Goal: Task Accomplishment & Management: Complete application form

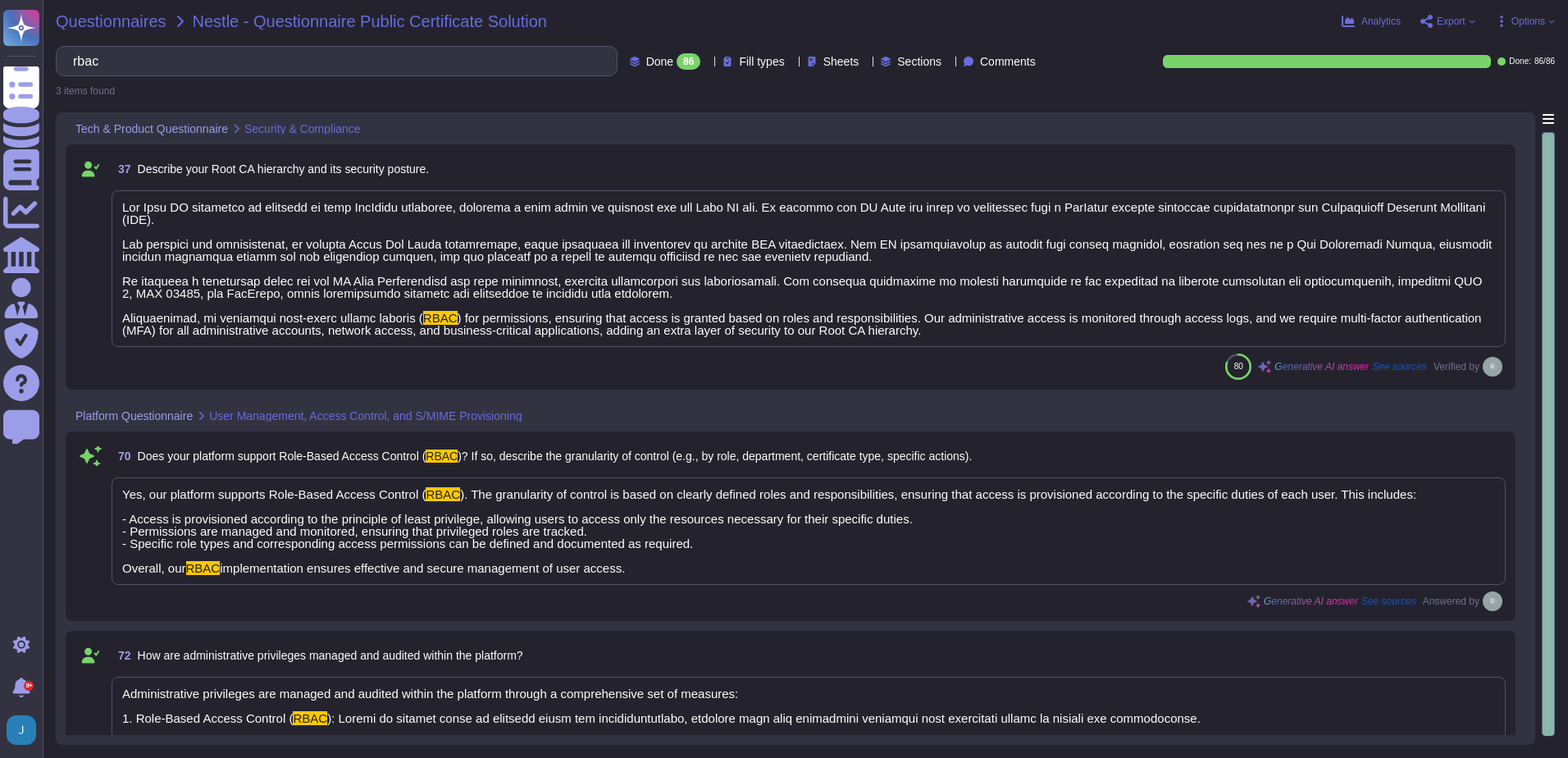
click at [88, 18] on span "Questionnaires" at bounding box center [111, 21] width 111 height 16
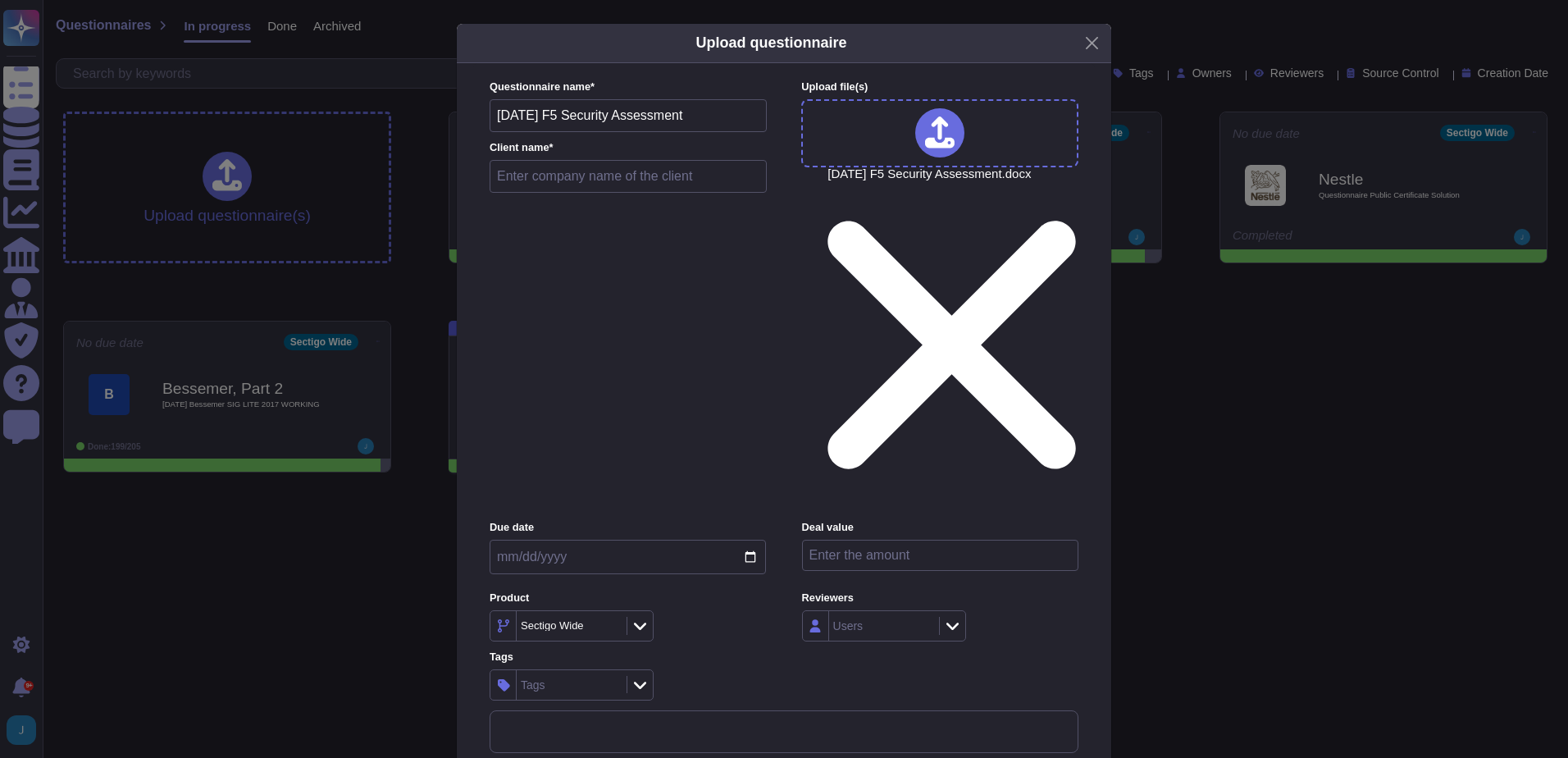
click at [674, 193] on input "text" at bounding box center [629, 176] width 277 height 33
type input "F5 Security Assessment"
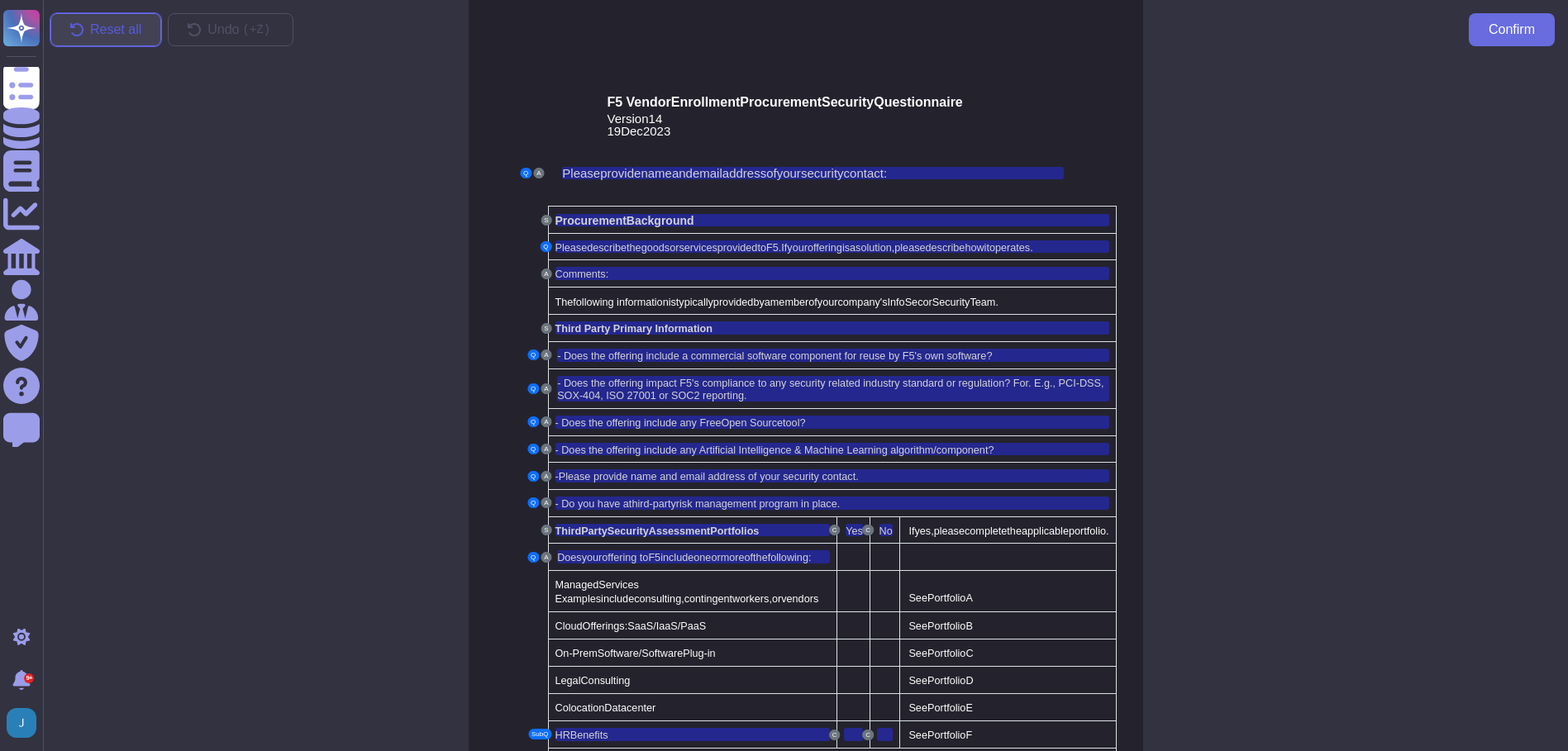
click at [99, 27] on span "Reset all" at bounding box center [116, 30] width 51 height 13
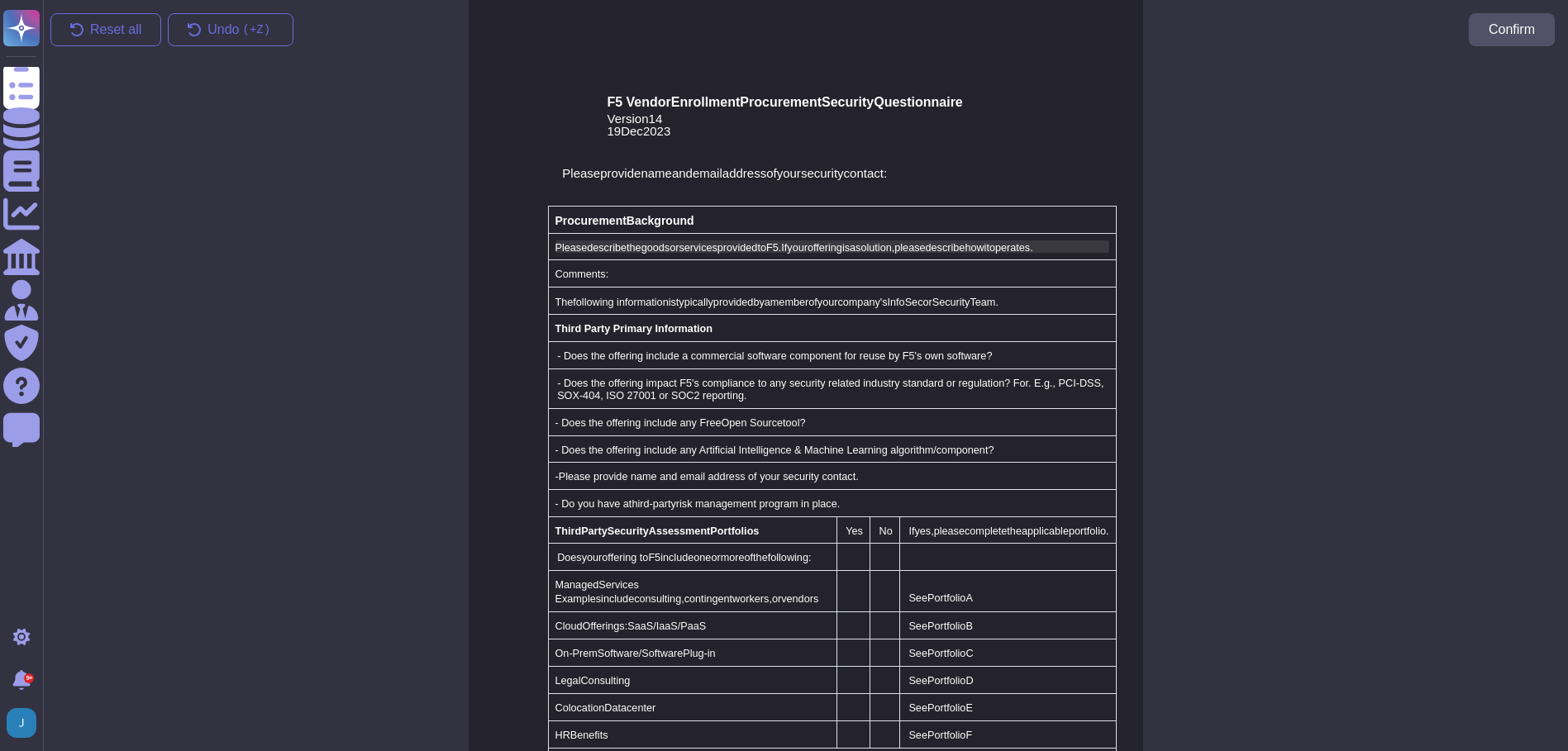
click at [642, 247] on span "goods" at bounding box center [655, 247] width 28 height 12
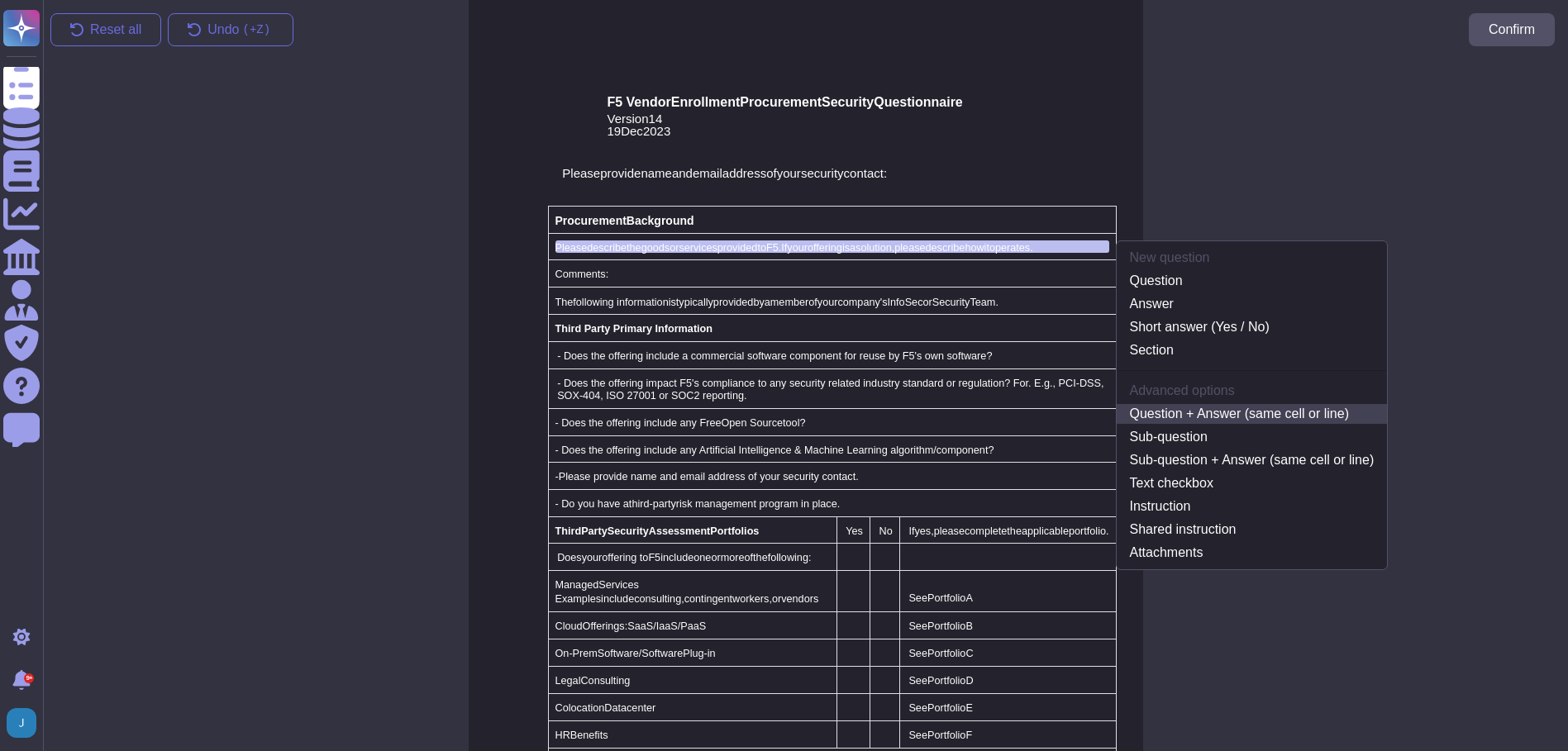
click at [1230, 415] on link "Question + Answer (same cell or line)" at bounding box center [1252, 414] width 271 height 20
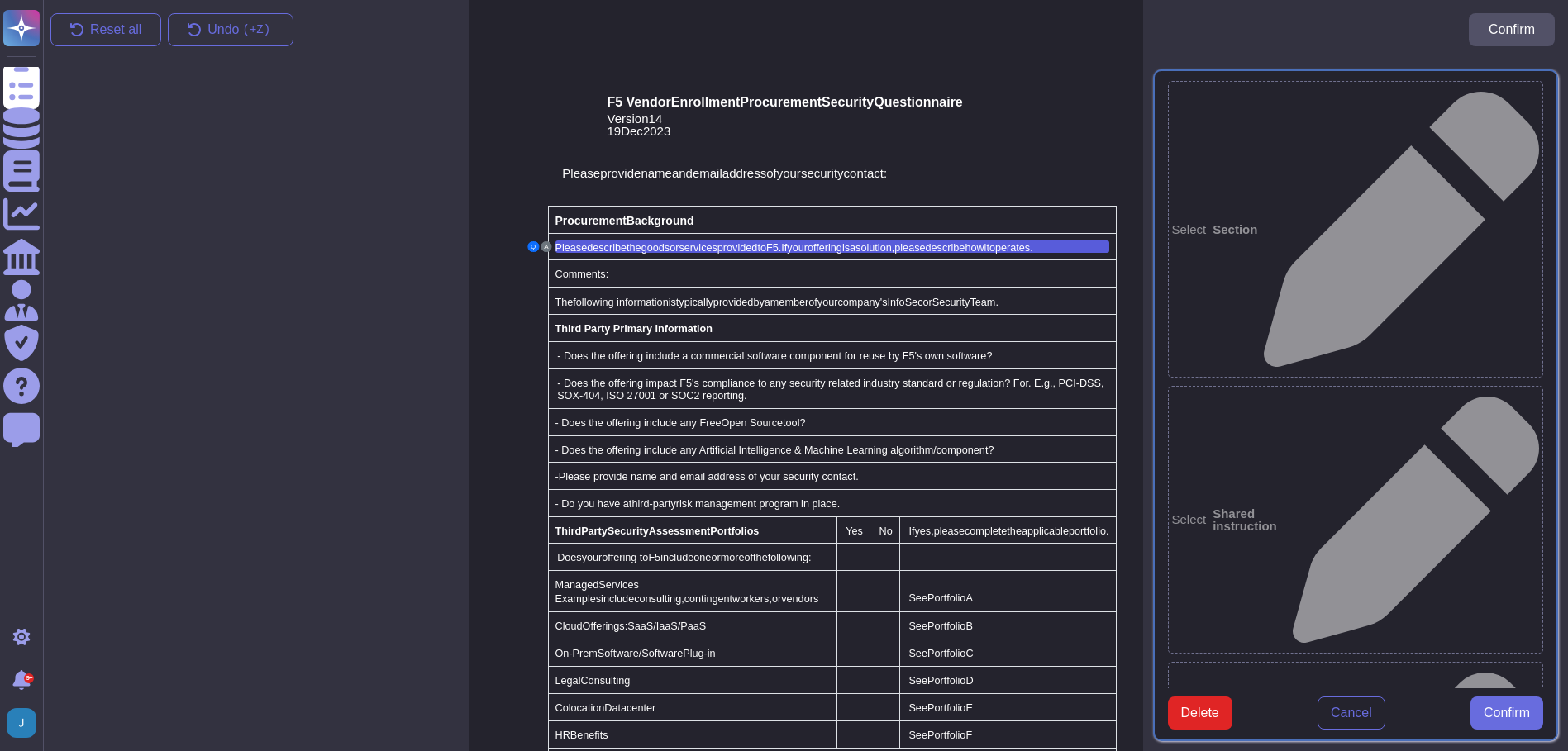
type textarea "Please describe the goods or services provided to F5. If your offering is a sol…"
click at [1520, 720] on span "Confirm" at bounding box center [1506, 713] width 47 height 13
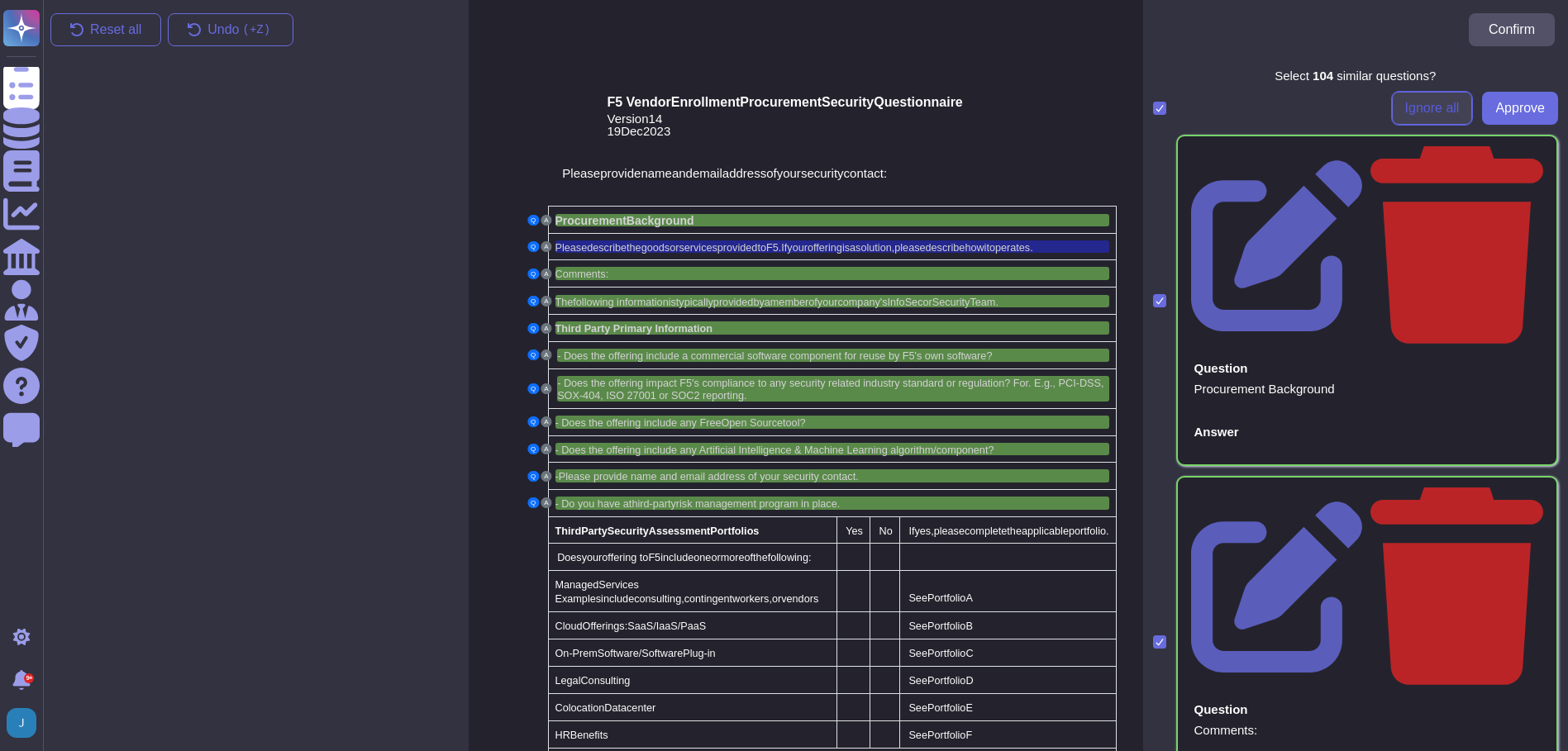
click at [1425, 101] on span "Ignore all" at bounding box center [1432, 108] width 55 height 13
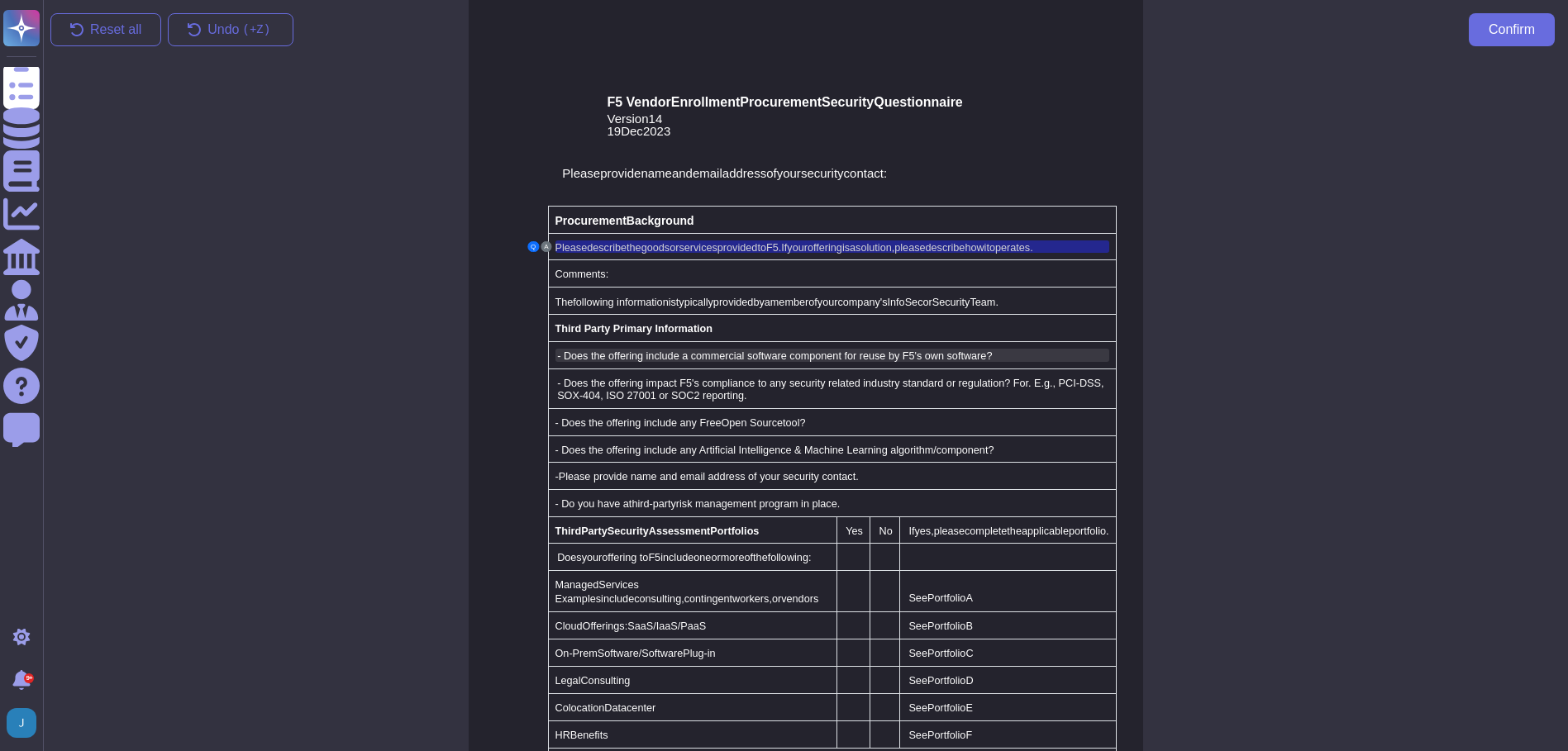
click at [616, 355] on span "- Does the offering include a commercial software component for reuse by F5's o…" at bounding box center [774, 356] width 435 height 12
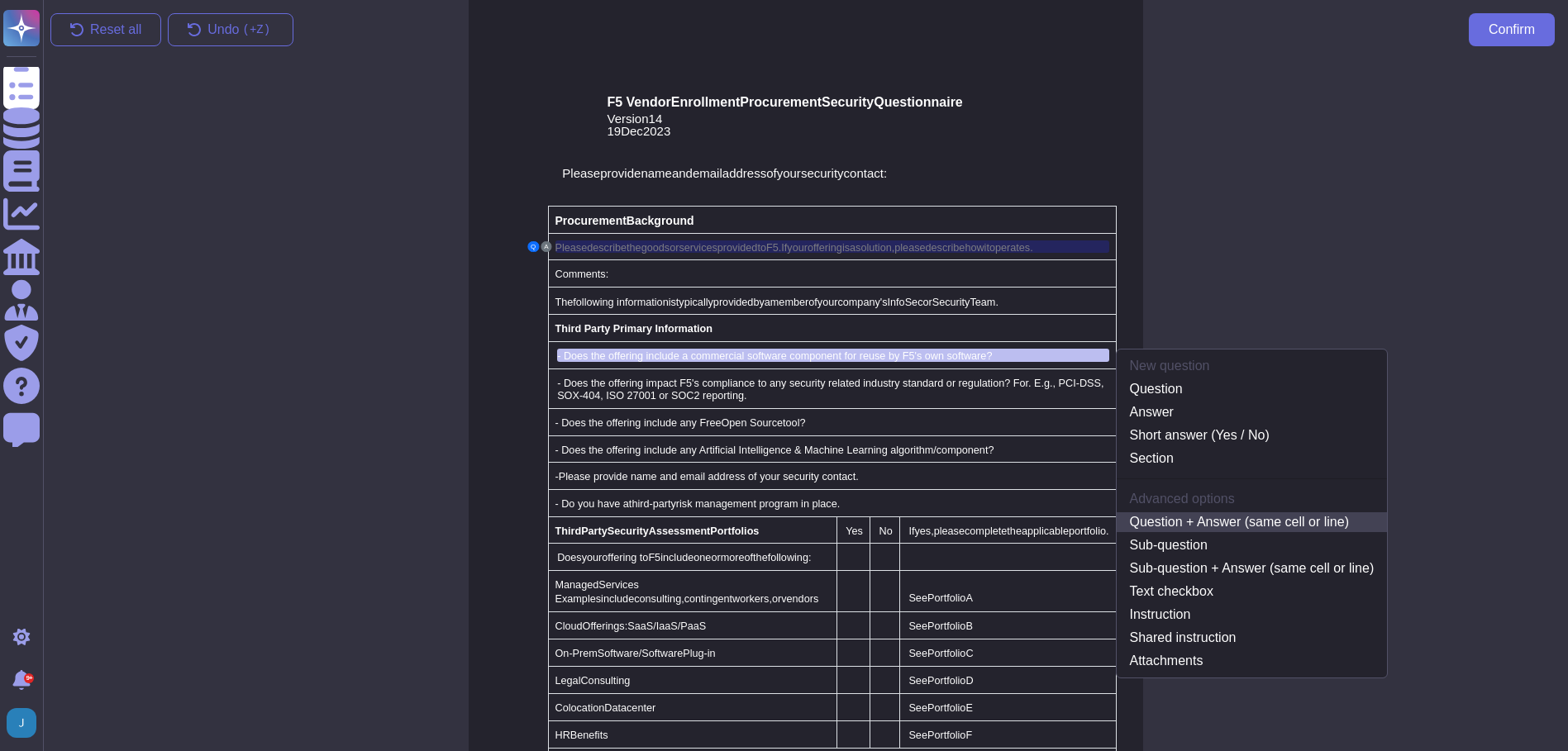
click at [1224, 514] on link "Question + Answer (same cell or line)" at bounding box center [1252, 522] width 271 height 20
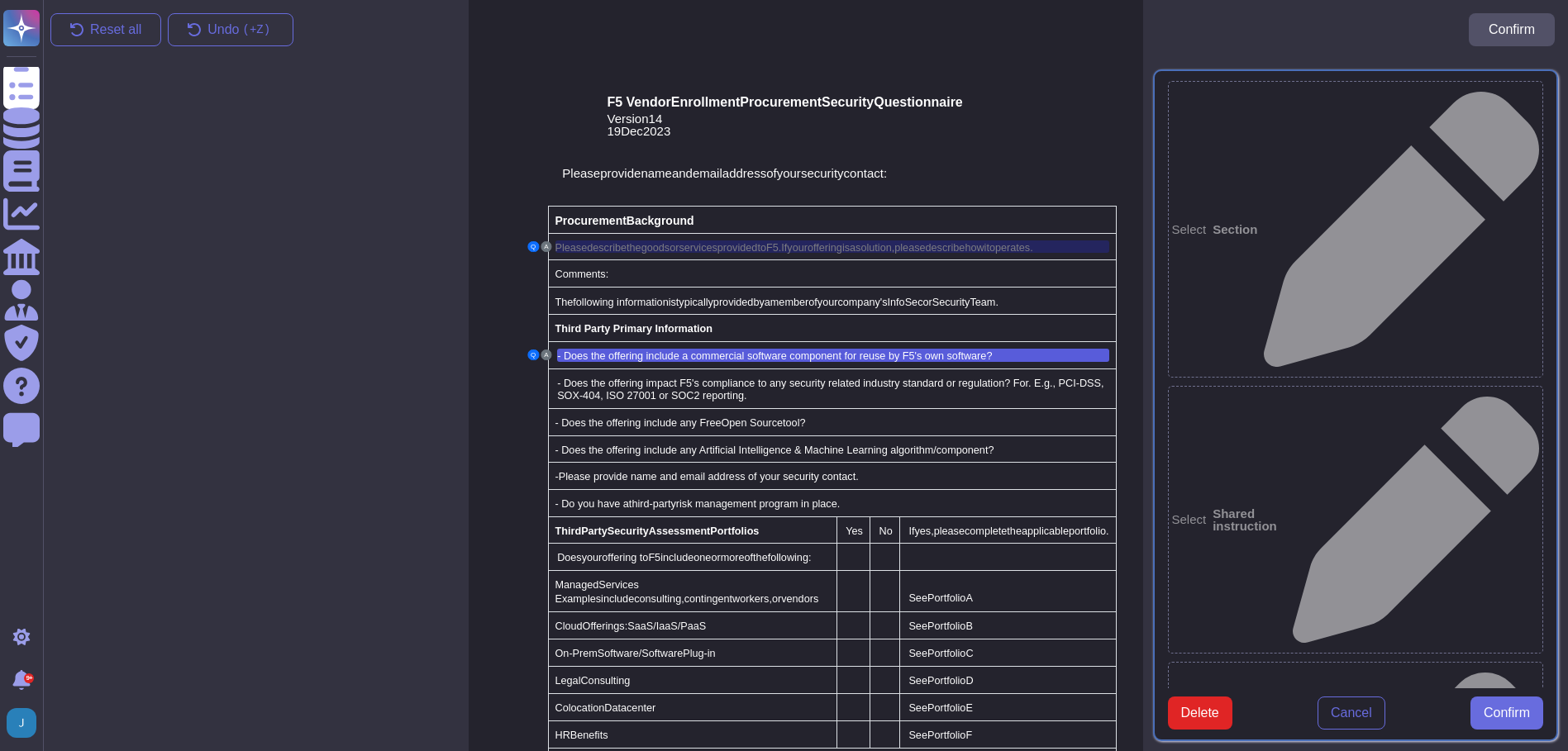
type textarea "- Does the offering include a commercial software component for reuse by F5's o…"
click at [1505, 720] on span "Confirm" at bounding box center [1506, 713] width 47 height 13
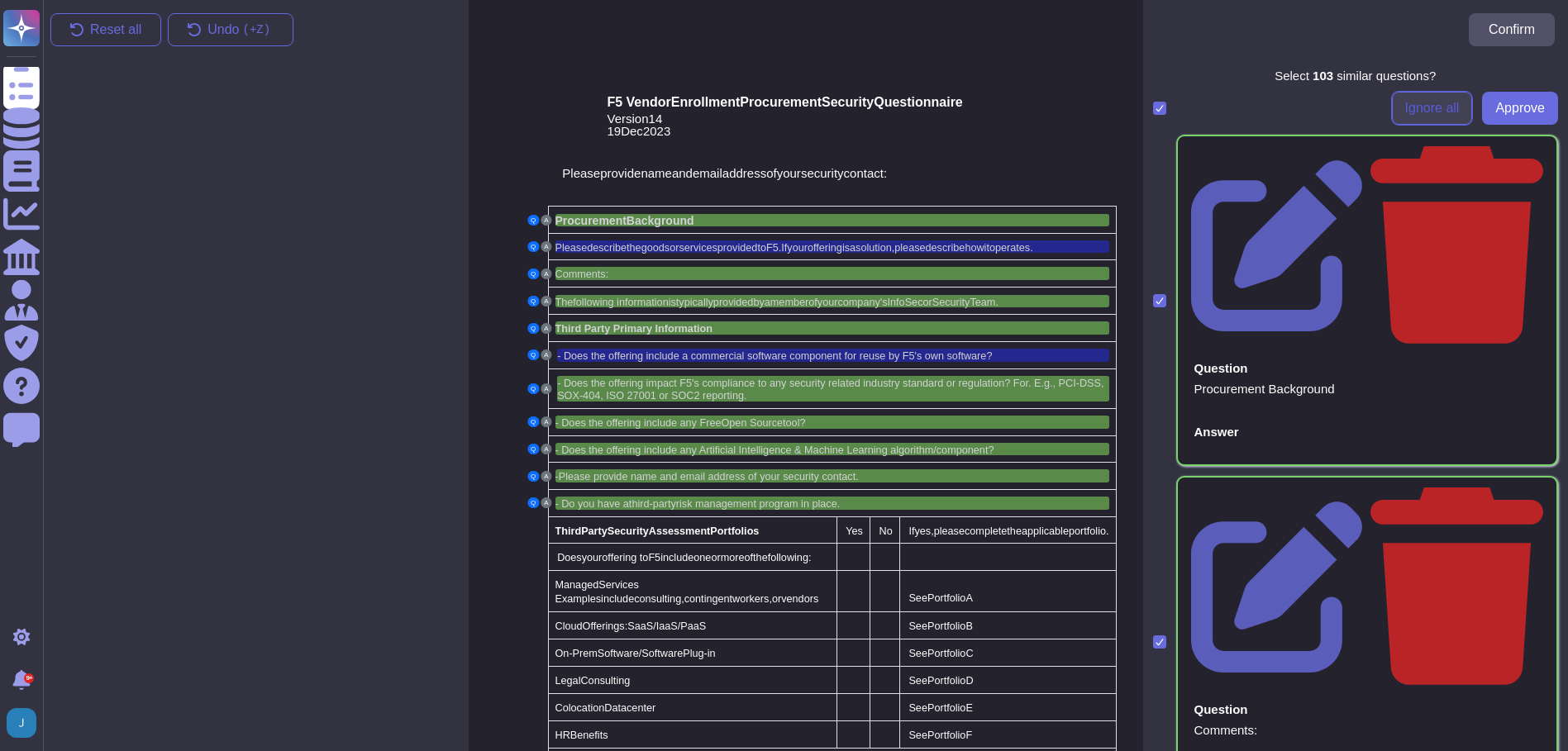
click at [1405, 113] on span "Ignore all" at bounding box center [1432, 108] width 55 height 13
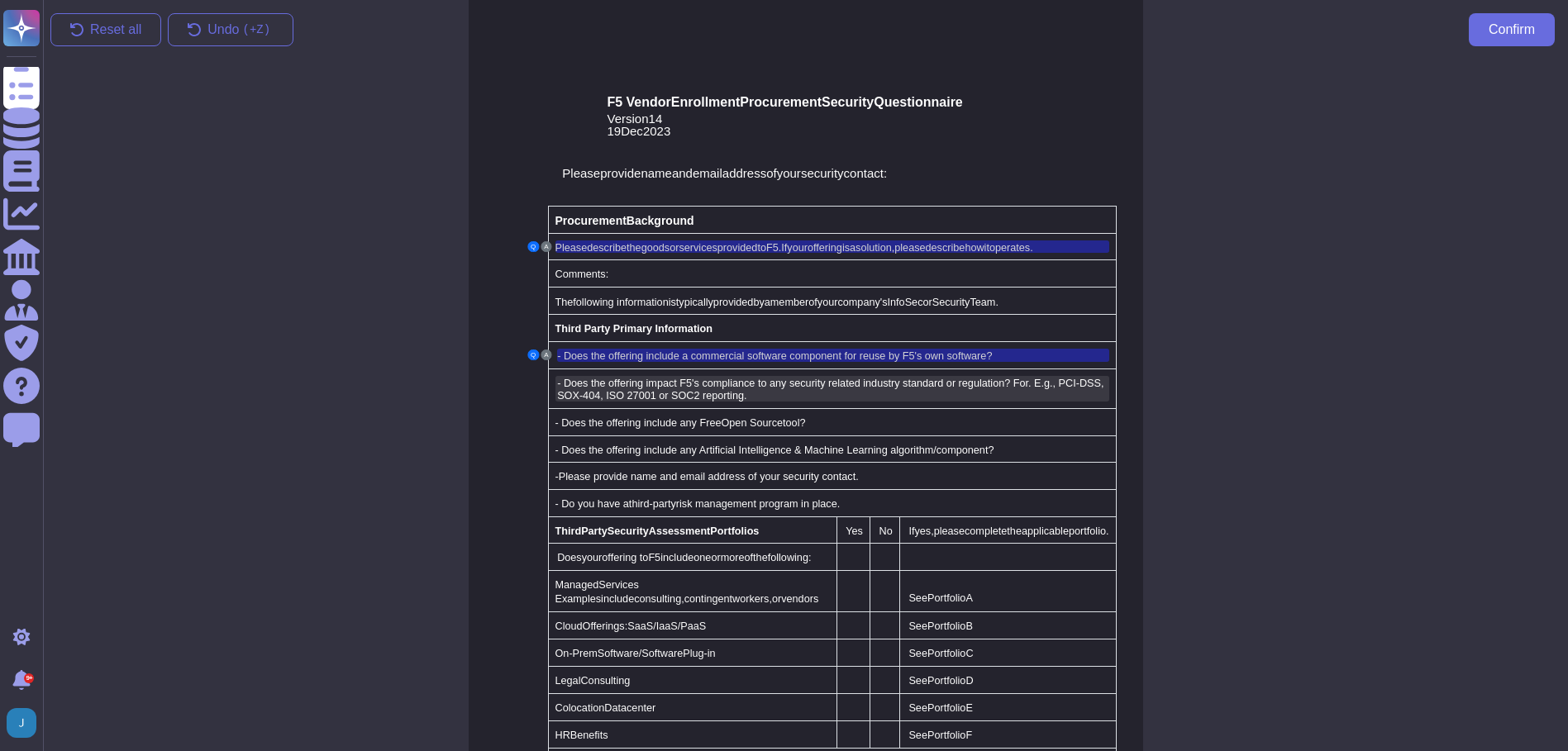
click at [653, 385] on span "- Does the offering impact F5's compliance to any security related industry sta…" at bounding box center [831, 390] width 547 height 25
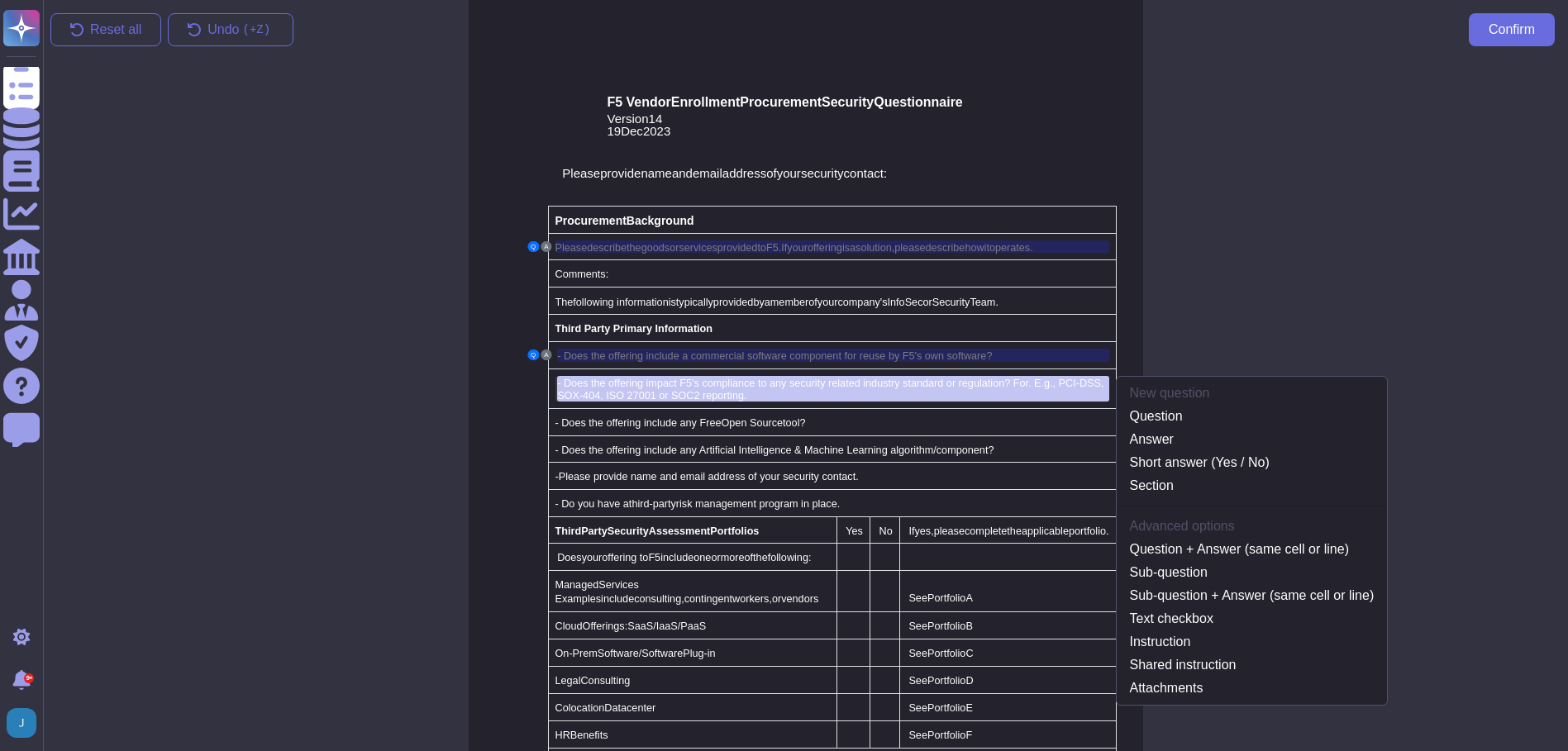
scroll to position [10, 0]
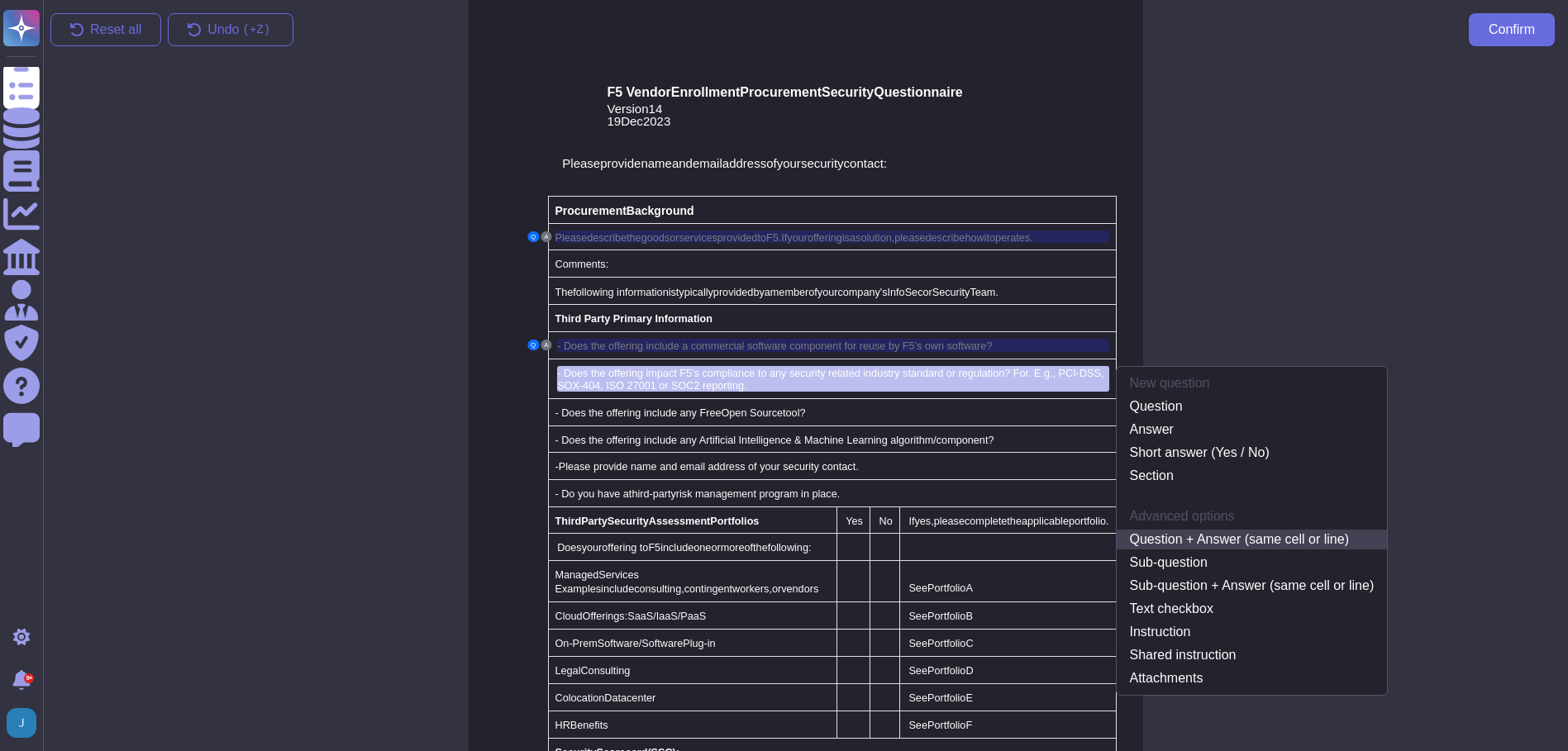
click at [1237, 532] on link "Question + Answer (same cell or line)" at bounding box center [1252, 540] width 271 height 20
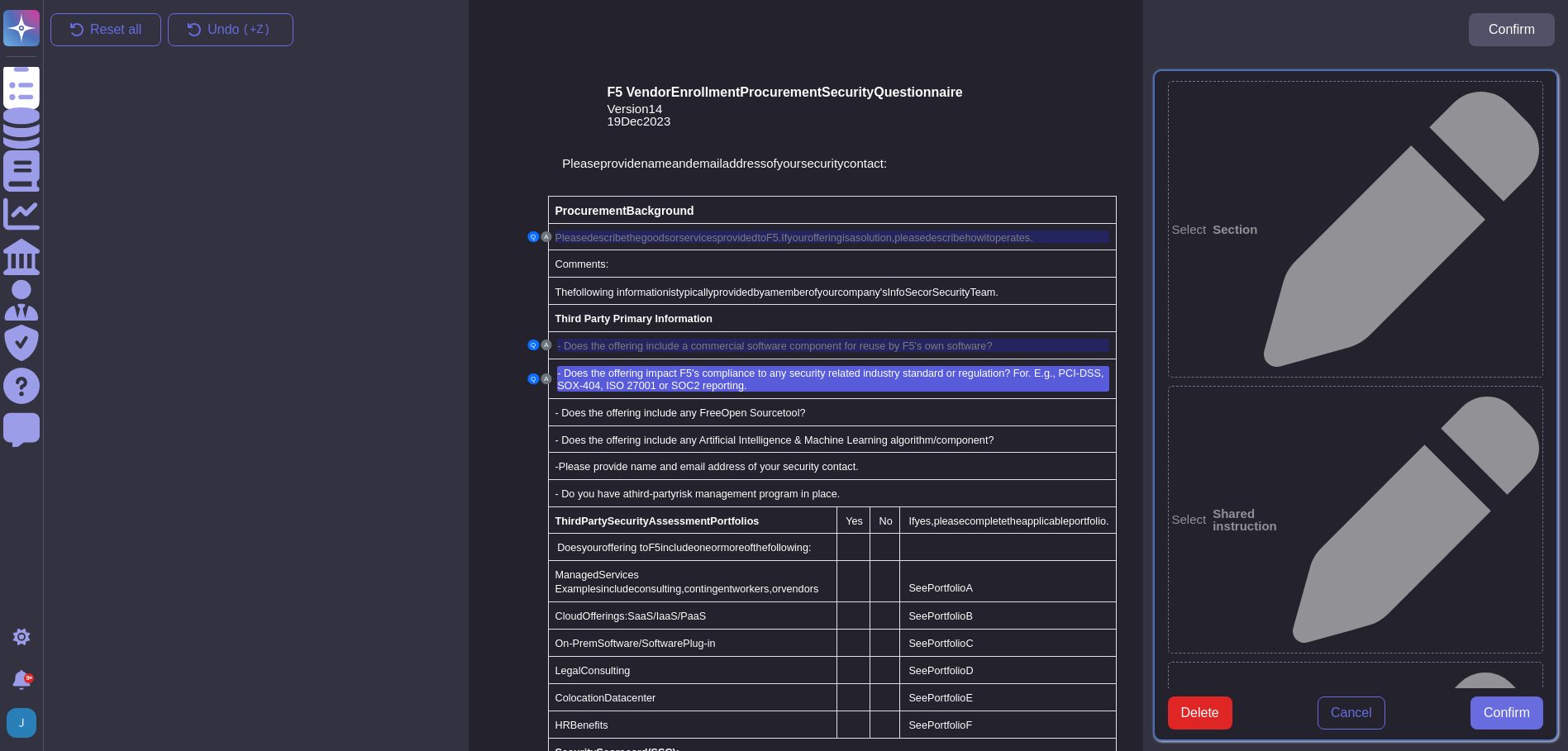
type textarea "- Does the offering impact F5's compliance to any security related industry sta…"
click at [1509, 720] on span "Confirm" at bounding box center [1506, 713] width 47 height 13
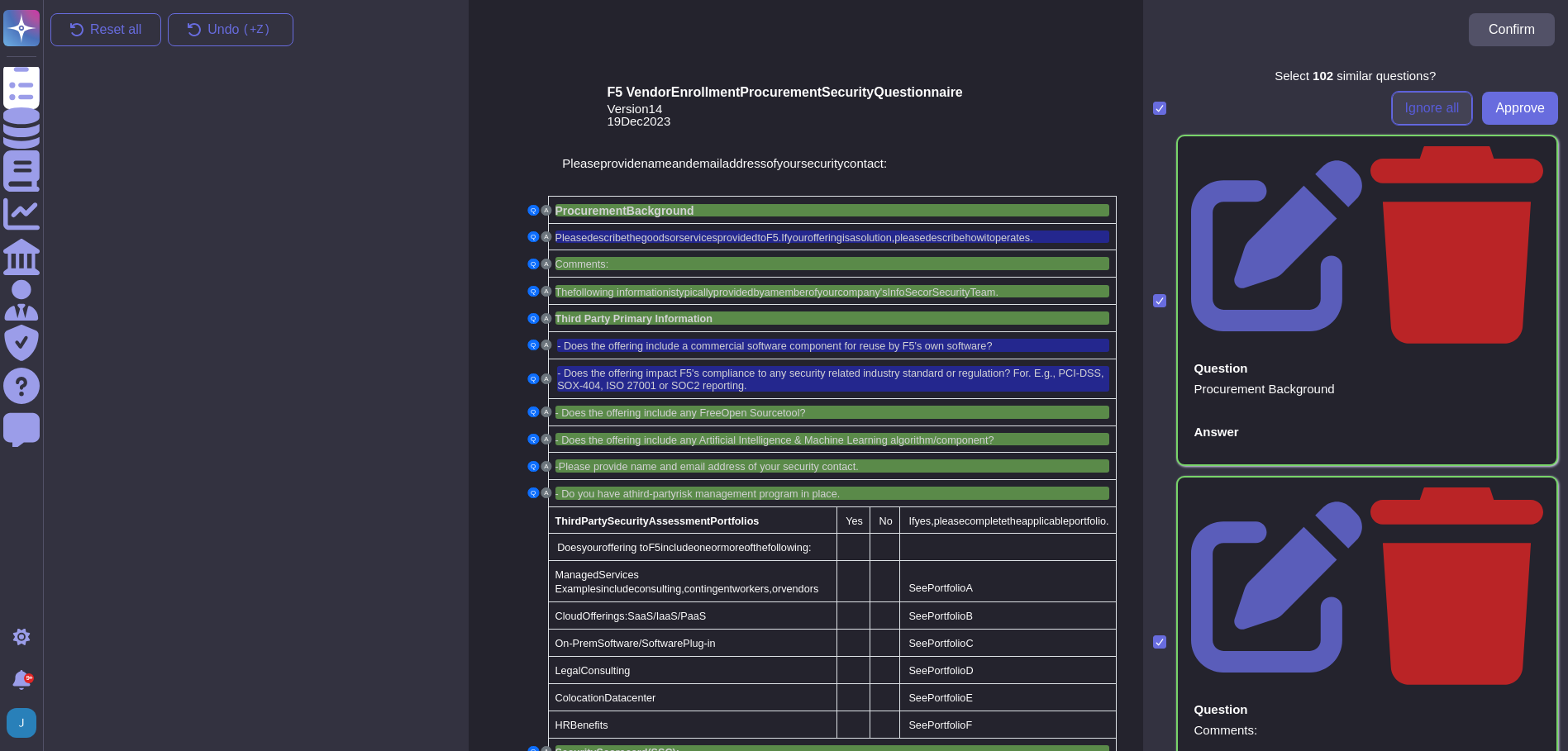
click at [1410, 111] on span "Ignore all" at bounding box center [1432, 108] width 55 height 13
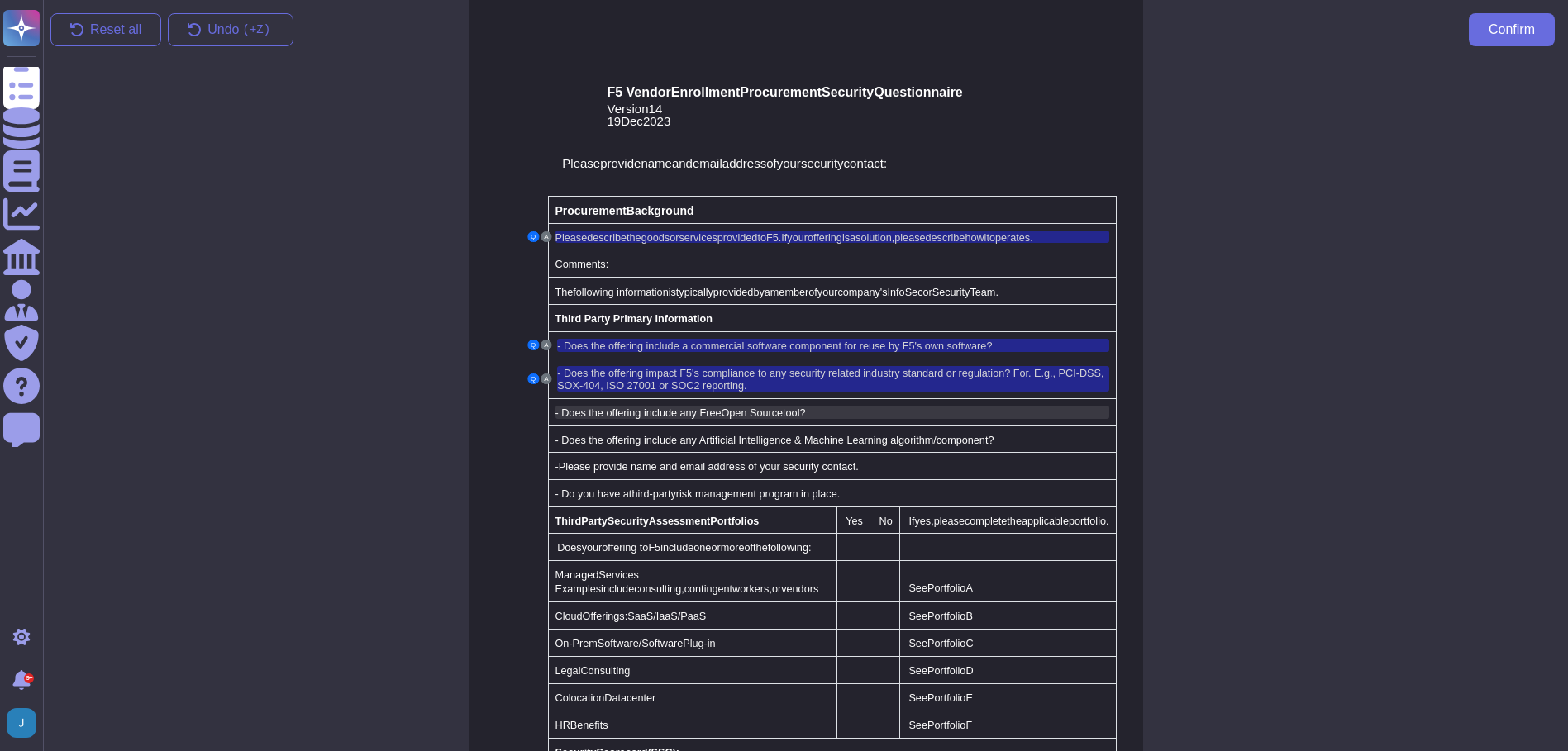
click at [743, 408] on span "Open Source" at bounding box center [751, 413] width 62 height 12
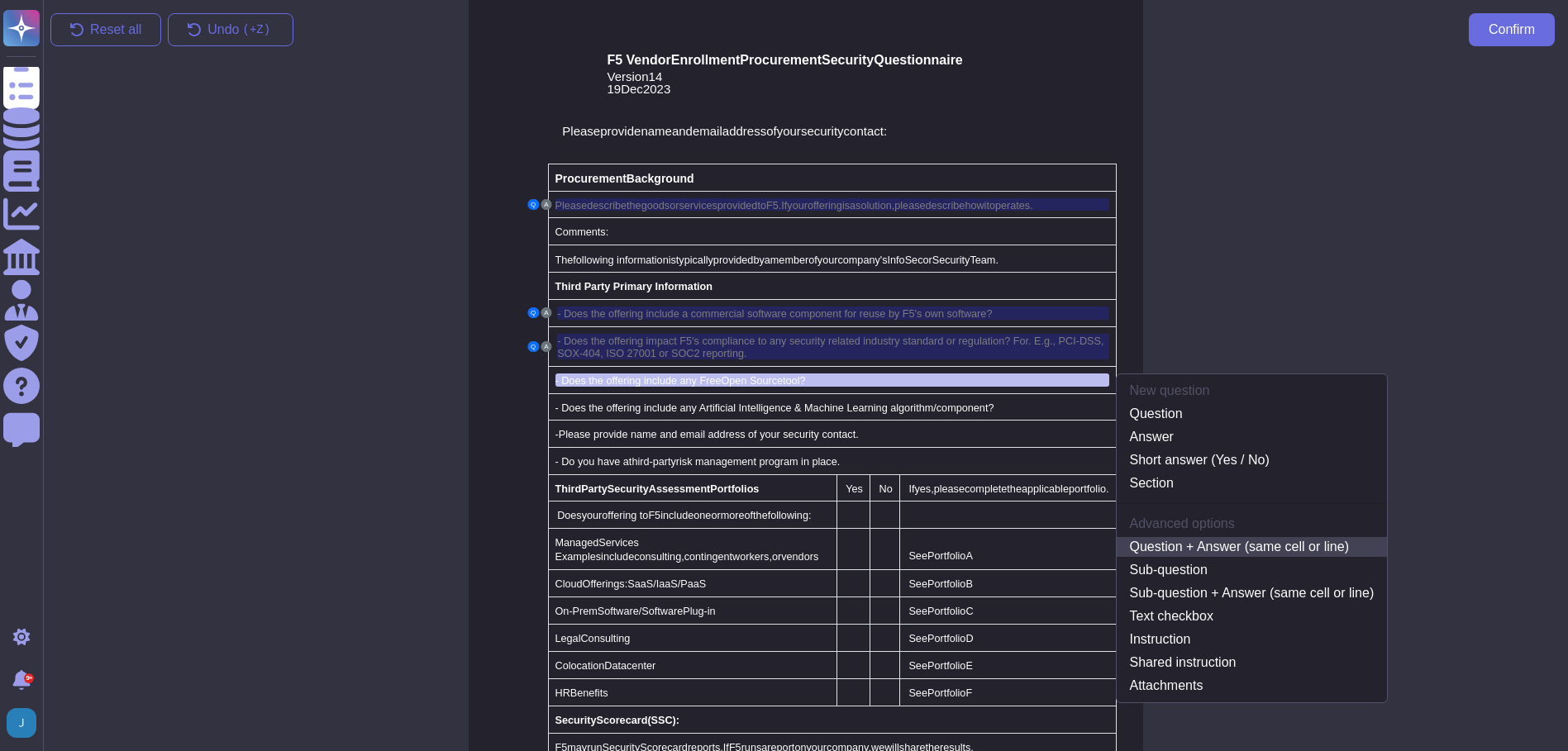
click at [1187, 537] on link "Question + Answer (same cell or line)" at bounding box center [1252, 547] width 271 height 20
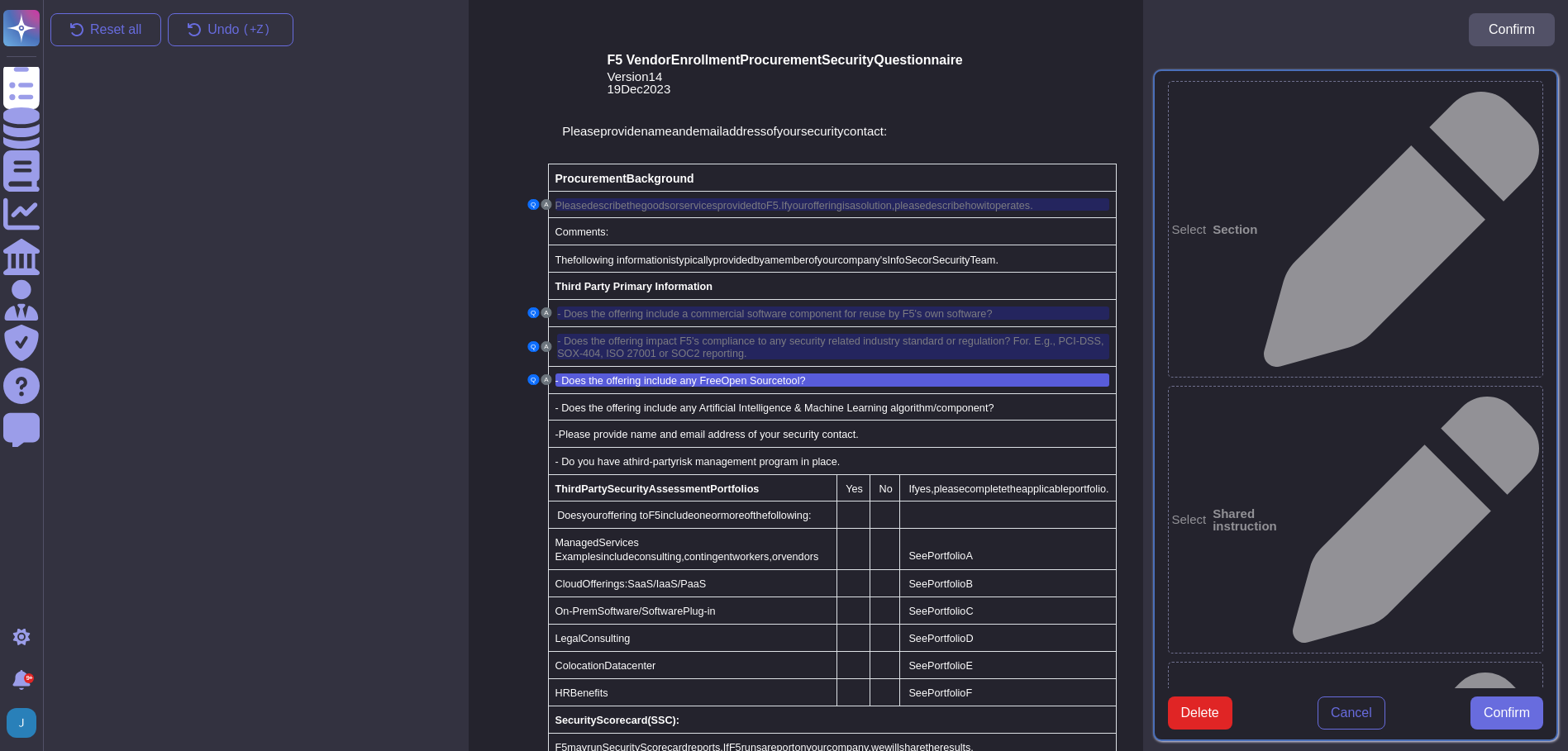
type textarea "- Does the offering include any Free Open Source tool?"
click at [1501, 720] on span "Confirm" at bounding box center [1506, 713] width 47 height 13
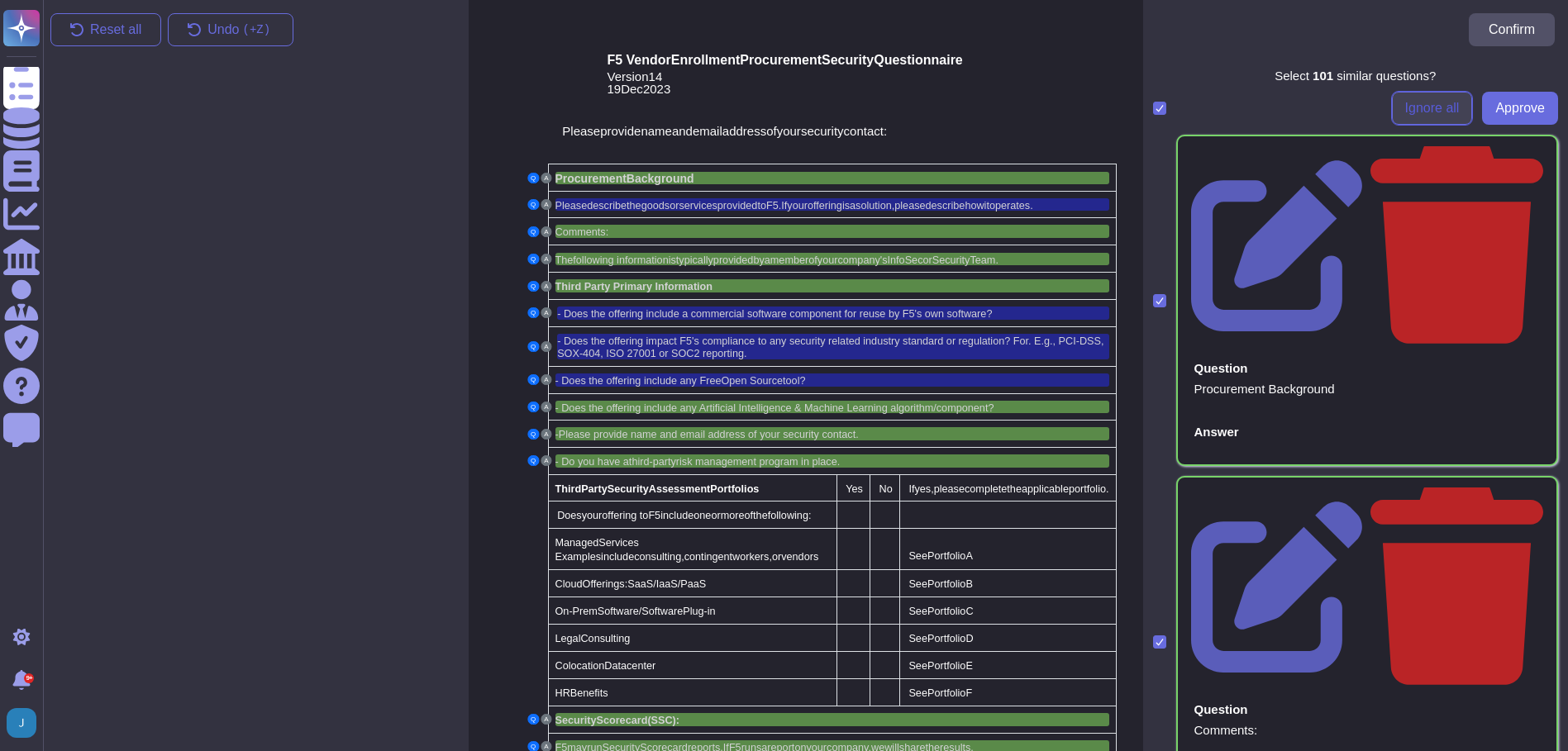
click at [1409, 111] on span "Ignore all" at bounding box center [1432, 108] width 55 height 13
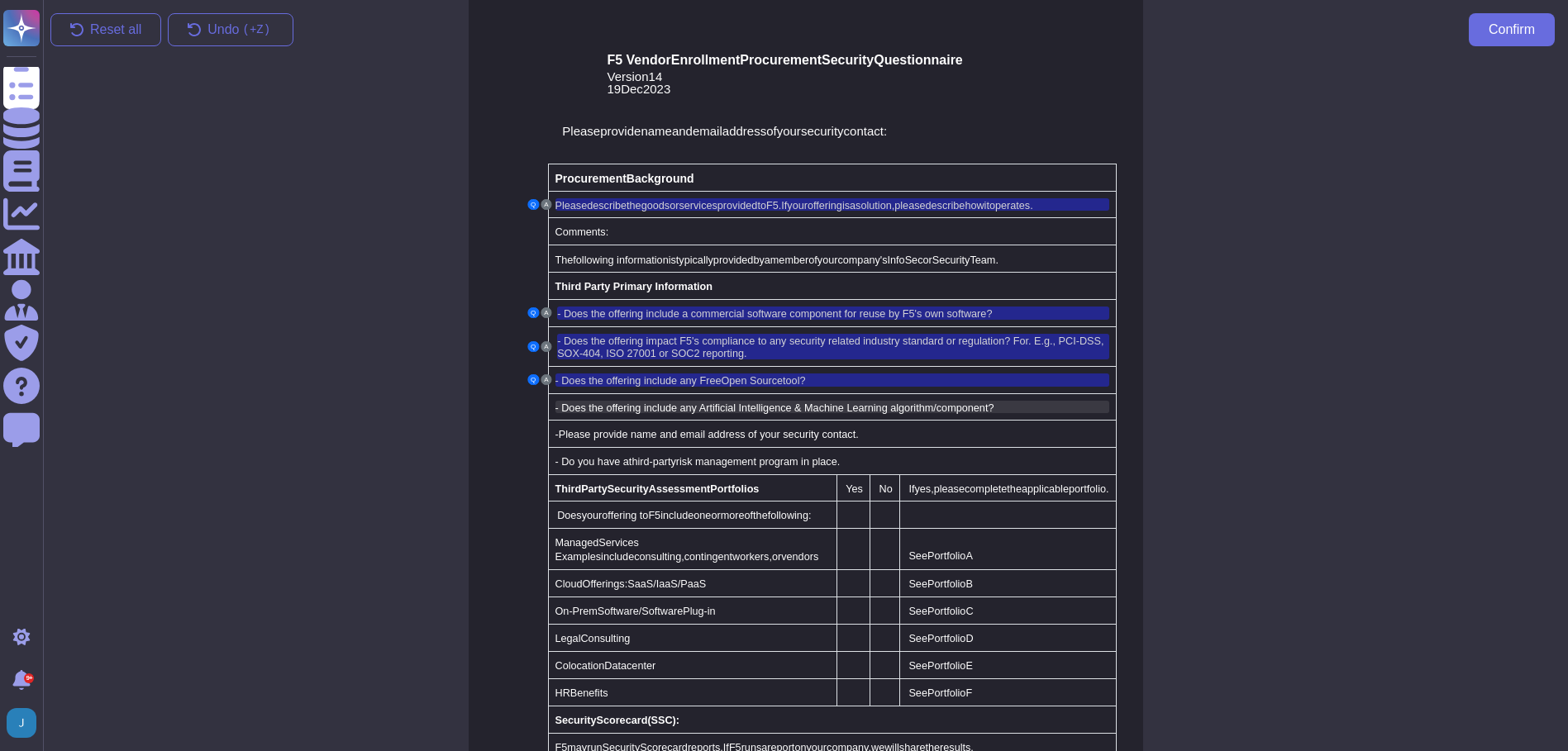
click at [653, 402] on span "- Does the offering include any Artificial Intelligence & Machine Learning algo…" at bounding box center [775, 408] width 439 height 12
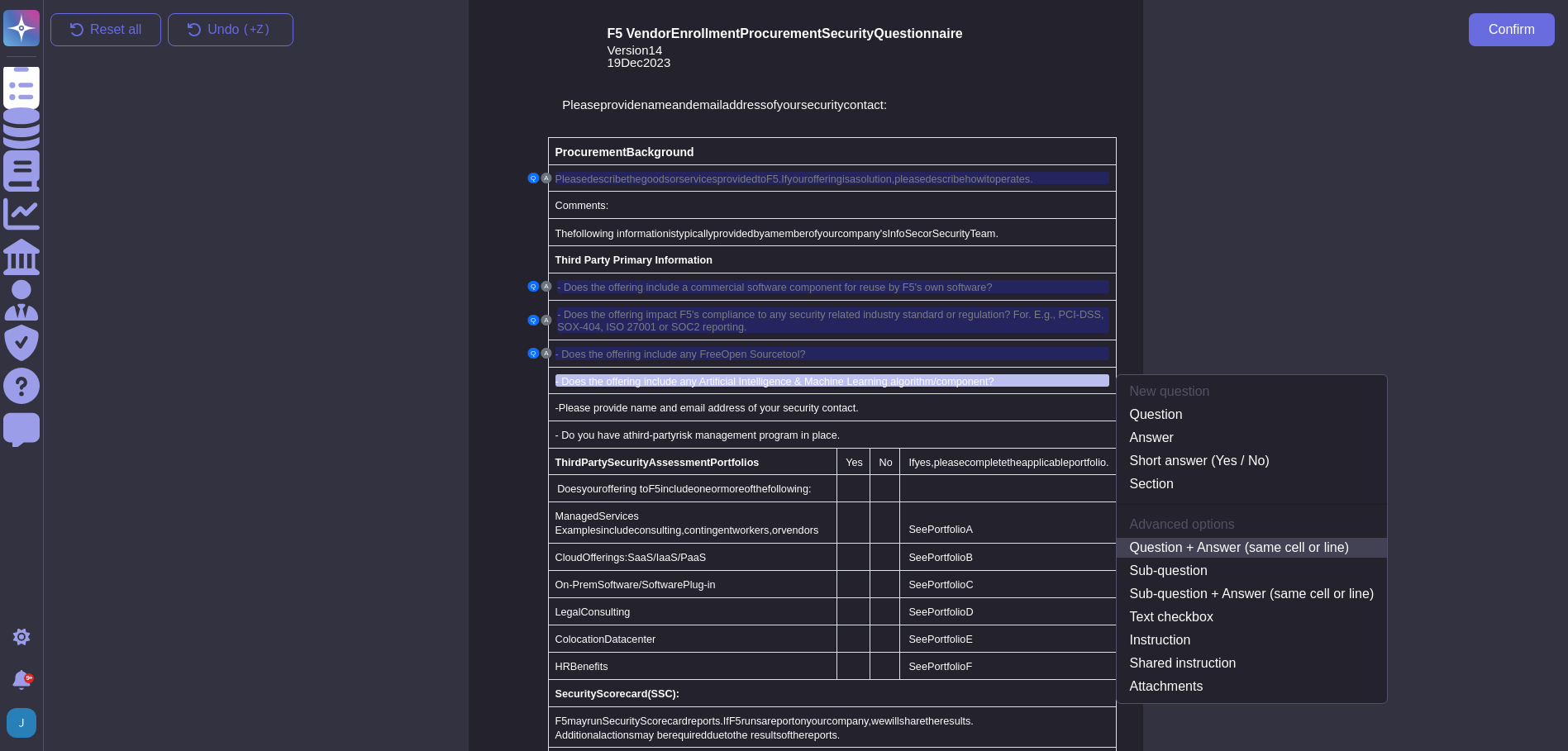
click at [1224, 548] on link "Question + Answer (same cell or line)" at bounding box center [1252, 548] width 271 height 20
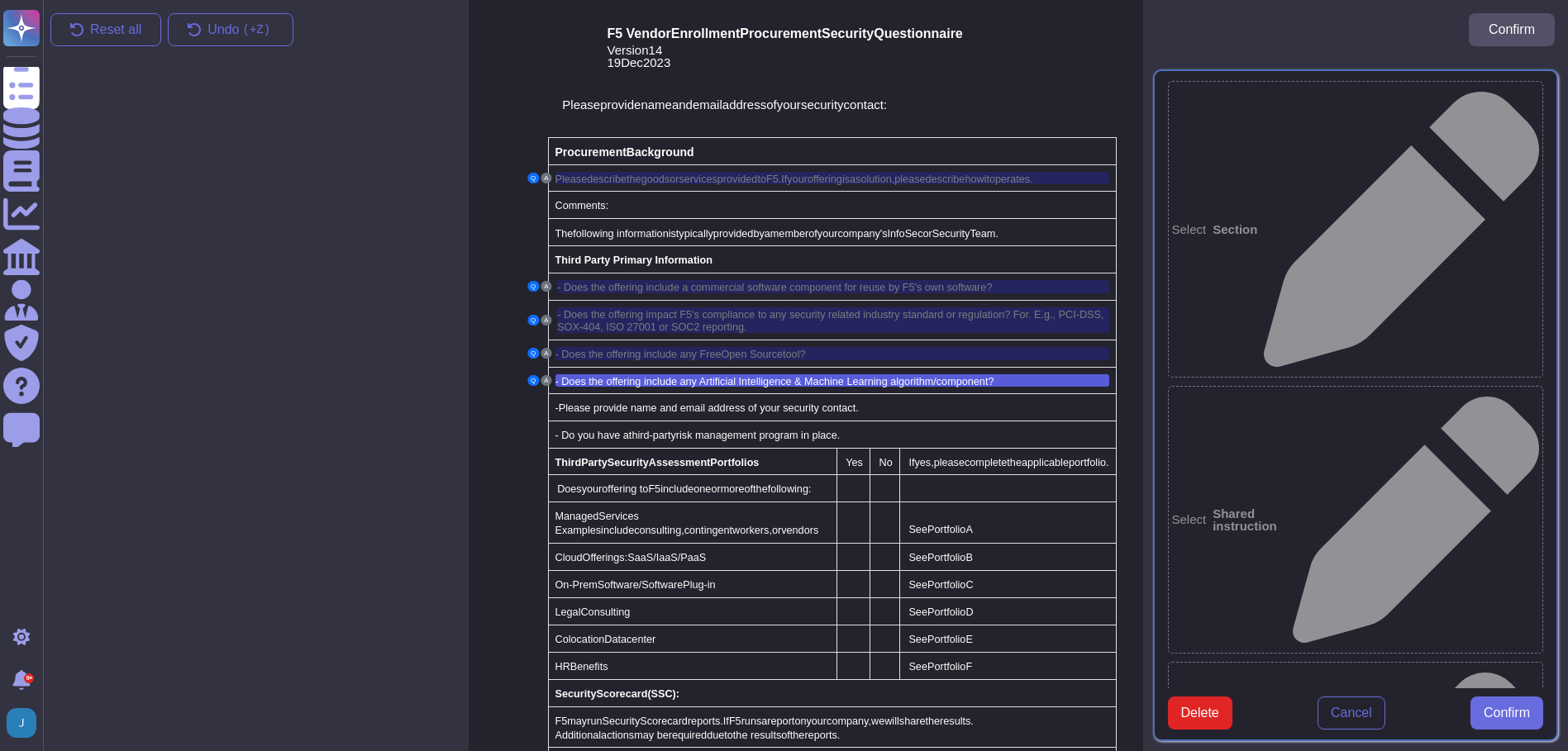
type textarea "- Does the offering include any Artificial Intelligence & Machine Learning algo…"
click at [1515, 729] on button "Confirm" at bounding box center [1506, 712] width 73 height 33
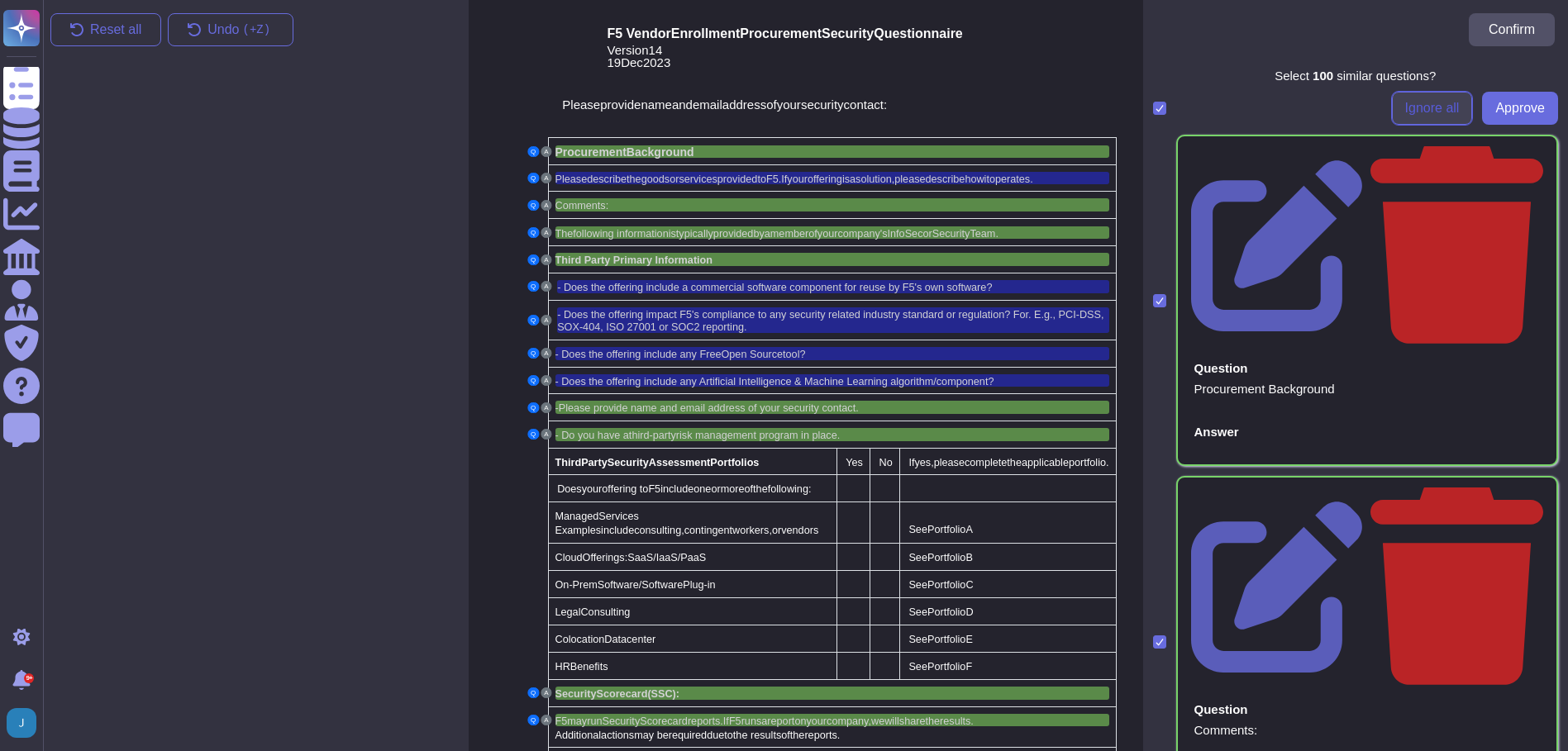
click at [1427, 108] on span "Ignore all" at bounding box center [1432, 108] width 55 height 13
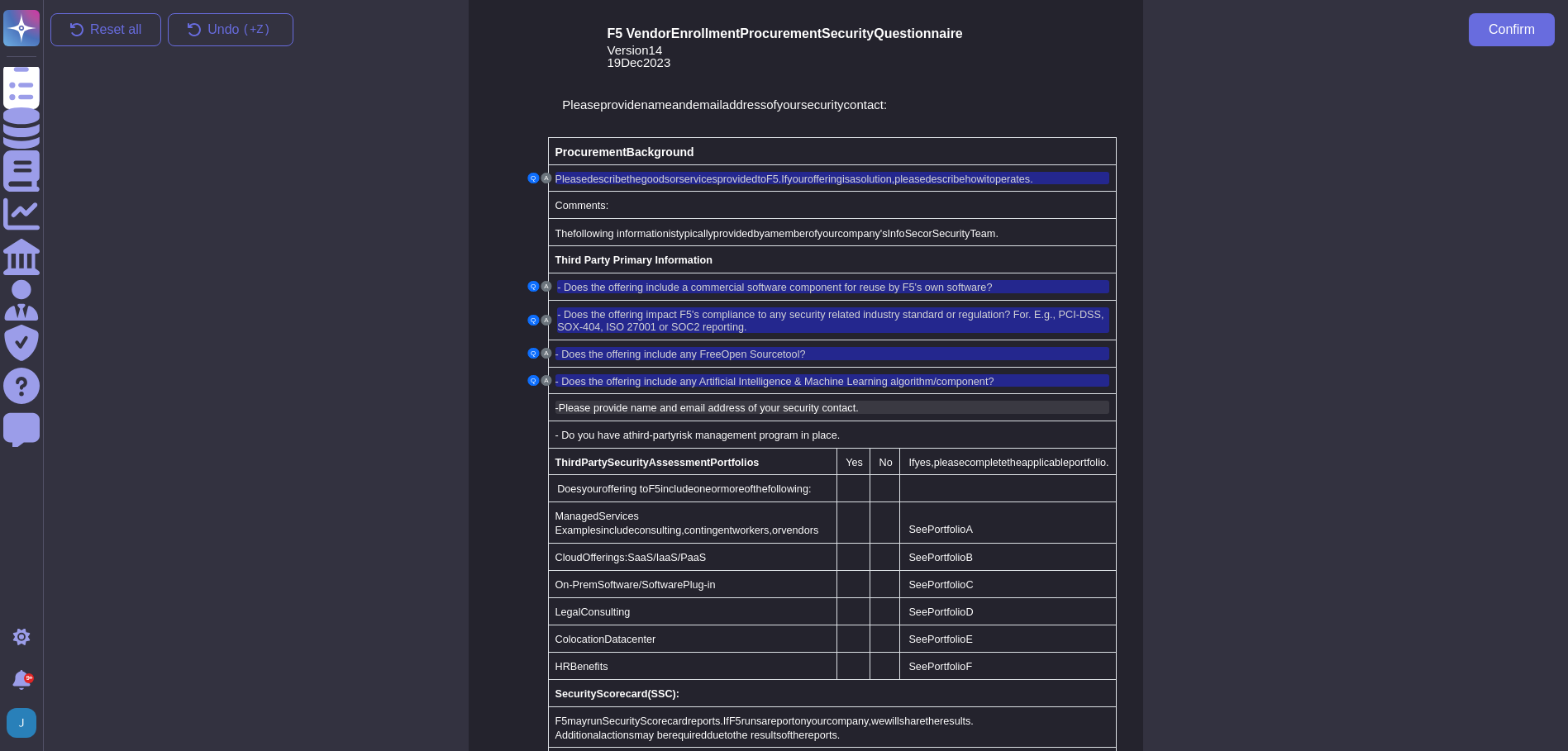
click at [613, 402] on span "-Please provide name and email address of your security contact." at bounding box center [707, 408] width 303 height 12
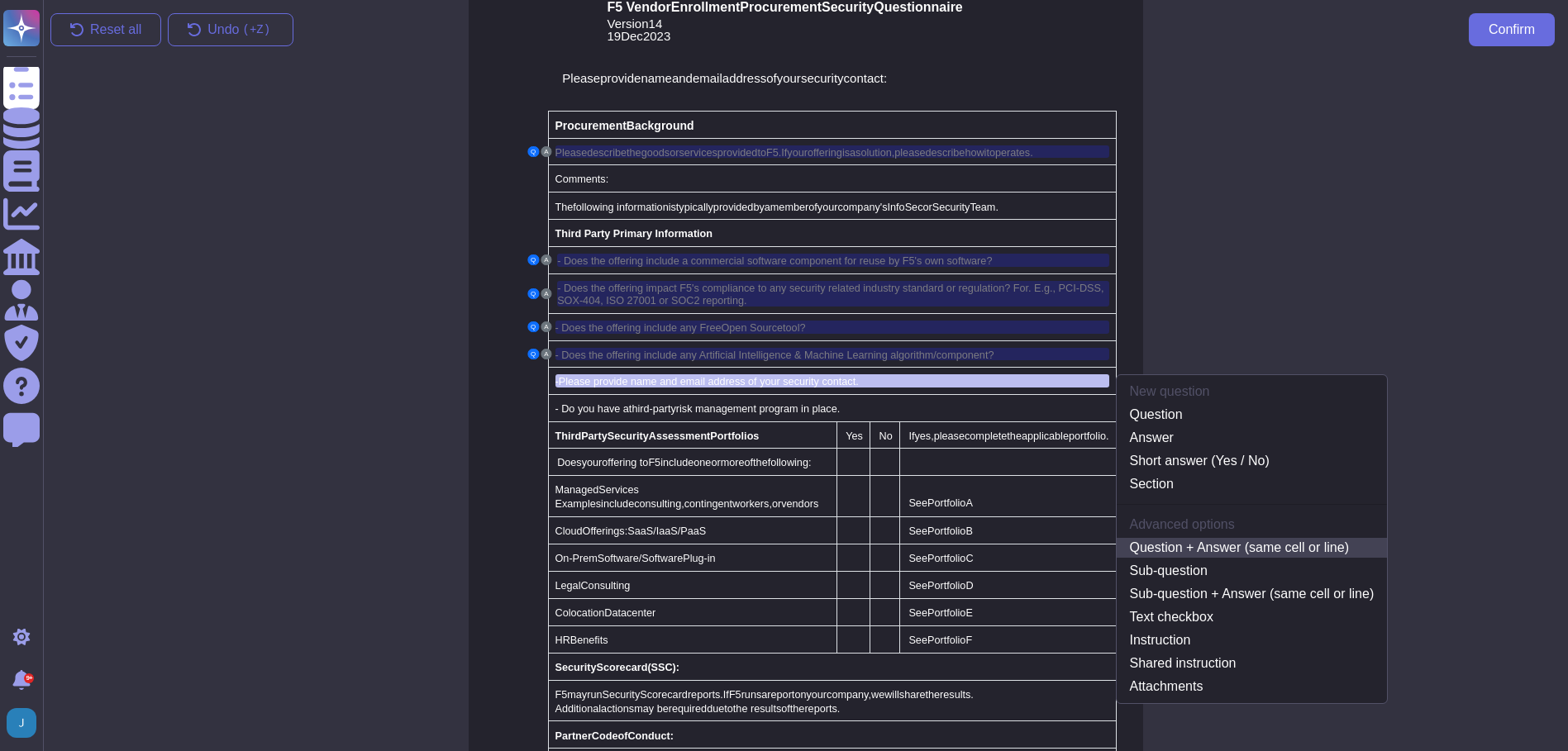
click at [1238, 546] on link "Question + Answer (same cell or line)" at bounding box center [1252, 548] width 271 height 20
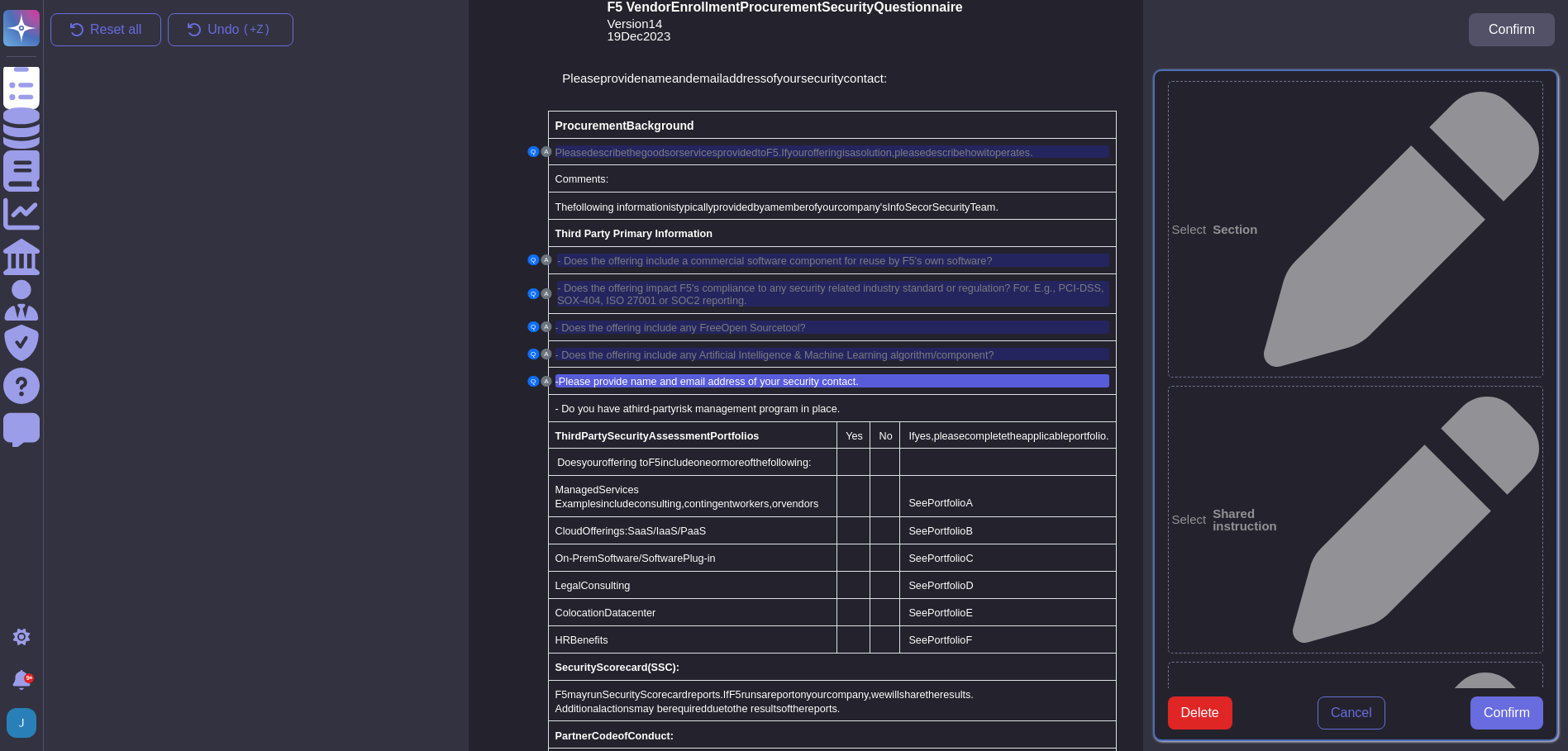
type textarea "-Please provide name and email address of your security contact."
click at [1500, 720] on span "Confirm" at bounding box center [1506, 713] width 47 height 13
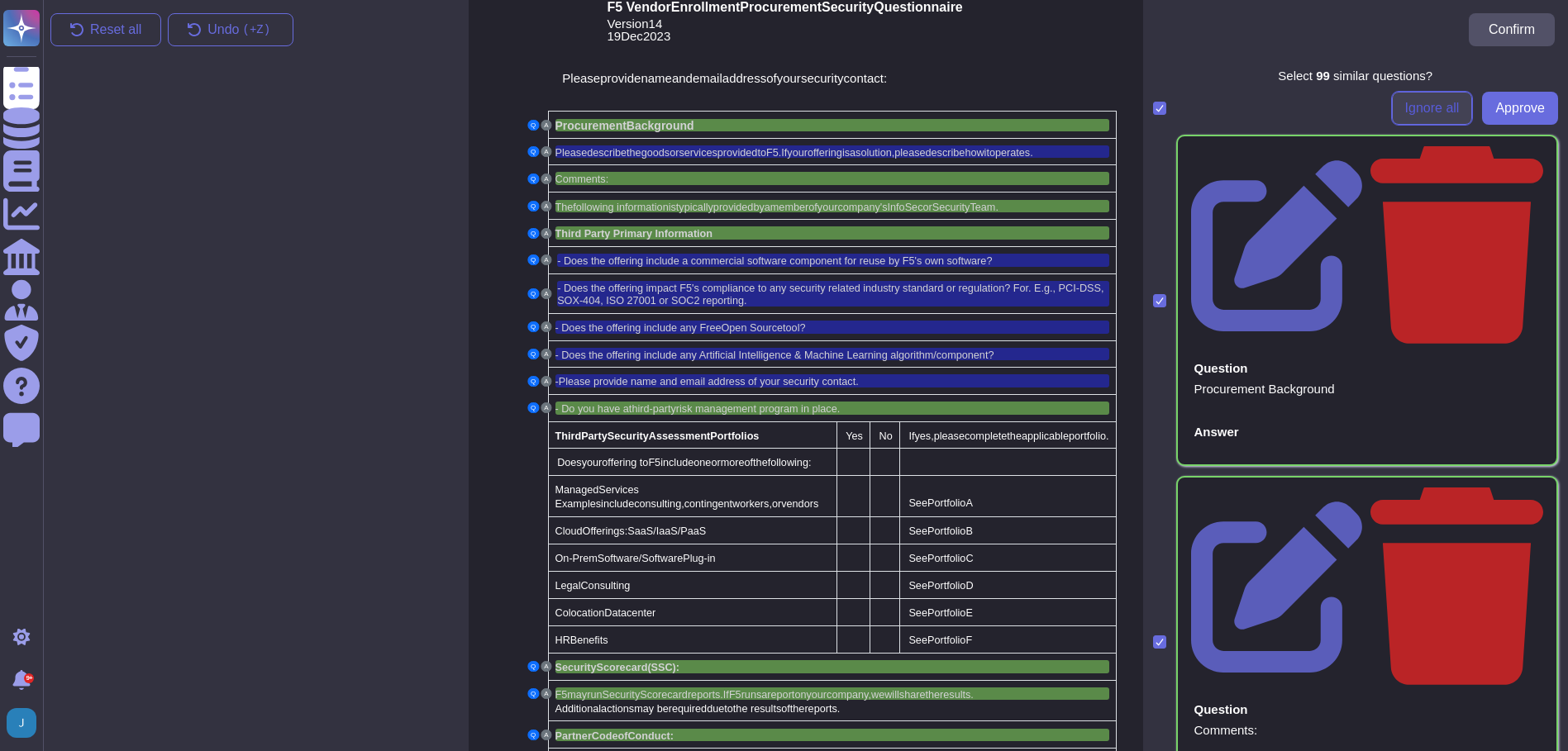
click at [1405, 101] on span "Ignore all" at bounding box center [1432, 108] width 55 height 13
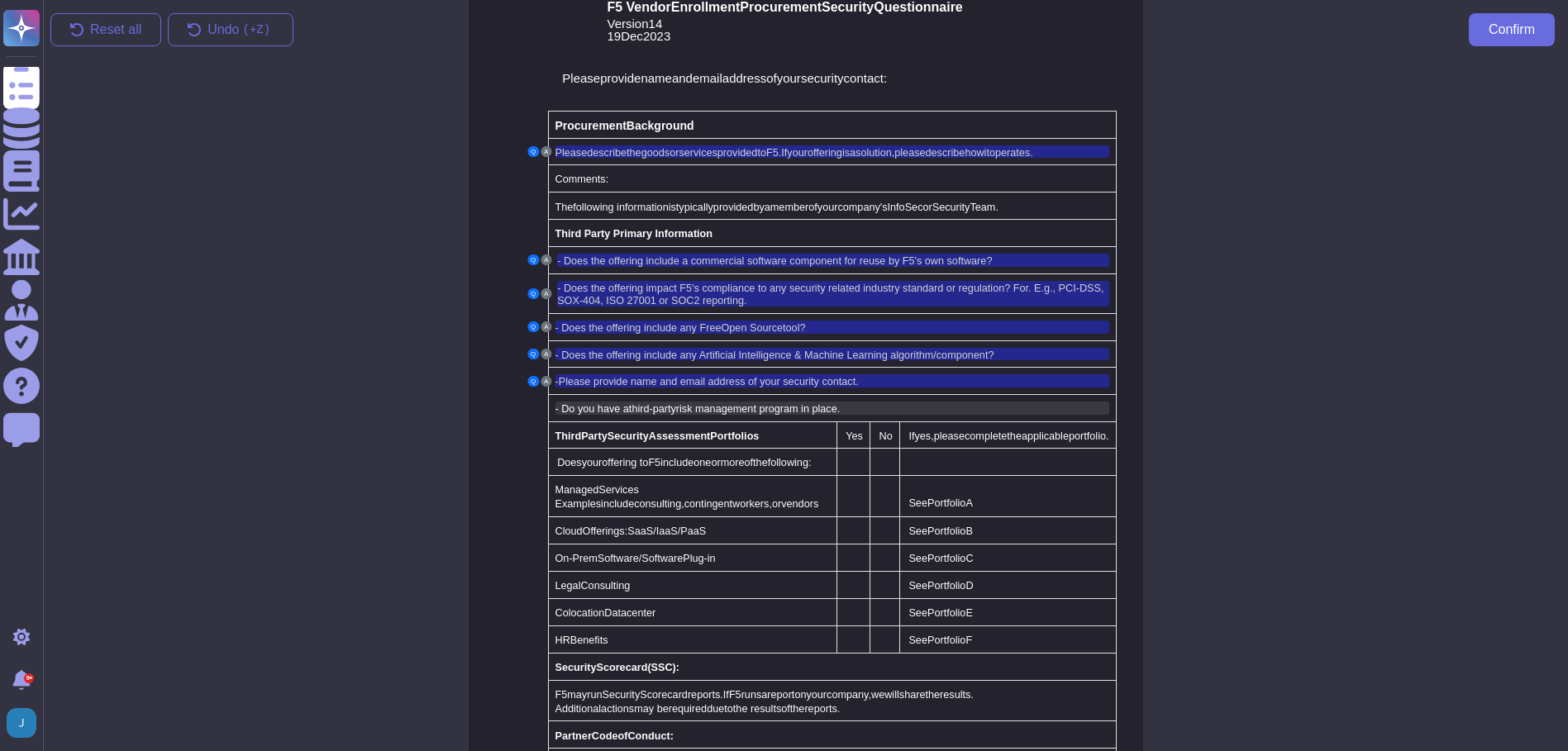
click at [665, 403] on span "third-party" at bounding box center [652, 409] width 47 height 12
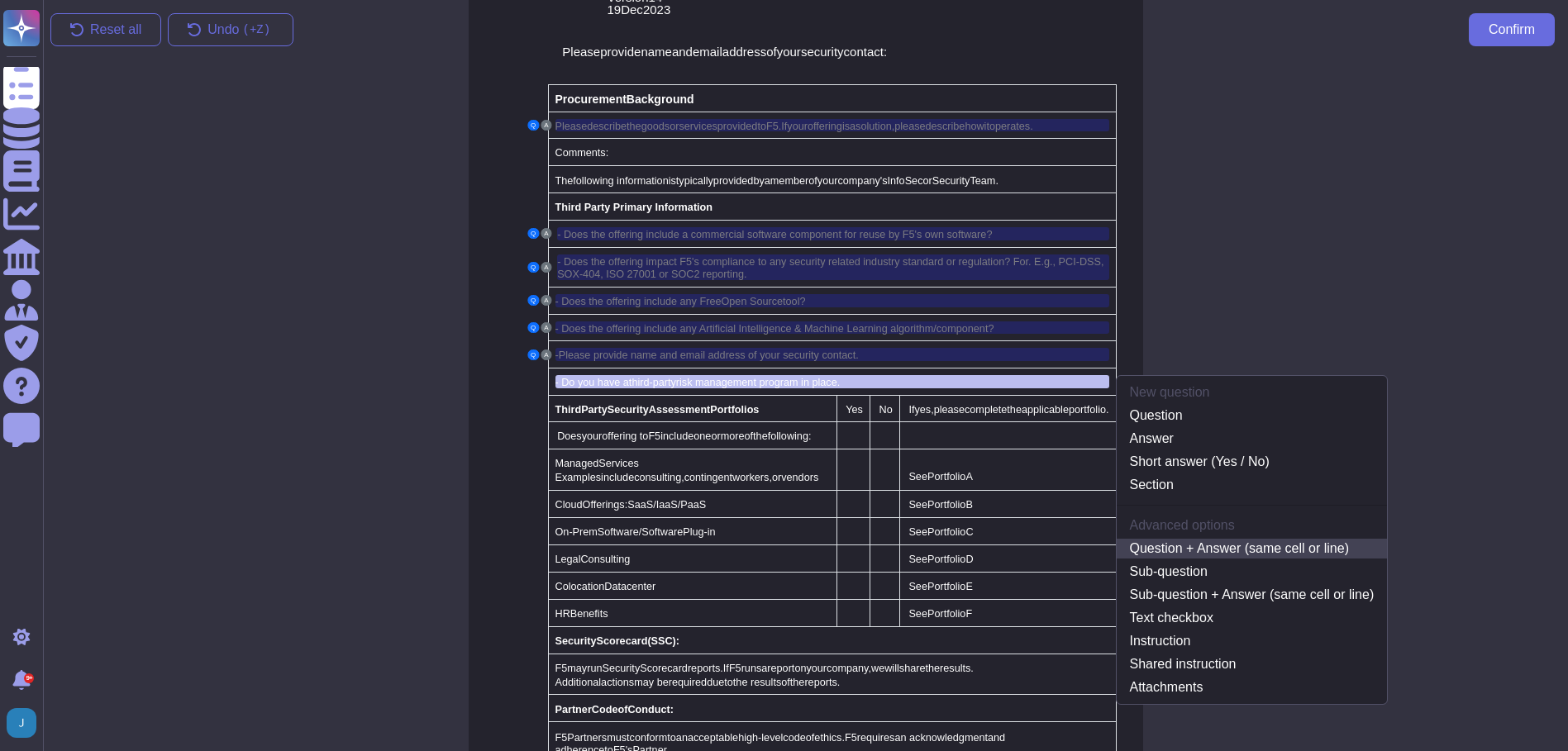
click at [1246, 539] on link "Question + Answer (same cell or line)" at bounding box center [1252, 548] width 271 height 20
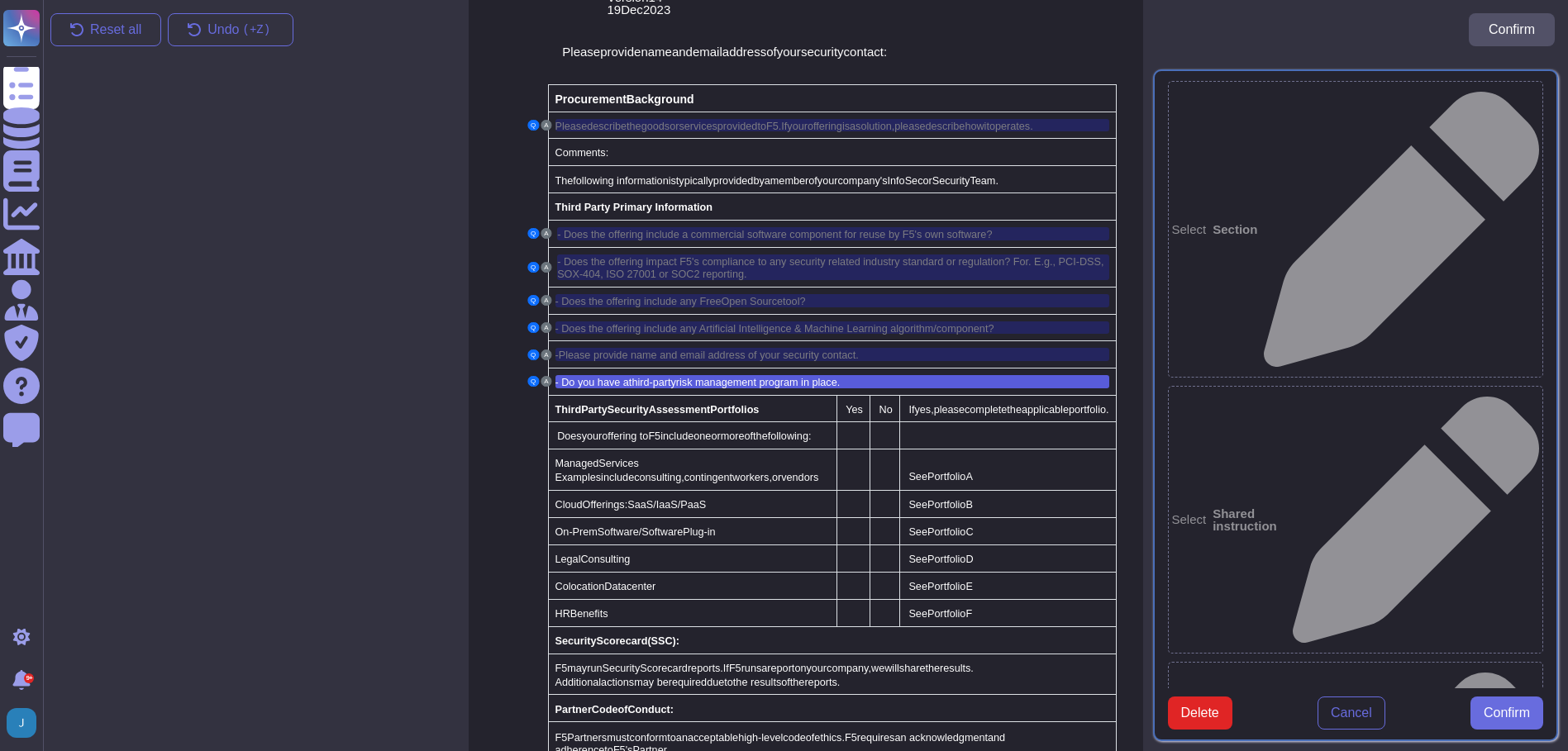
type textarea "- Do you have a third-party risk management program in place."
click at [1480, 713] on button "Confirm" at bounding box center [1506, 712] width 73 height 33
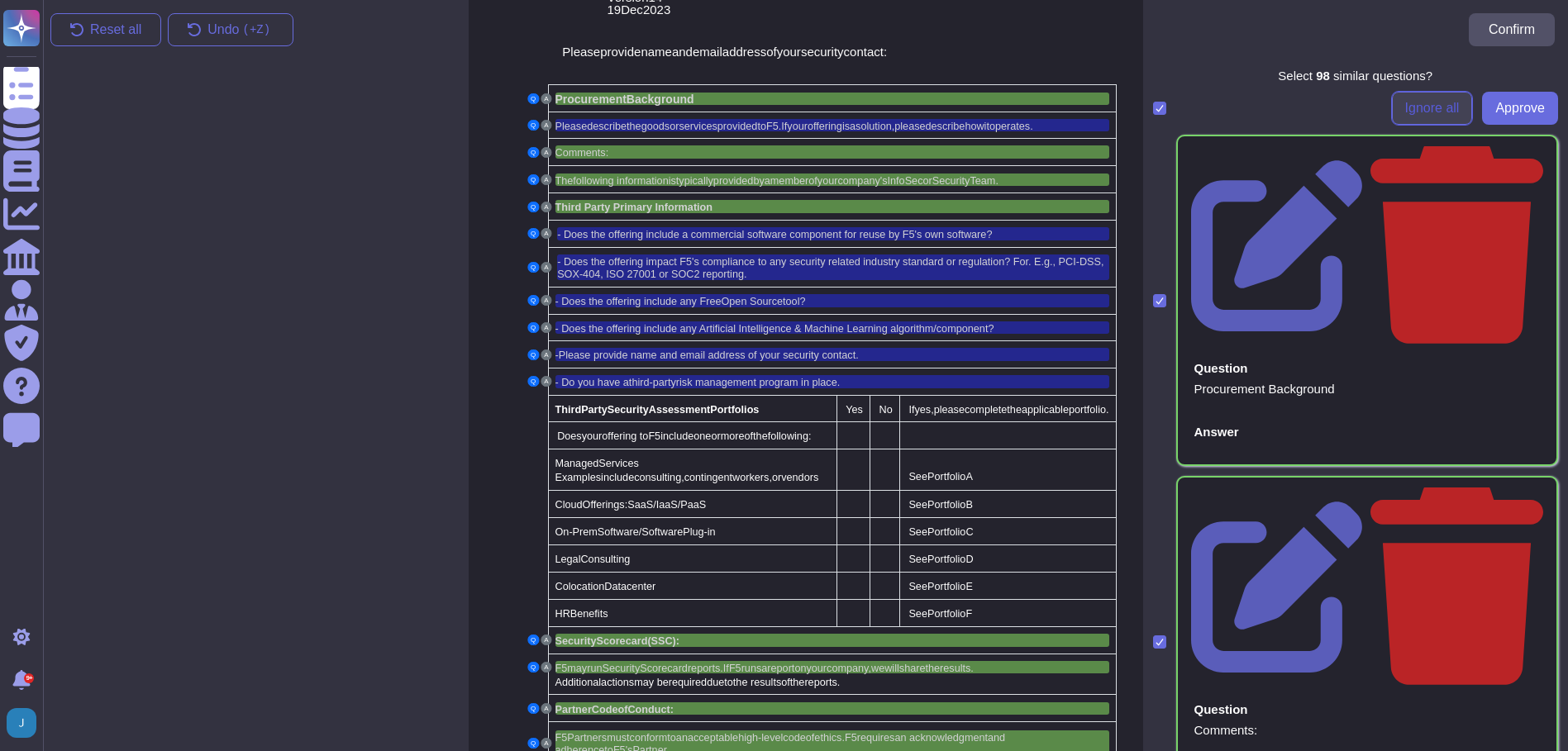
click at [1402, 95] on button "Ignore all" at bounding box center [1432, 108] width 81 height 33
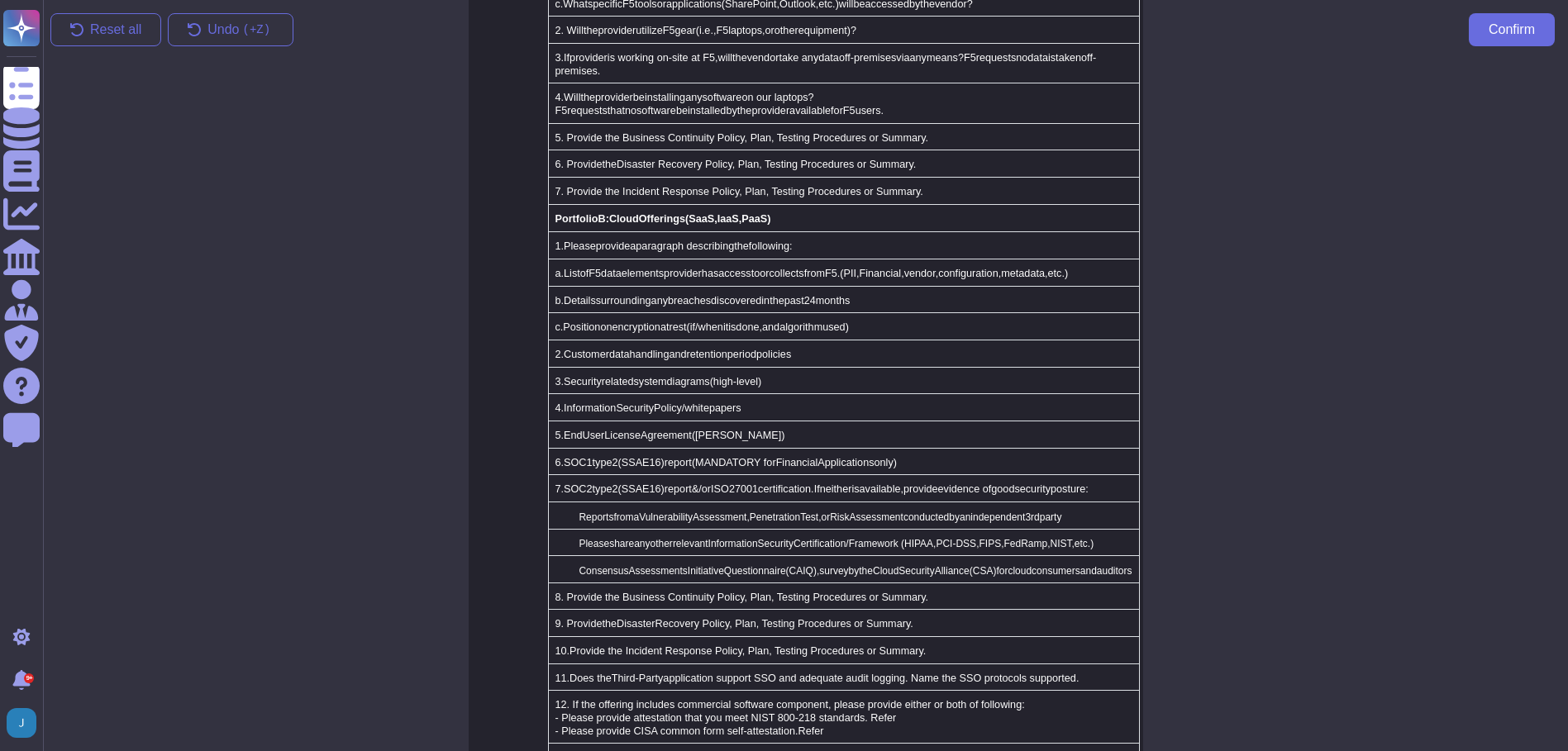
scroll to position [1361, 0]
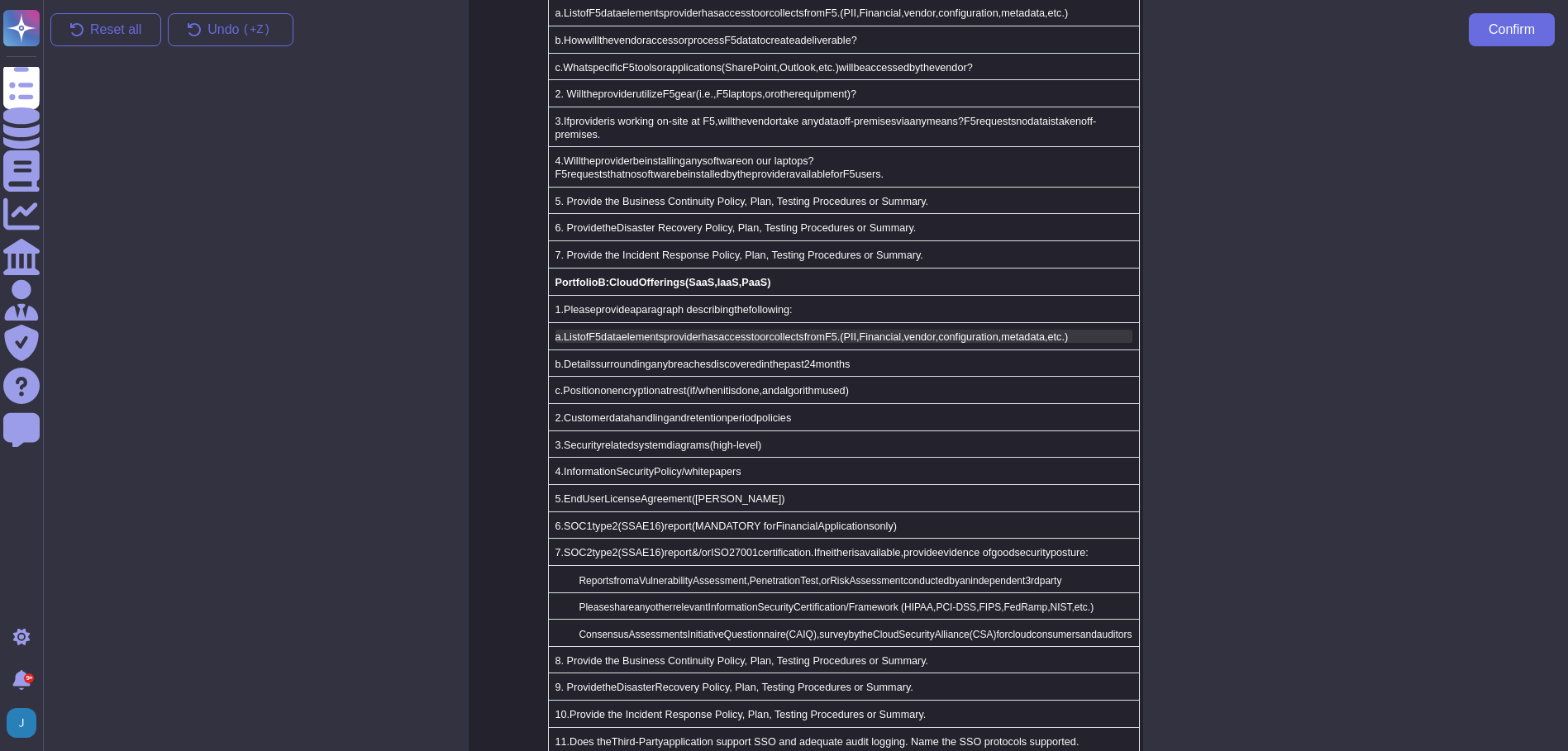
click at [604, 332] on span "data" at bounding box center [610, 337] width 21 height 12
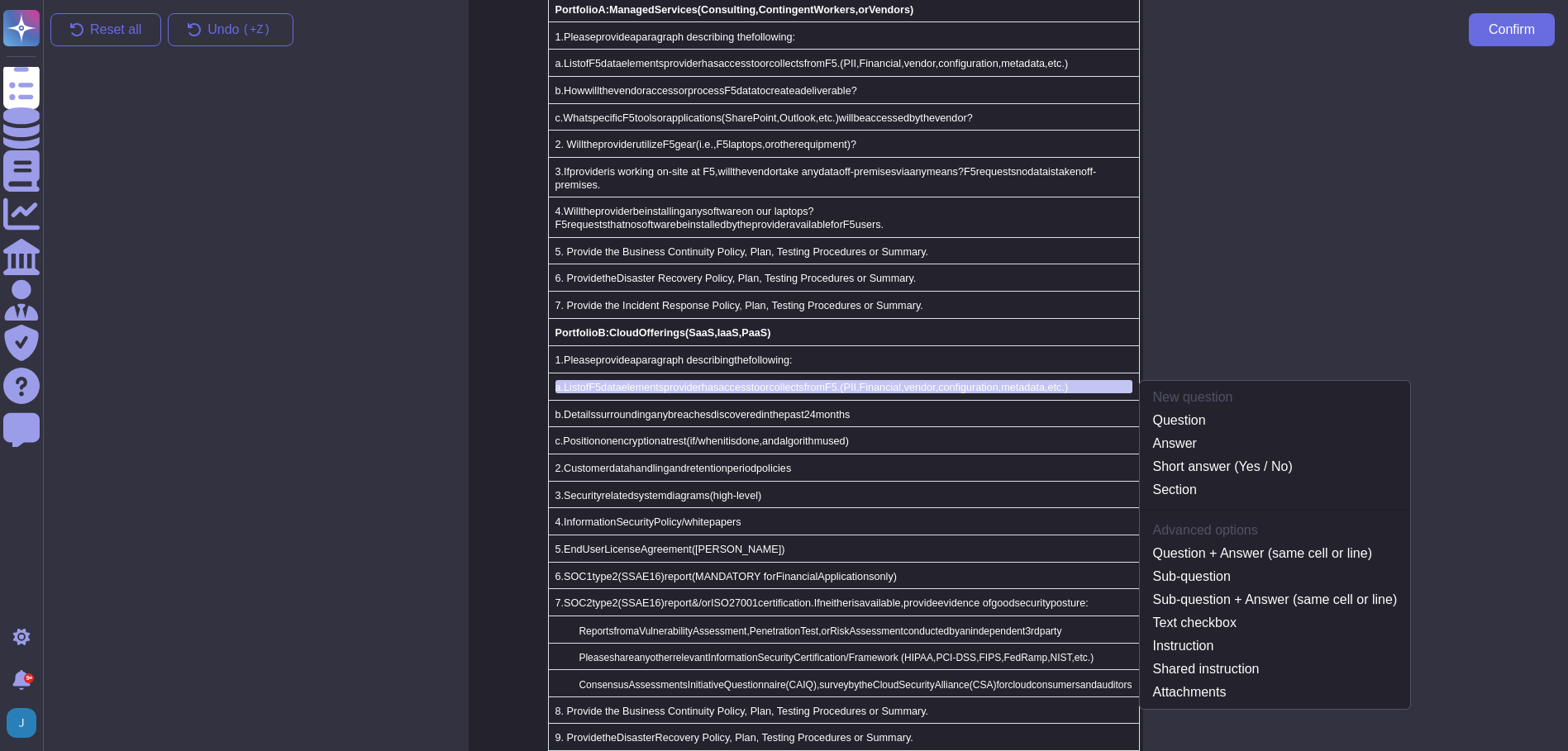
scroll to position [1309, 0]
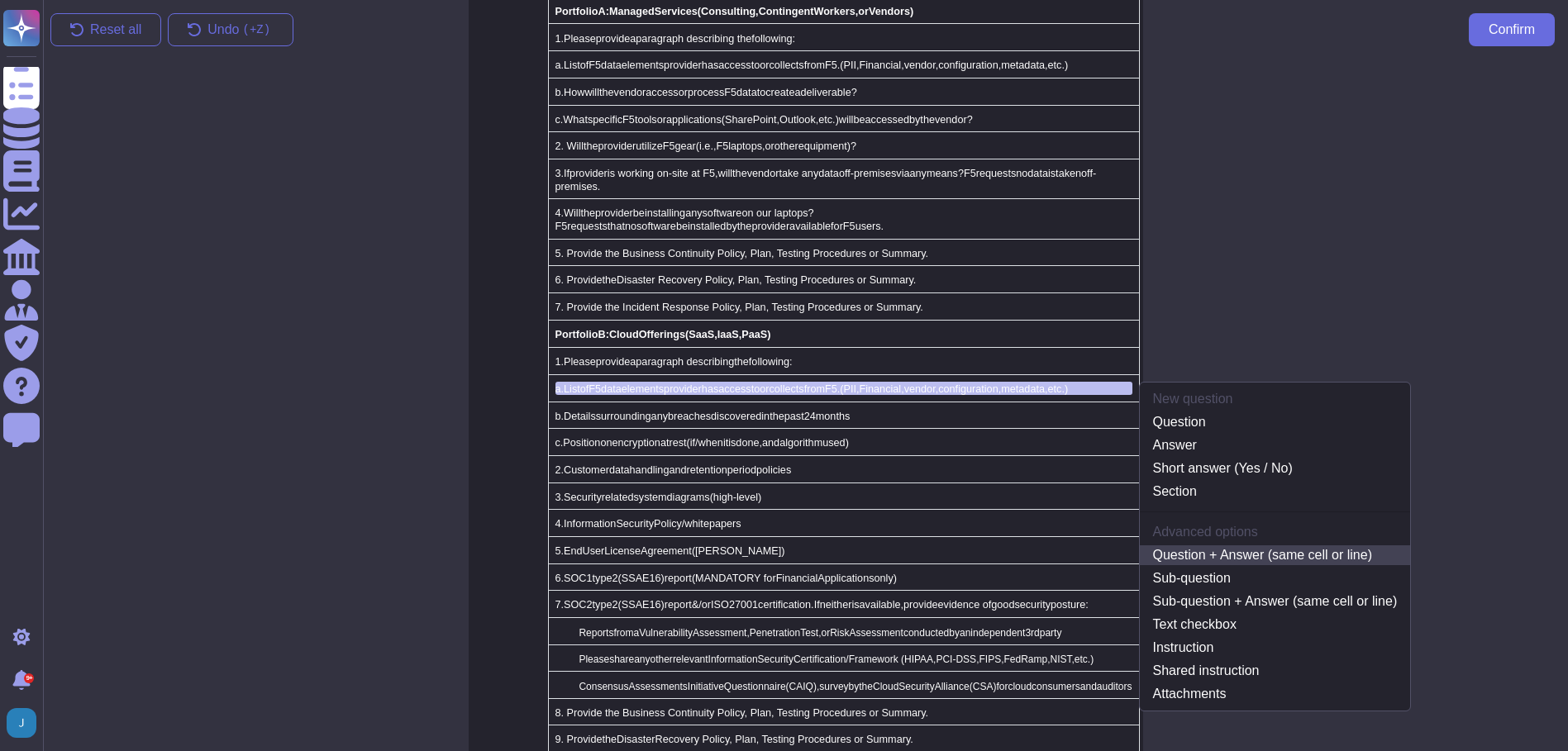
click at [1268, 546] on link "Question + Answer (same cell or line)" at bounding box center [1275, 556] width 271 height 20
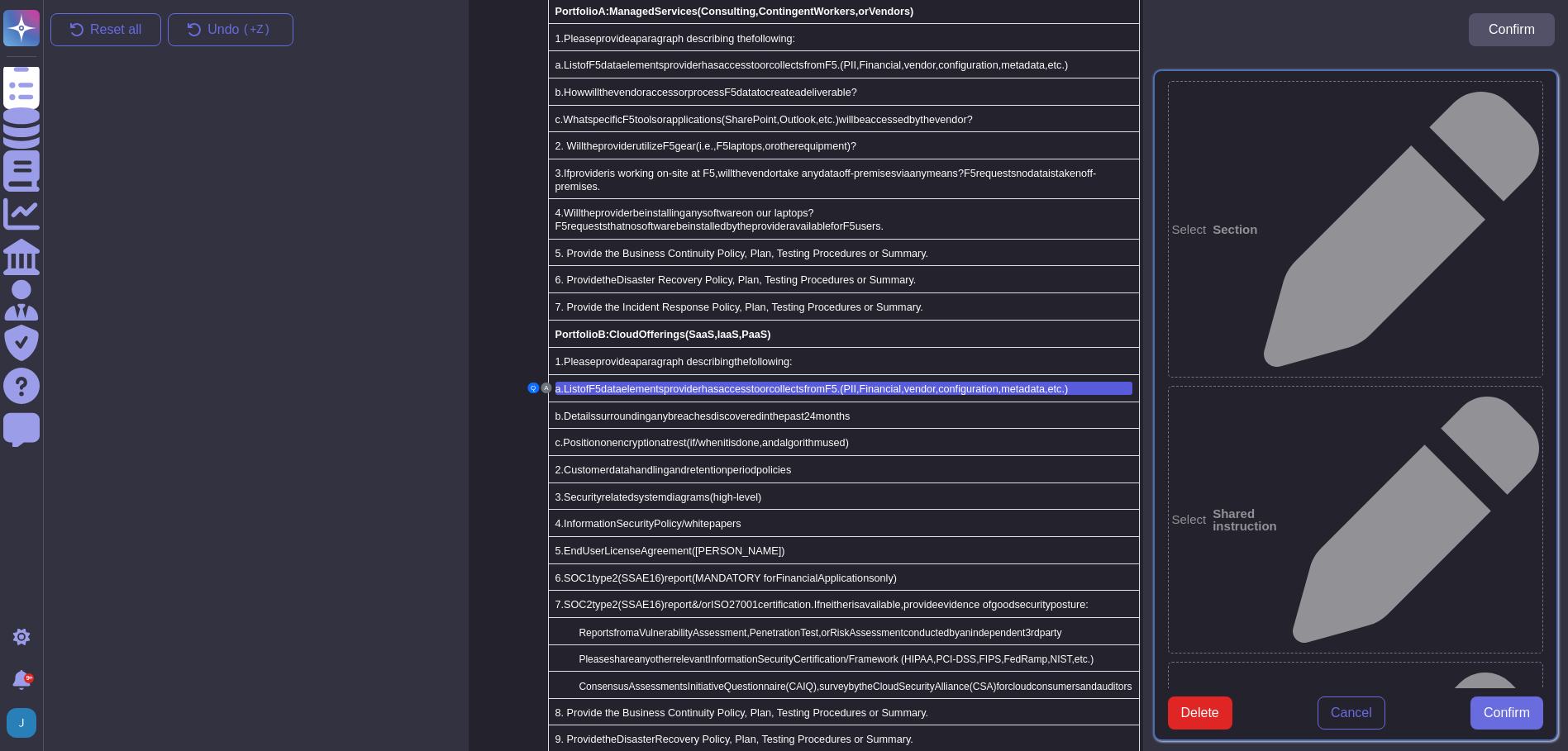
type textarea "a. List of F5 data elements provider has access to or collects from F5. (PII, F…"
click at [1497, 720] on span "Confirm" at bounding box center [1506, 713] width 47 height 13
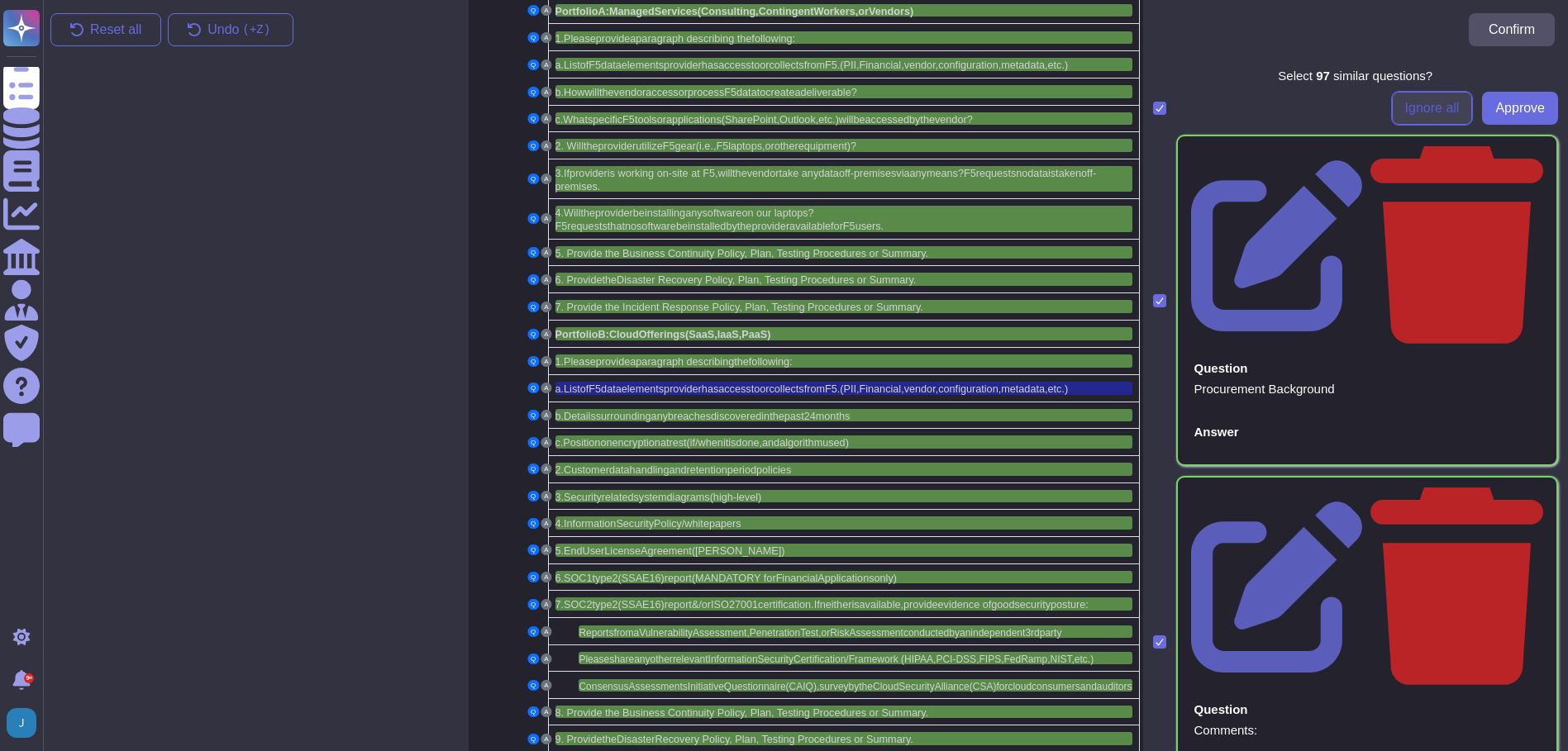
click at [1418, 107] on span "Ignore all" at bounding box center [1432, 108] width 55 height 13
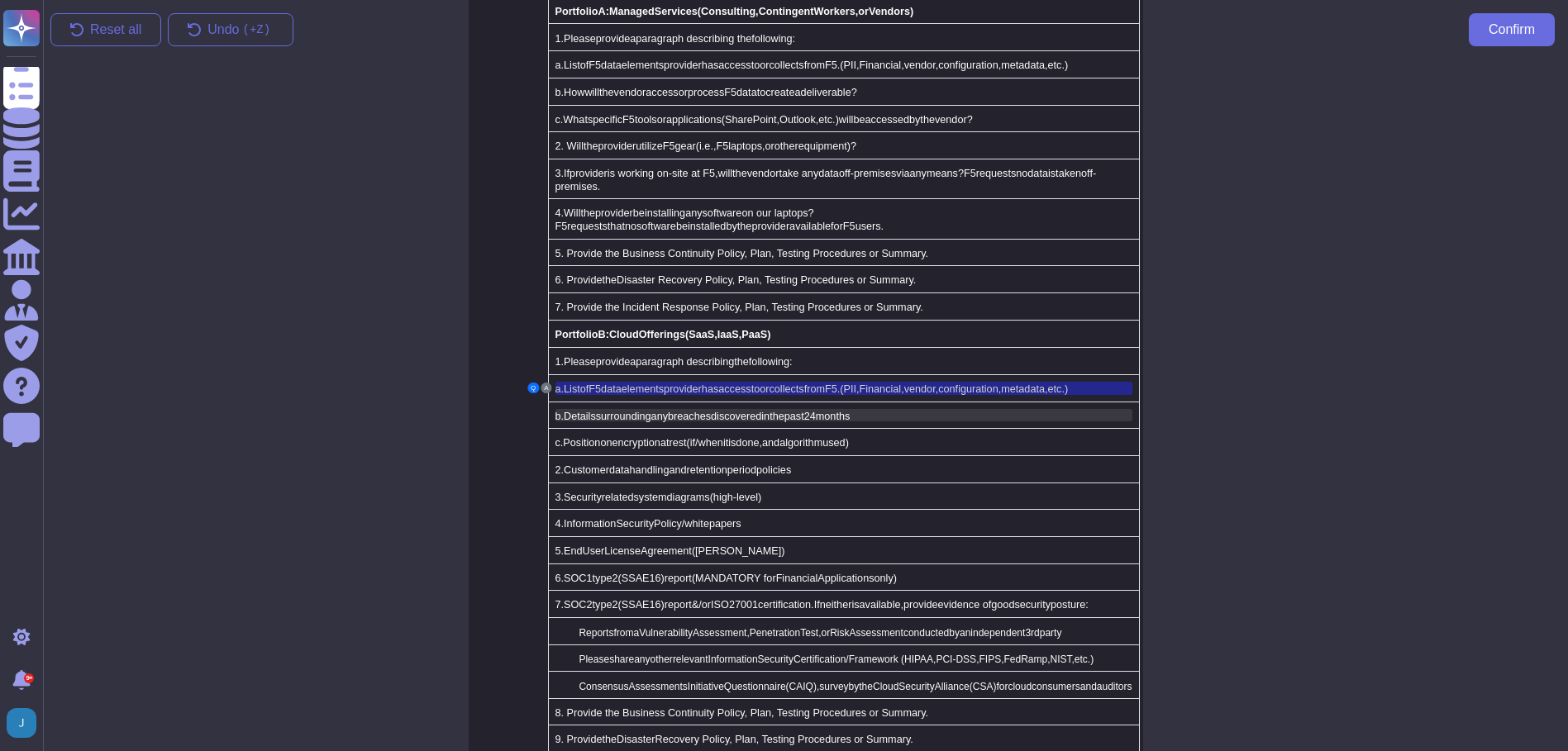
click at [742, 410] on span "discovered" at bounding box center [736, 416] width 50 height 12
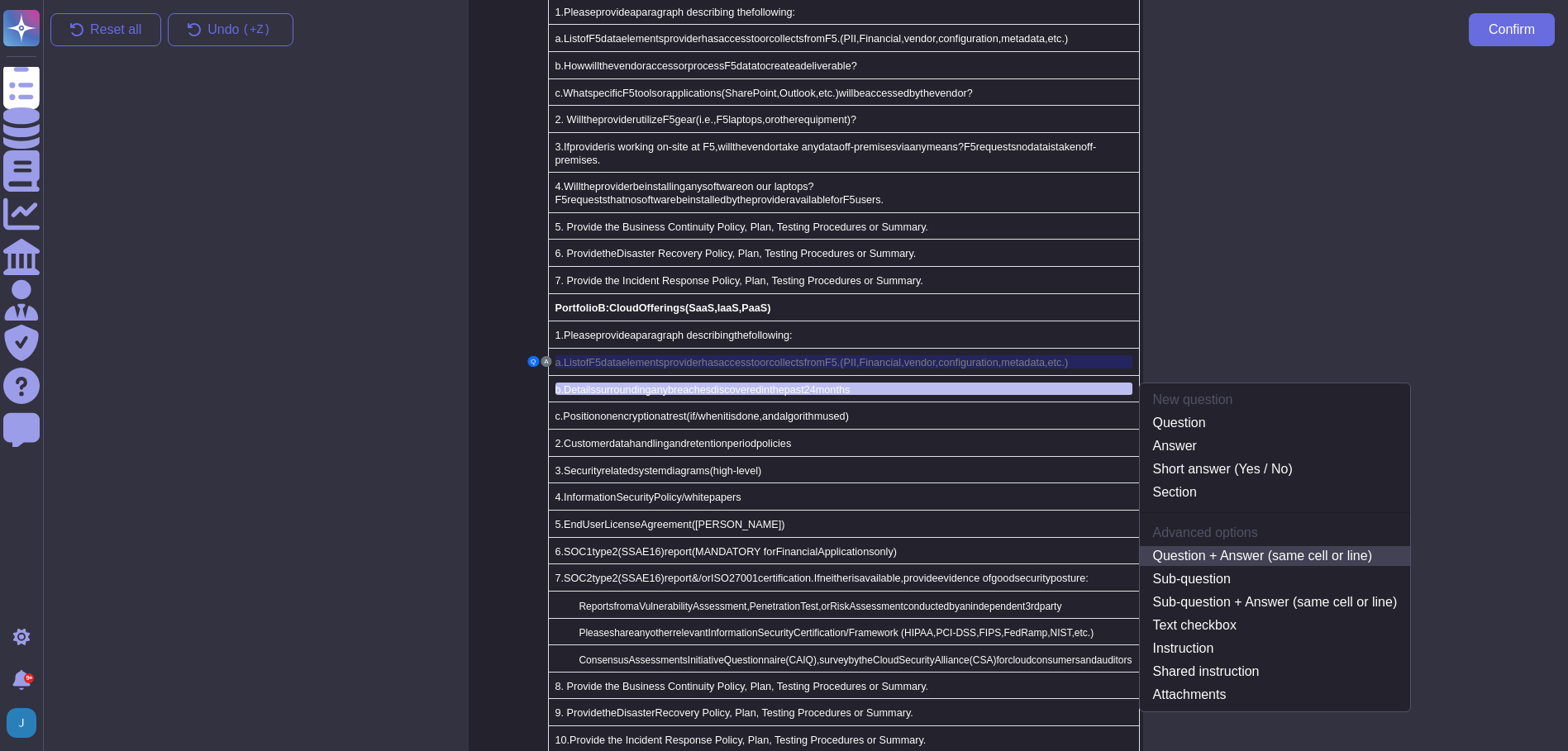
click at [1228, 547] on link "Question + Answer (same cell or line)" at bounding box center [1275, 557] width 271 height 20
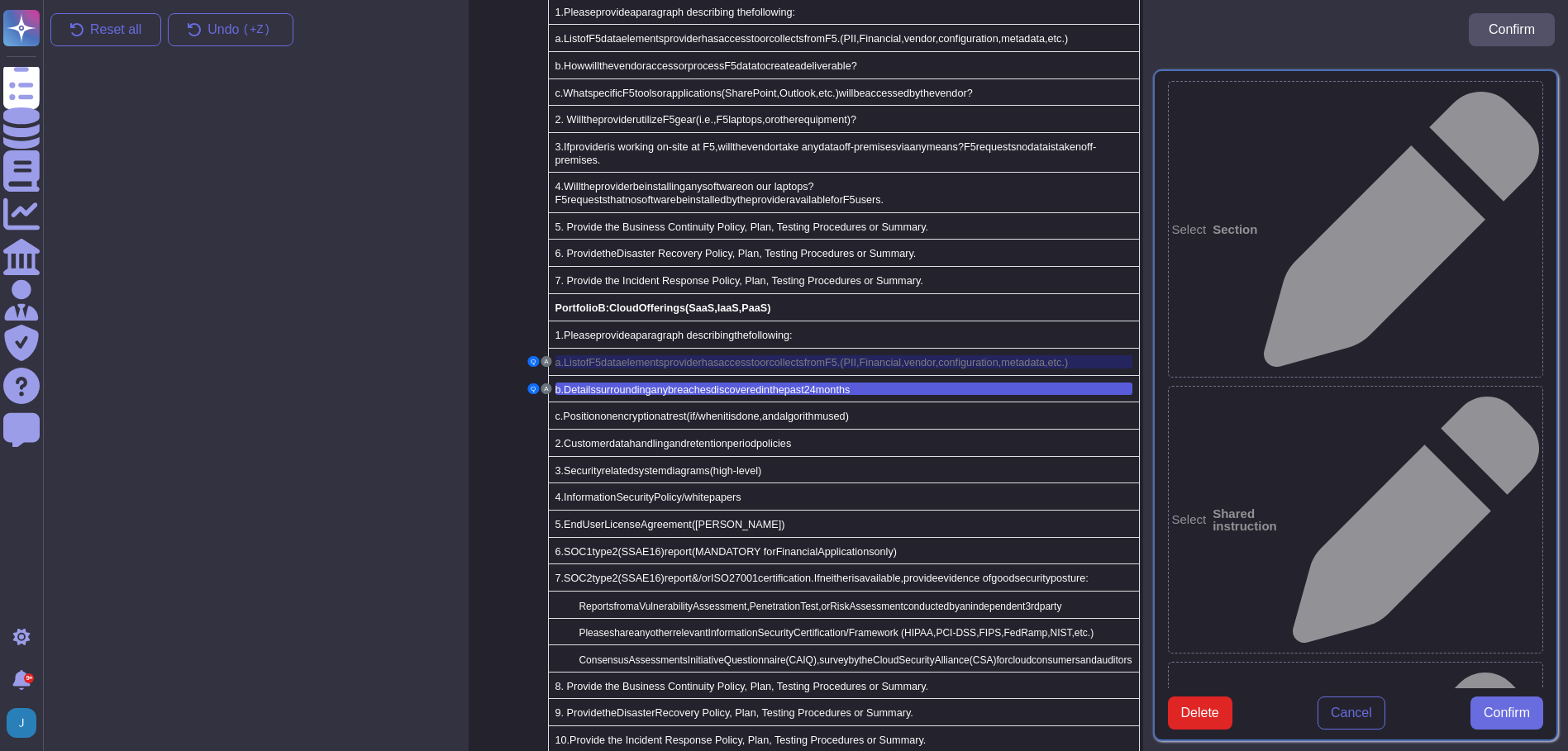
type textarea "b. Details surrounding any breaches discovered in the past 24 months"
click at [1521, 715] on button "Confirm" at bounding box center [1506, 712] width 73 height 33
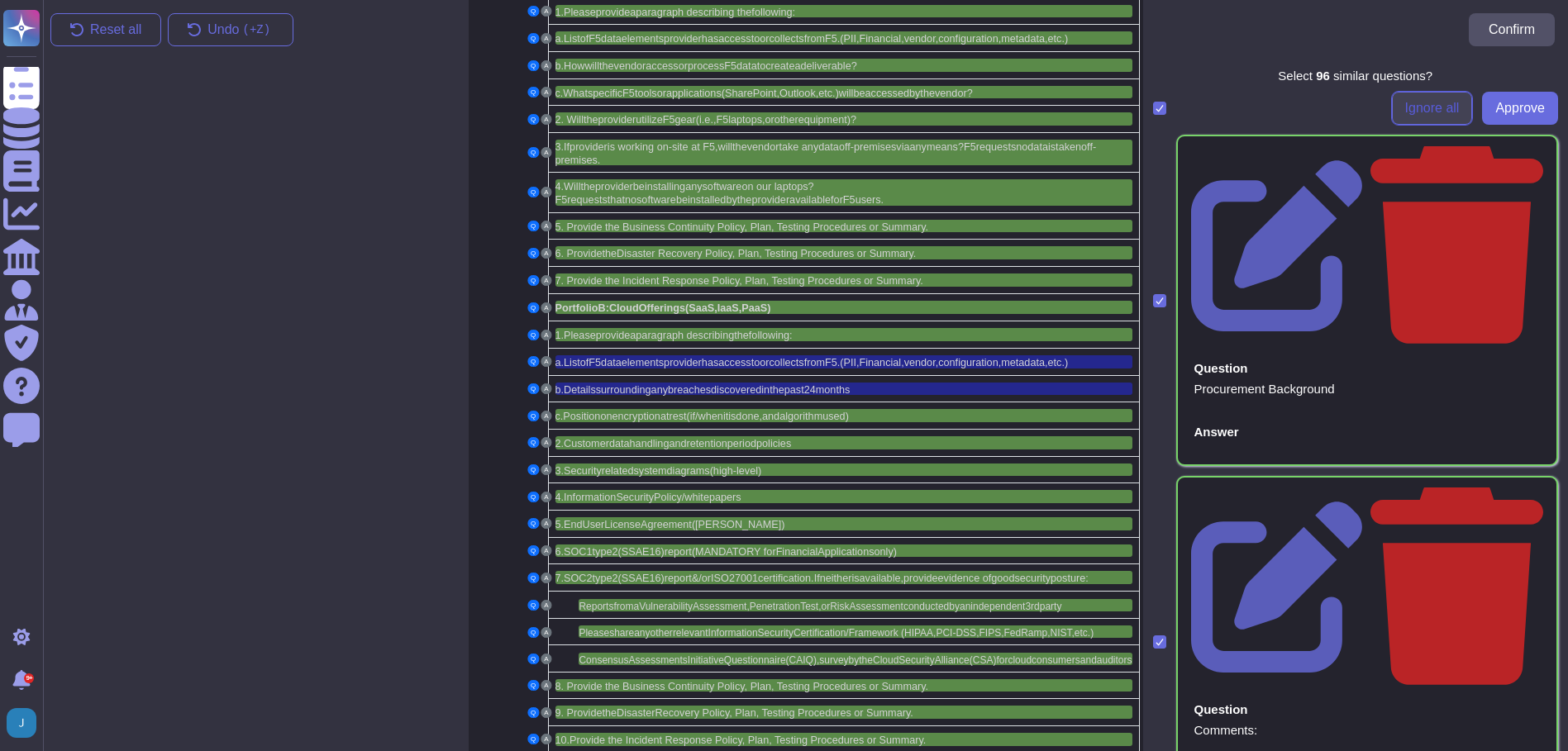
click at [1436, 106] on span "Ignore all" at bounding box center [1432, 108] width 55 height 13
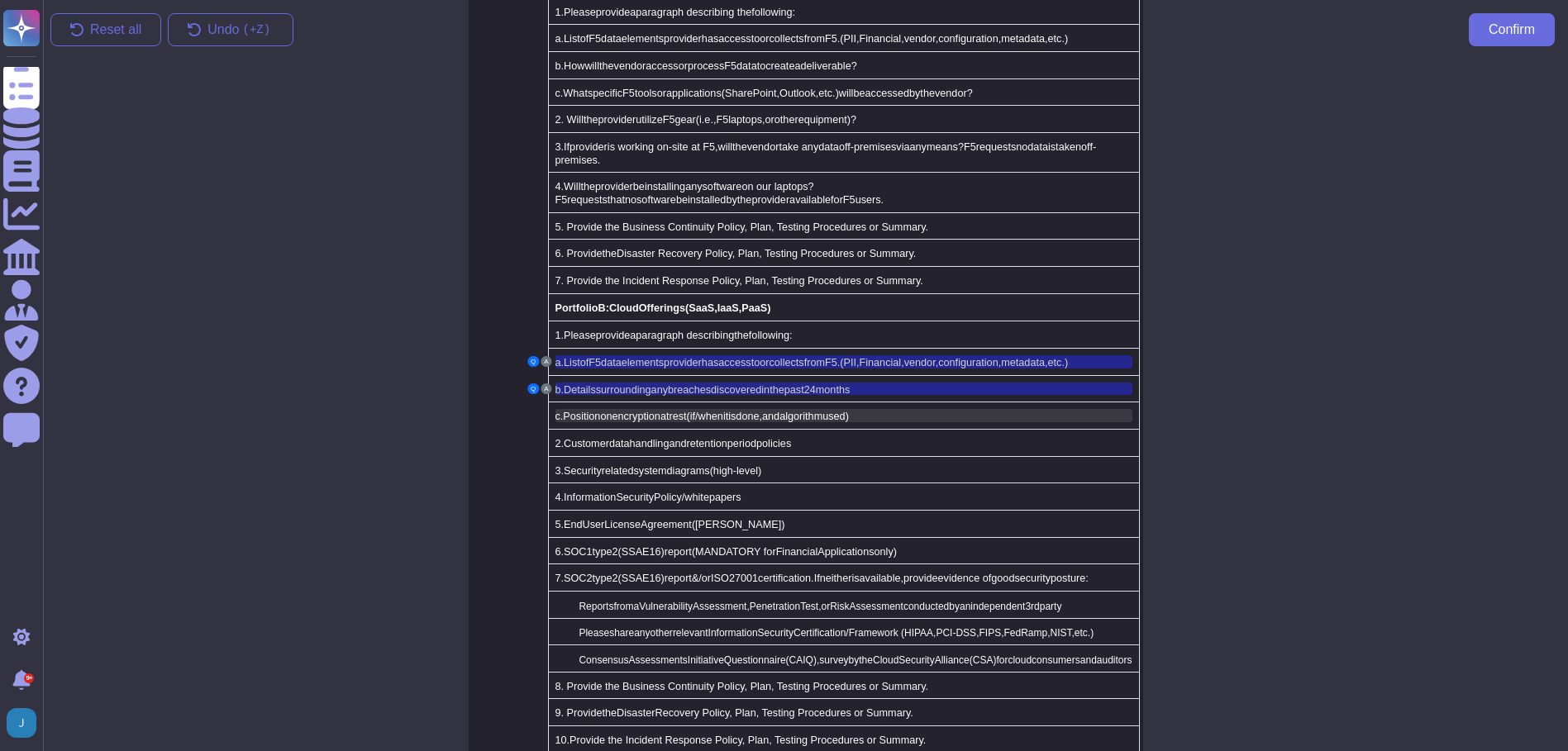
click at [700, 410] on span "(if/when" at bounding box center [704, 416] width 37 height 12
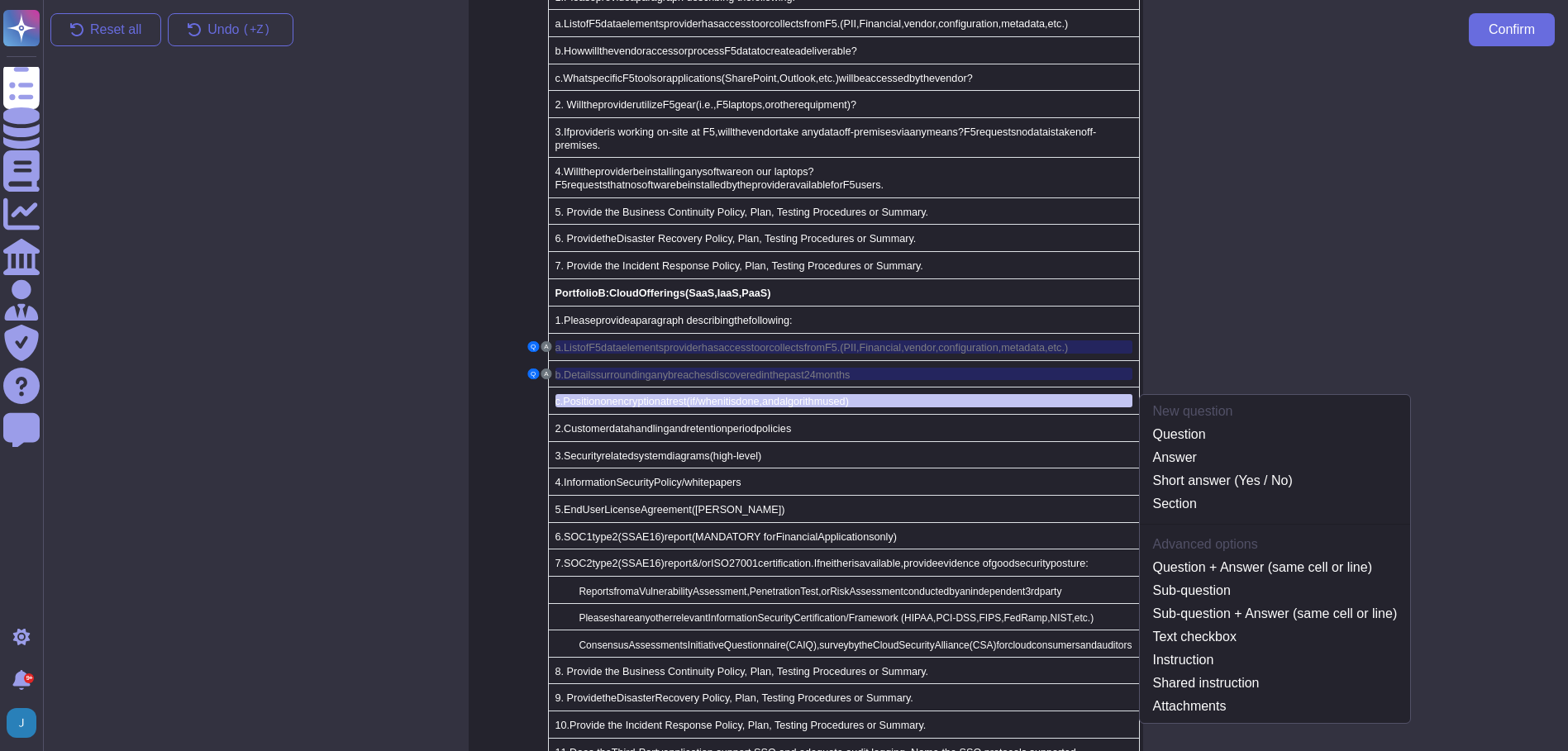
scroll to position [1362, 0]
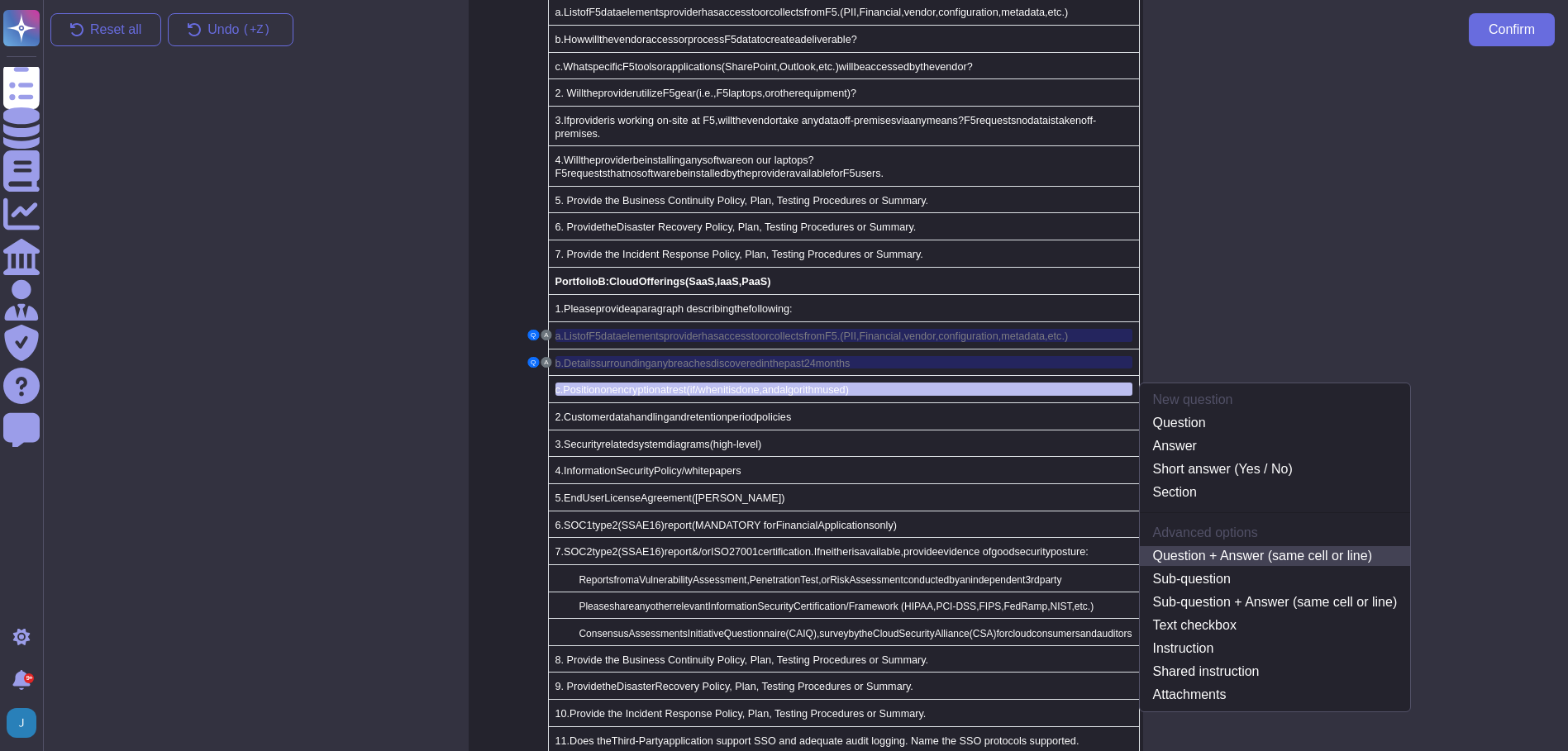
click at [1193, 547] on link "Question + Answer (same cell or line)" at bounding box center [1275, 557] width 271 height 20
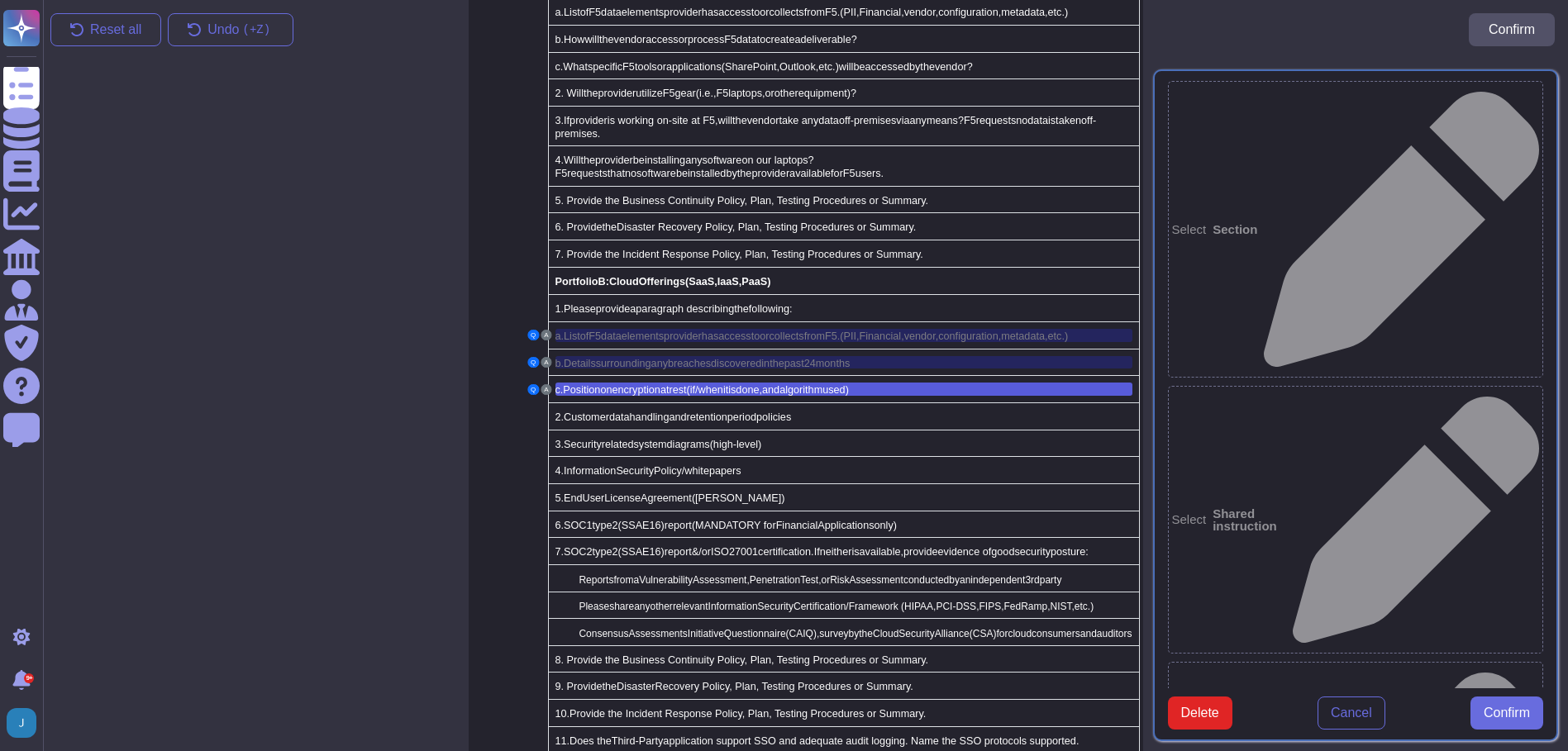
type textarea "c. Position on encryption at rest (if/when it is done, and algorithm used)"
click at [1509, 720] on span "Confirm" at bounding box center [1506, 713] width 47 height 13
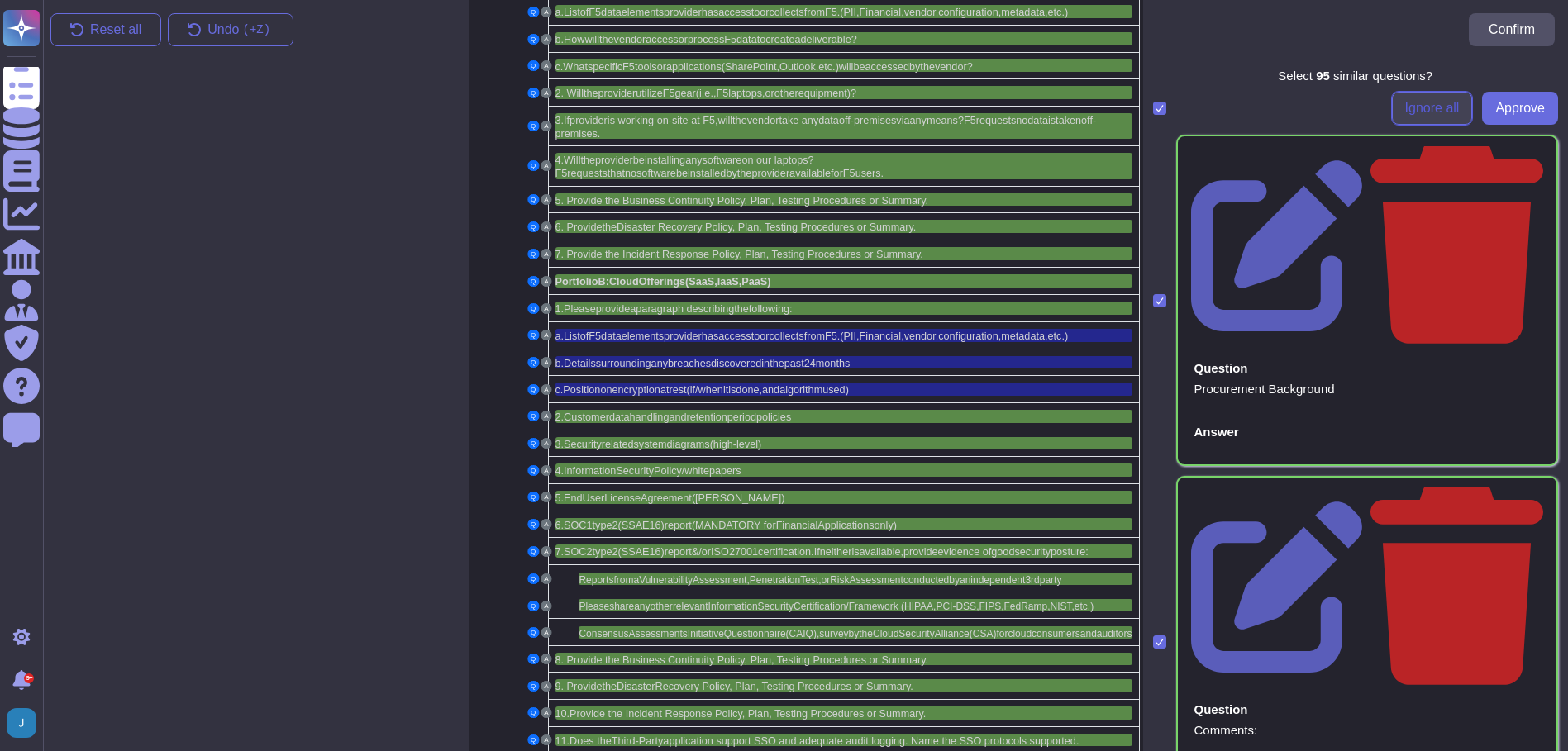
click at [1412, 115] on span "Ignore all" at bounding box center [1432, 108] width 55 height 13
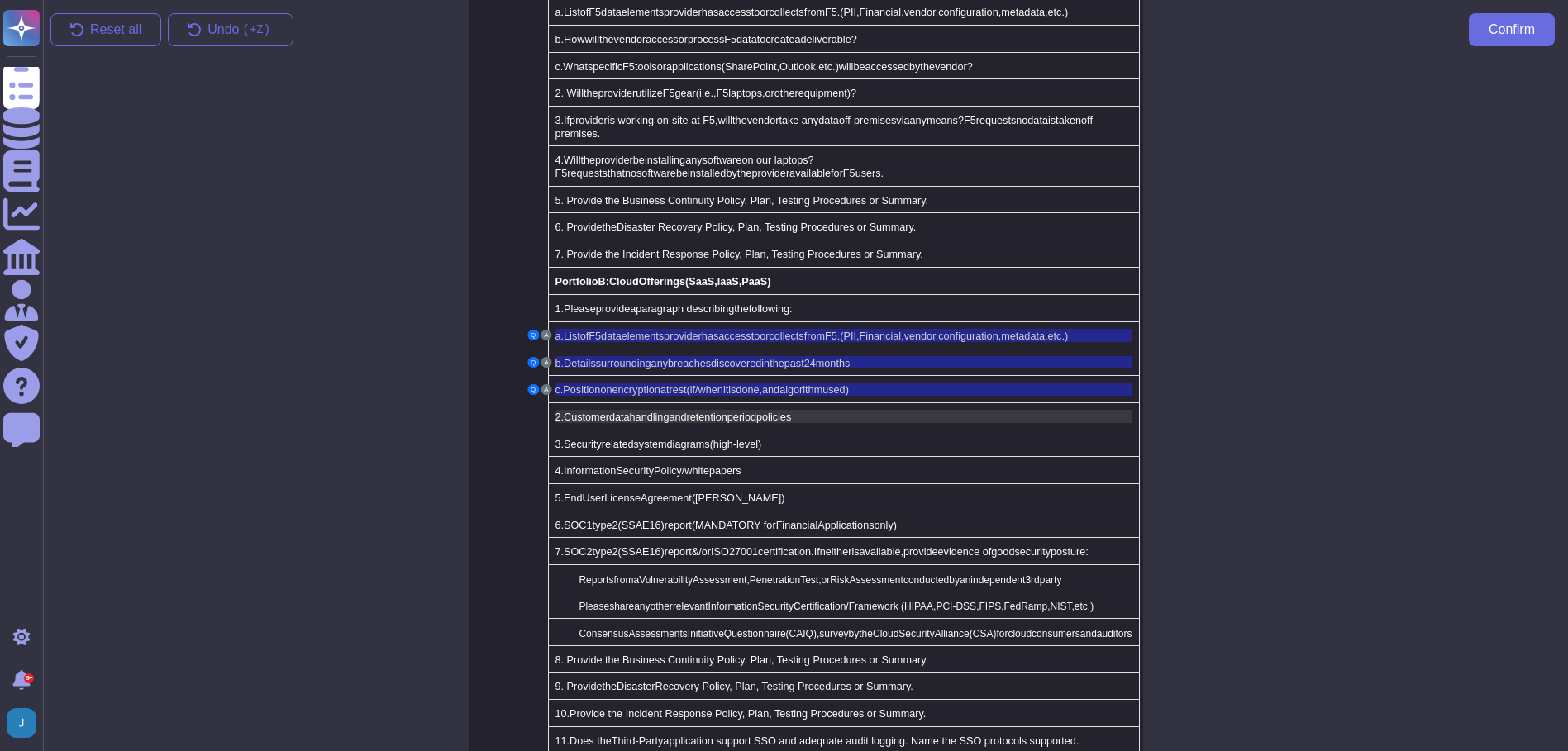
click at [790, 411] on span "policies" at bounding box center [773, 417] width 35 height 12
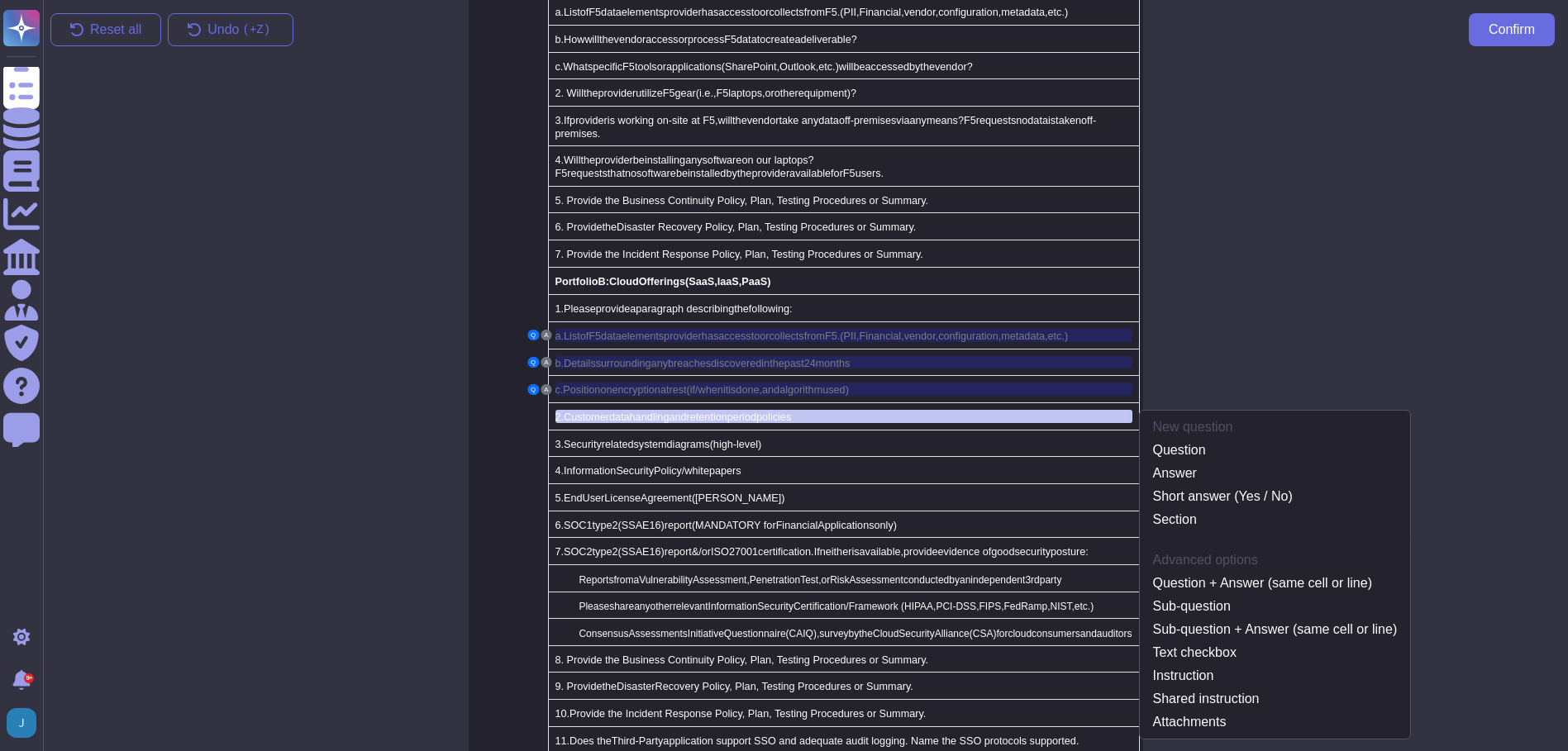
scroll to position [1388, 0]
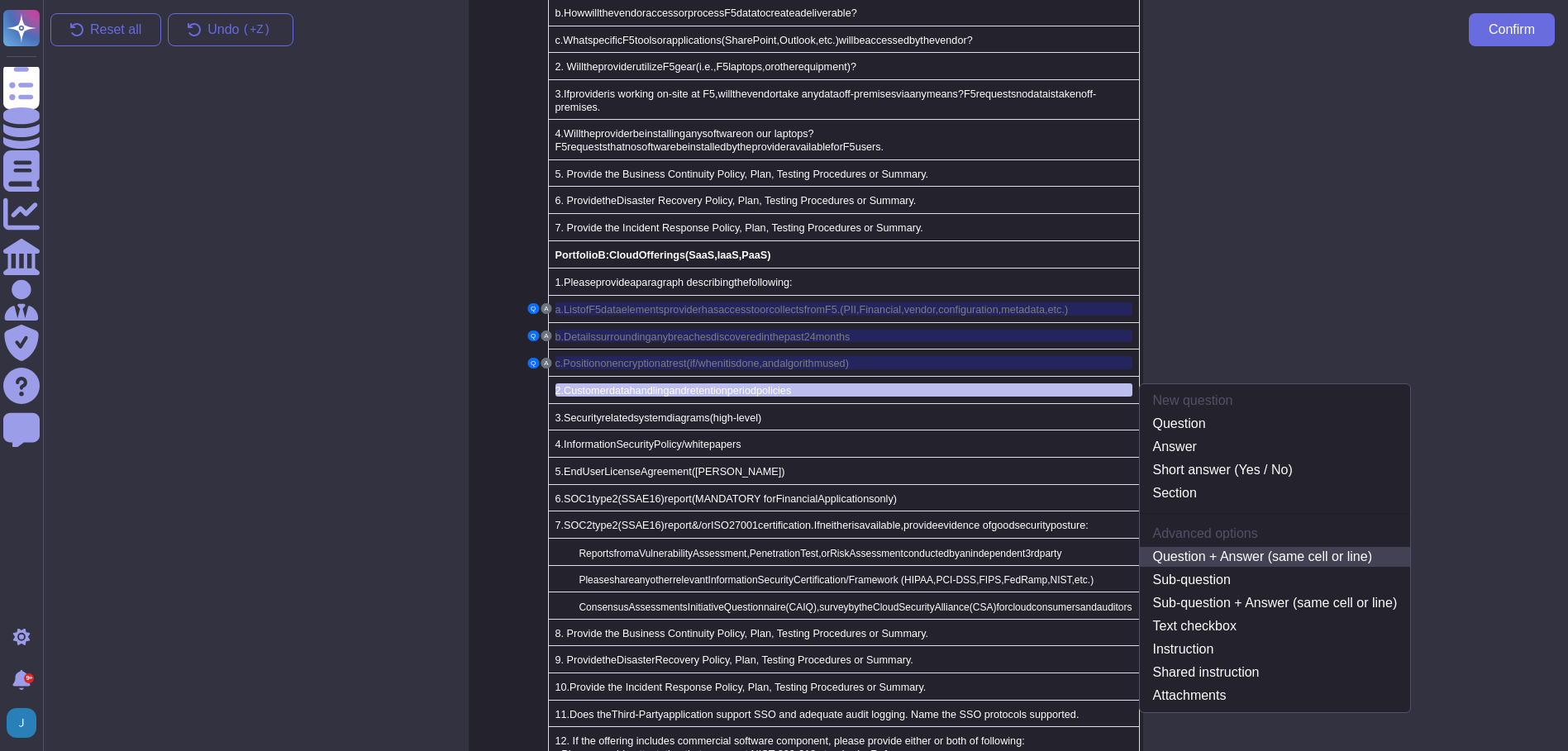
click at [1189, 548] on link "Question + Answer (same cell or line)" at bounding box center [1275, 557] width 271 height 20
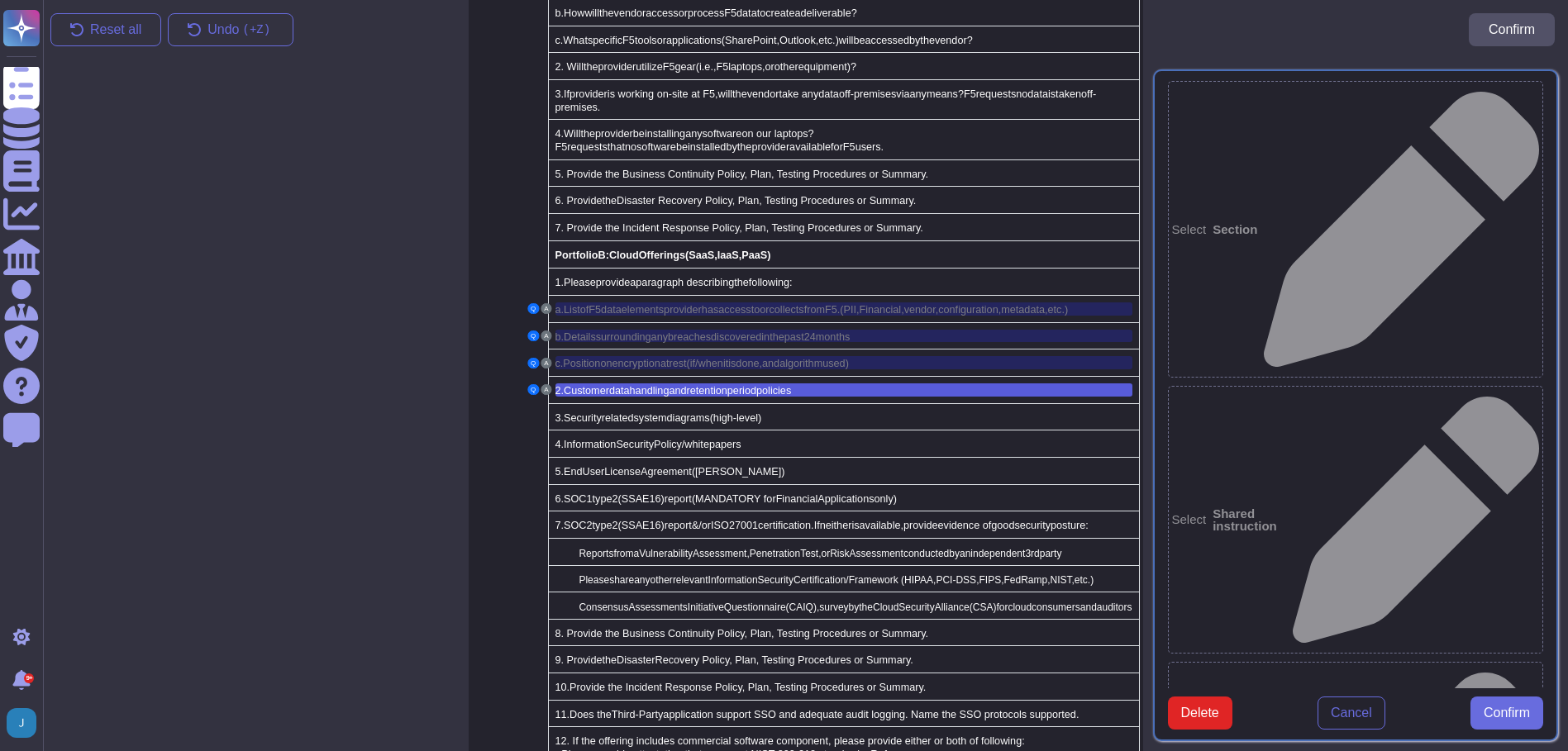
type textarea "2. Customer data handling and retention period policies"
click at [1517, 720] on span "Confirm" at bounding box center [1506, 713] width 47 height 13
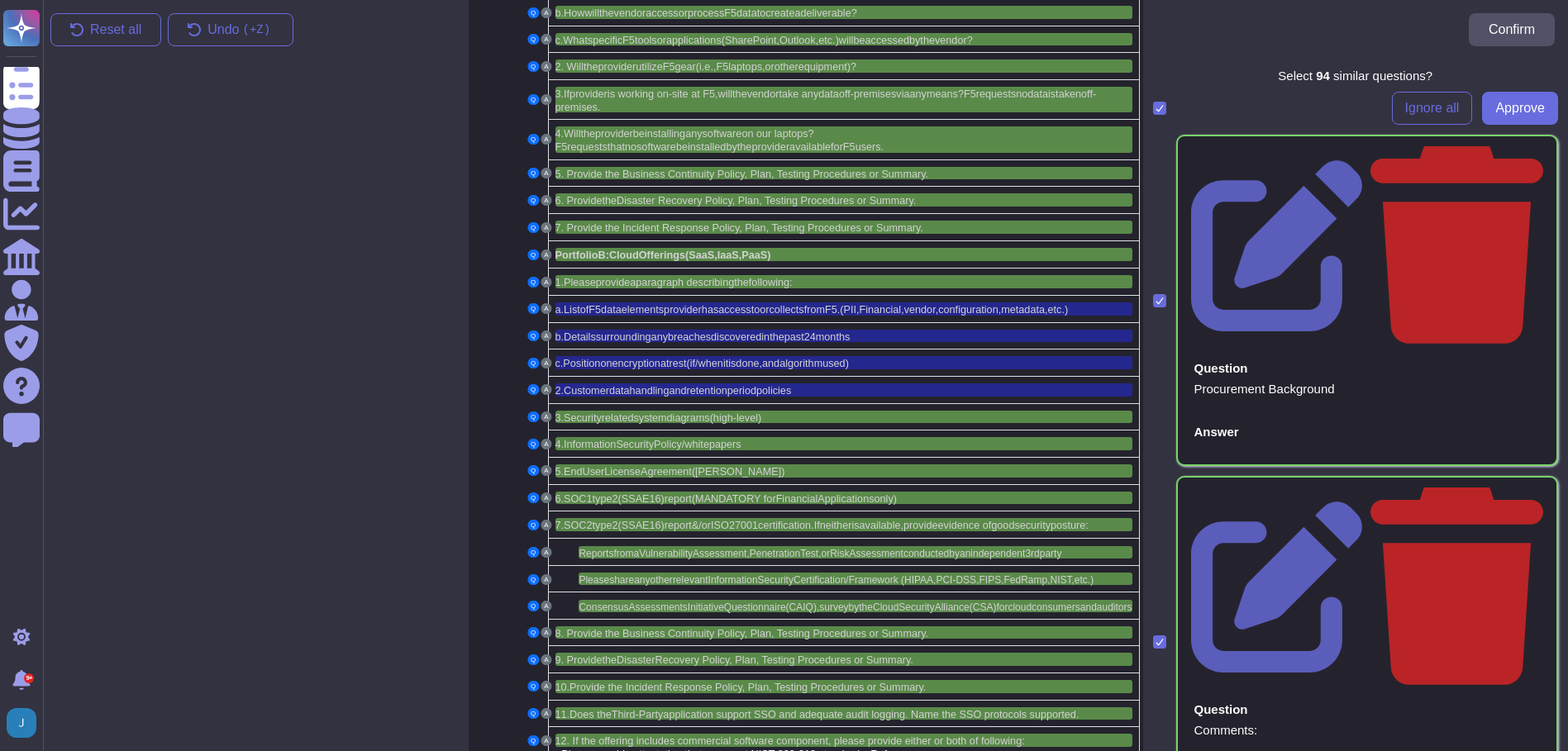
drag, startPoint x: 1404, startPoint y: 111, endPoint x: 1395, endPoint y: 117, distance: 10.8
click at [1405, 112] on span "Ignore all" at bounding box center [1432, 108] width 55 height 13
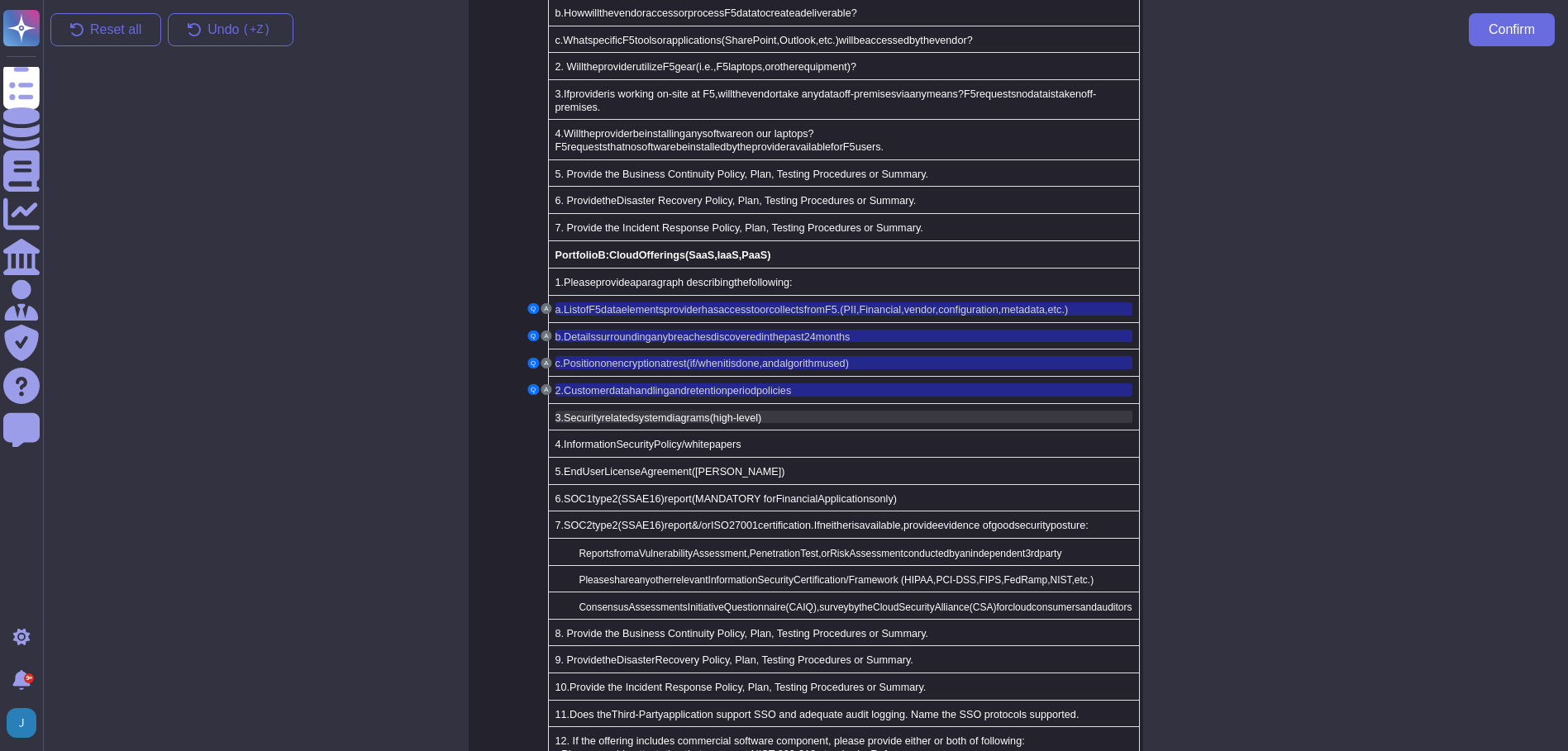
click at [746, 412] on span "level)" at bounding box center [749, 418] width 25 height 12
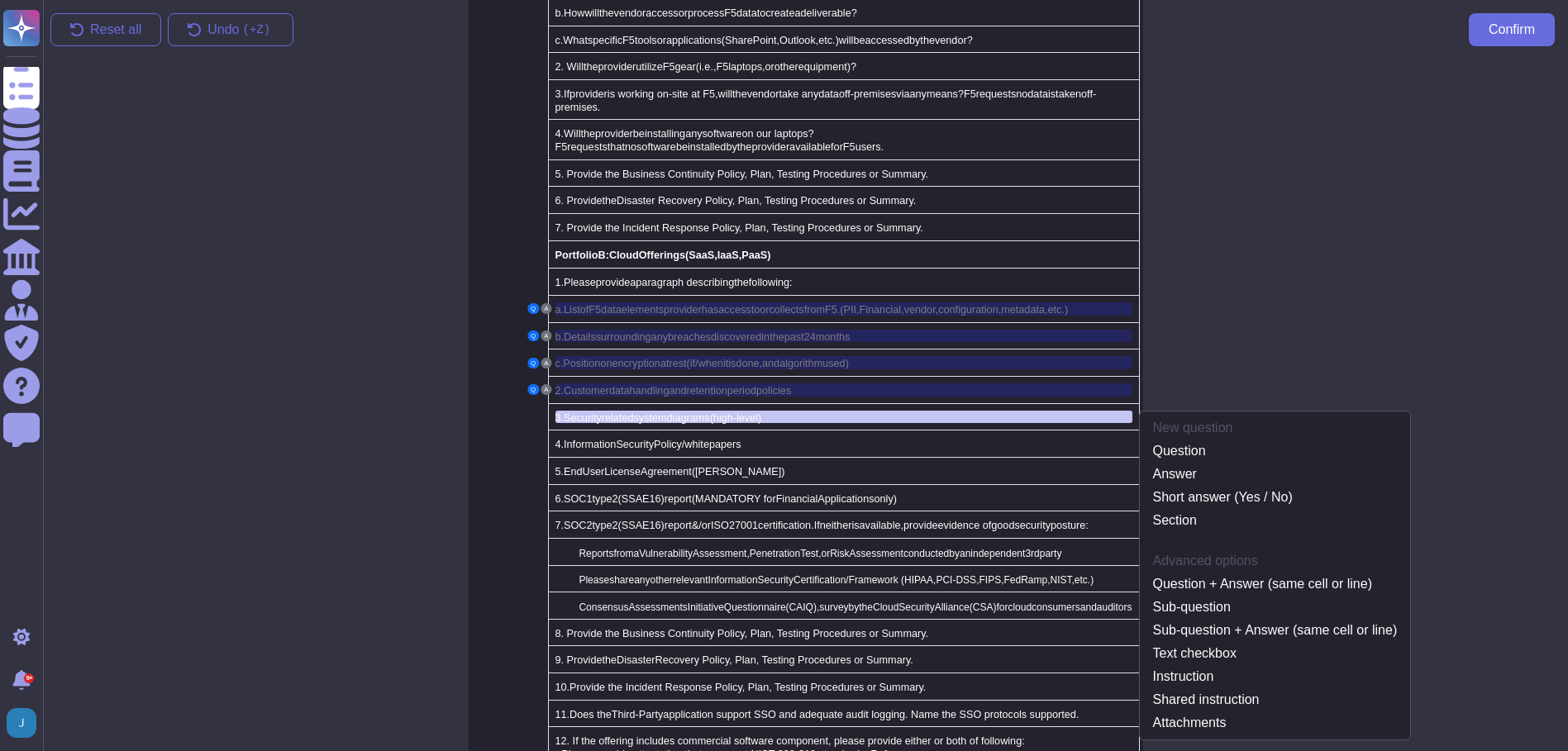
scroll to position [1415, 0]
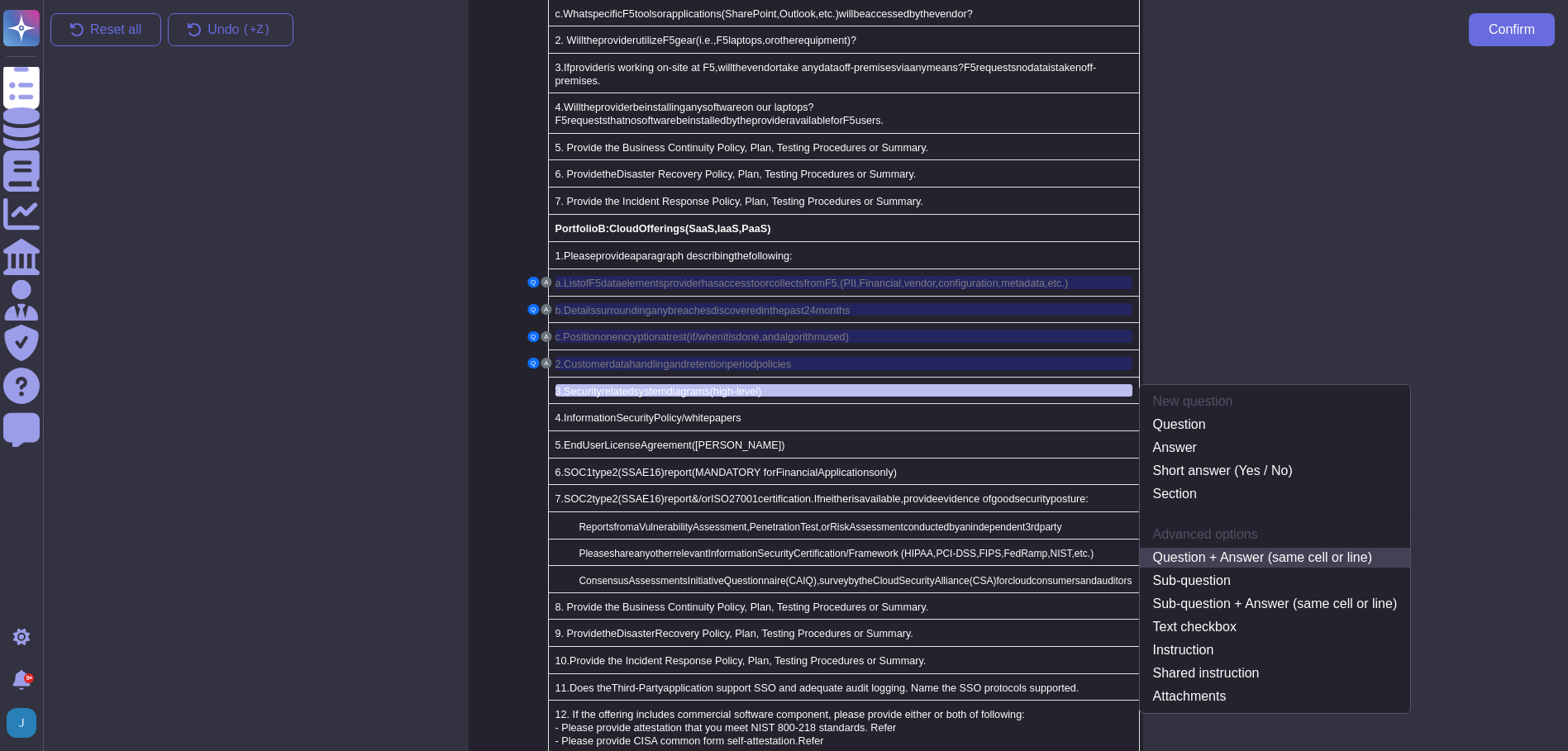
click at [1242, 548] on link "Question + Answer (same cell or line)" at bounding box center [1275, 557] width 271 height 20
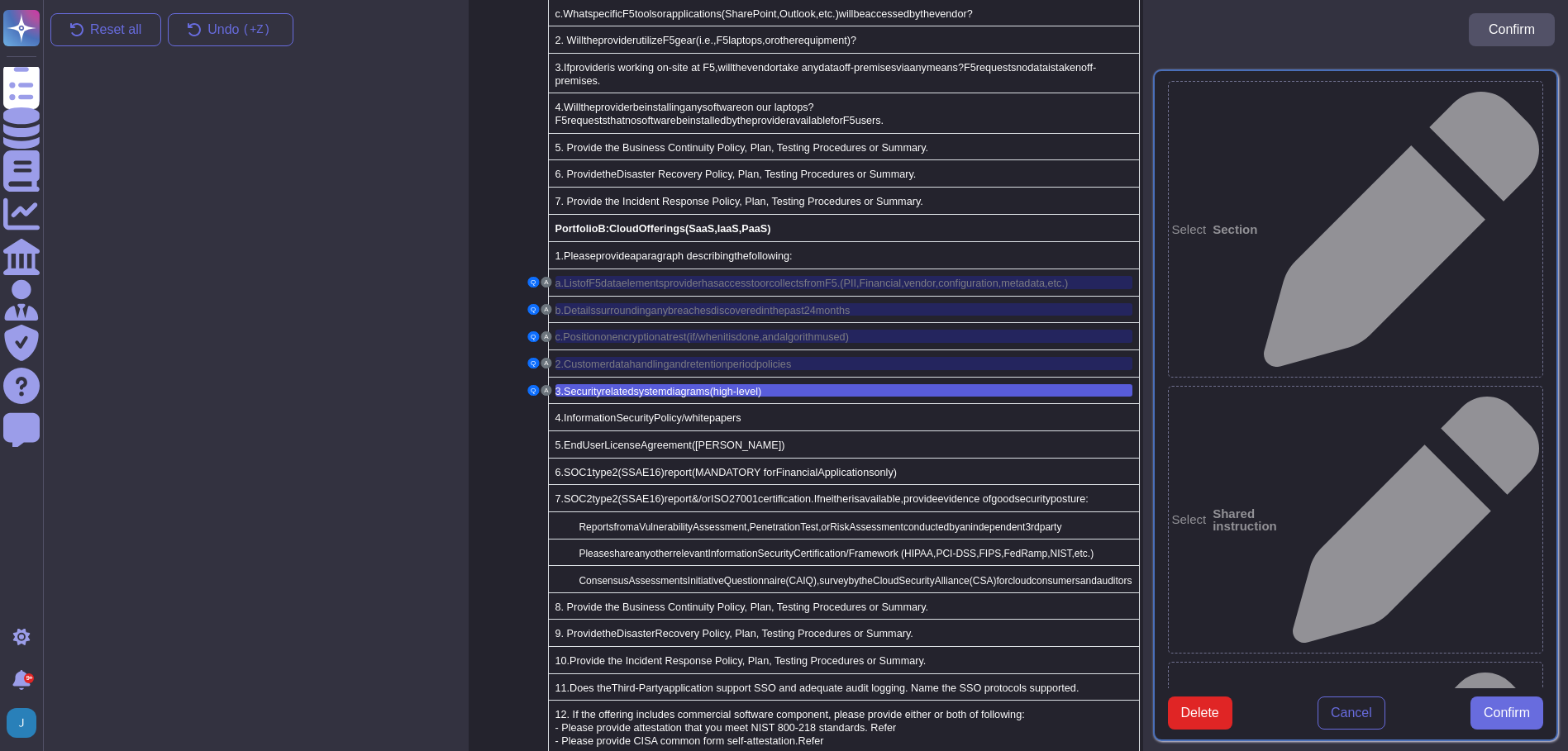
type textarea "3. Security related system diagrams (high-level)"
click at [1512, 720] on span "Confirm" at bounding box center [1506, 713] width 47 height 13
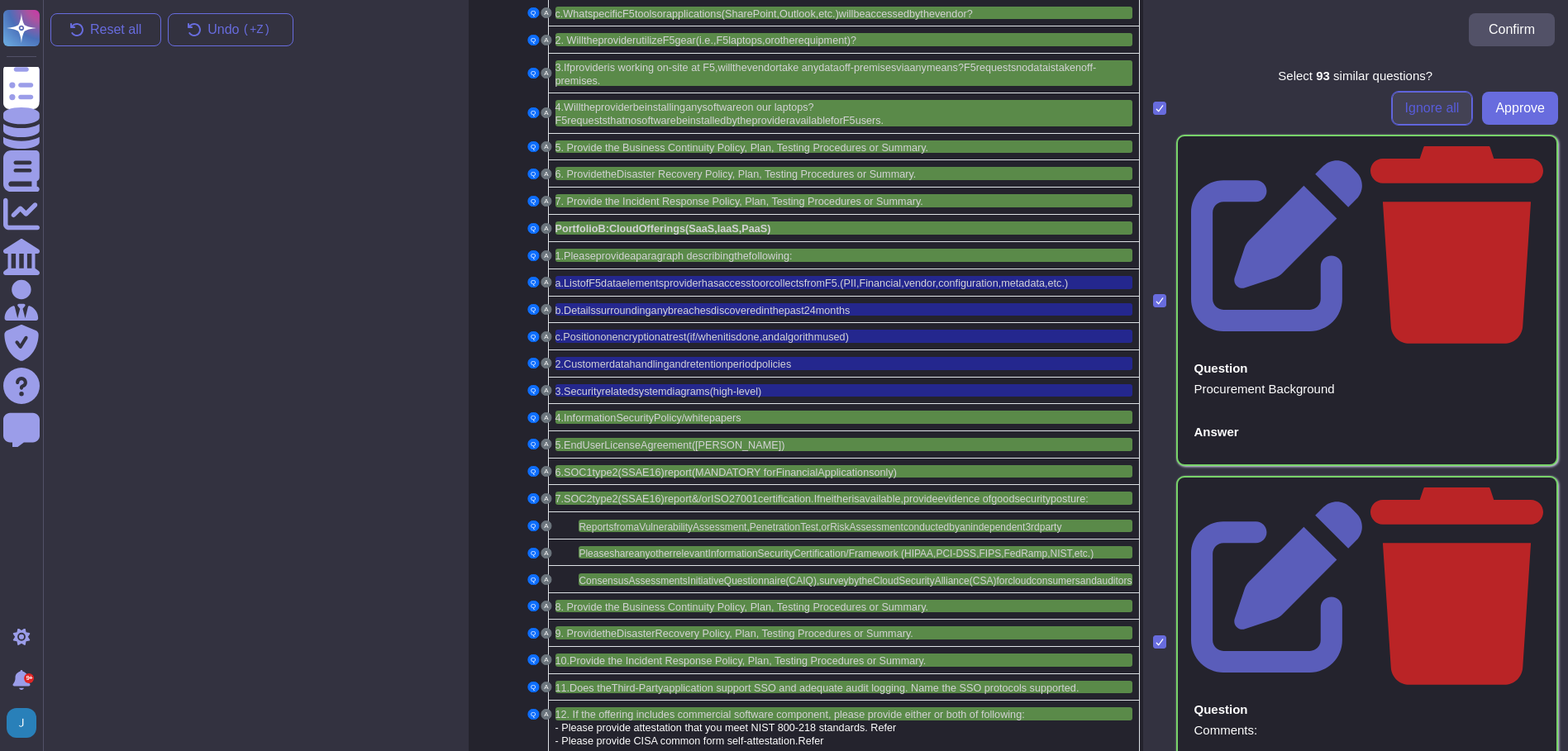
click at [1414, 115] on span "Ignore all" at bounding box center [1432, 108] width 55 height 13
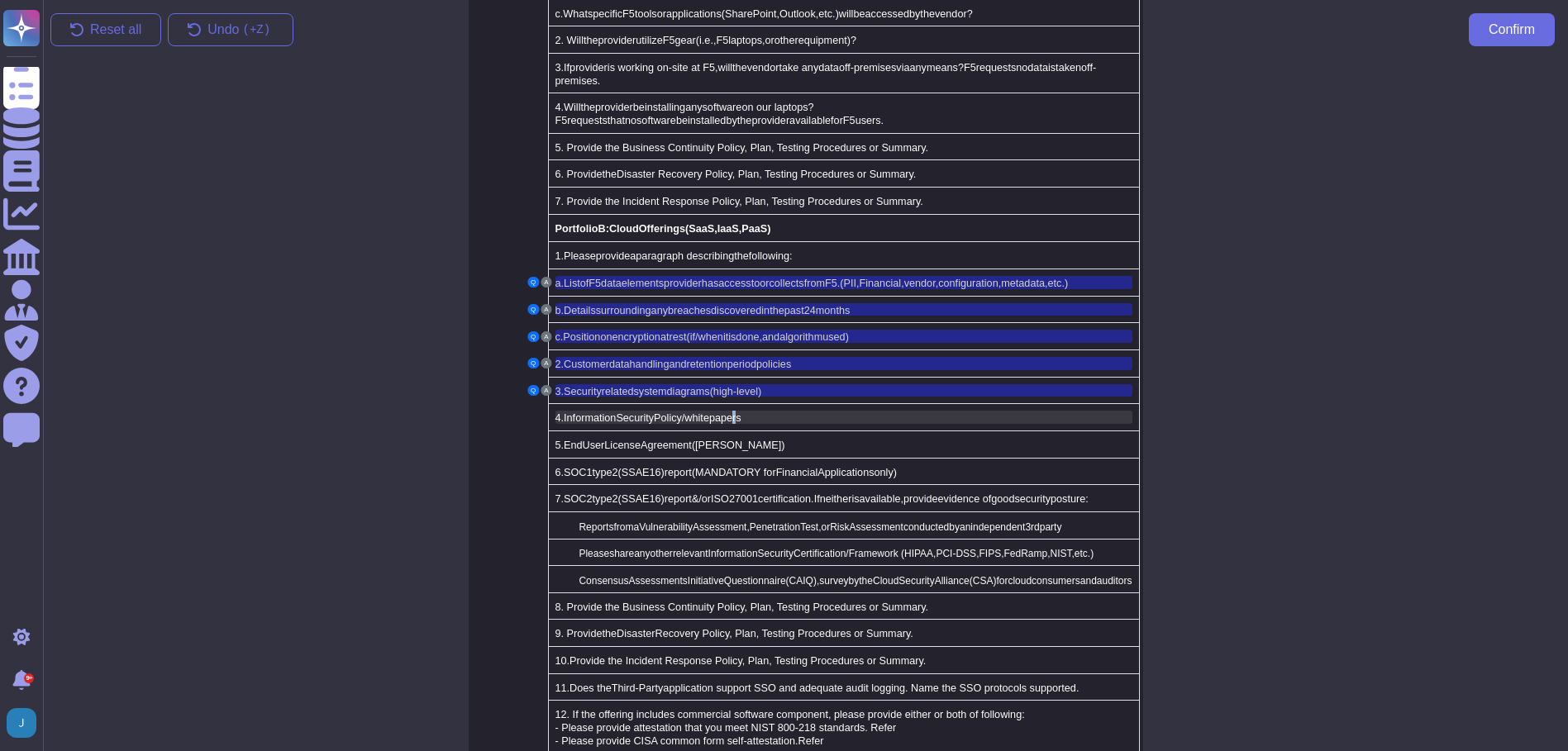
click at [734, 412] on span "Policy/whitepapers" at bounding box center [697, 418] width 88 height 12
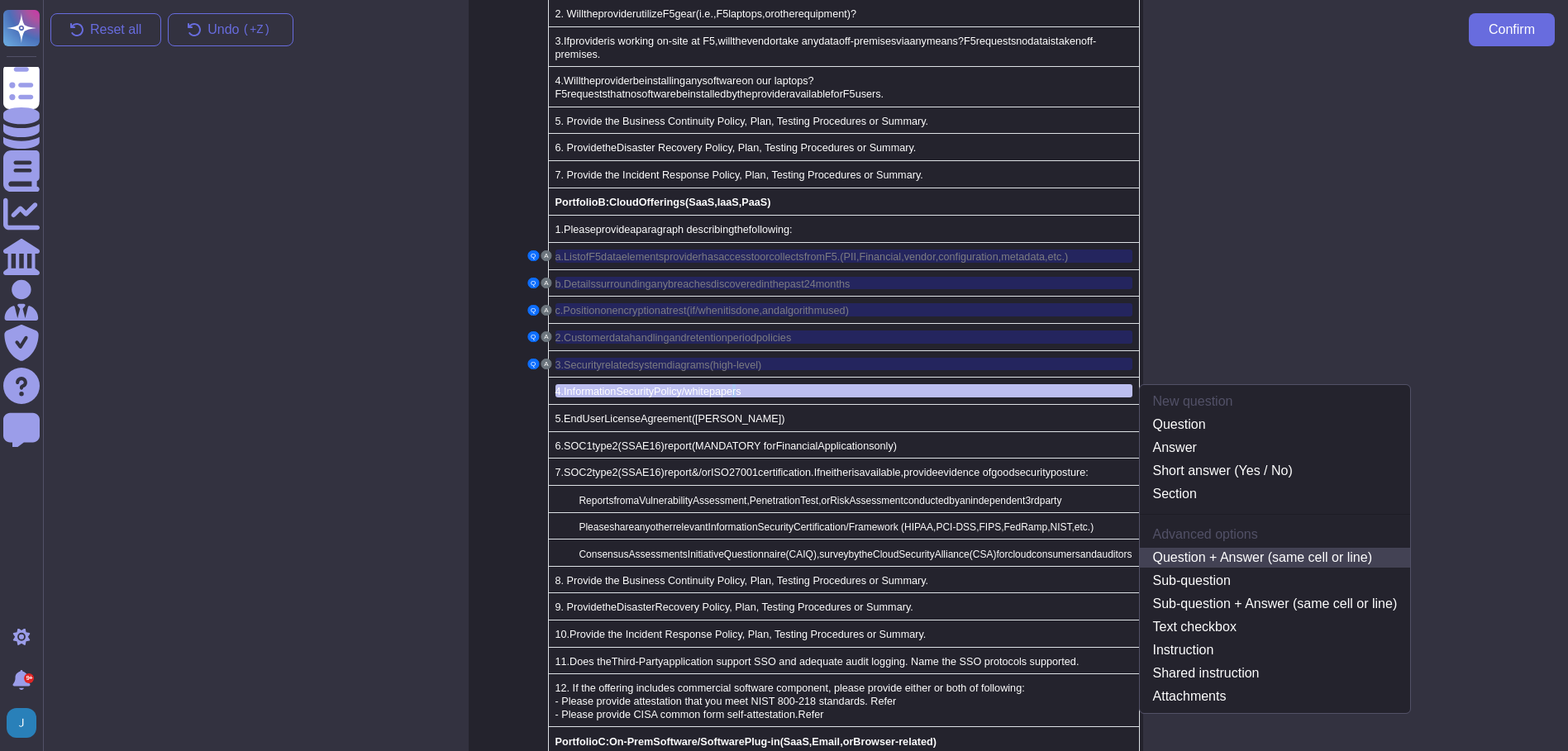
click at [1227, 548] on link "Question + Answer (same cell or line)" at bounding box center [1275, 557] width 271 height 20
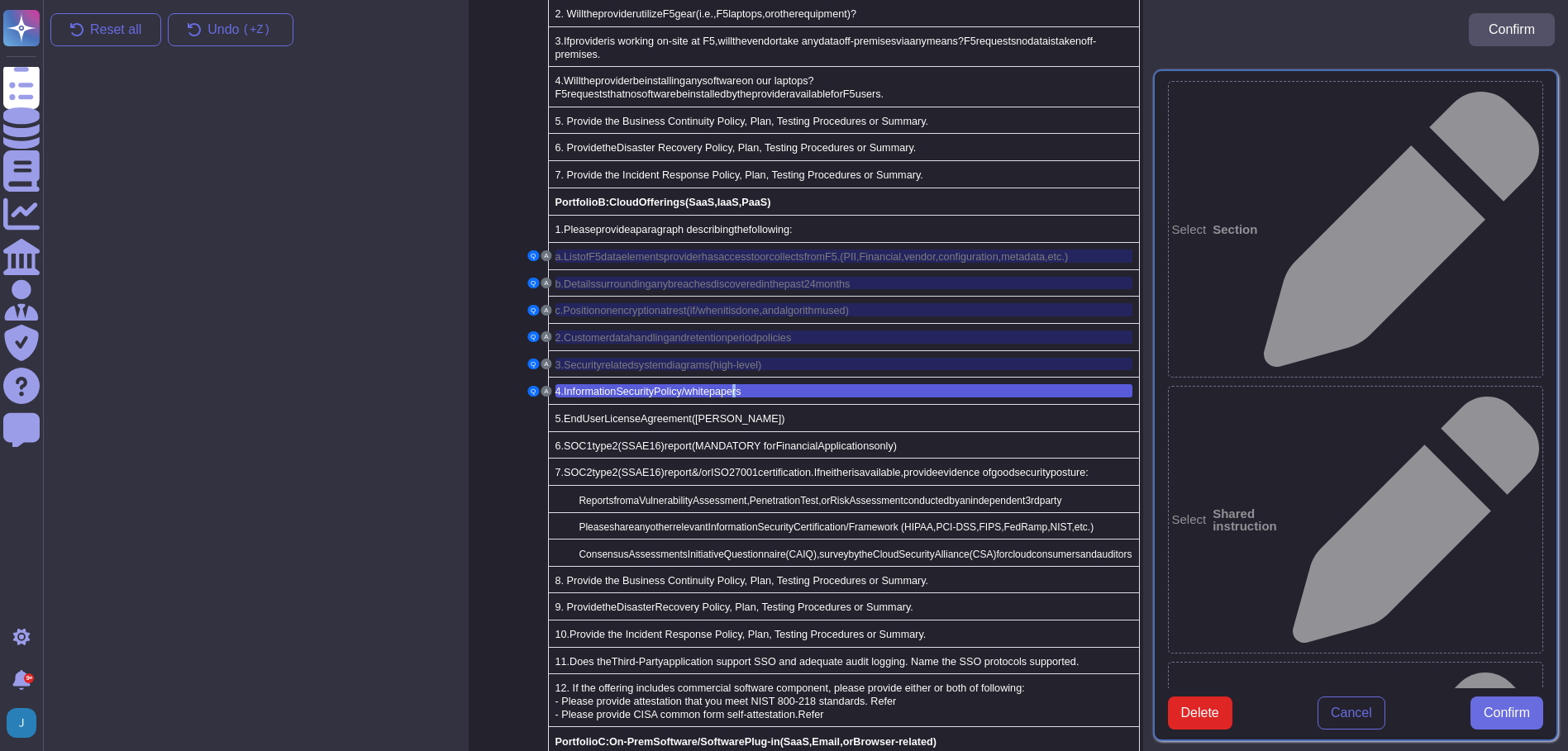
type textarea "4. Information Security Policy/whitepapers"
click at [1496, 720] on span "Confirm" at bounding box center [1506, 713] width 47 height 13
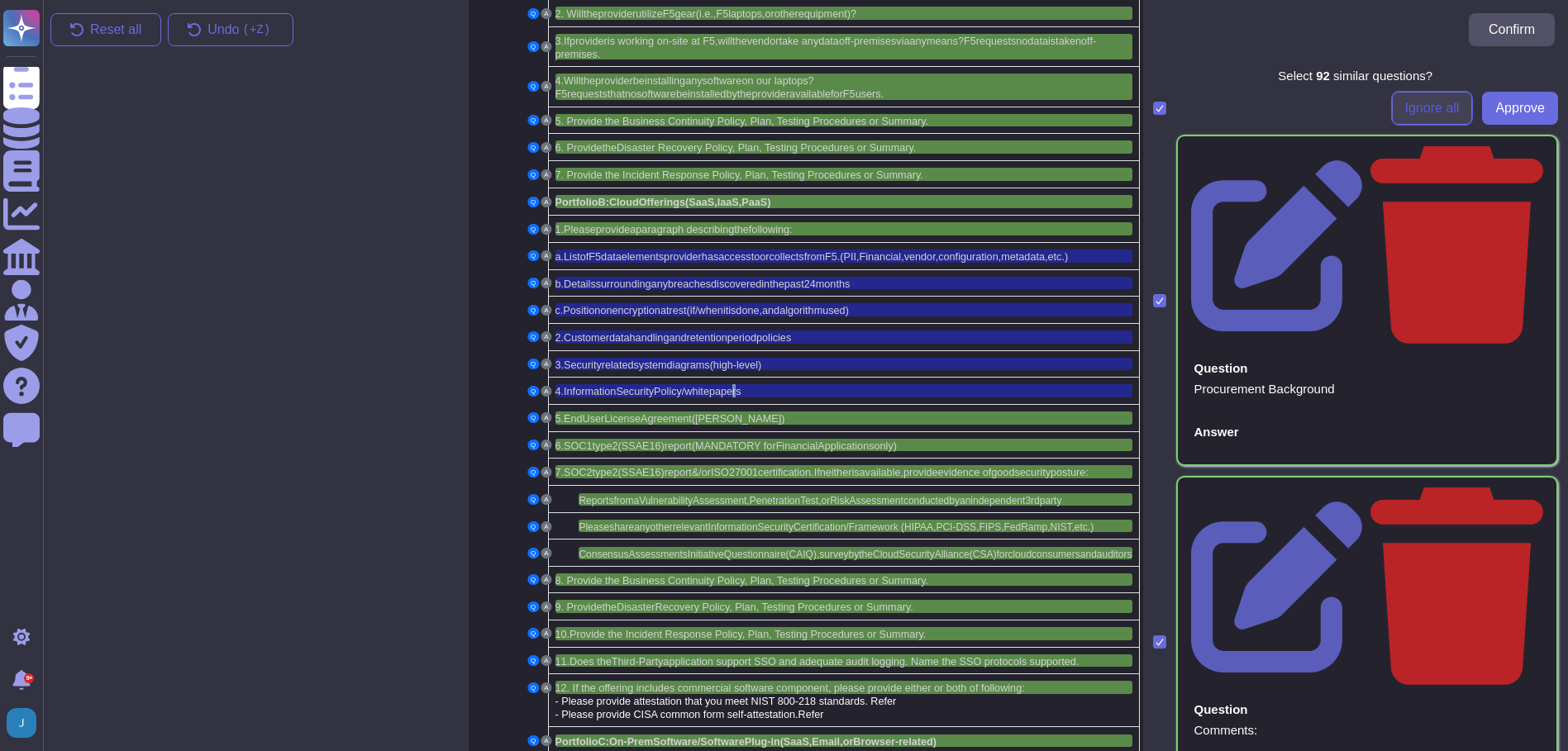
click at [1422, 112] on span "Ignore all" at bounding box center [1432, 108] width 55 height 13
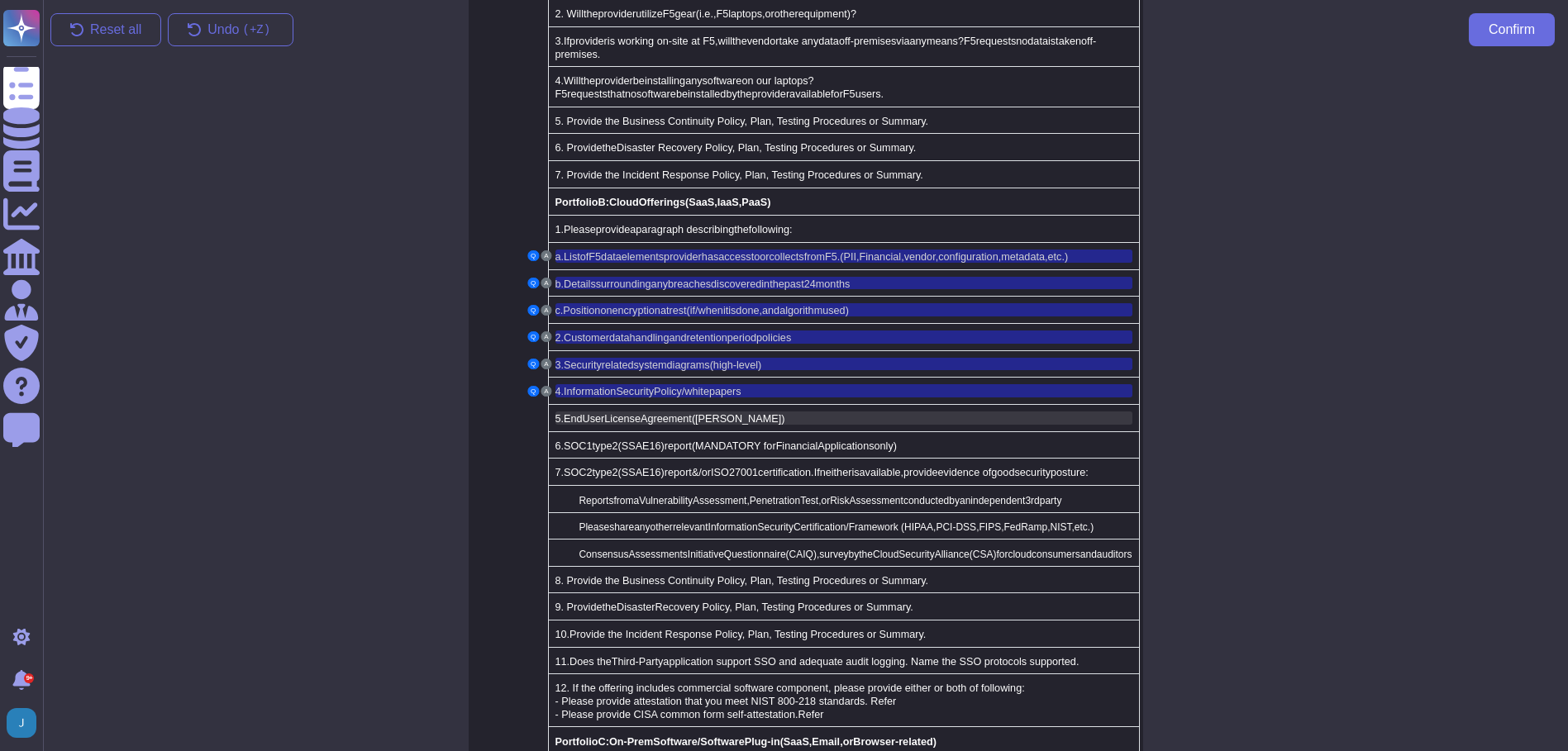
click at [619, 413] on span "License" at bounding box center [622, 419] width 37 height 12
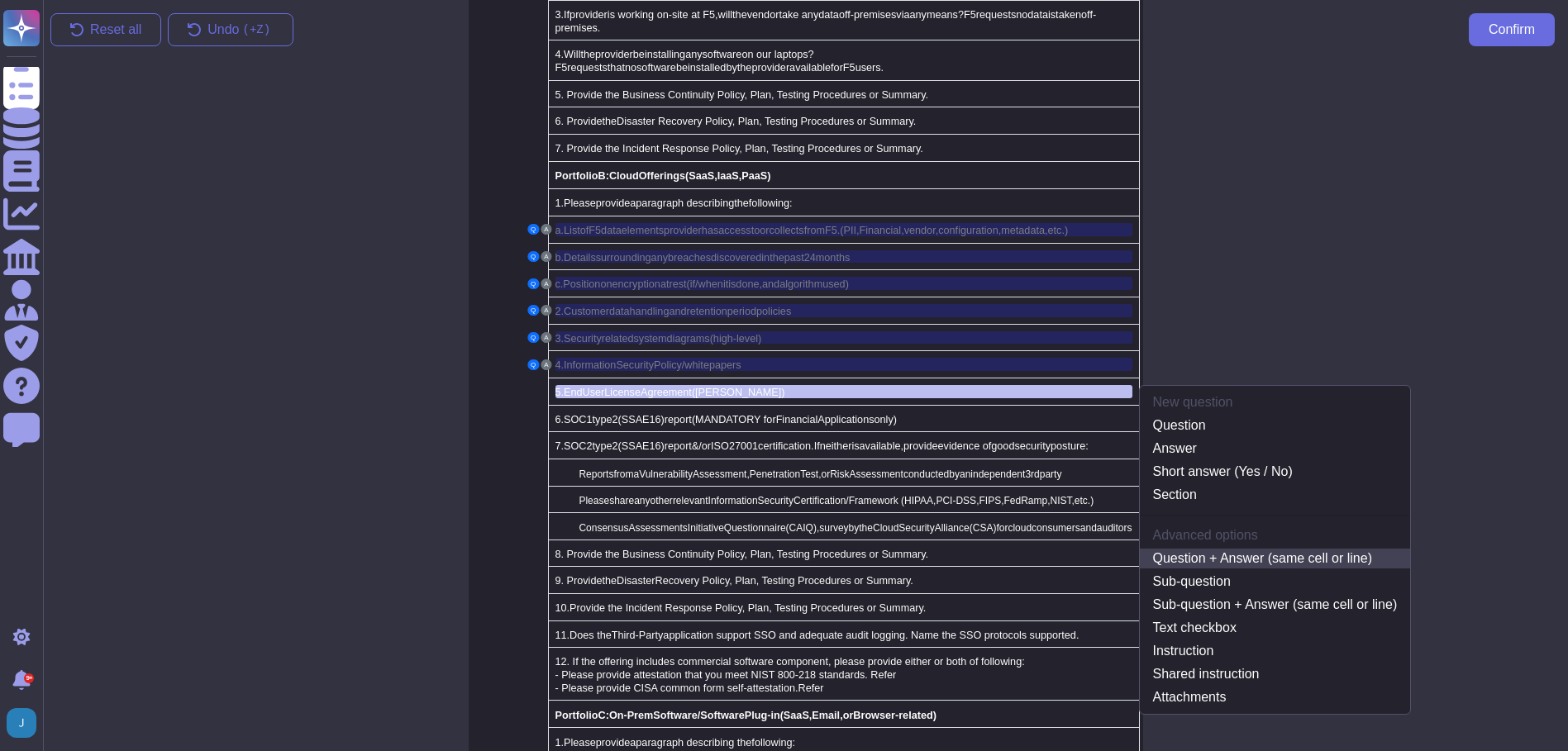
click at [1197, 548] on link "Question + Answer (same cell or line)" at bounding box center [1275, 558] width 271 height 20
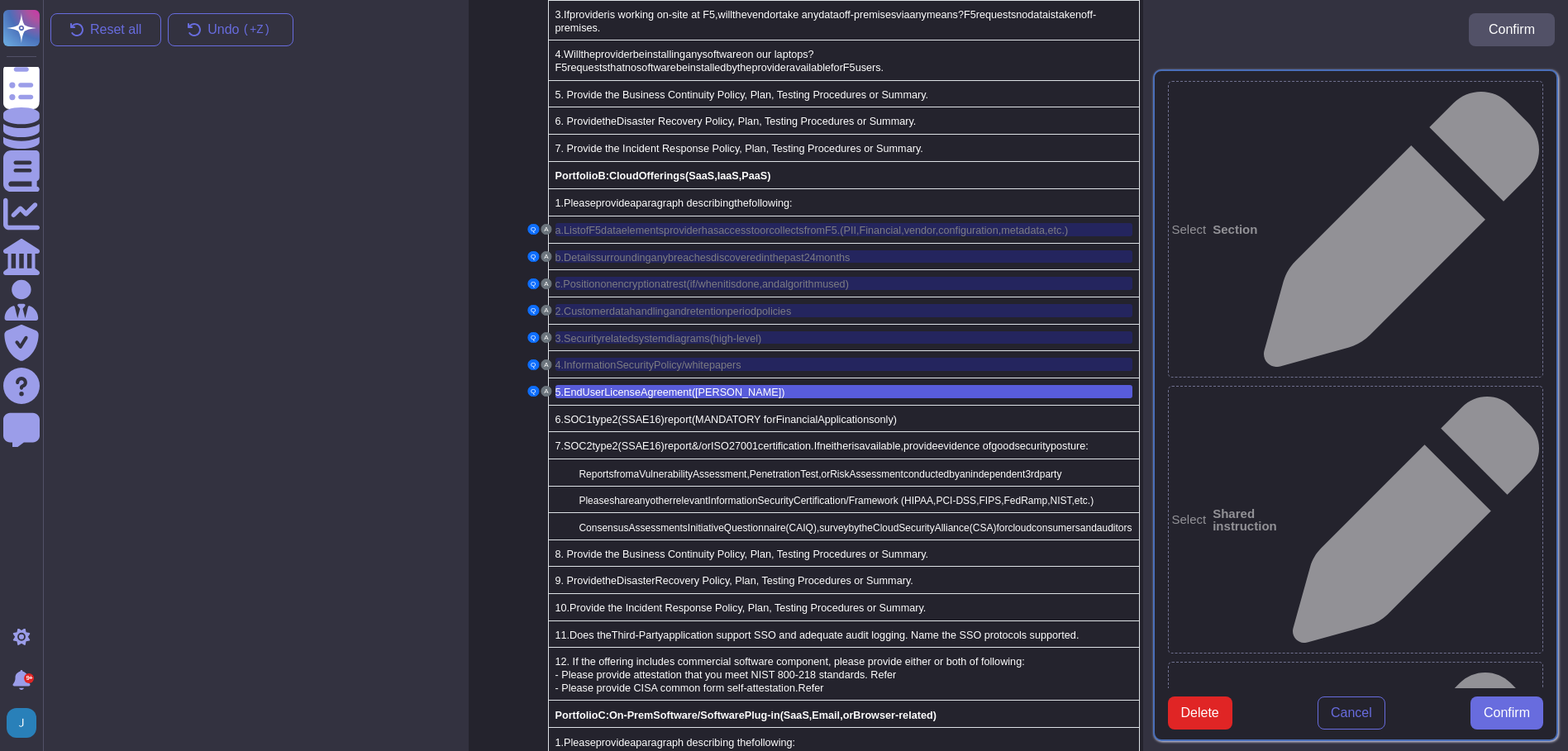
type textarea "5. End User License Agreement ([PERSON_NAME])"
click at [1509, 720] on span "Confirm" at bounding box center [1506, 713] width 47 height 13
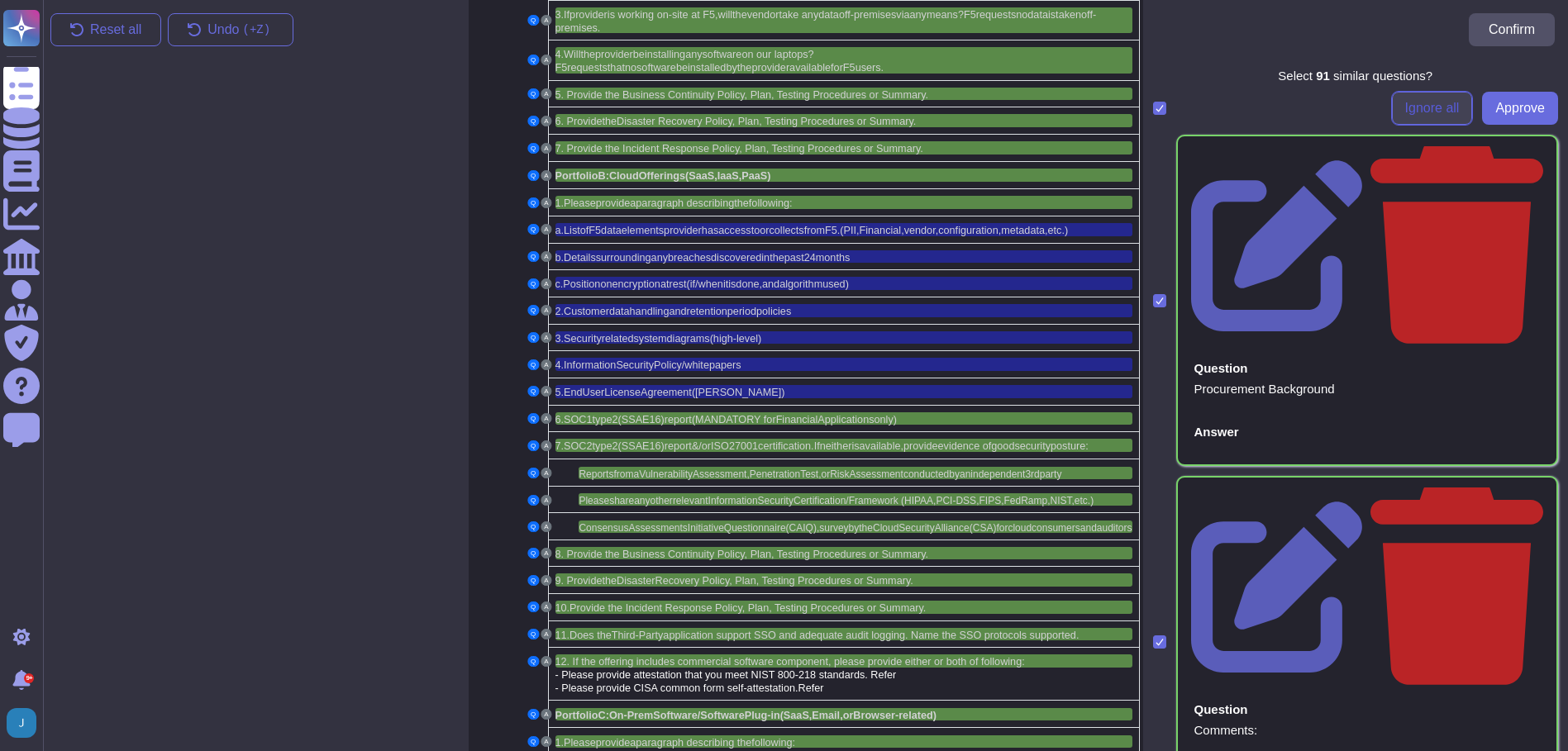
click at [1409, 114] on span "Ignore all" at bounding box center [1432, 108] width 55 height 13
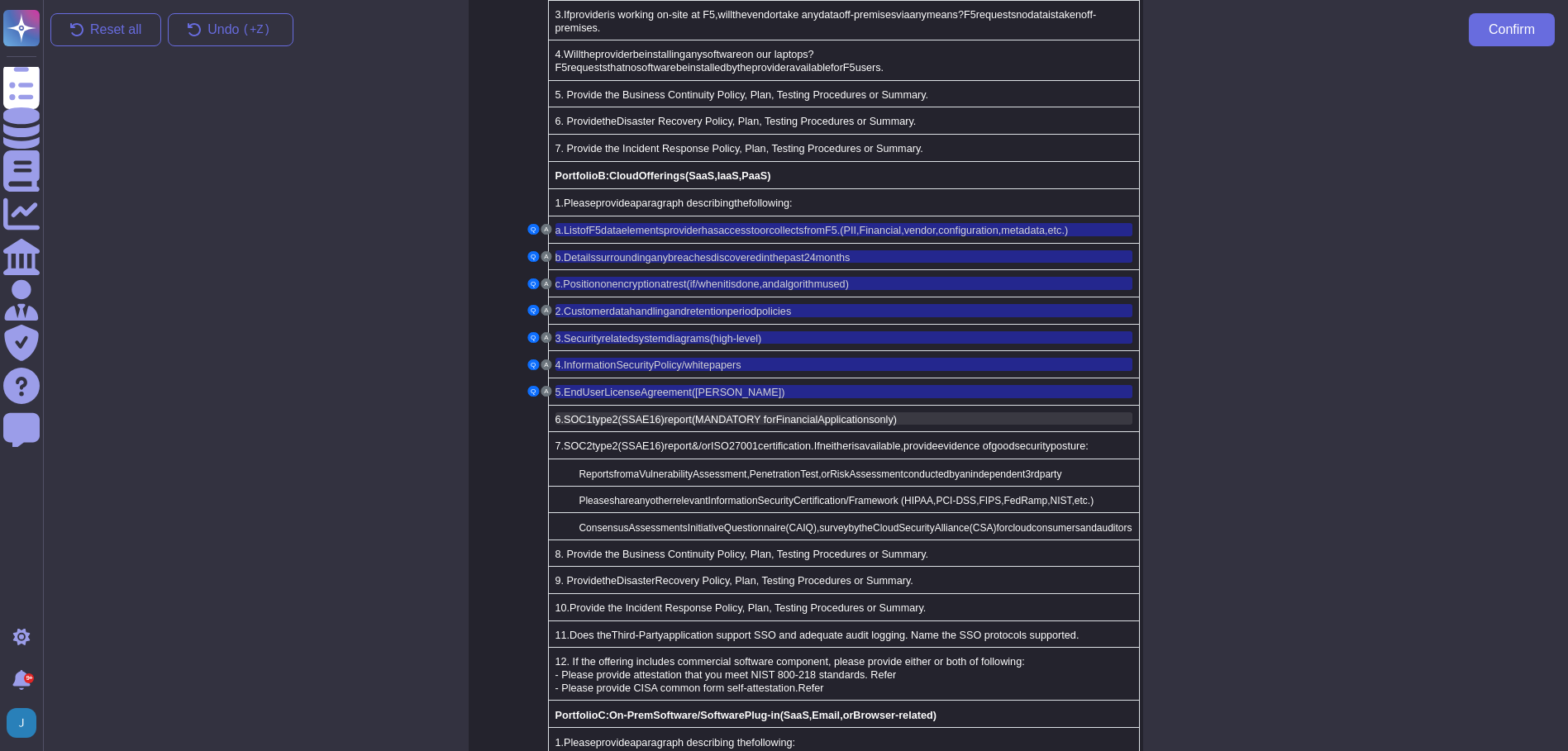
click at [627, 414] on span "(SSAE16)" at bounding box center [642, 419] width 47 height 12
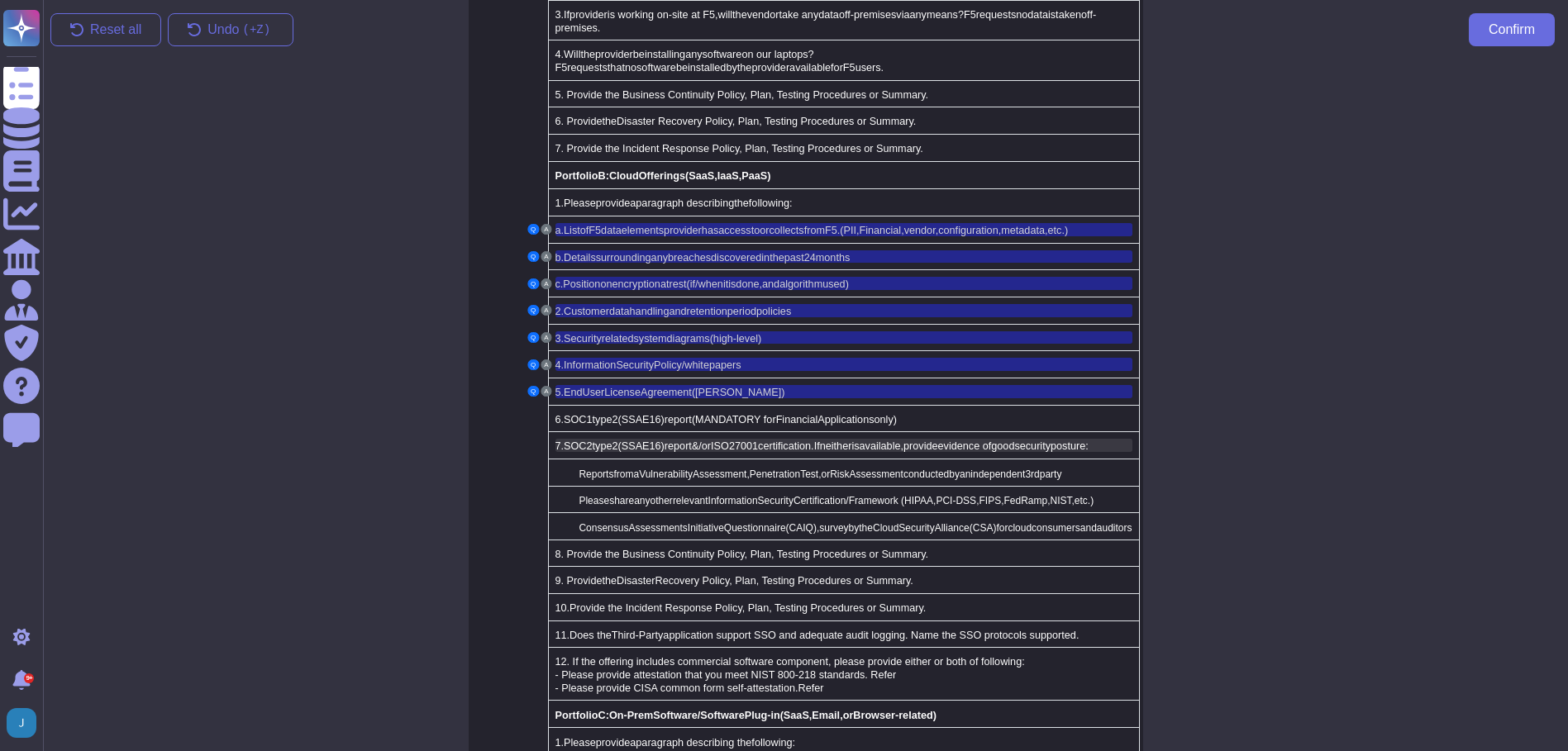
scroll to position [1494, 0]
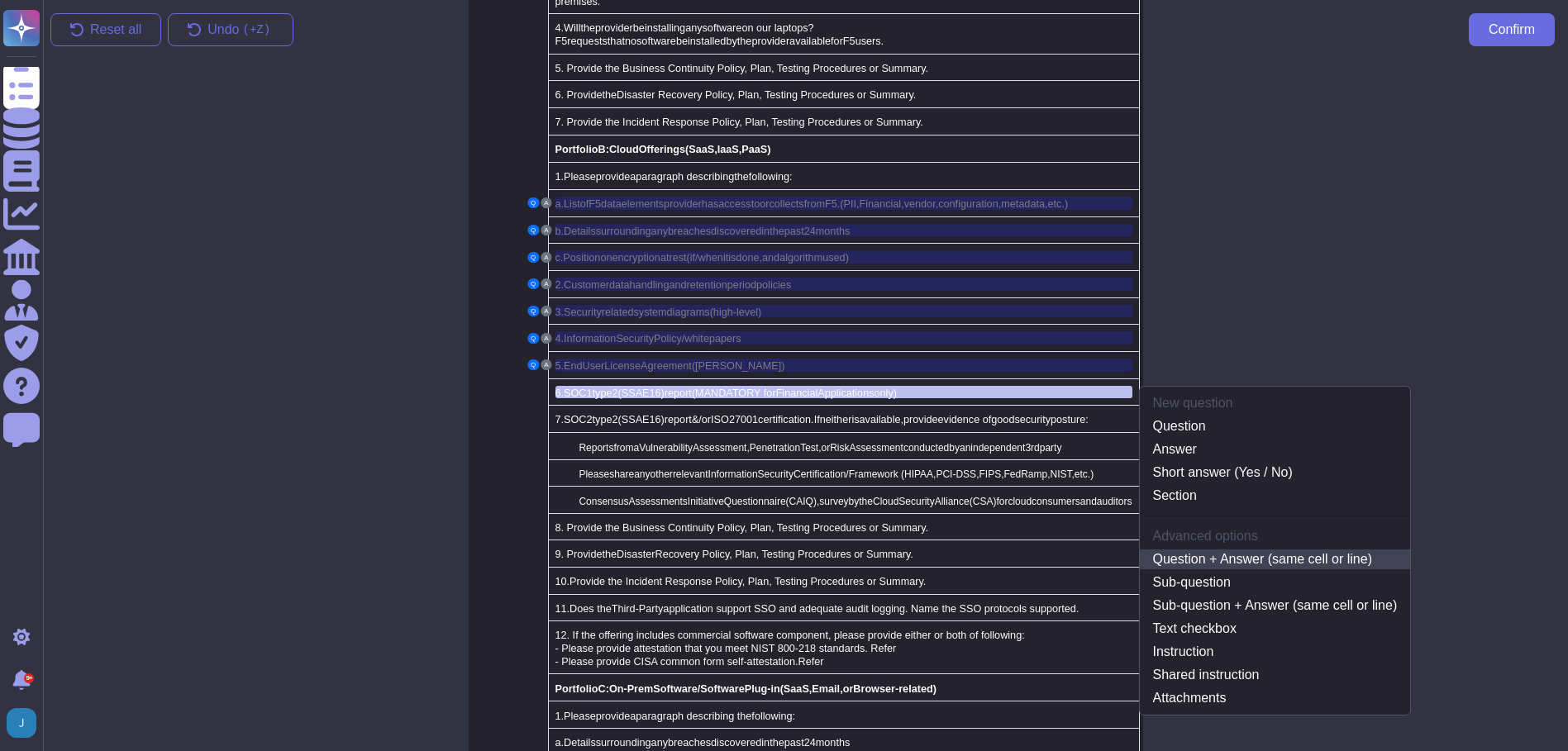
click at [1189, 549] on link "Question + Answer (same cell or line)" at bounding box center [1275, 559] width 271 height 20
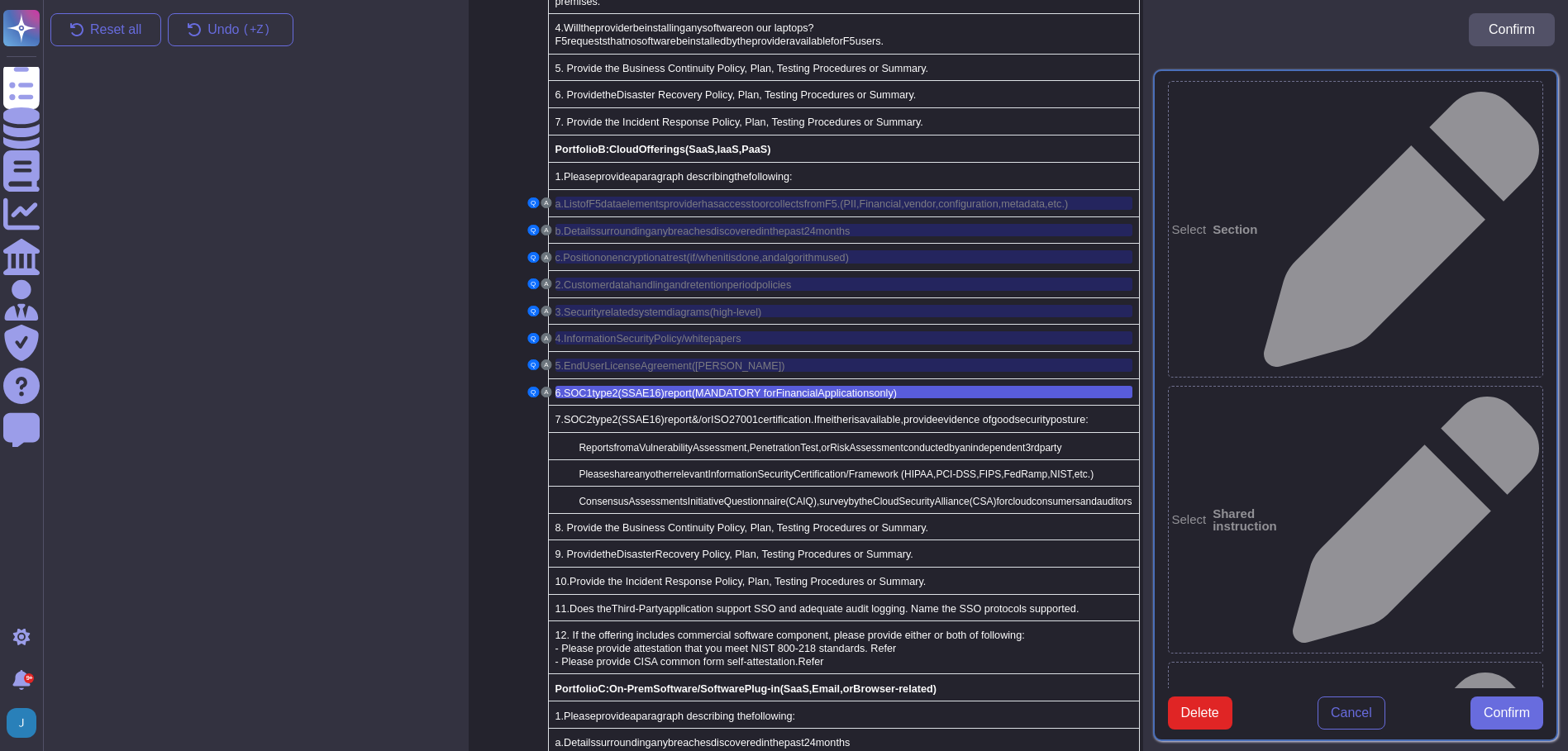
type textarea "6. SOC 1 type 2 (SSAE16) report (MANDATORY for Financial Applications only)"
click at [1498, 720] on span "Confirm" at bounding box center [1506, 713] width 47 height 13
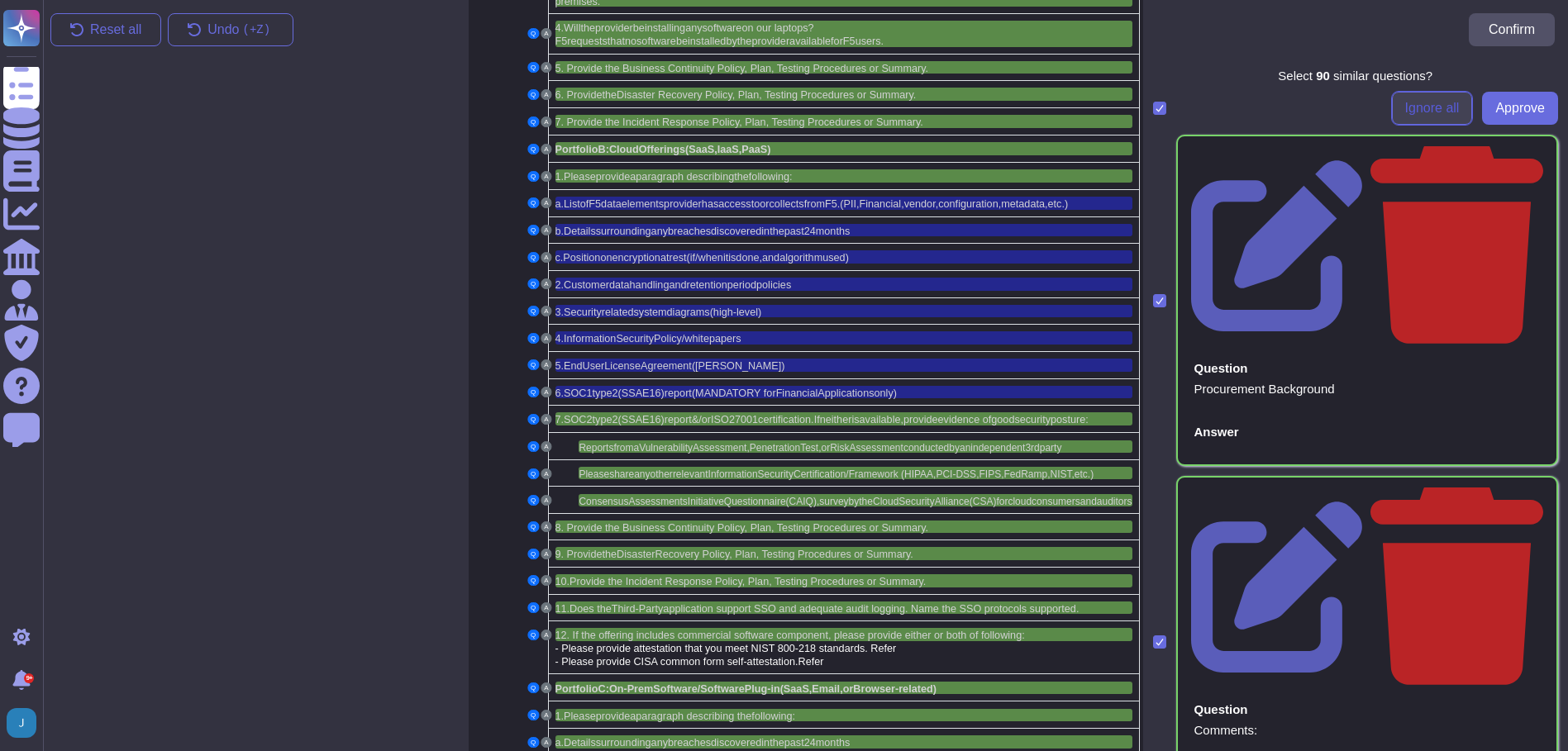
click at [1405, 109] on span "Ignore all" at bounding box center [1432, 108] width 55 height 13
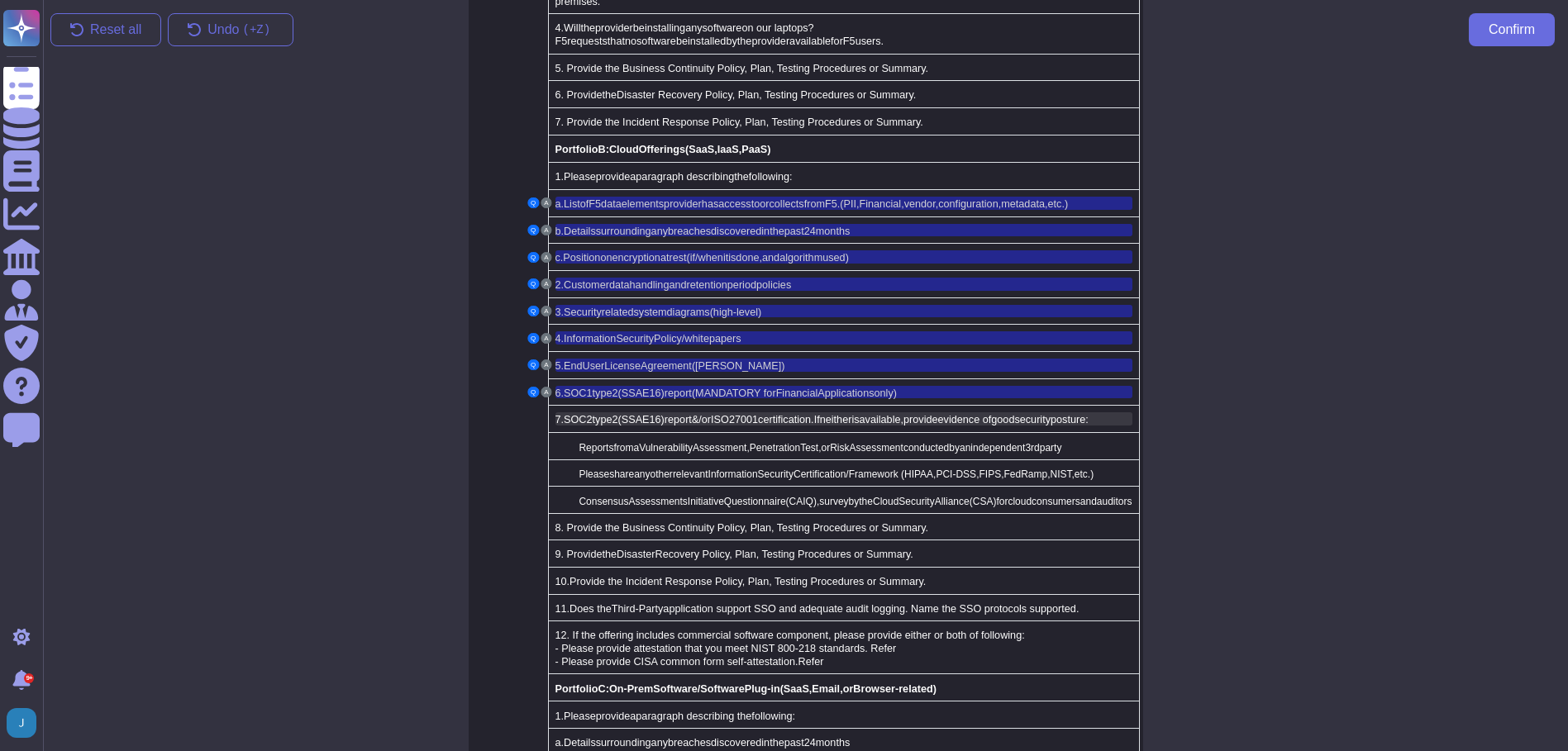
click at [605, 414] on span "type" at bounding box center [602, 419] width 20 height 12
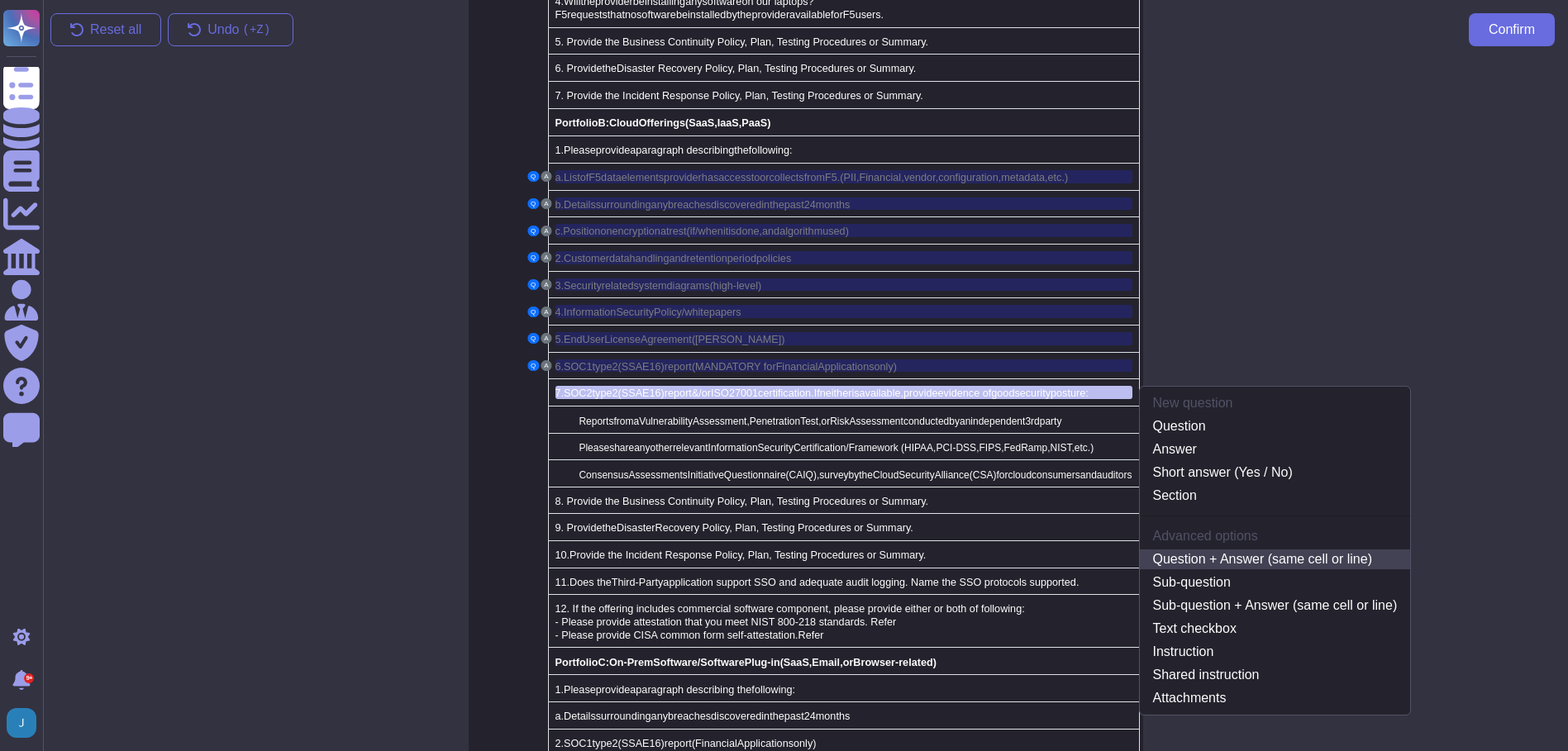
click at [1166, 549] on link "Question + Answer (same cell or line)" at bounding box center [1275, 559] width 271 height 20
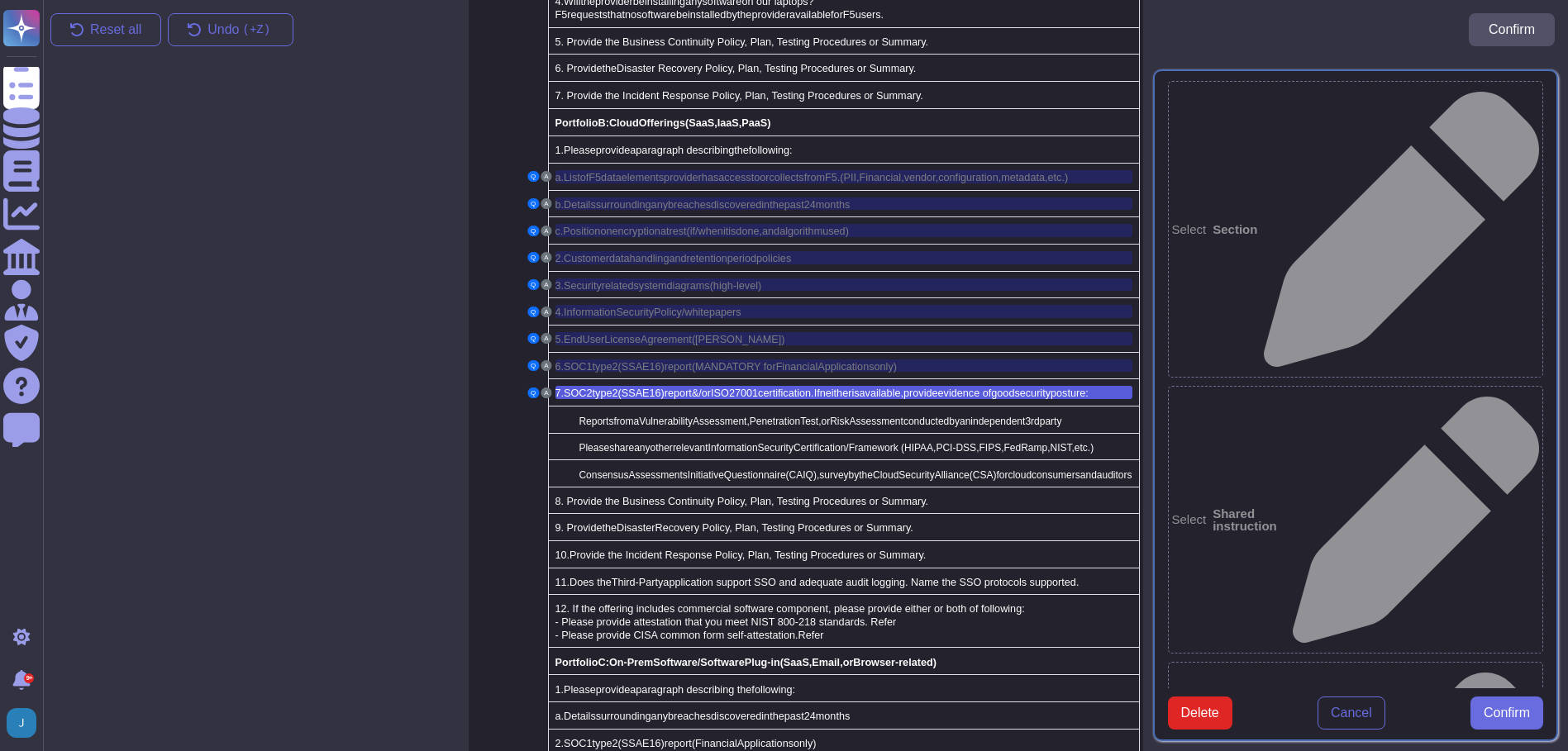
type textarea "7. SOC 2 type 2 (SSAE16) report &/or ISO 27001 certification. If neither is ava…"
click at [1491, 718] on span "Confirm" at bounding box center [1506, 713] width 47 height 13
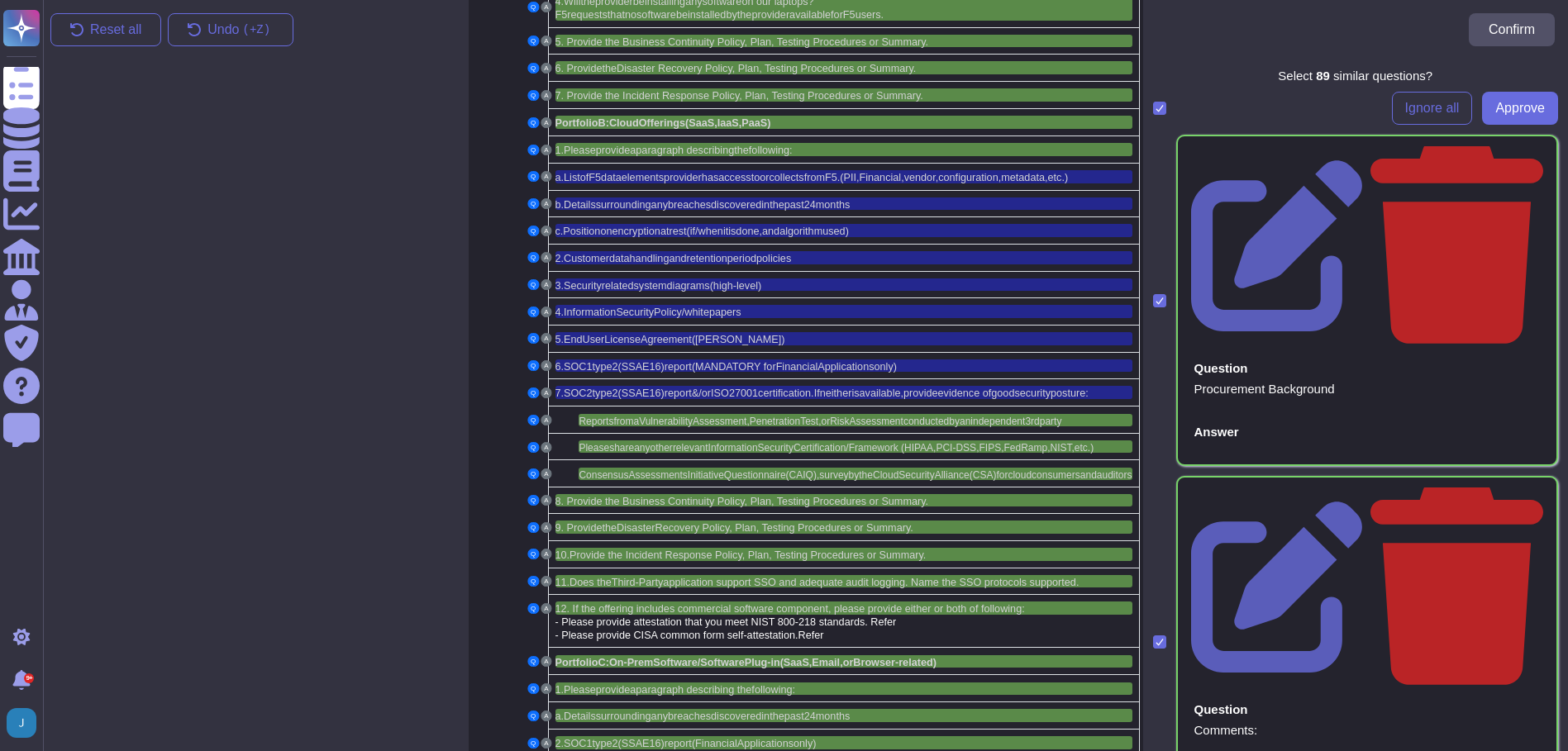
drag, startPoint x: 1399, startPoint y: 111, endPoint x: 1367, endPoint y: 110, distance: 32.0
click at [1405, 110] on span "Ignore all" at bounding box center [1432, 108] width 55 height 13
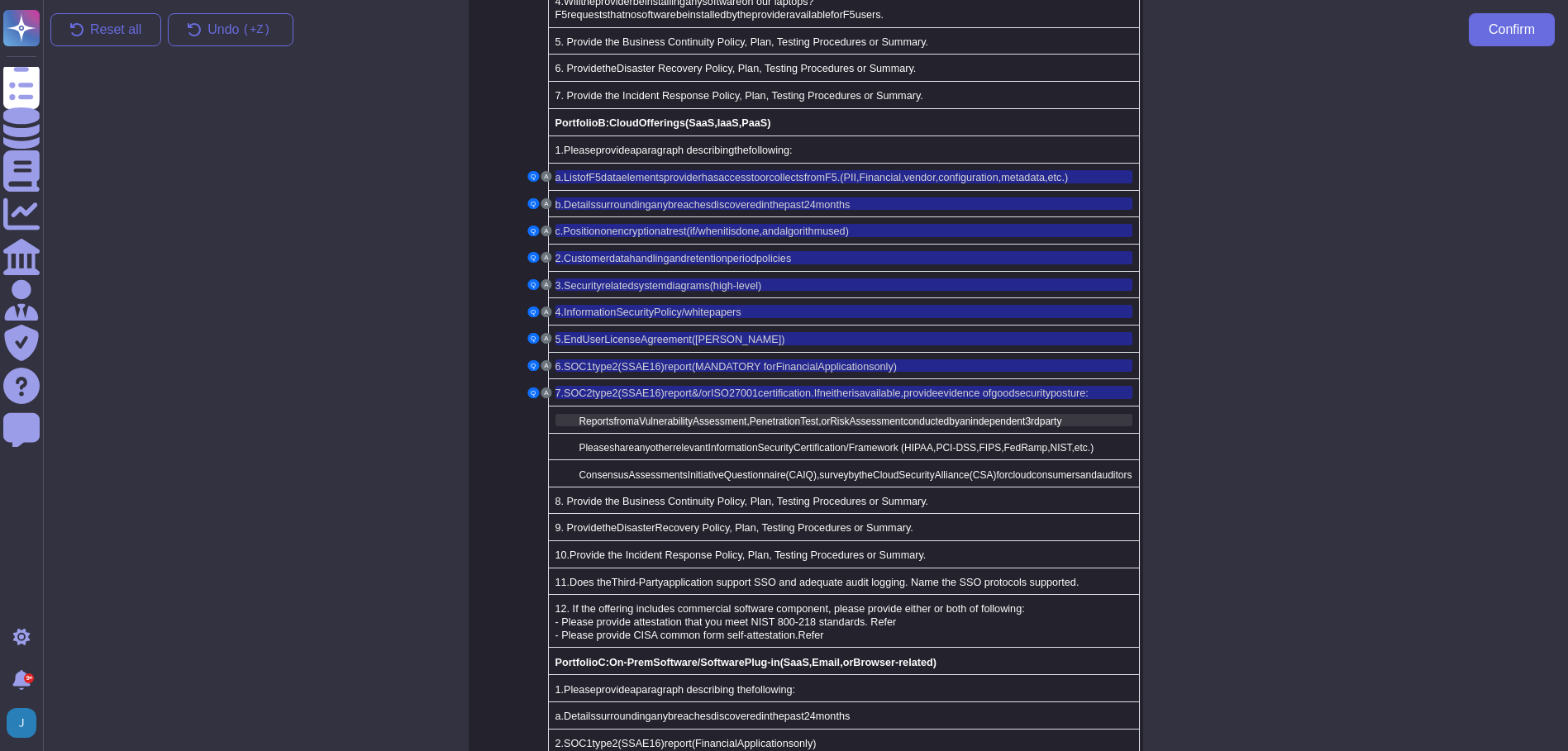
click at [583, 416] on span "Reports" at bounding box center [596, 421] width 35 height 12
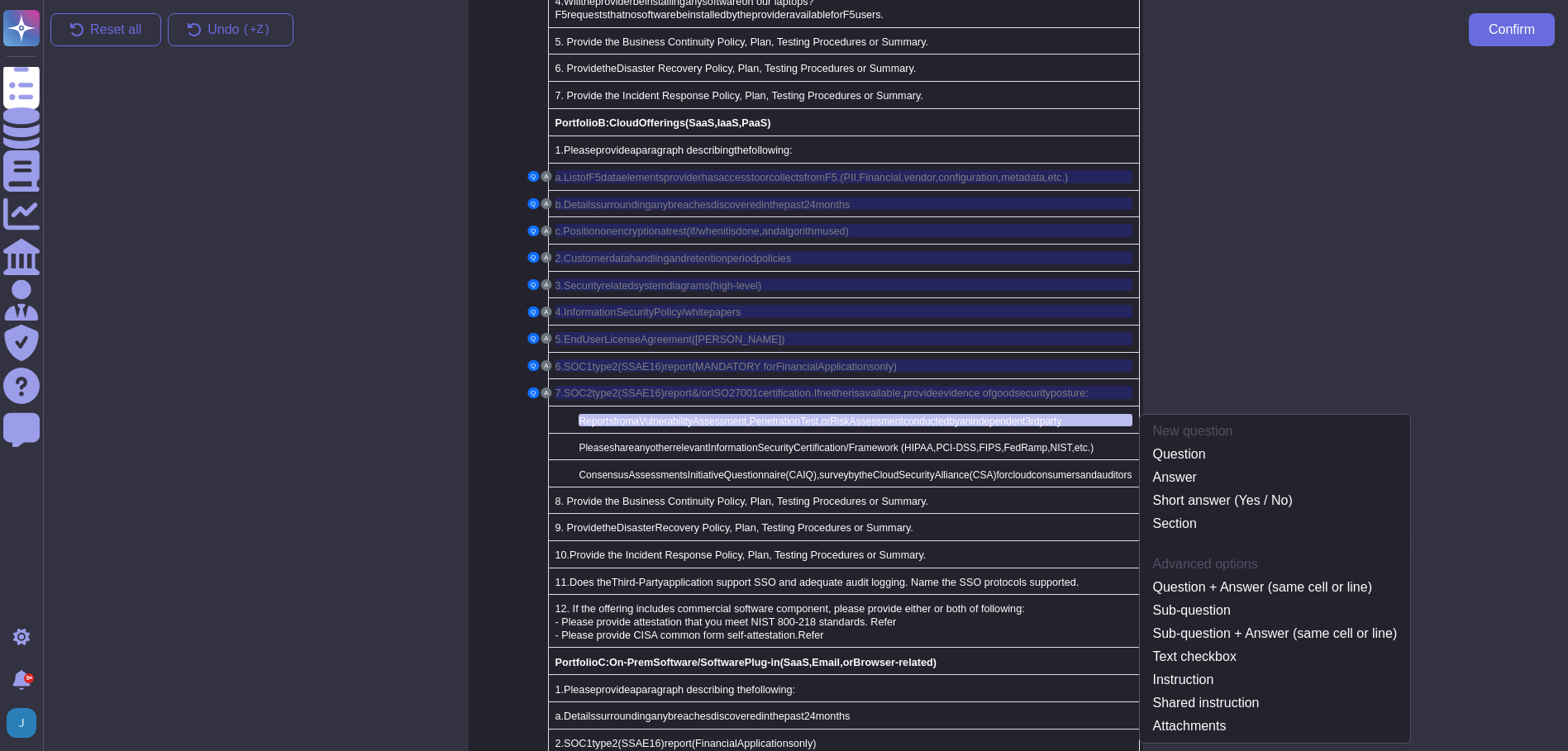
scroll to position [1547, 0]
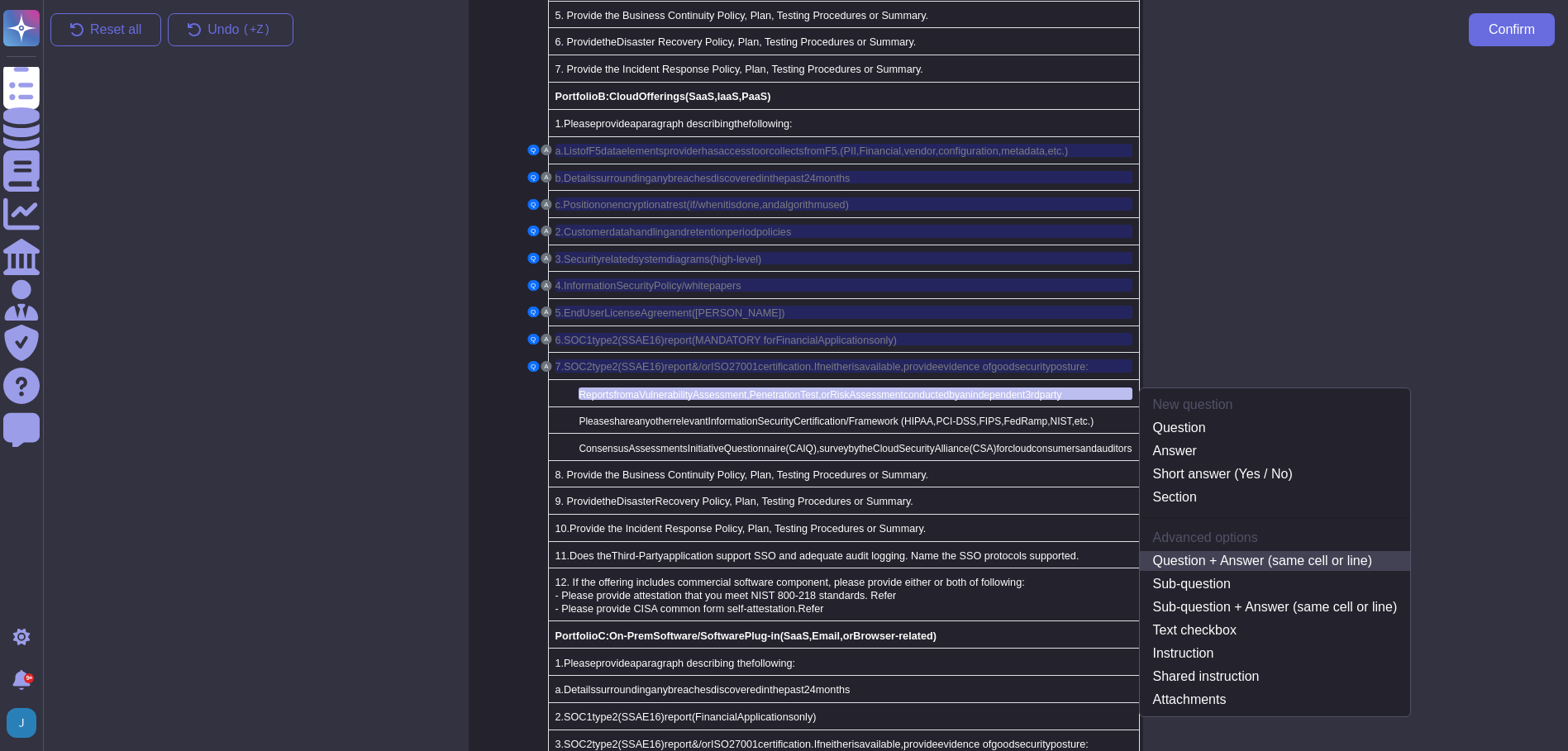
click at [1187, 551] on link "Question + Answer (same cell or line)" at bounding box center [1275, 561] width 271 height 20
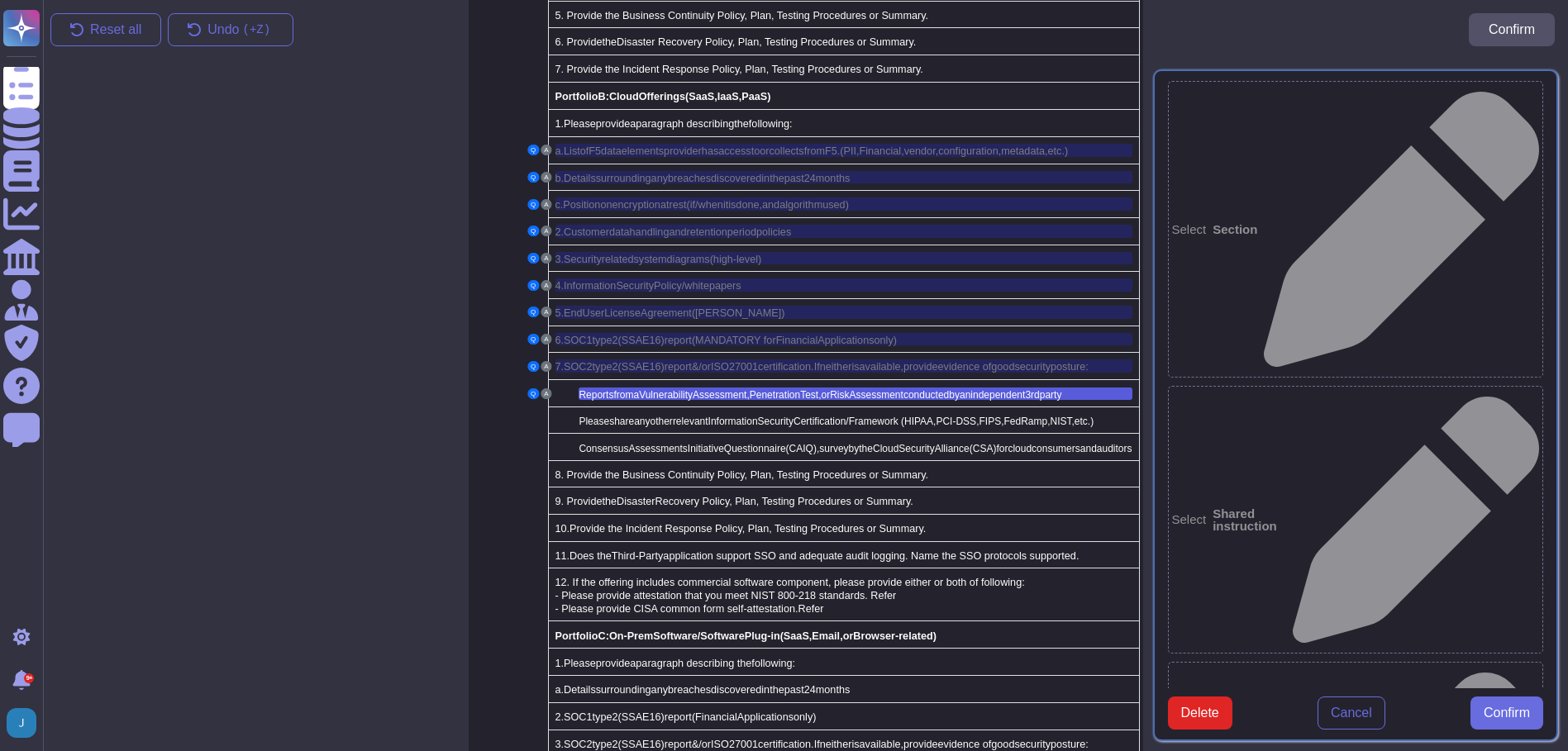
type textarea "Reports from a Vulnerability Assessment, Penetration Test, or Risk Assessment c…"
click at [1480, 721] on button "Confirm" at bounding box center [1506, 712] width 73 height 33
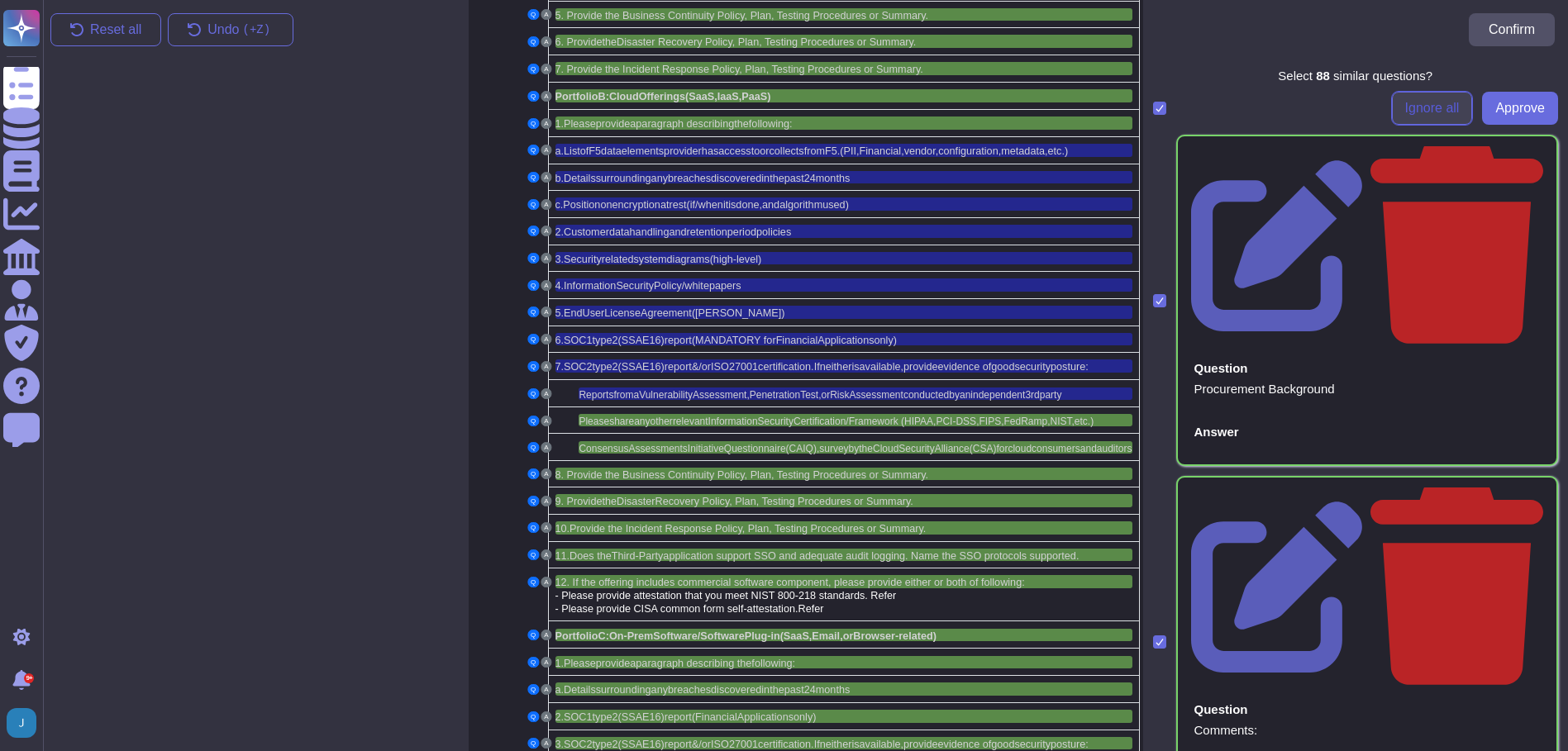
click at [1405, 110] on span "Ignore all" at bounding box center [1432, 108] width 55 height 13
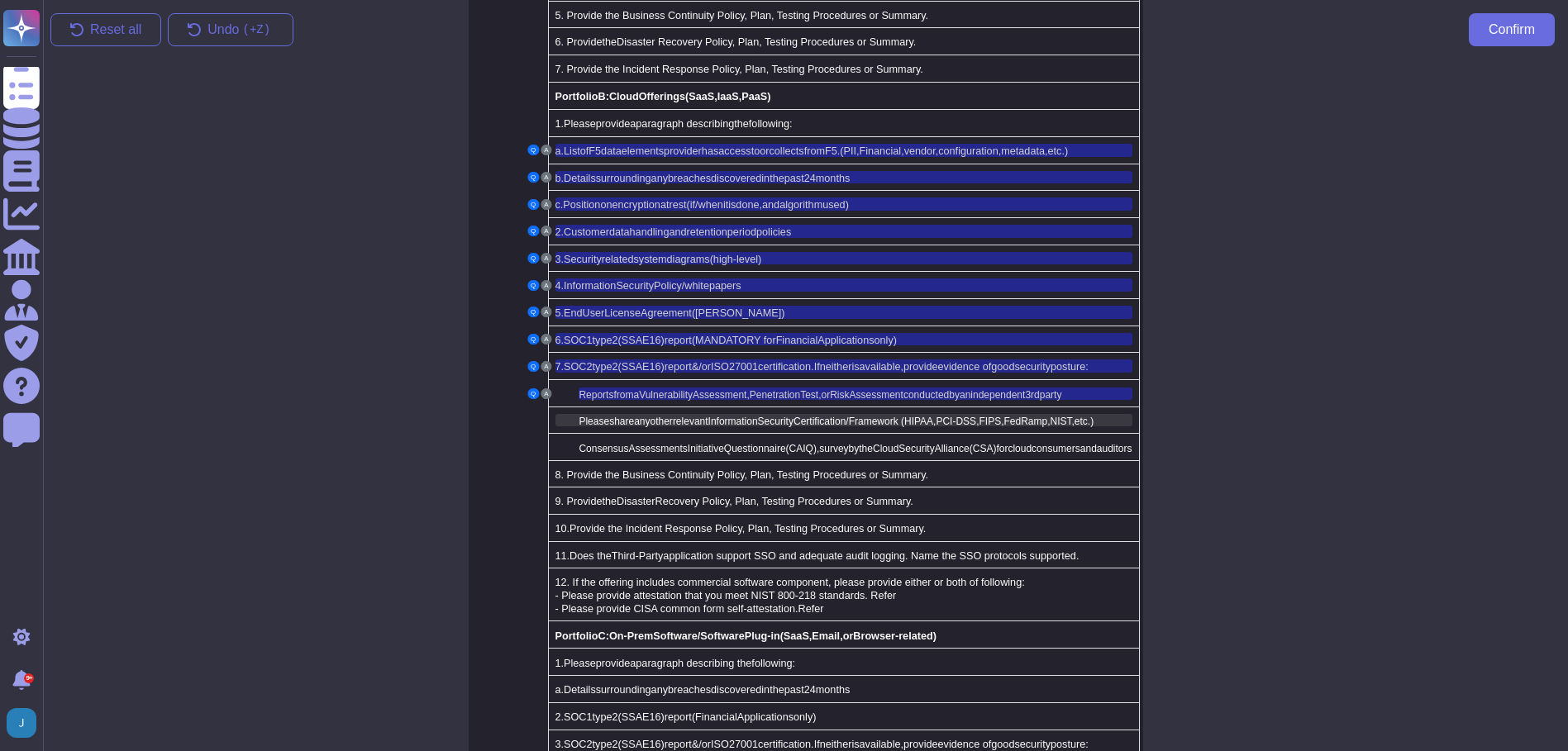
click at [653, 416] on span "other" at bounding box center [661, 421] width 22 height 12
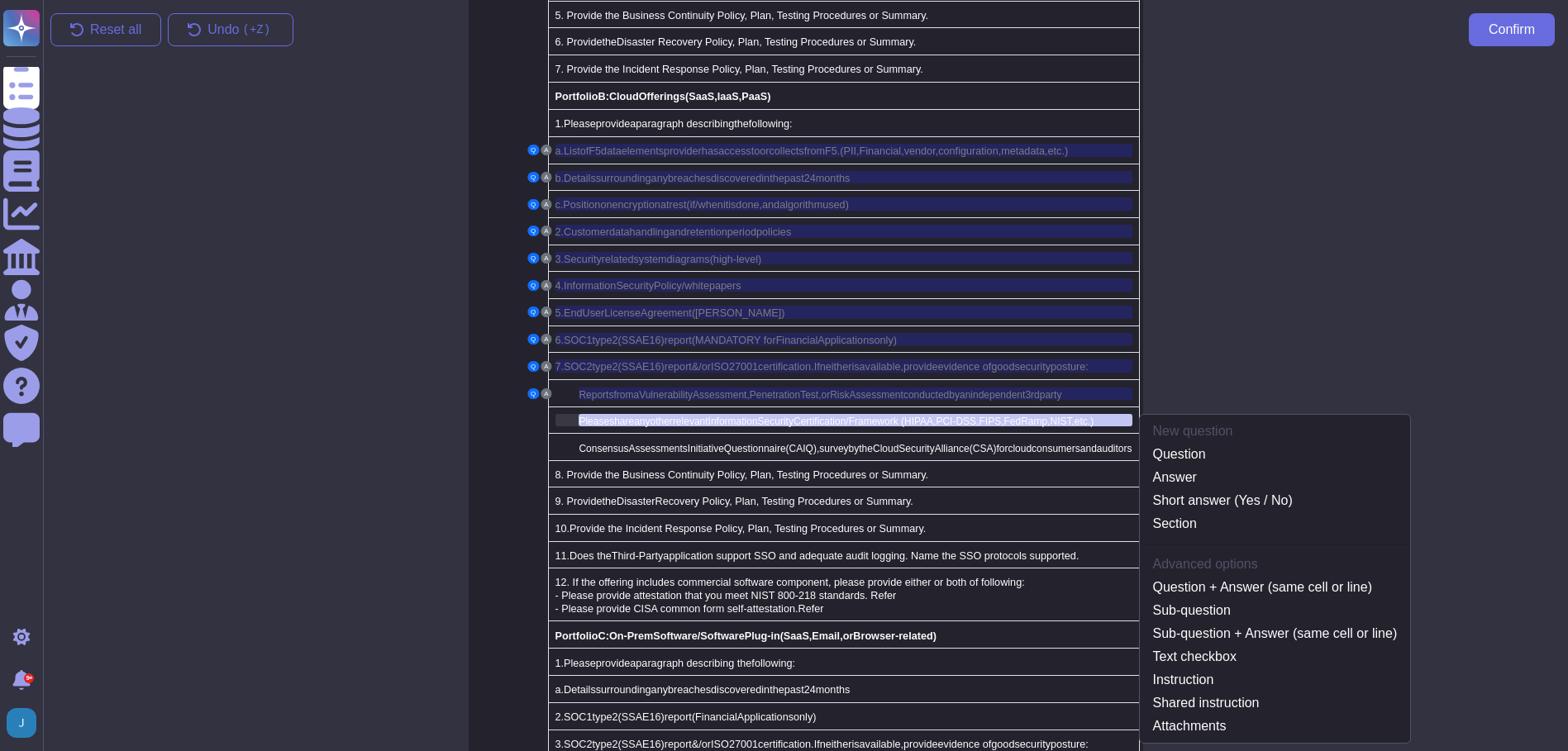
scroll to position [1575, 0]
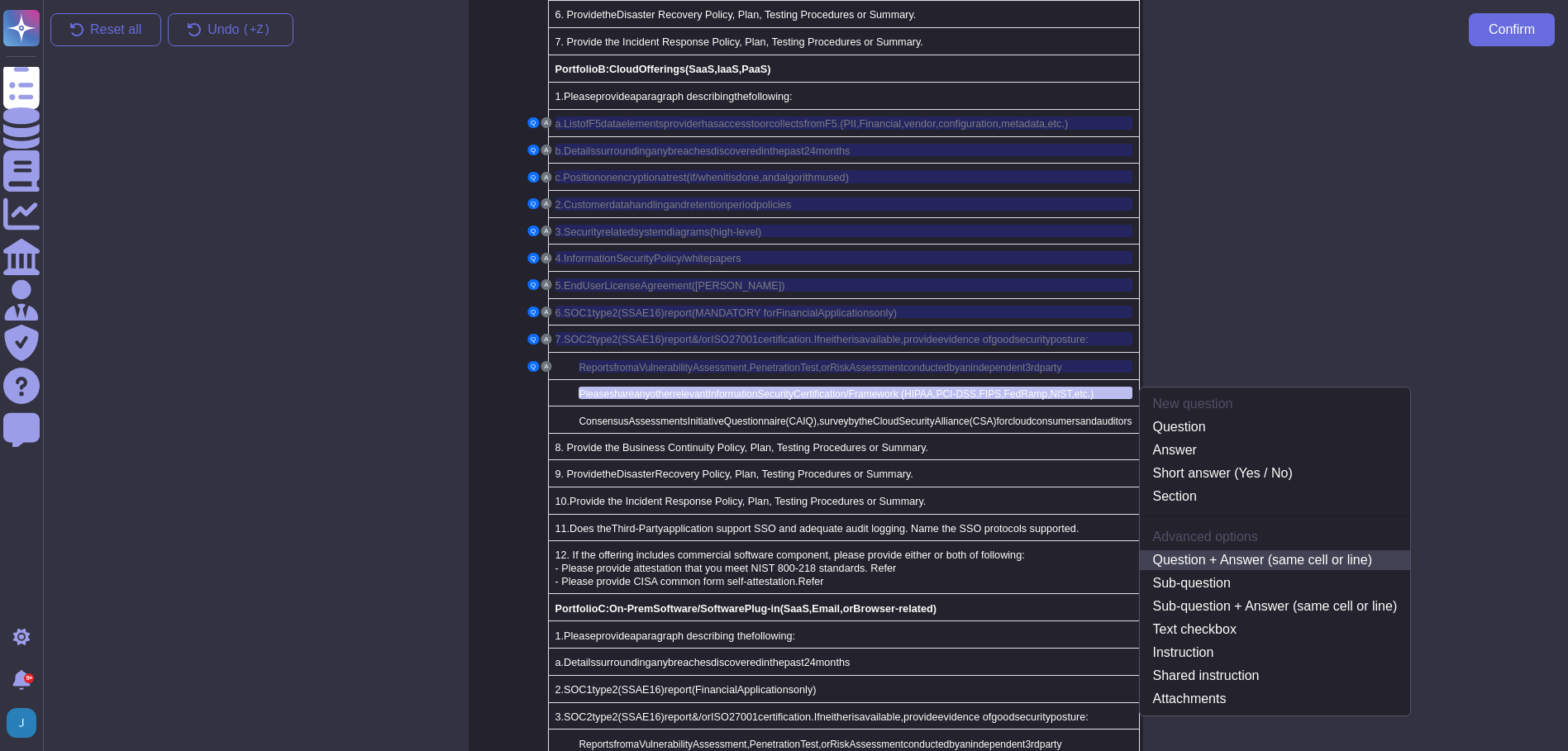
click at [1180, 550] on link "Question + Answer (same cell or line)" at bounding box center [1275, 560] width 271 height 20
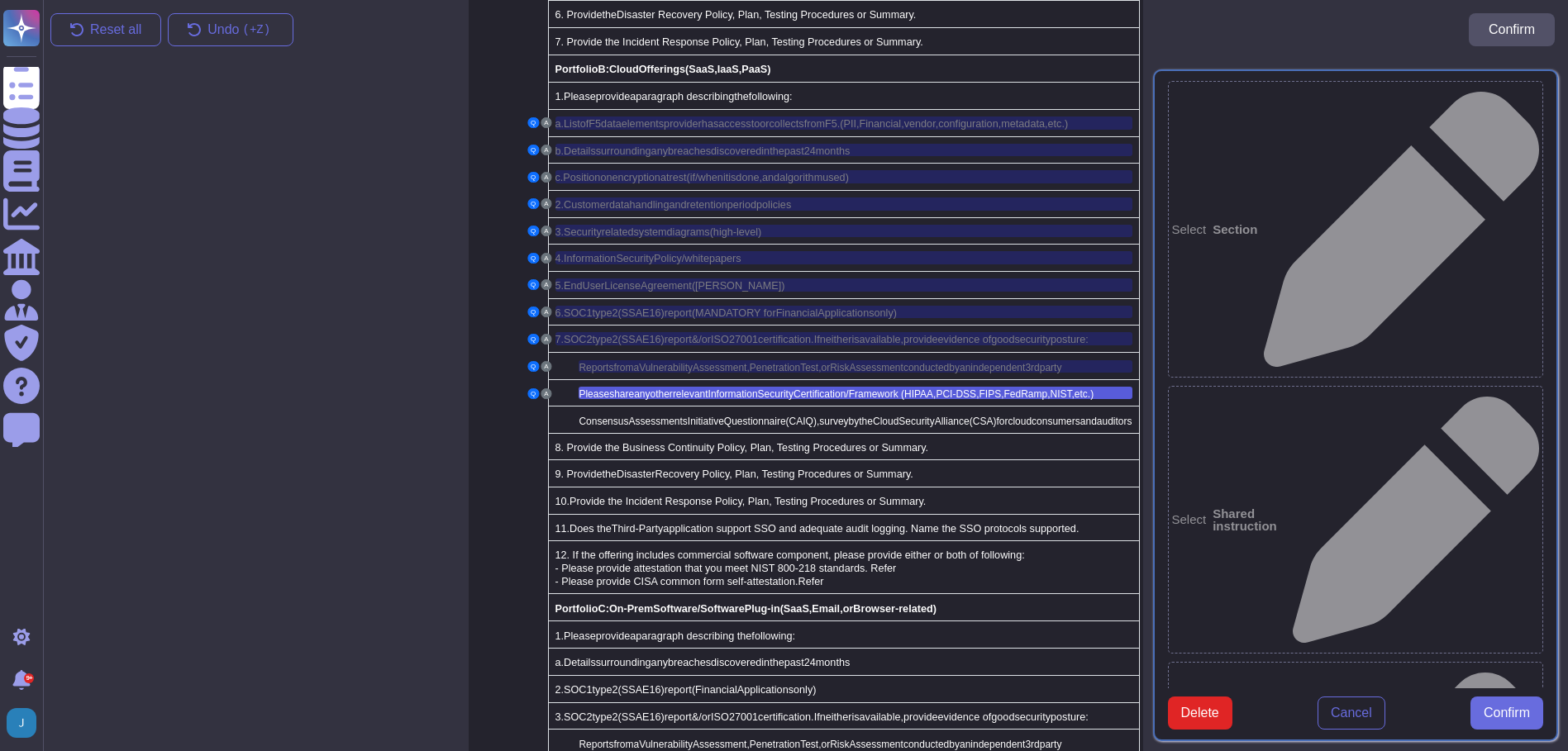
type textarea "Please share any other relevant Information Security Certification/Framework (H…"
click at [1483, 720] on span "Confirm" at bounding box center [1506, 713] width 47 height 13
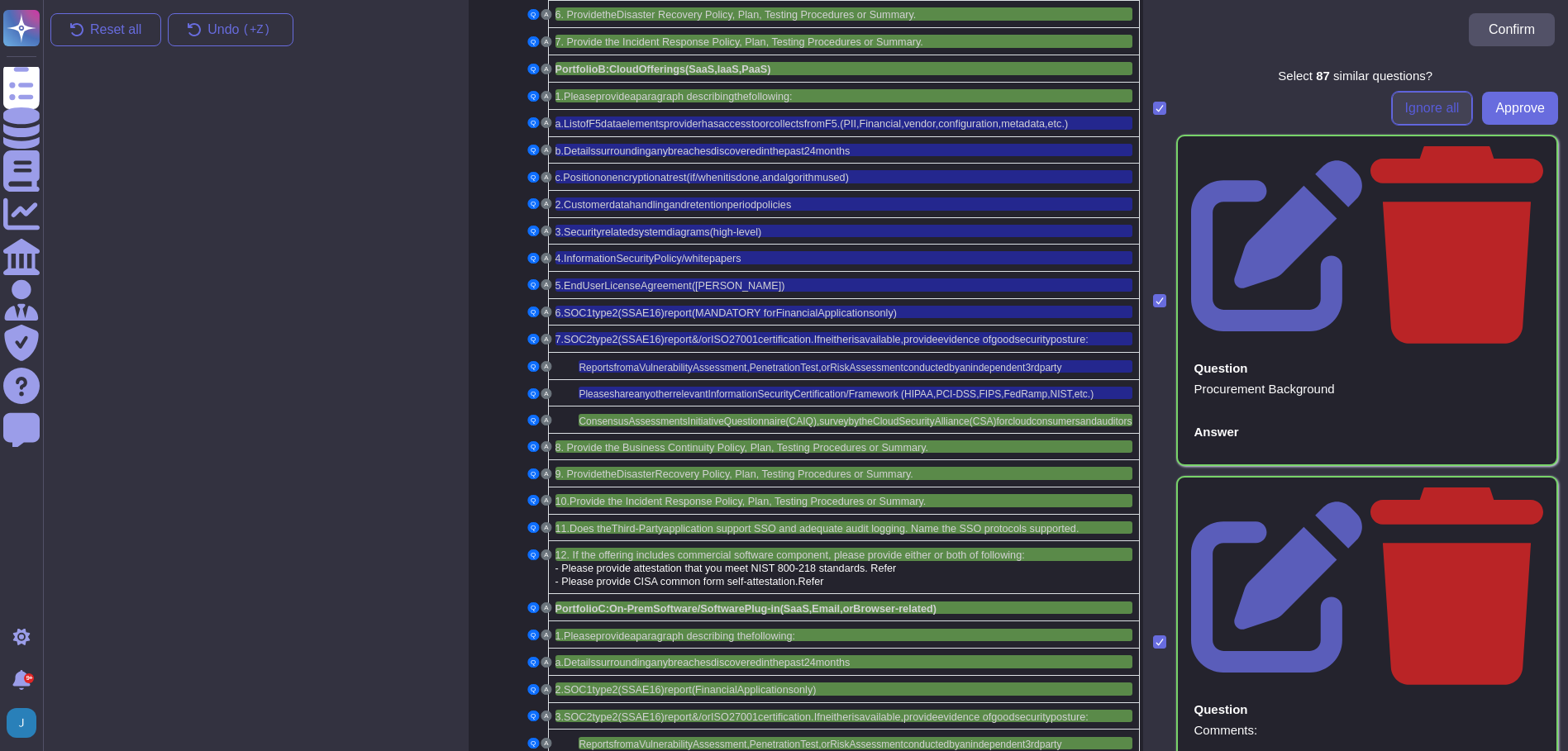
click at [1442, 110] on span "Ignore all" at bounding box center [1432, 108] width 55 height 13
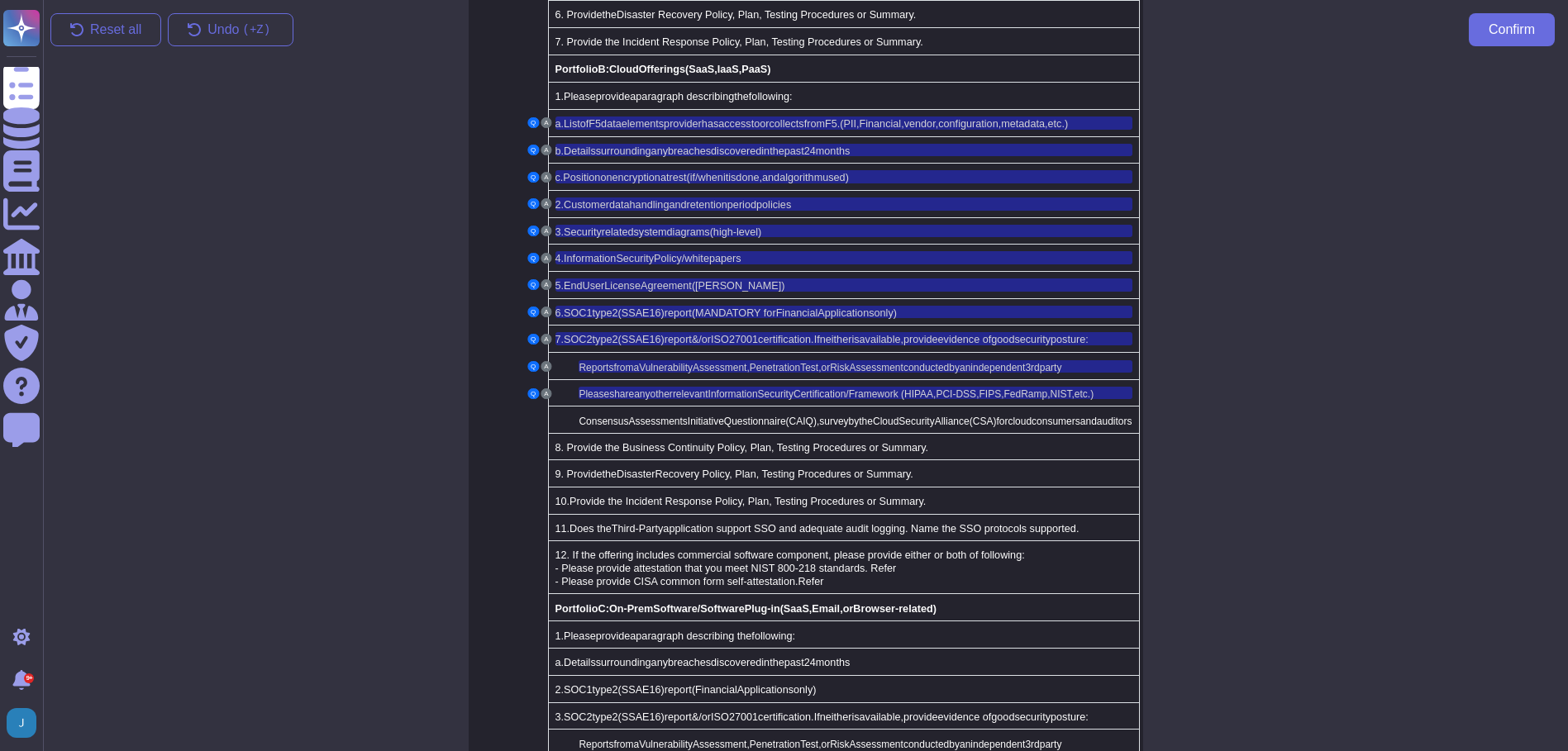
click at [721, 410] on td "Consensus Assessments Initiative Questionnaire (CAIQ), survey by the Cloud Secu…" at bounding box center [842, 420] width 590 height 27
click at [739, 416] on span "Questionnaire" at bounding box center [754, 421] width 62 height 12
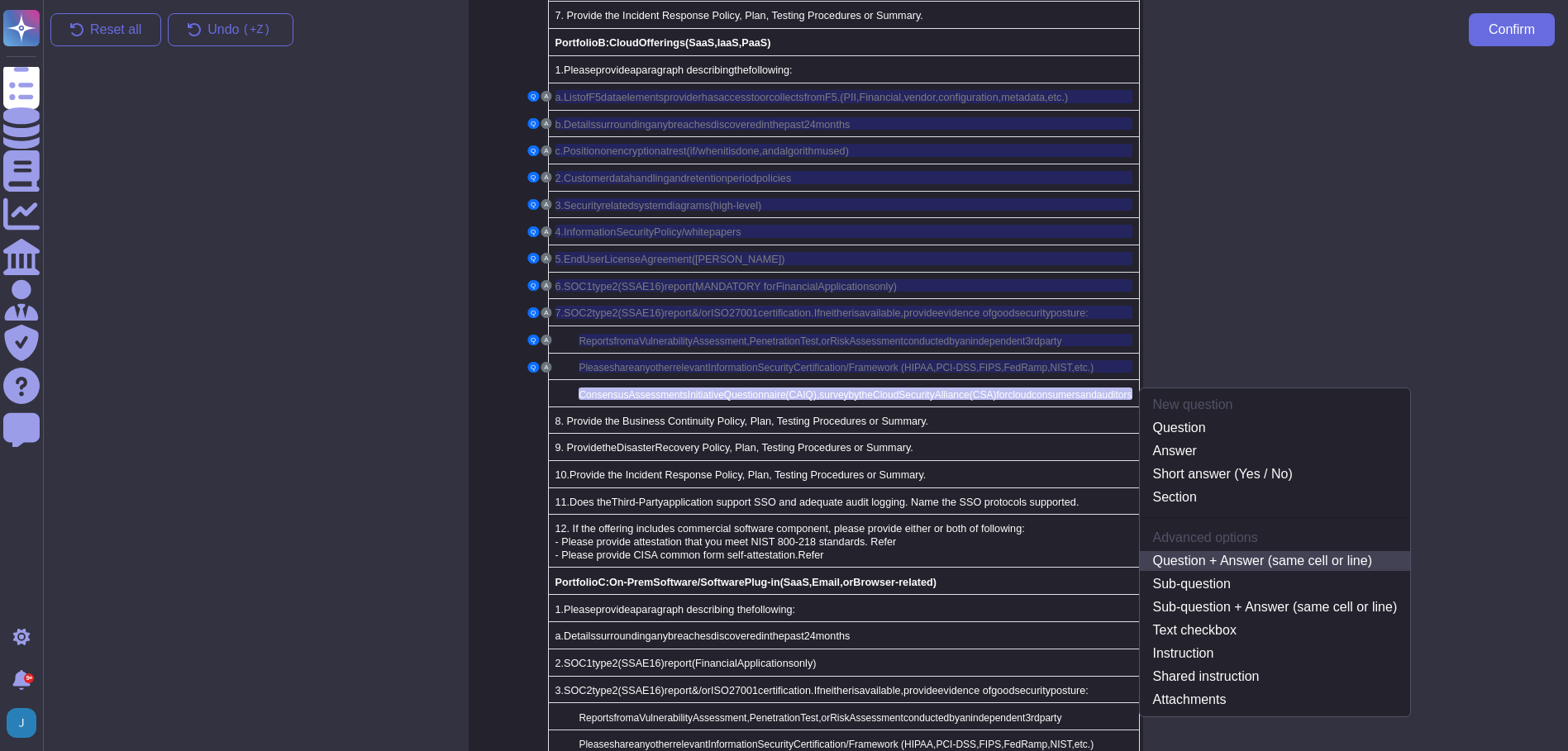
click at [1210, 551] on link "Question + Answer (same cell or line)" at bounding box center [1275, 561] width 271 height 20
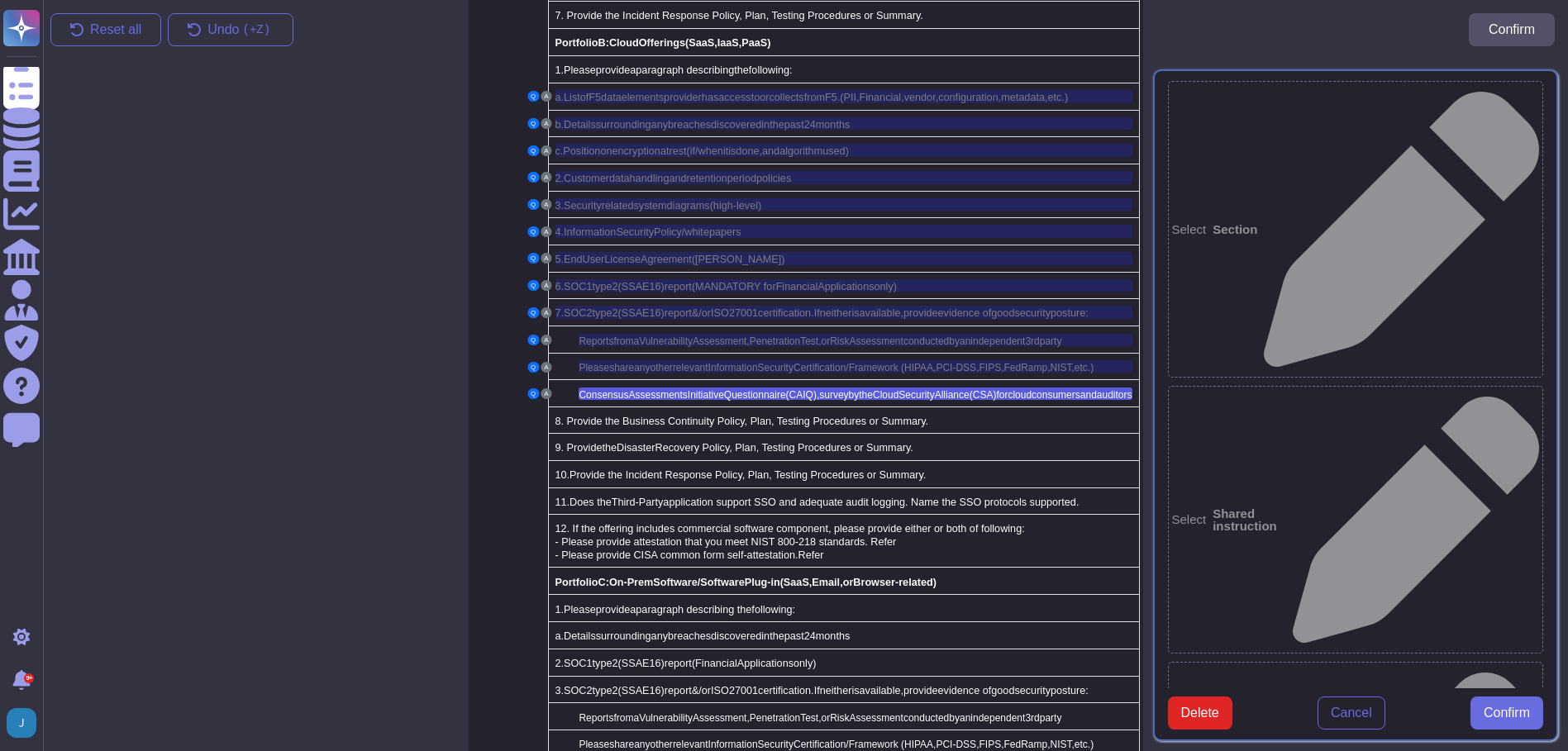
type textarea "Consensus Assessments Initiative Questionnaire (CAIQ), survey by the Cloud Secu…"
click at [1492, 716] on button "Confirm" at bounding box center [1506, 712] width 73 height 33
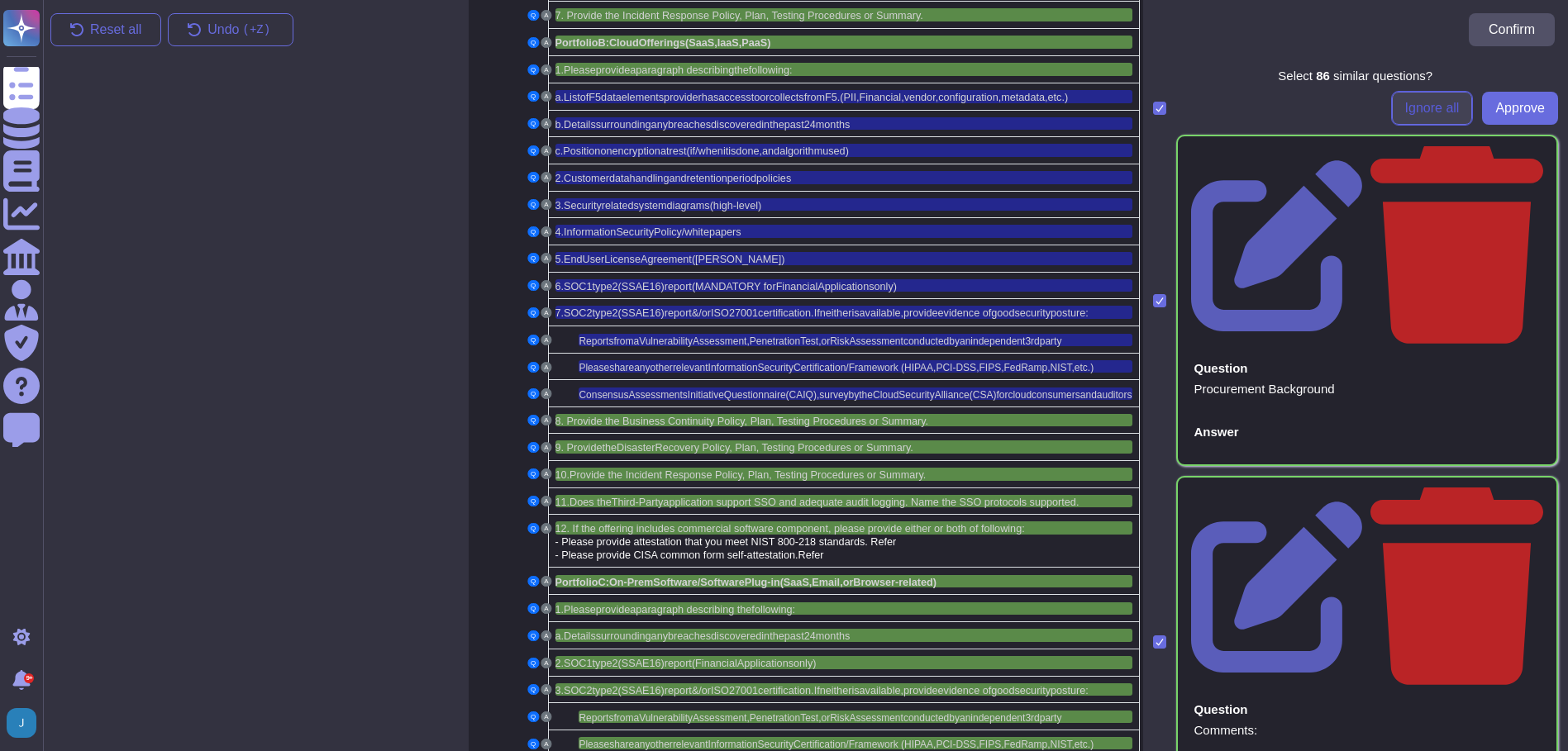
click at [1402, 95] on button "Ignore all" at bounding box center [1432, 108] width 81 height 33
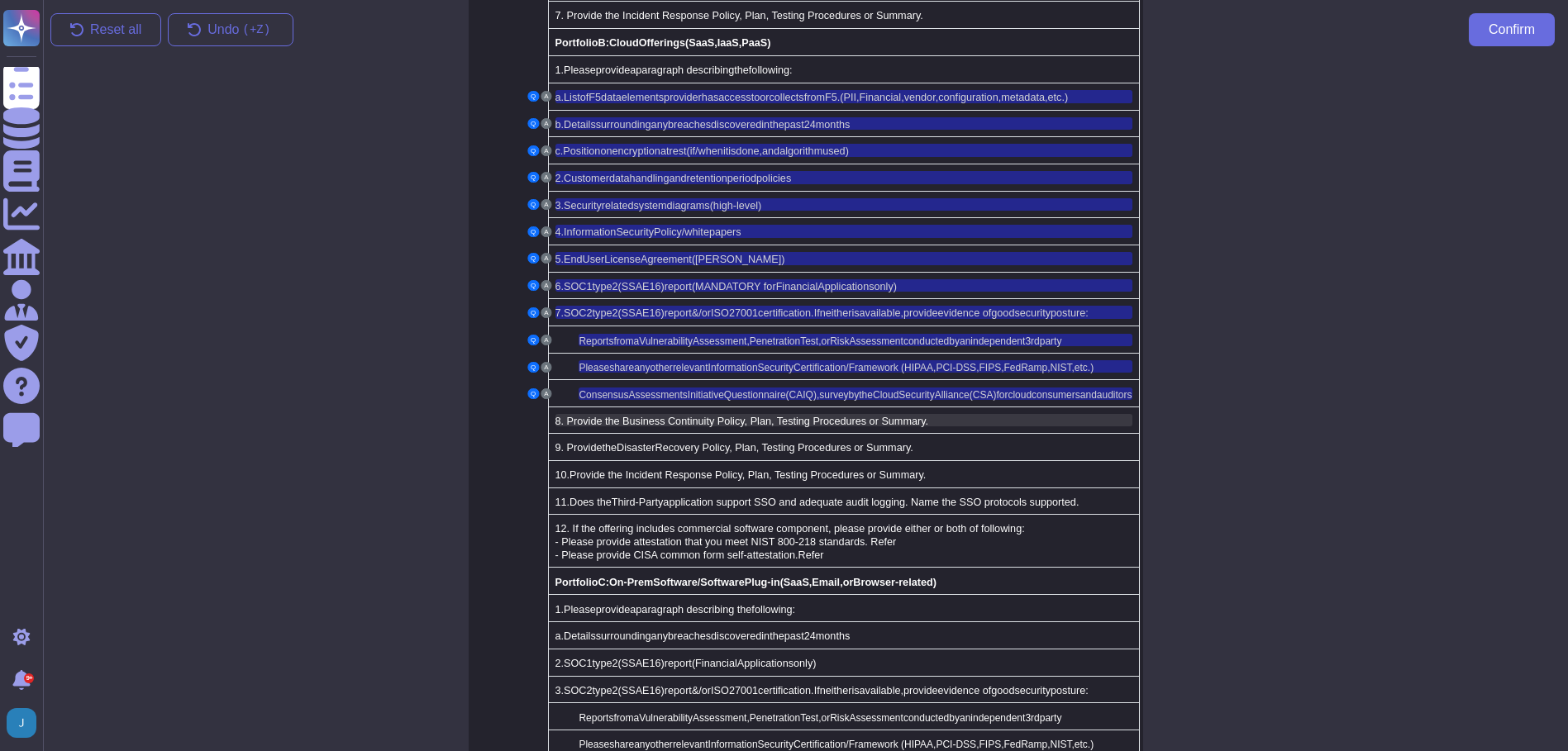
click at [685, 416] on span "8. Provide the Business Continuity Policy, Plan, Testing Procedures or Summary." at bounding box center [742, 421] width 374 height 12
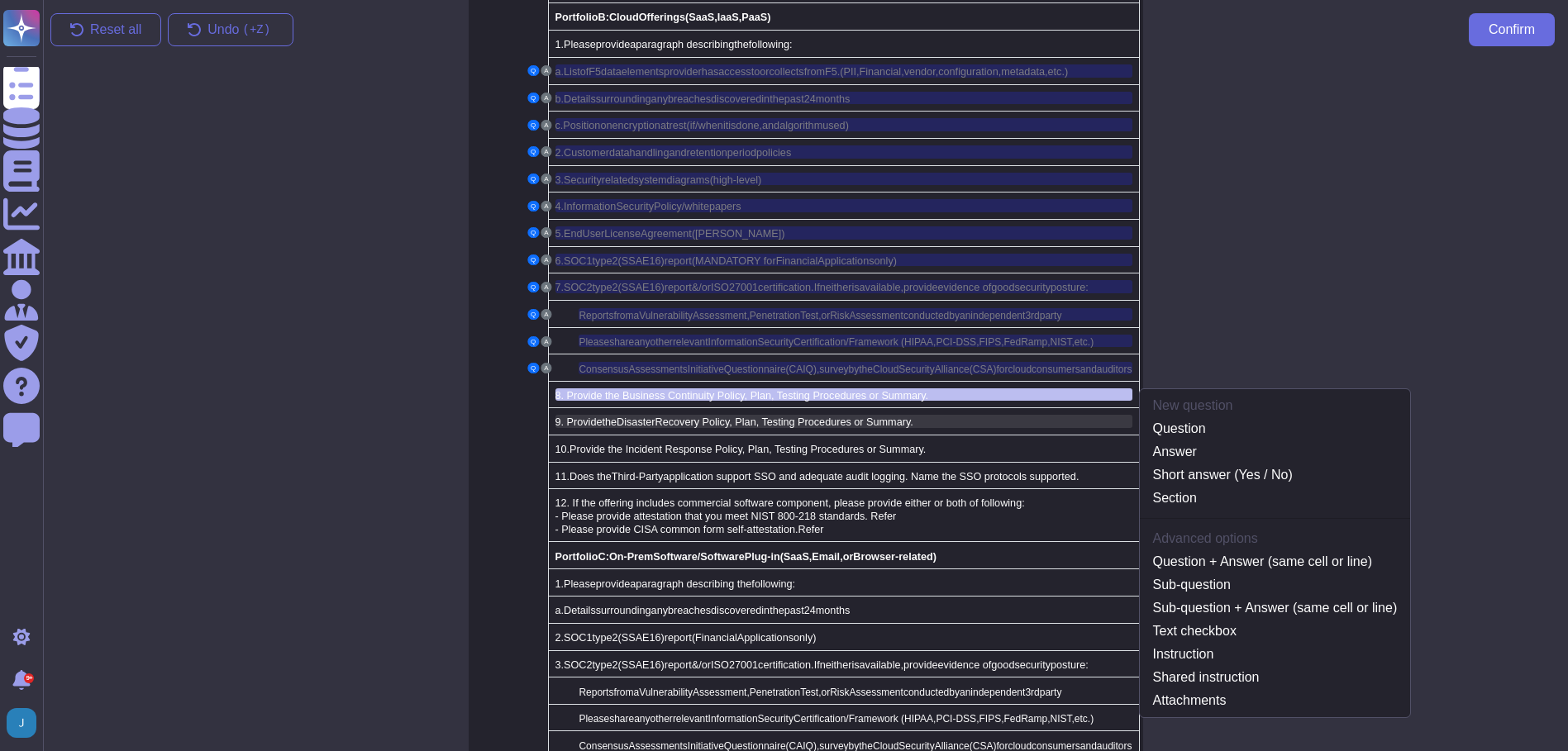
scroll to position [1627, 0]
click at [1160, 551] on link "Question + Answer (same cell or line)" at bounding box center [1275, 561] width 271 height 20
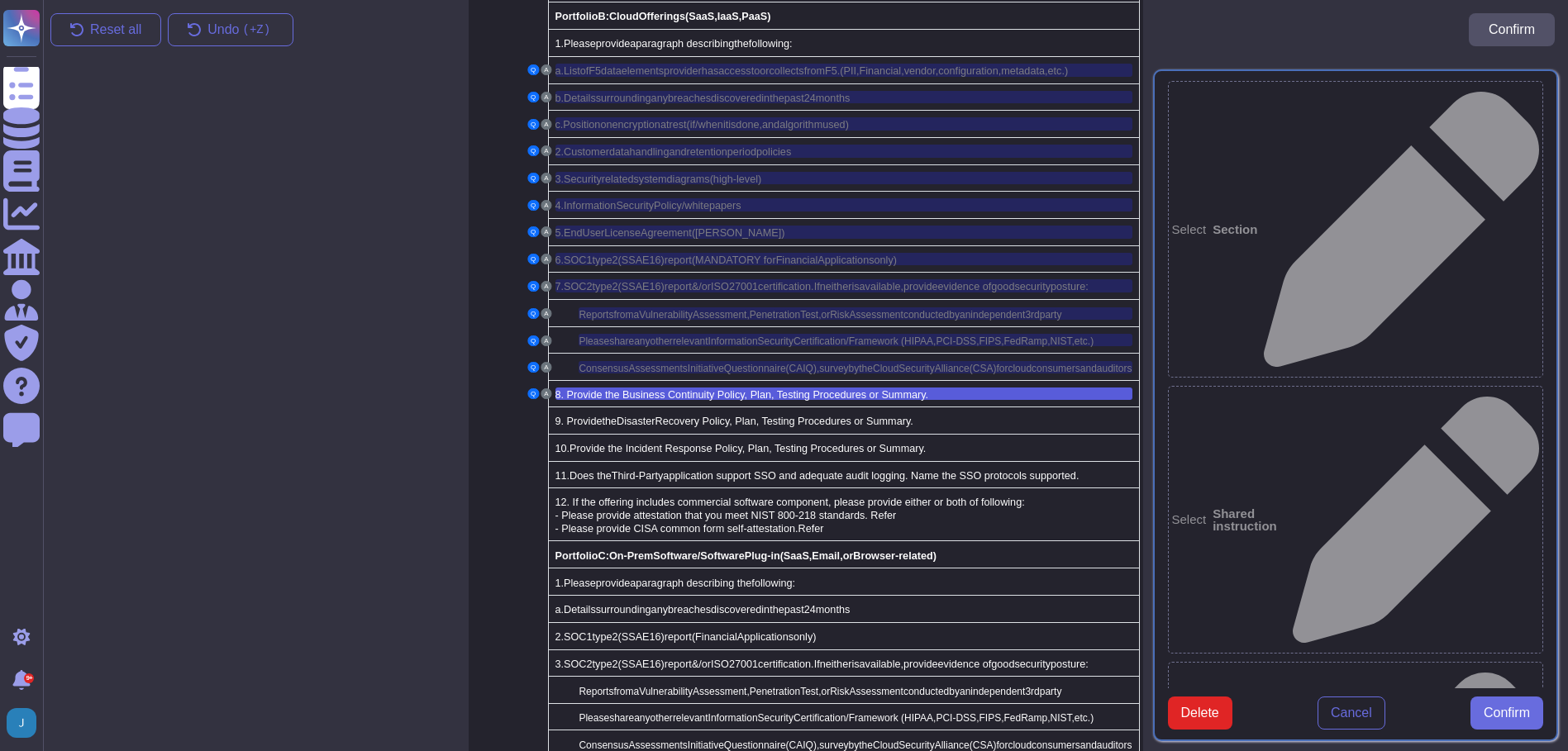
type textarea "8. Provide the Business Continuity Policy, Plan, Testing Procedures or Summary."
click at [1514, 720] on span "Confirm" at bounding box center [1506, 713] width 47 height 13
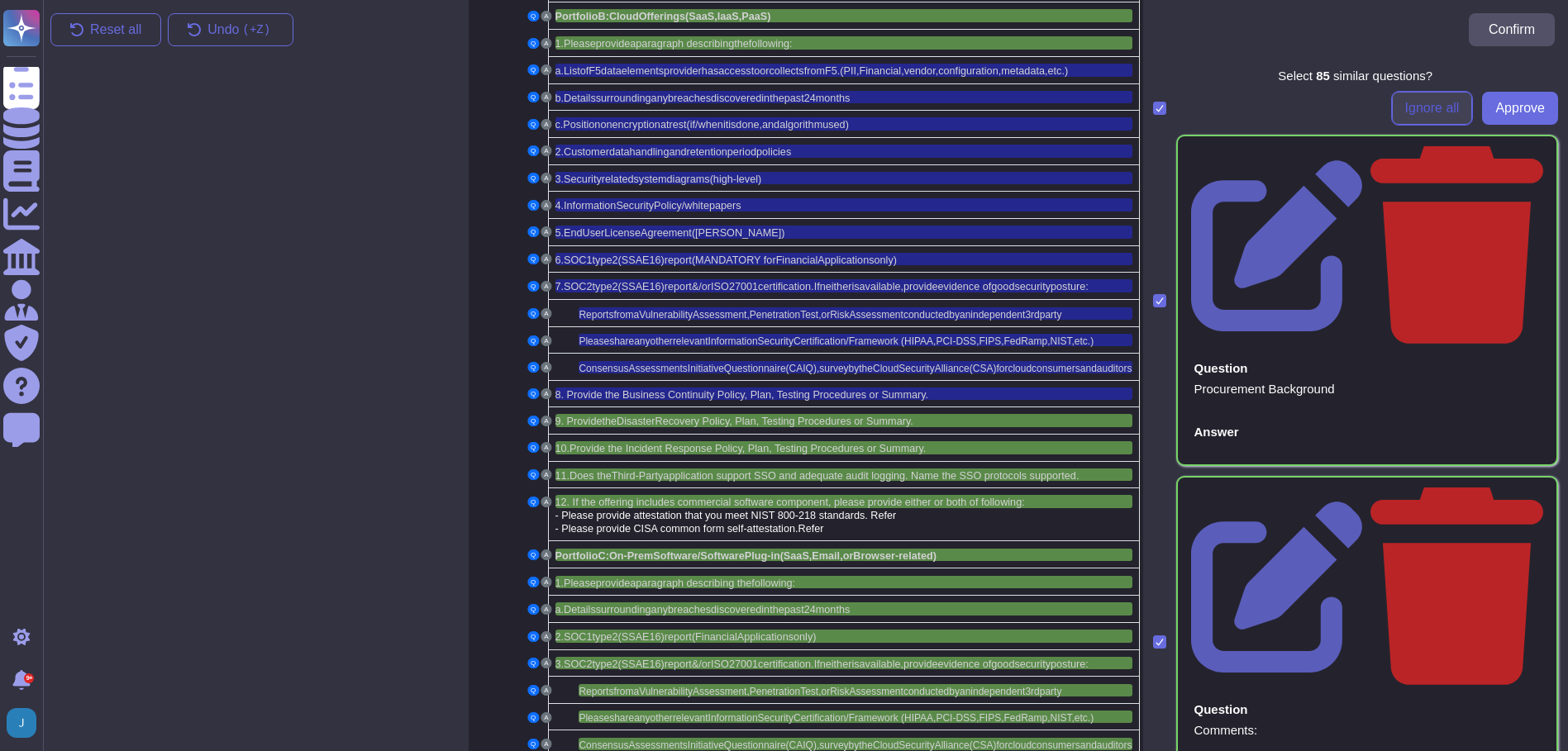
click at [1409, 109] on span "Ignore all" at bounding box center [1432, 108] width 55 height 13
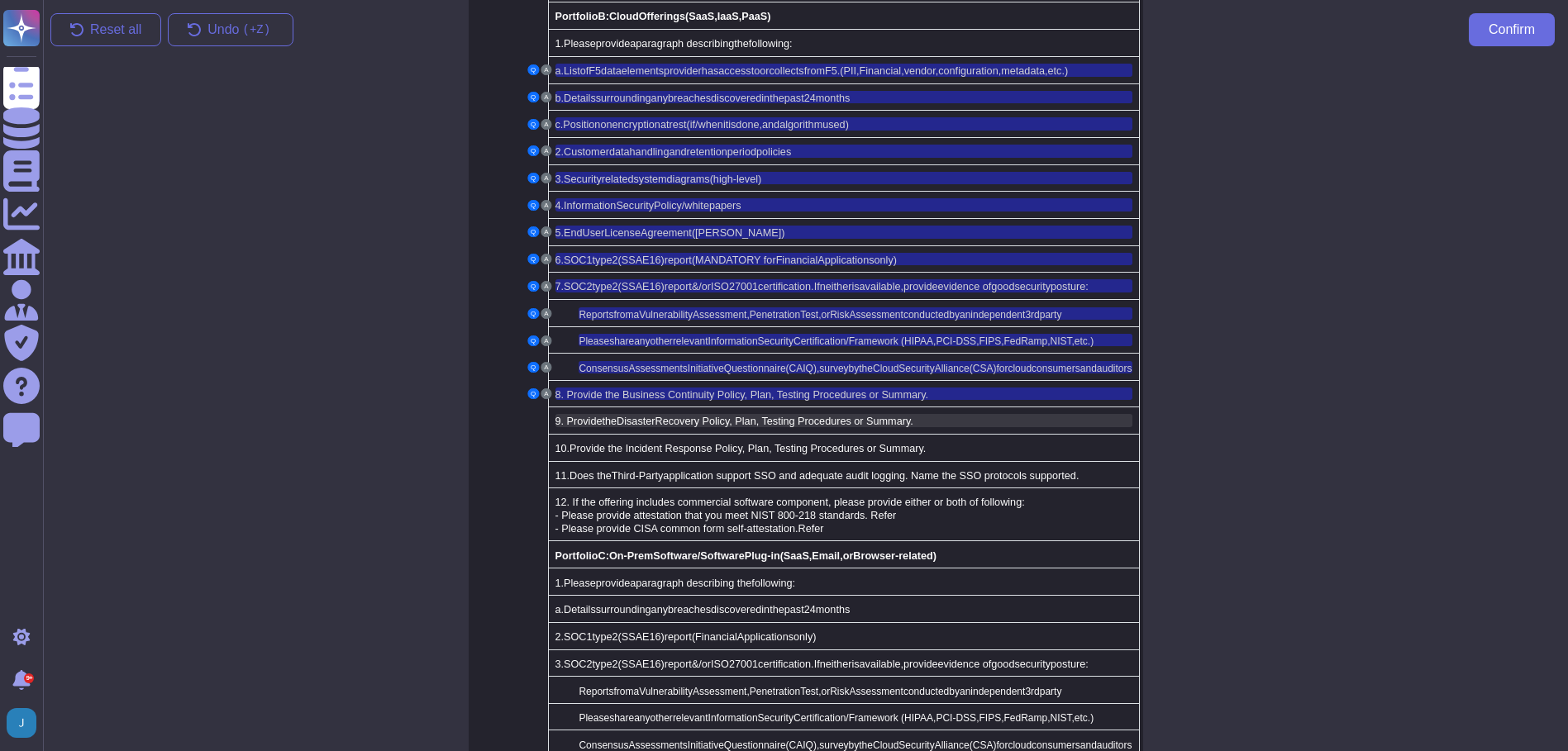
click at [616, 416] on span "Disaster" at bounding box center [635, 421] width 38 height 12
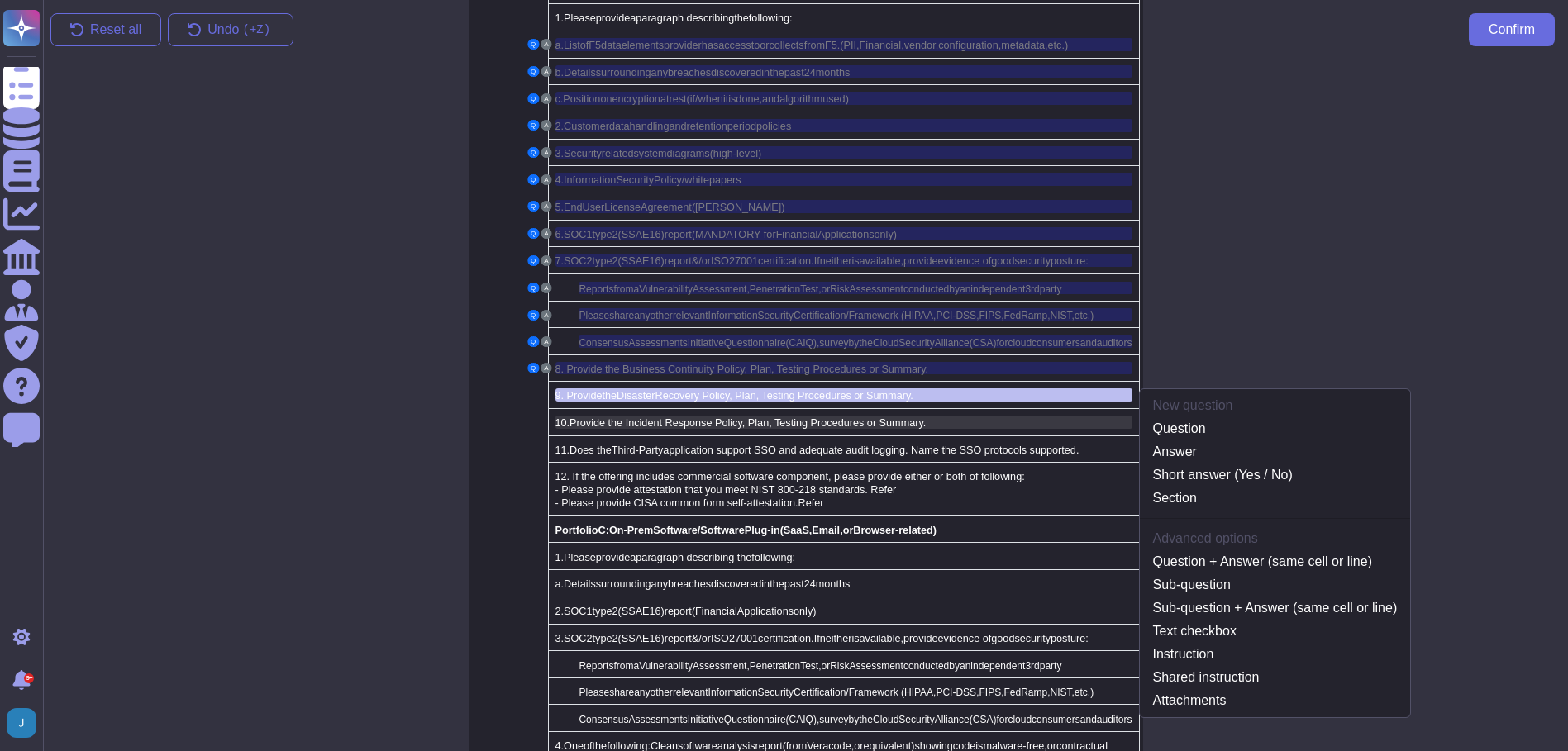
scroll to position [1653, 0]
click at [1217, 551] on link "Question + Answer (same cell or line)" at bounding box center [1275, 561] width 271 height 20
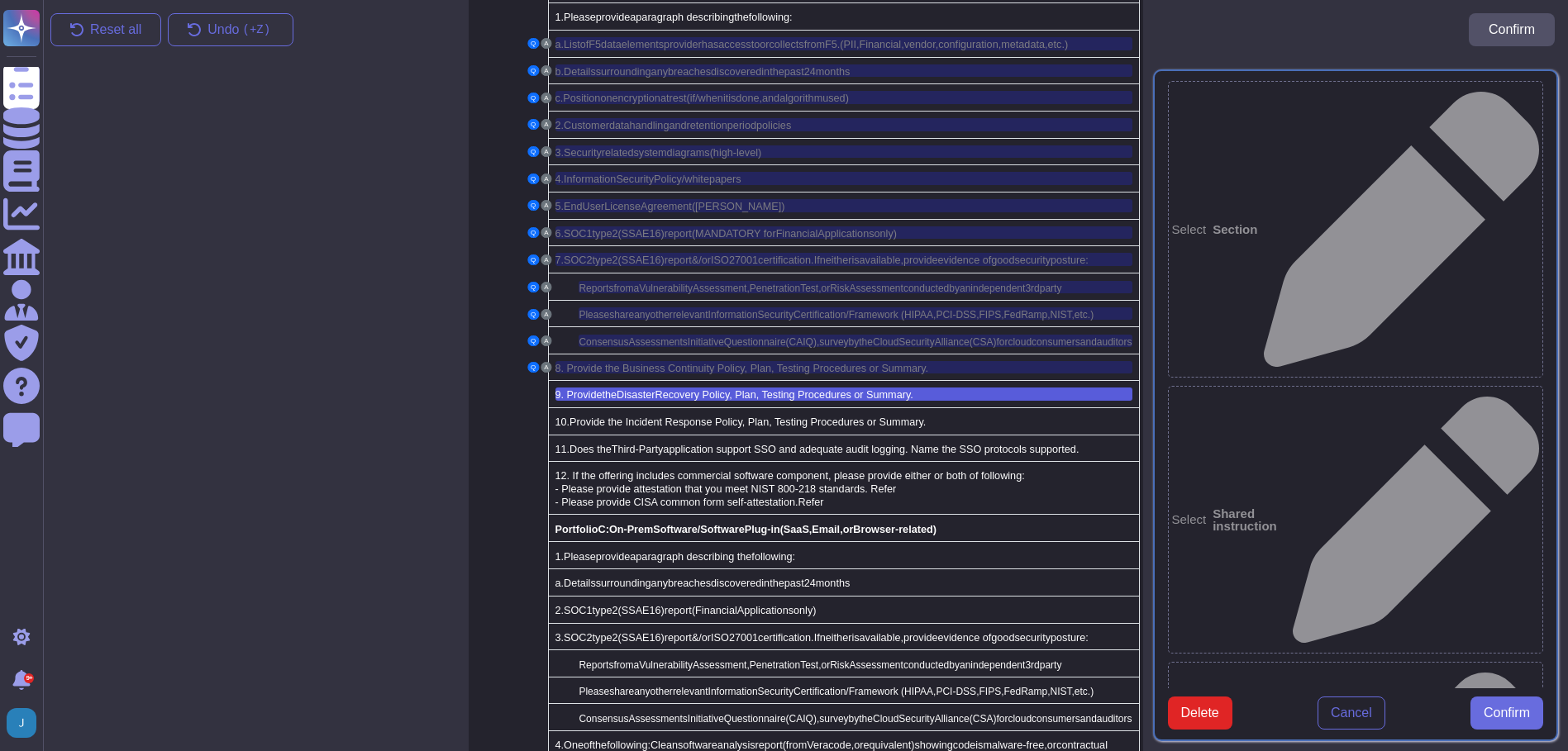
type textarea "9. Provide theDisaster Recovery Policy, Plan, Testing Procedures or Summary."
click at [1494, 720] on span "Confirm" at bounding box center [1506, 713] width 47 height 13
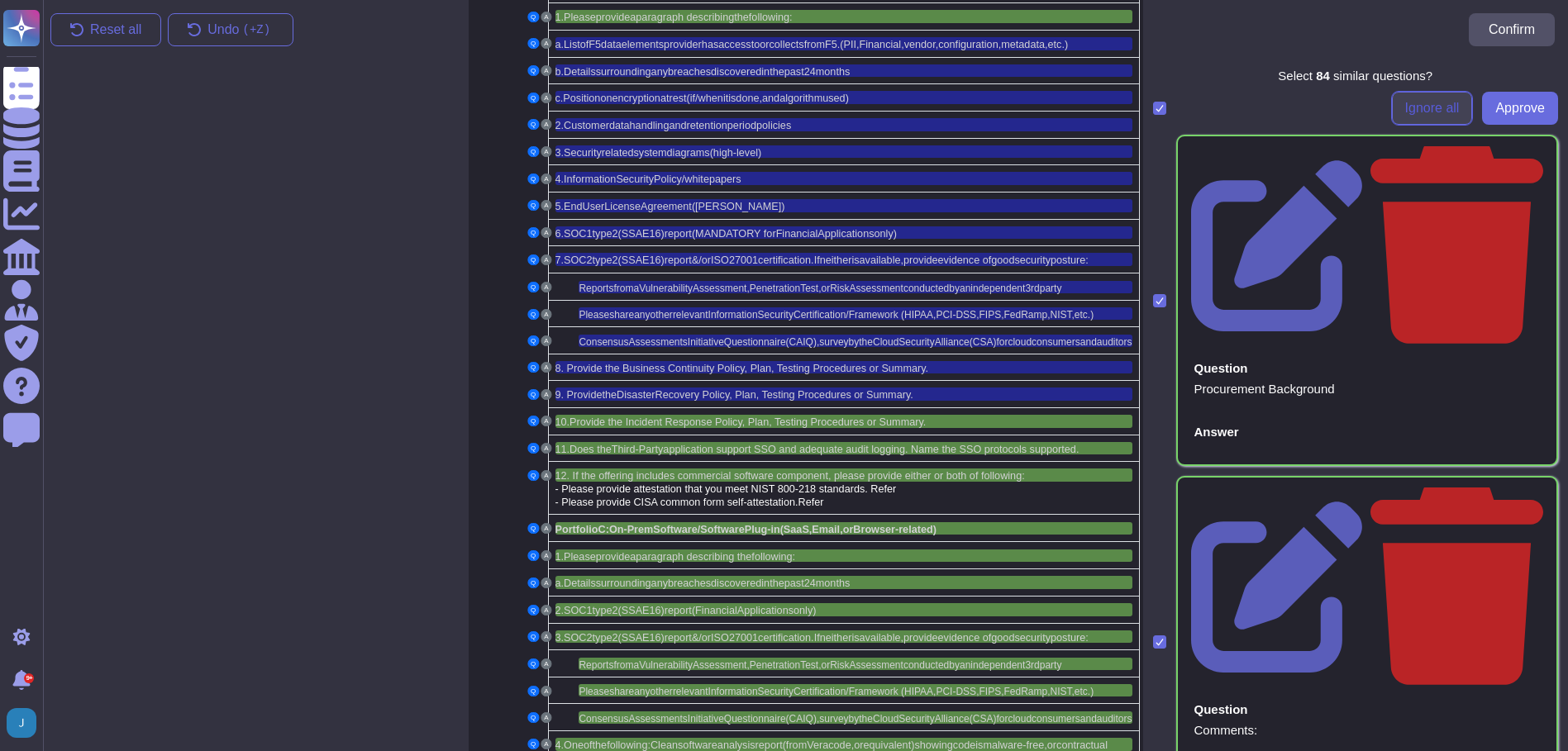
click at [1418, 104] on span "Ignore all" at bounding box center [1432, 108] width 55 height 13
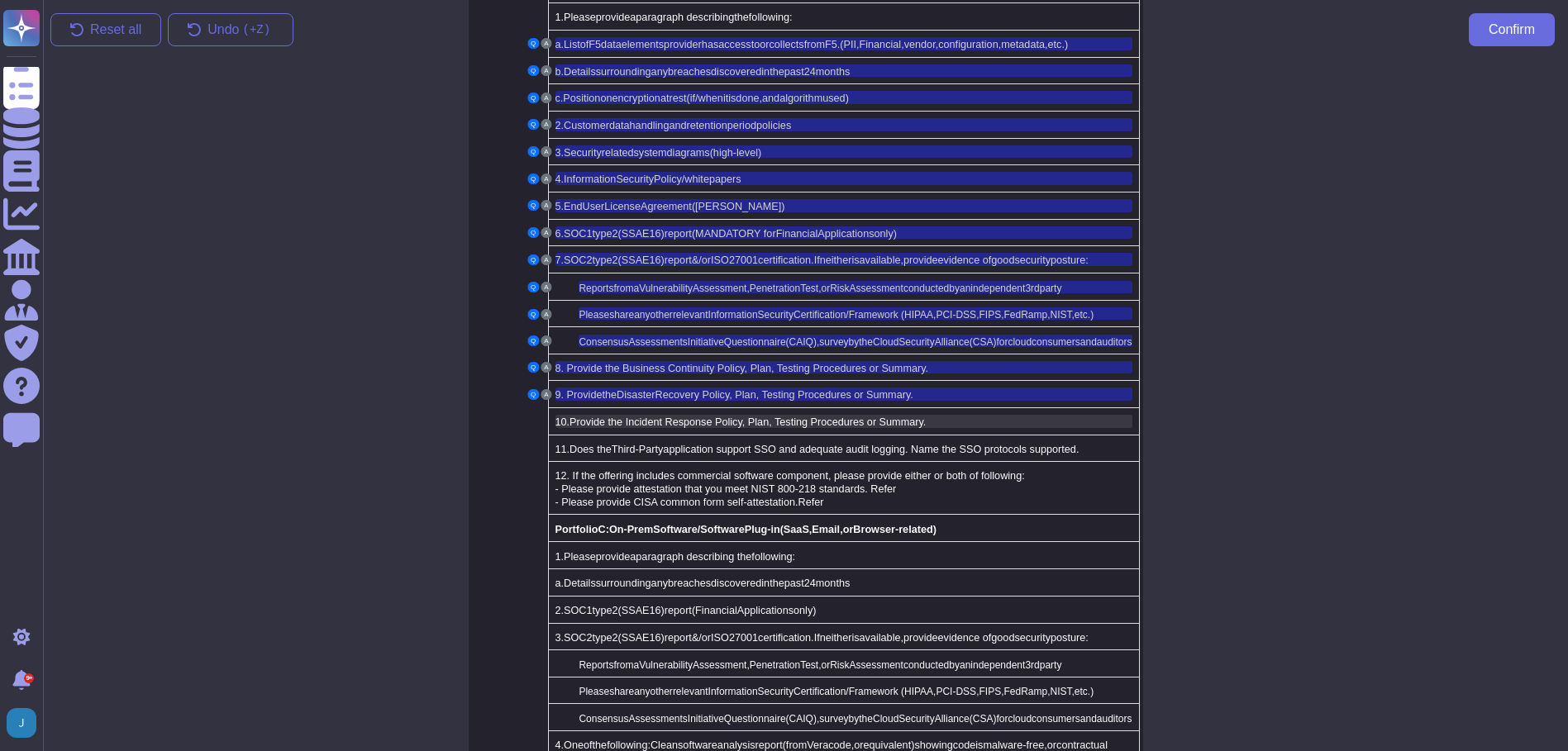
click at [632, 417] on span "Provide the Incident Response Policy, Plan, Testing Procedures or Summary." at bounding box center [746, 422] width 356 height 12
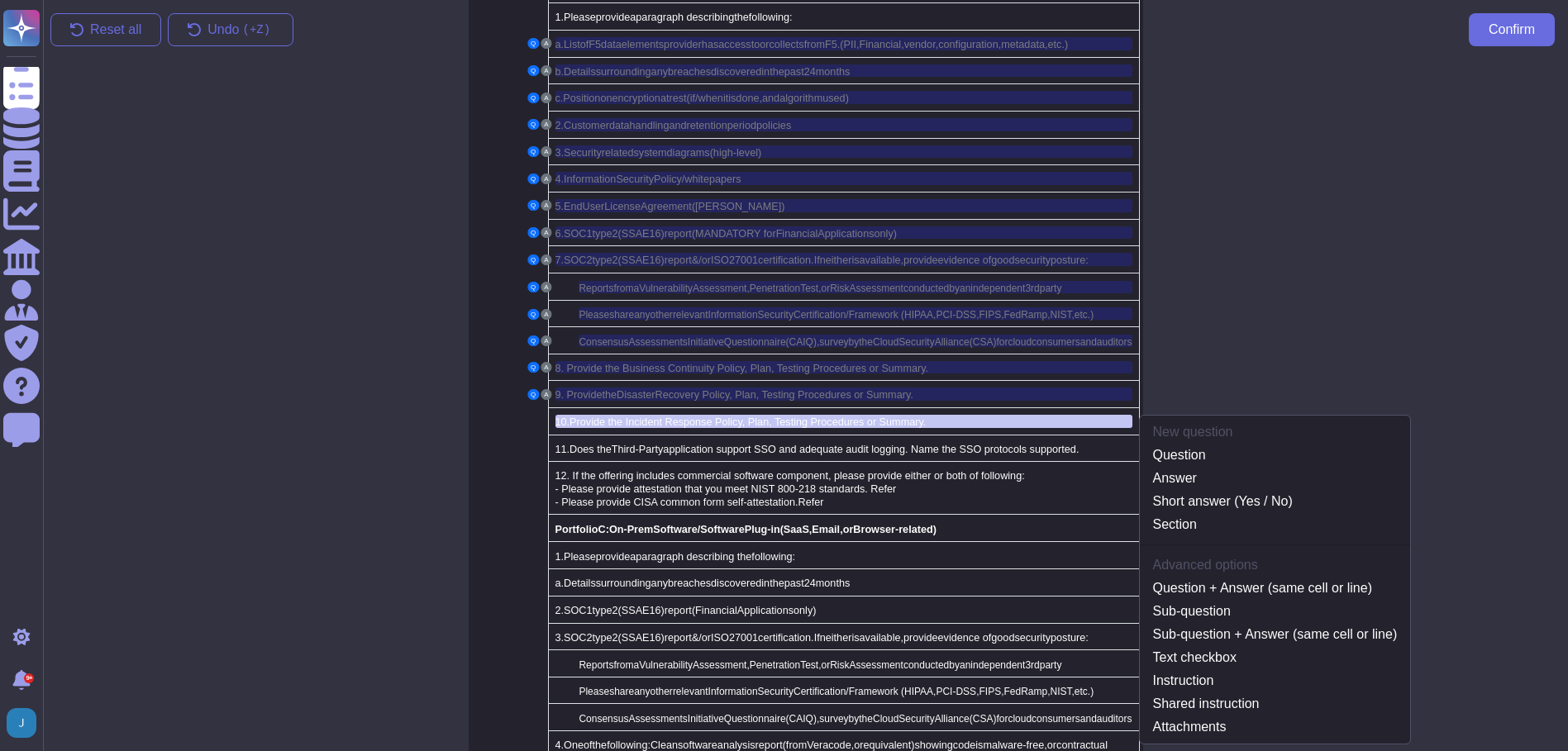
scroll to position [1680, 0]
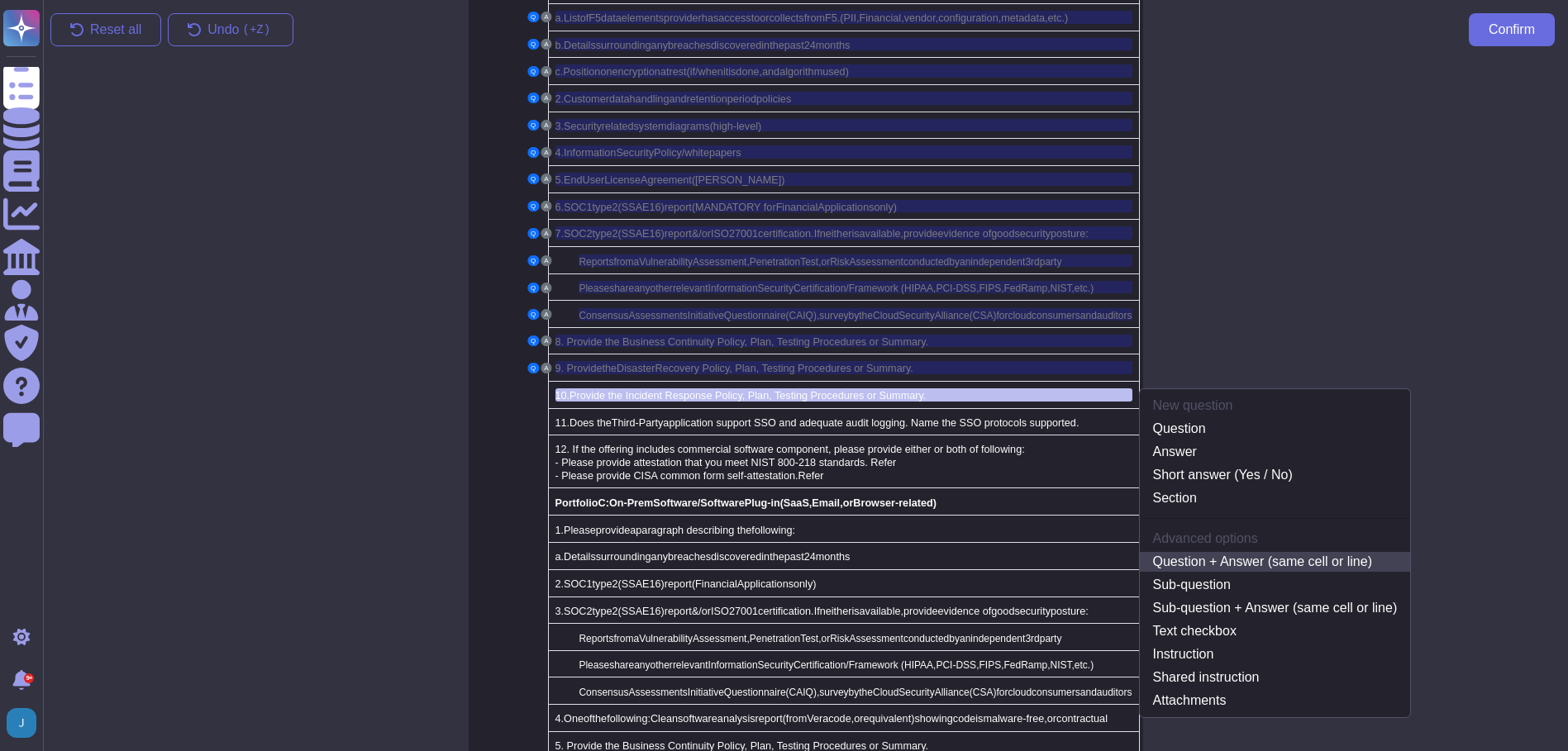
click at [1274, 552] on link "Question + Answer (same cell or line)" at bounding box center [1275, 562] width 271 height 20
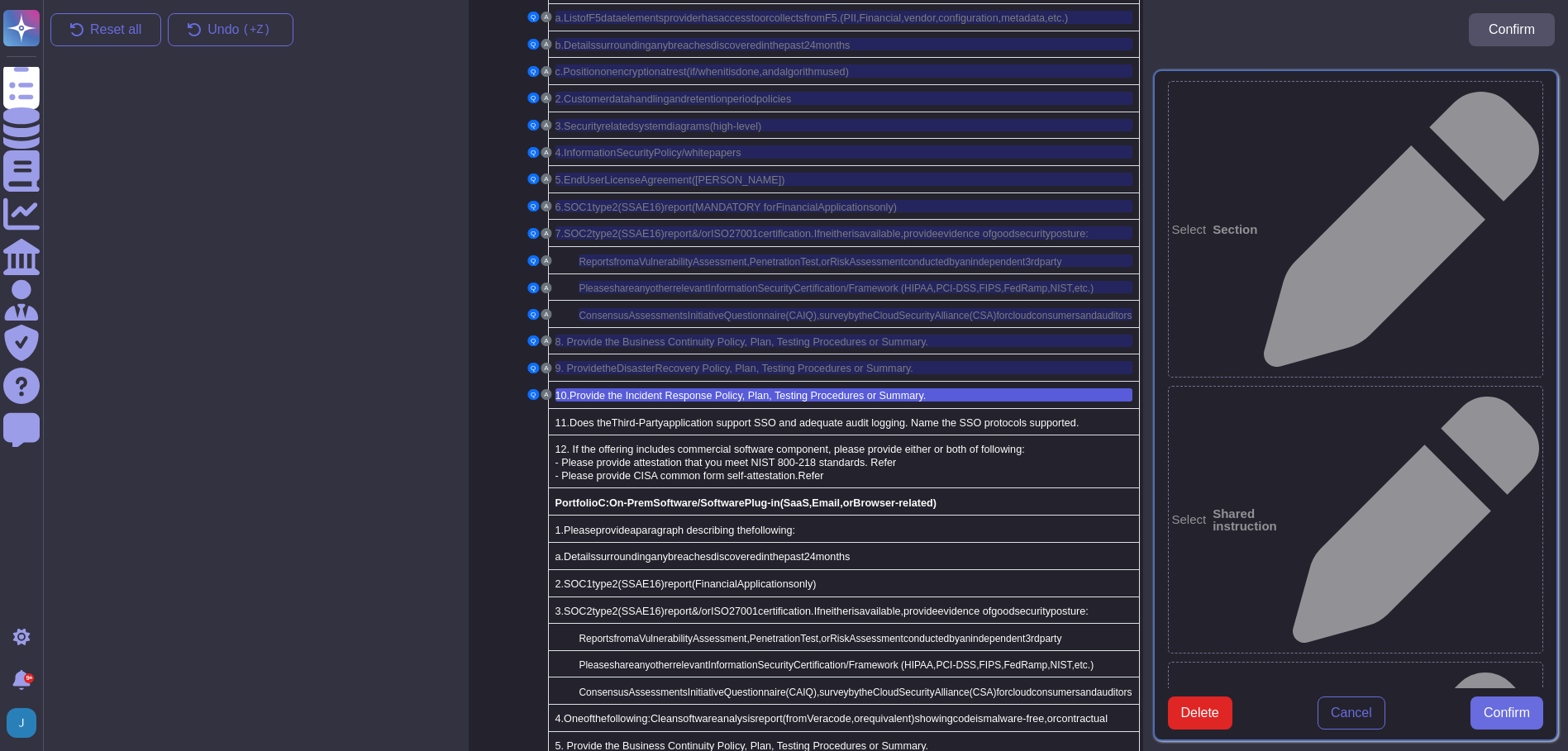
type textarea "10. Provide the Incident Response Policy, Plan, Testing Procedures or Summary."
click at [1513, 720] on span "Confirm" at bounding box center [1506, 713] width 47 height 13
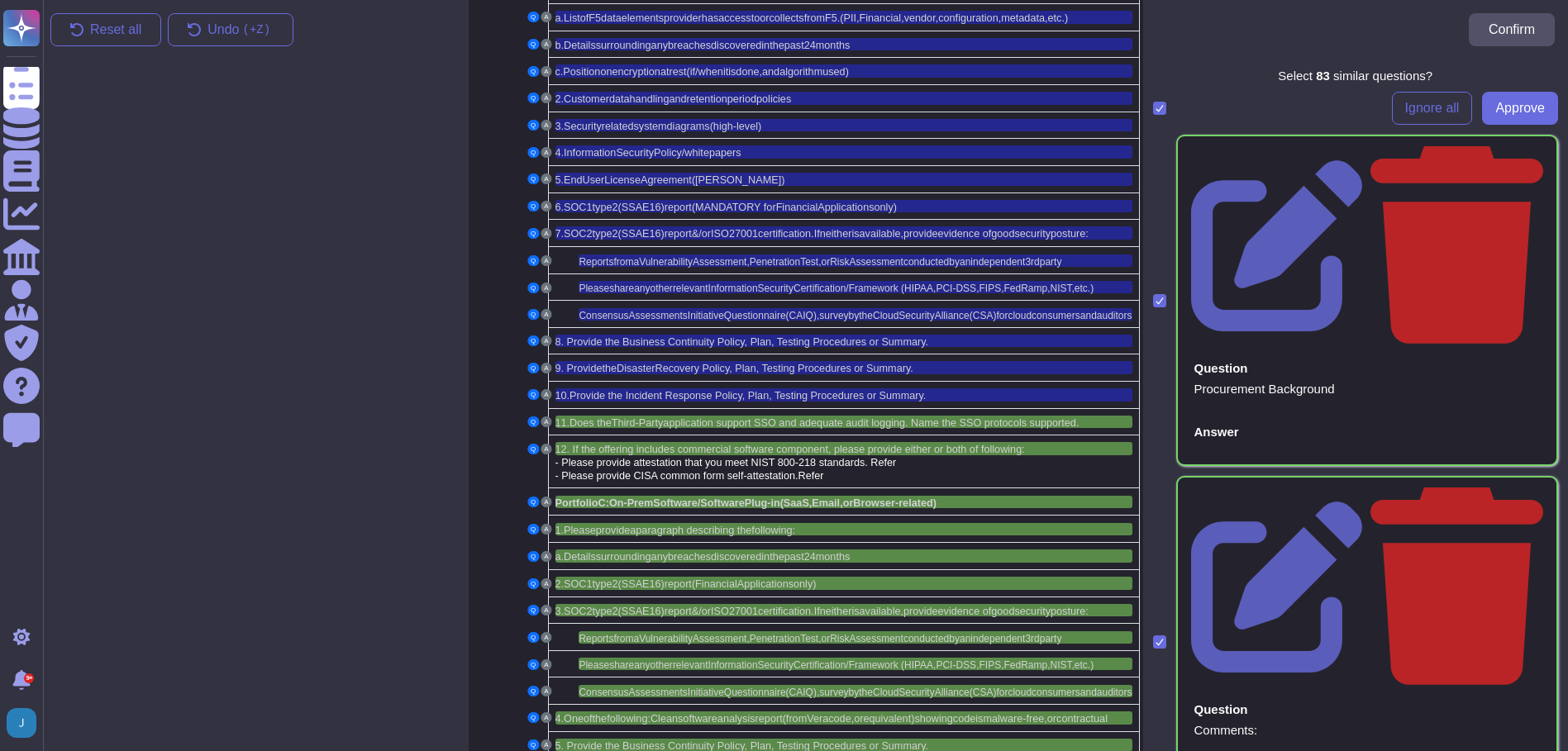
click at [1405, 112] on span "Ignore all" at bounding box center [1432, 108] width 55 height 13
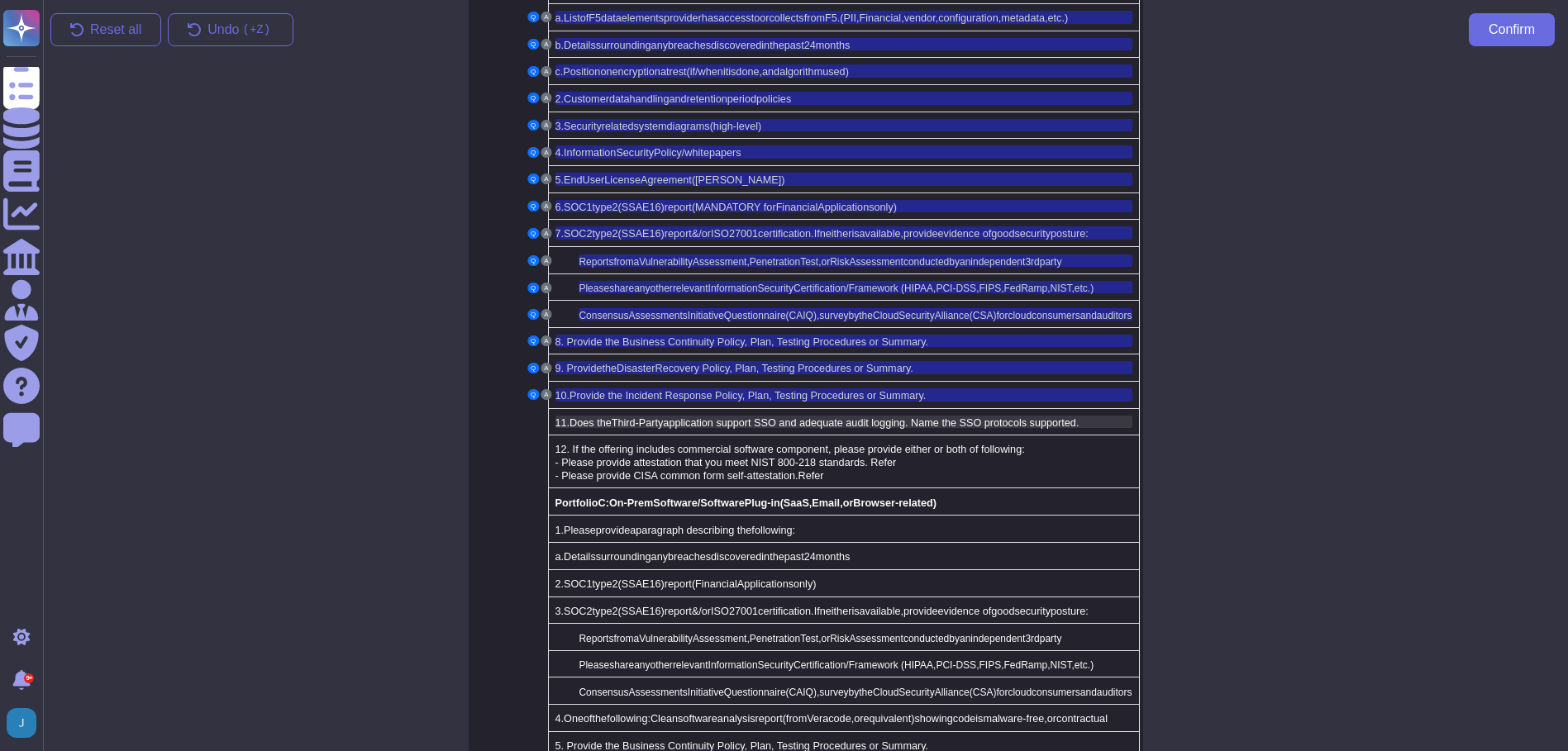
click at [657, 418] on span "Third-Party" at bounding box center [637, 423] width 52 height 12
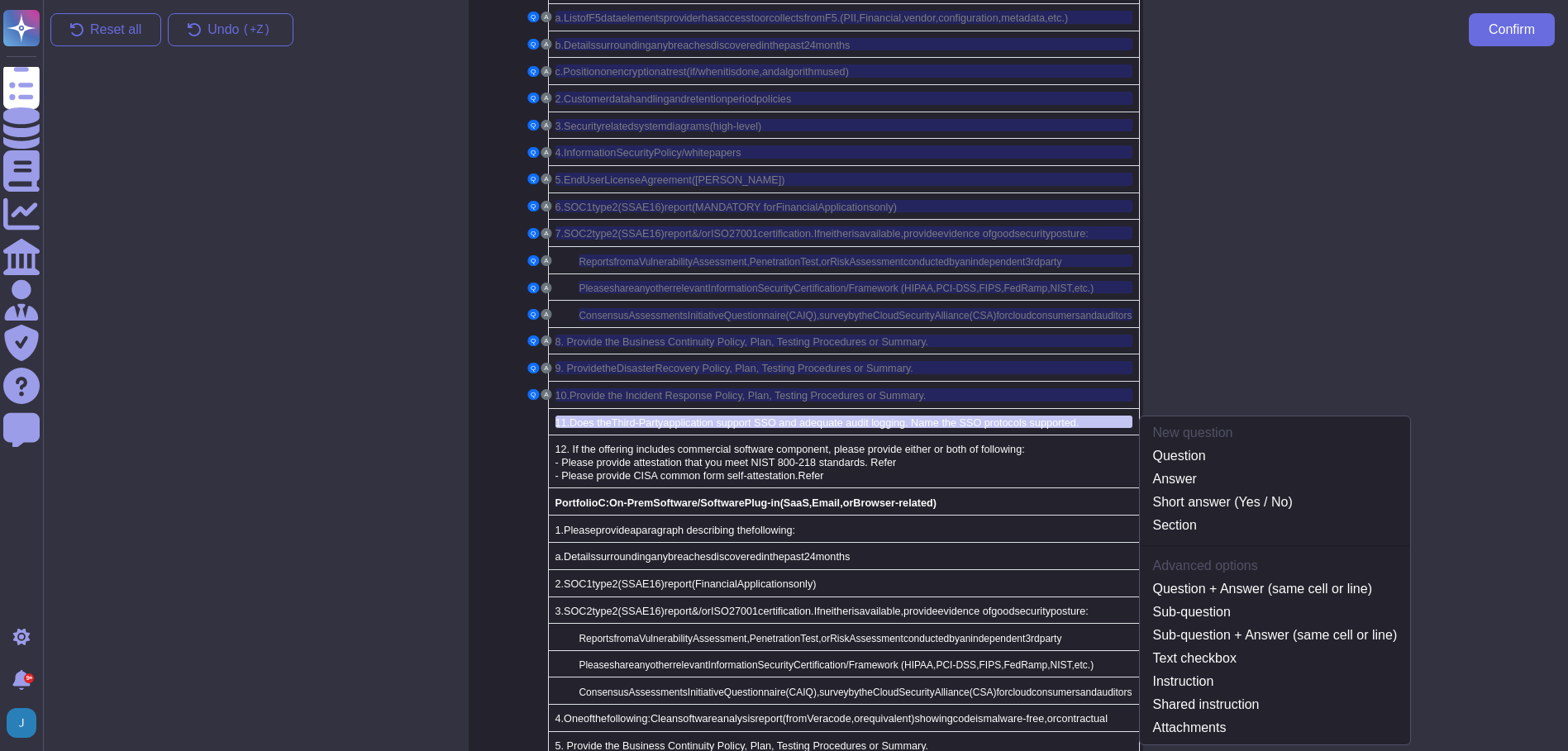
scroll to position [1706, 0]
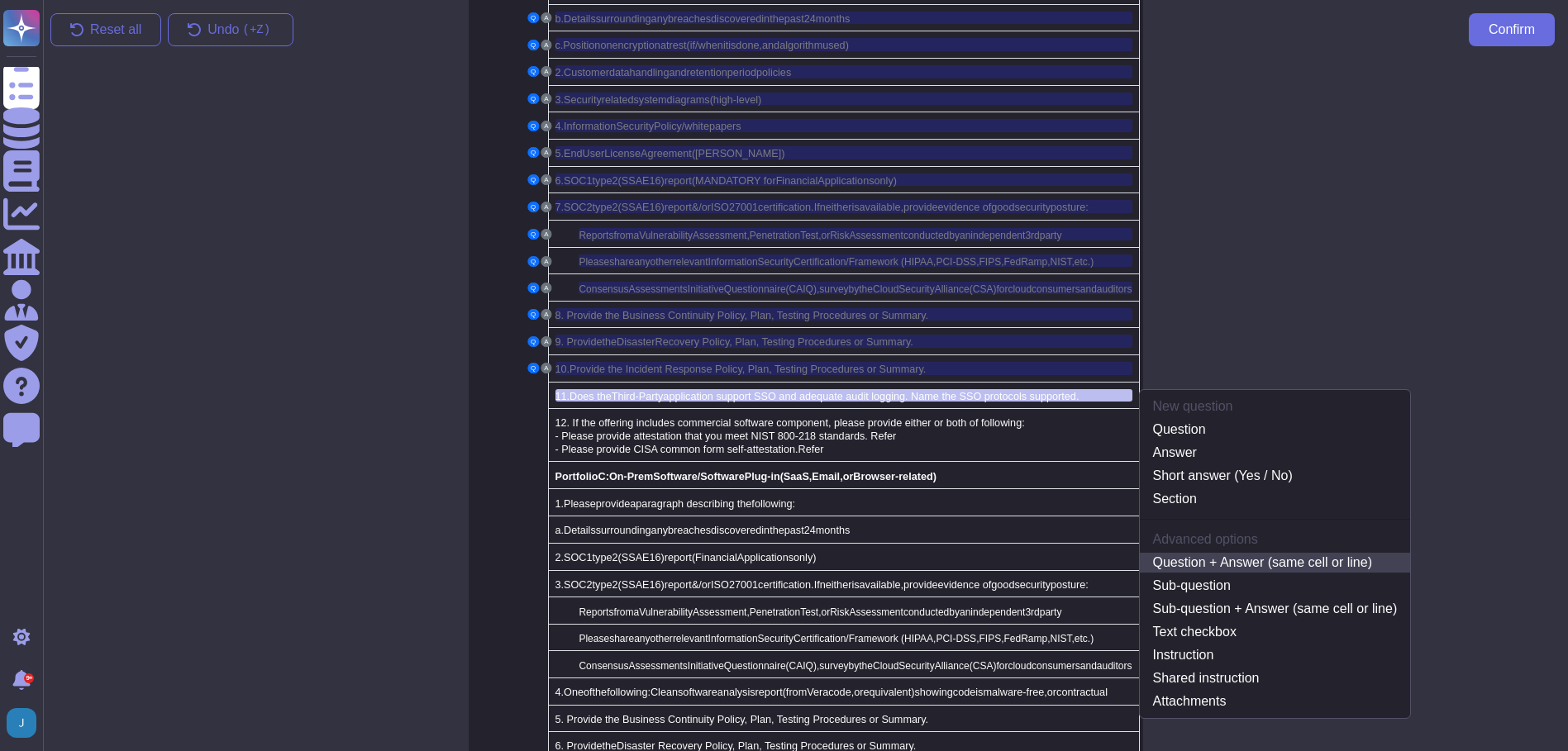
click at [1244, 553] on link "Question + Answer (same cell or line)" at bounding box center [1275, 563] width 271 height 20
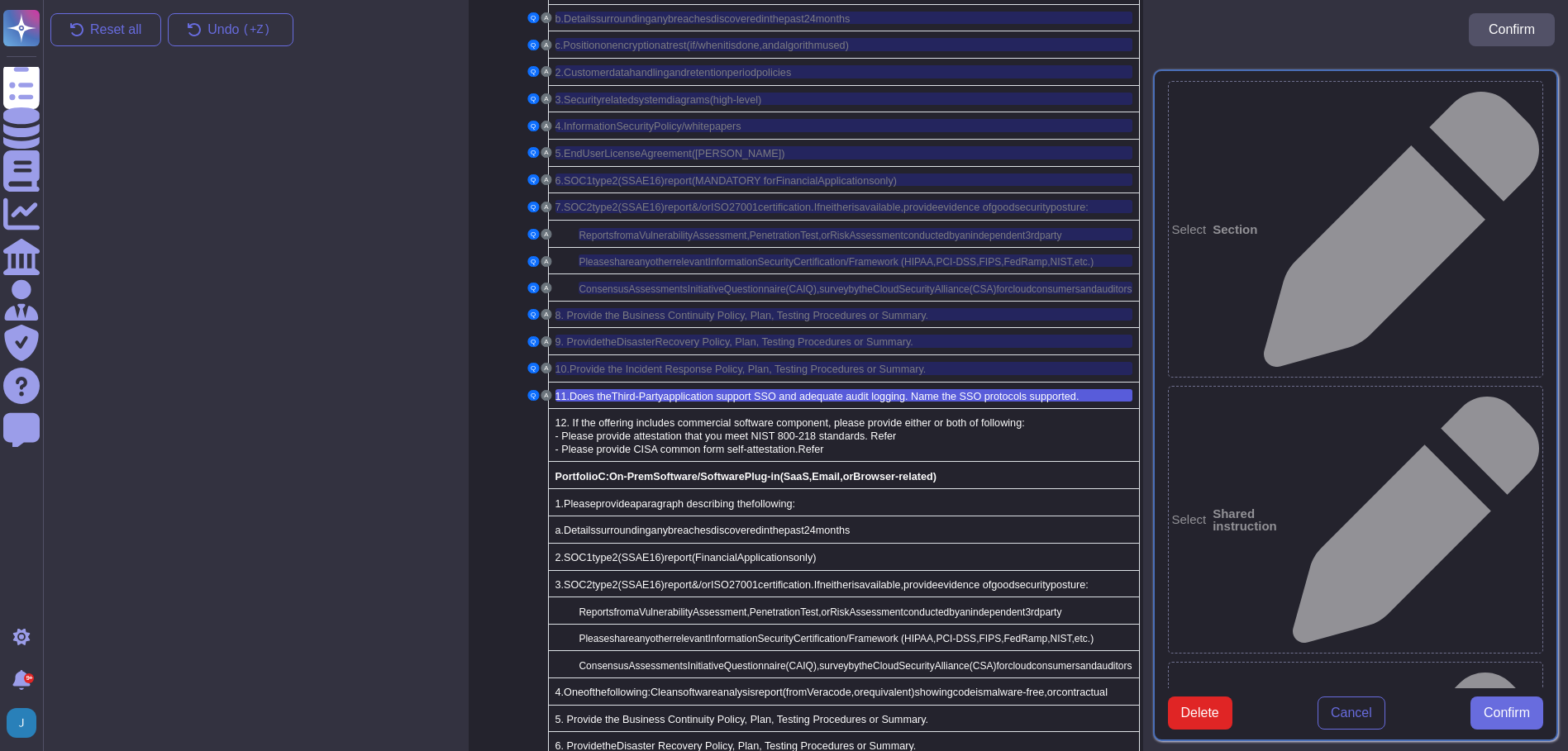
type textarea "11. Does the Third-Party application support SSO and adequate audit logging. Na…"
click at [1484, 720] on span "Confirm" at bounding box center [1506, 713] width 47 height 13
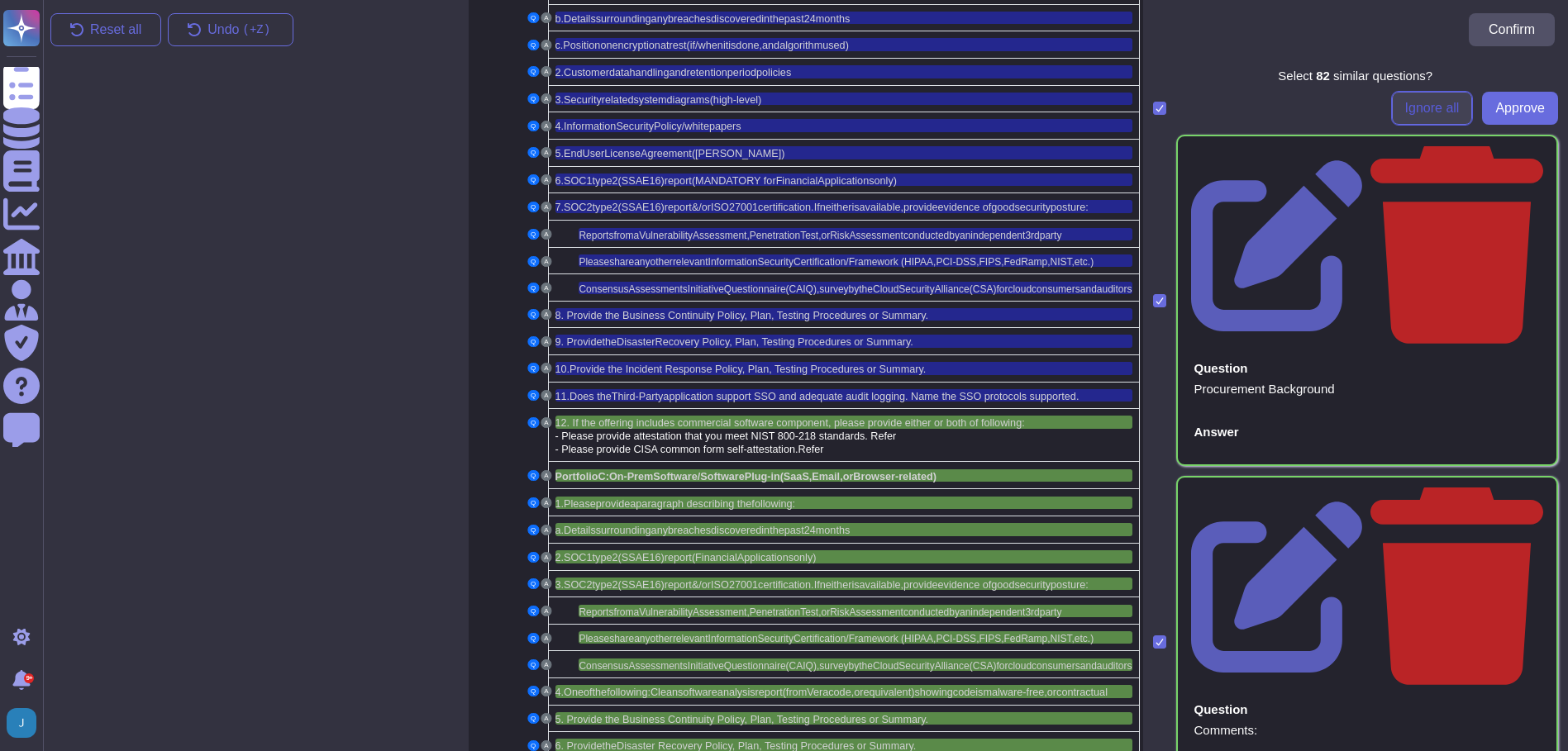
click at [1409, 109] on span "Ignore all" at bounding box center [1432, 108] width 55 height 13
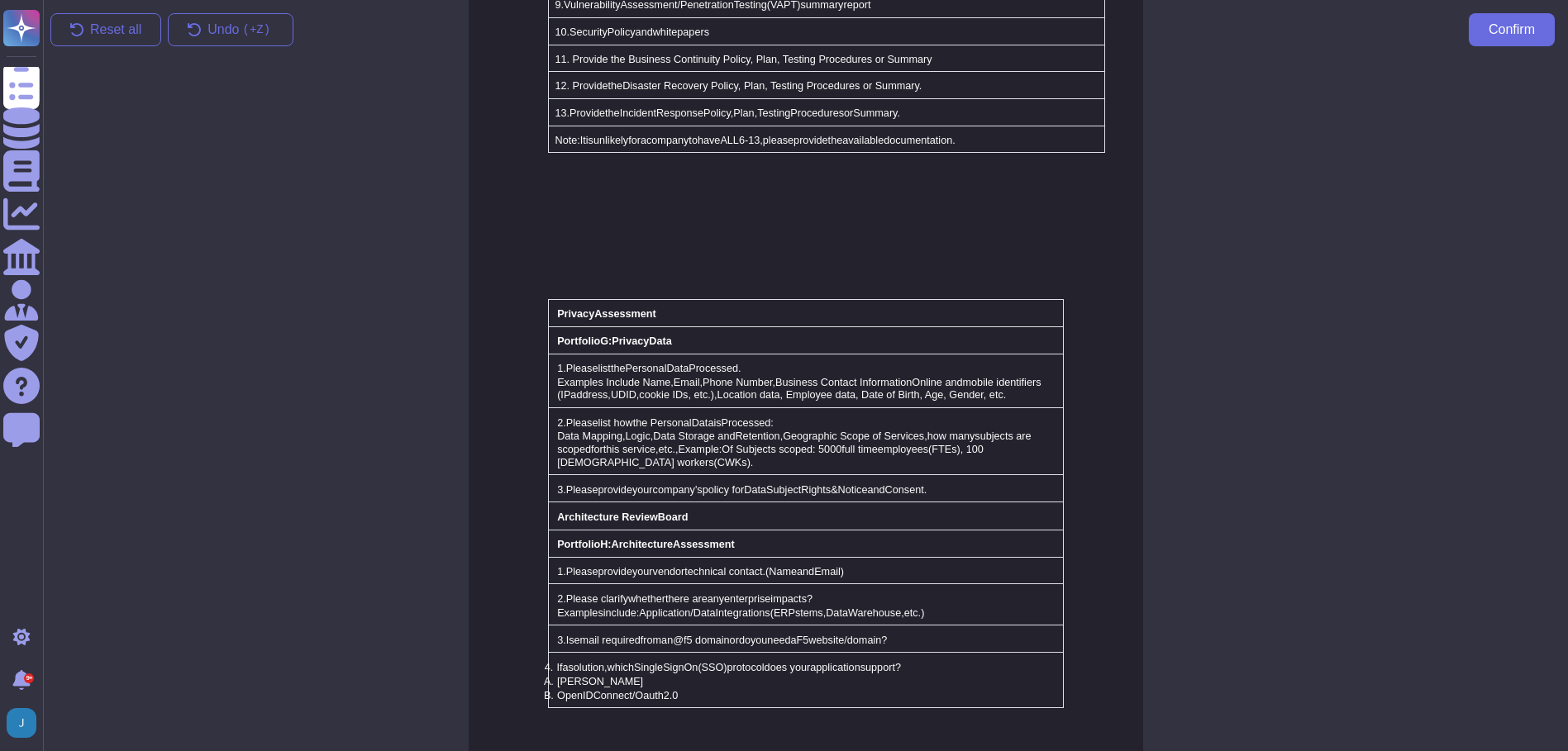
scroll to position [3360, 0]
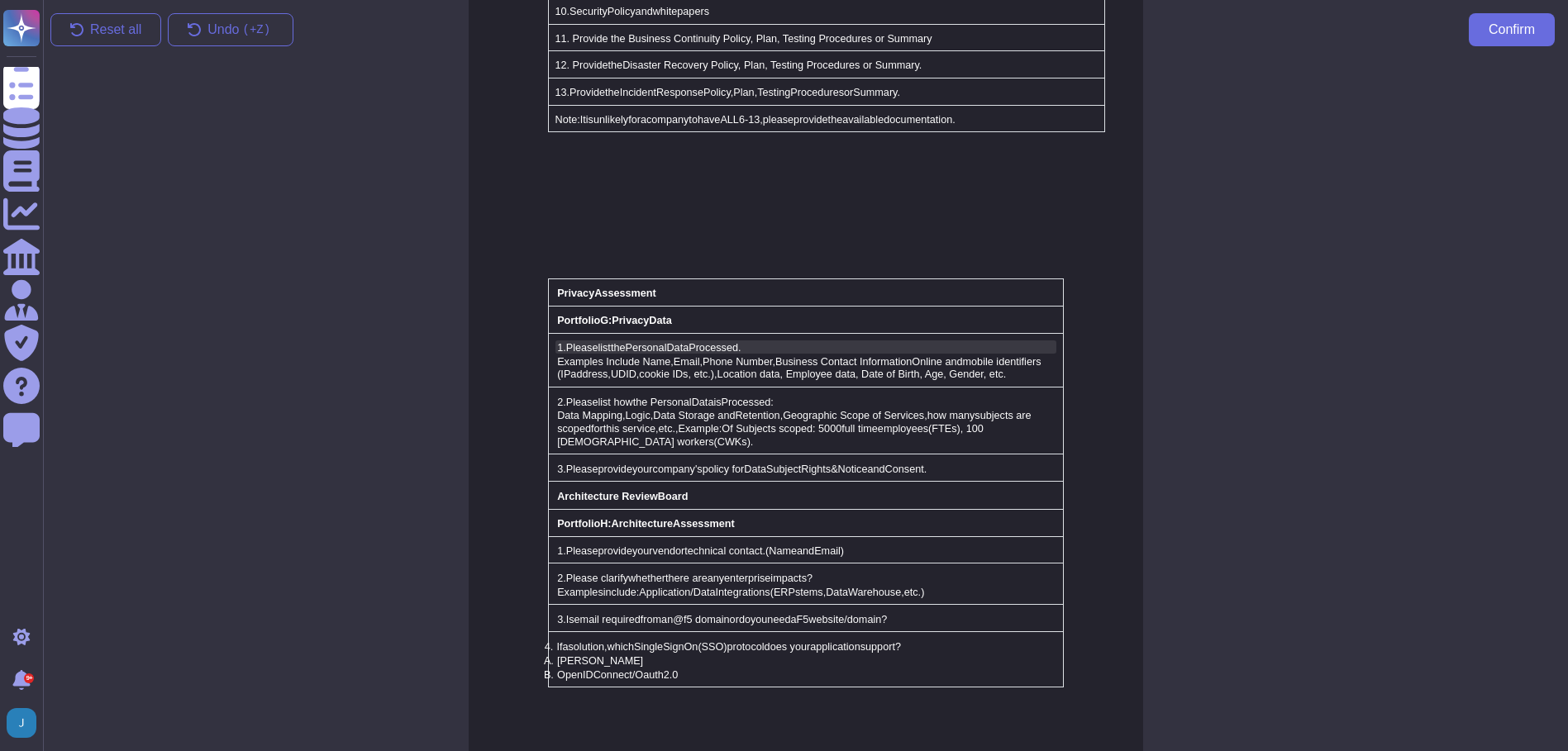
click at [599, 342] on span "list" at bounding box center [604, 348] width 13 height 12
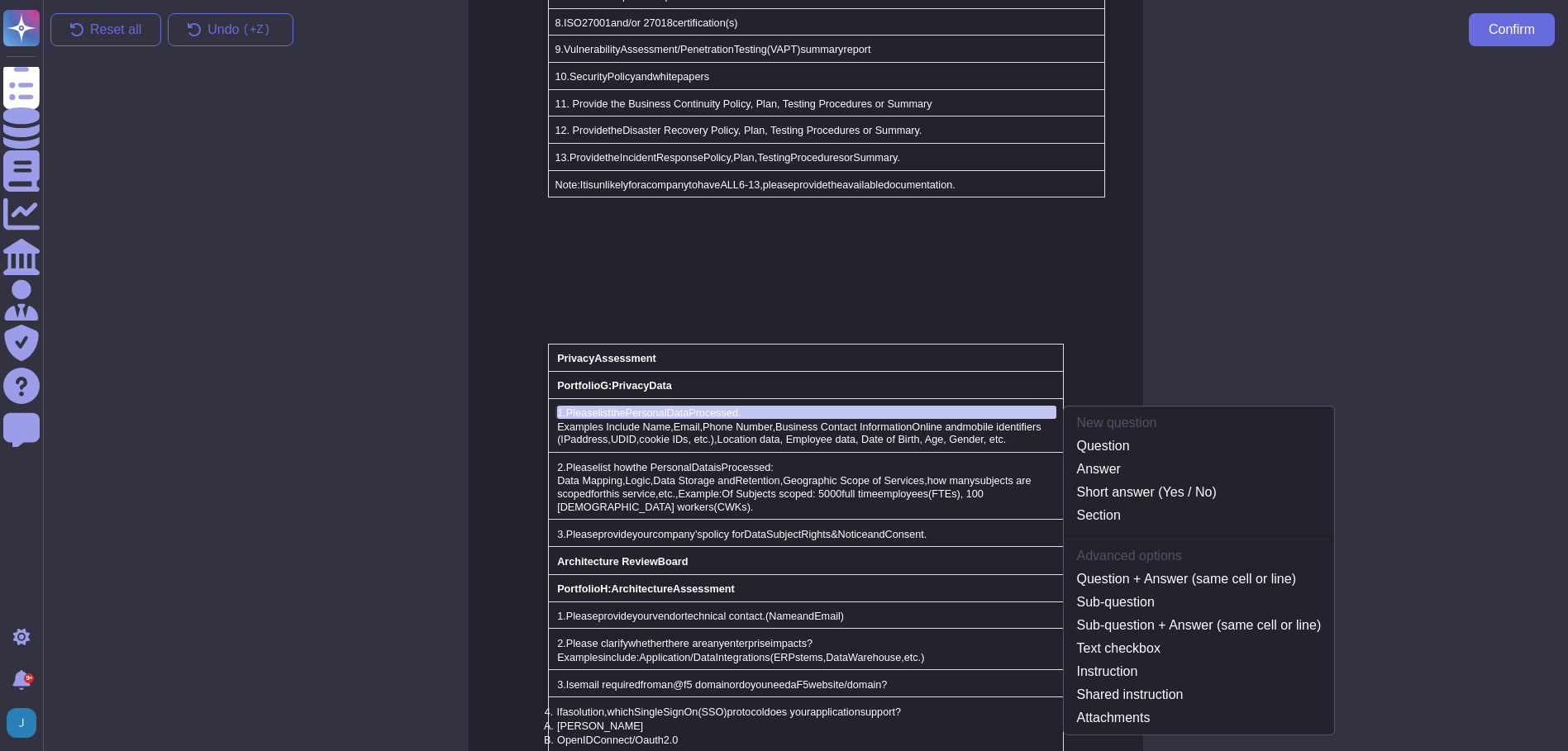
scroll to position [3282, 0]
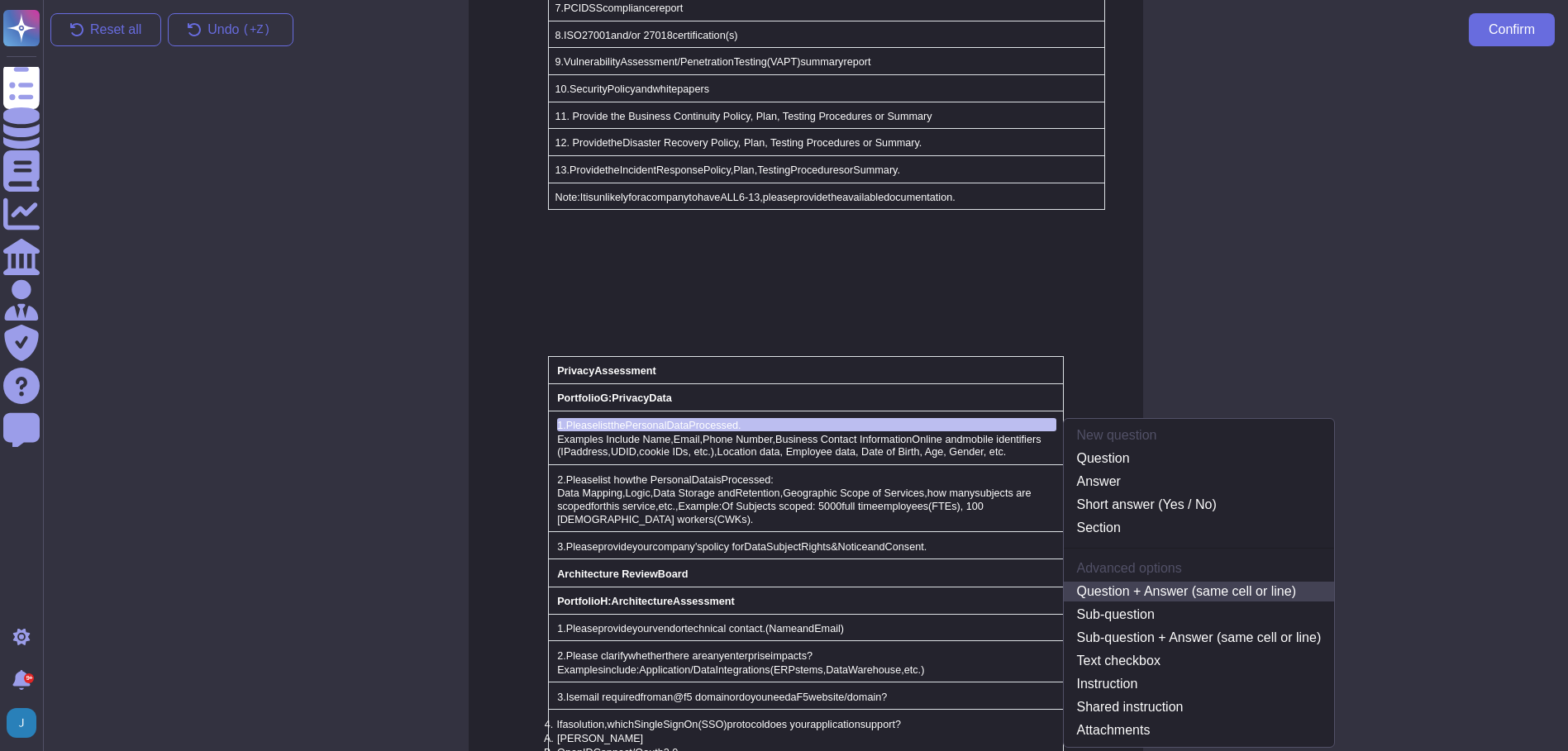
click at [1192, 582] on link "Question + Answer (same cell or line)" at bounding box center [1199, 591] width 271 height 20
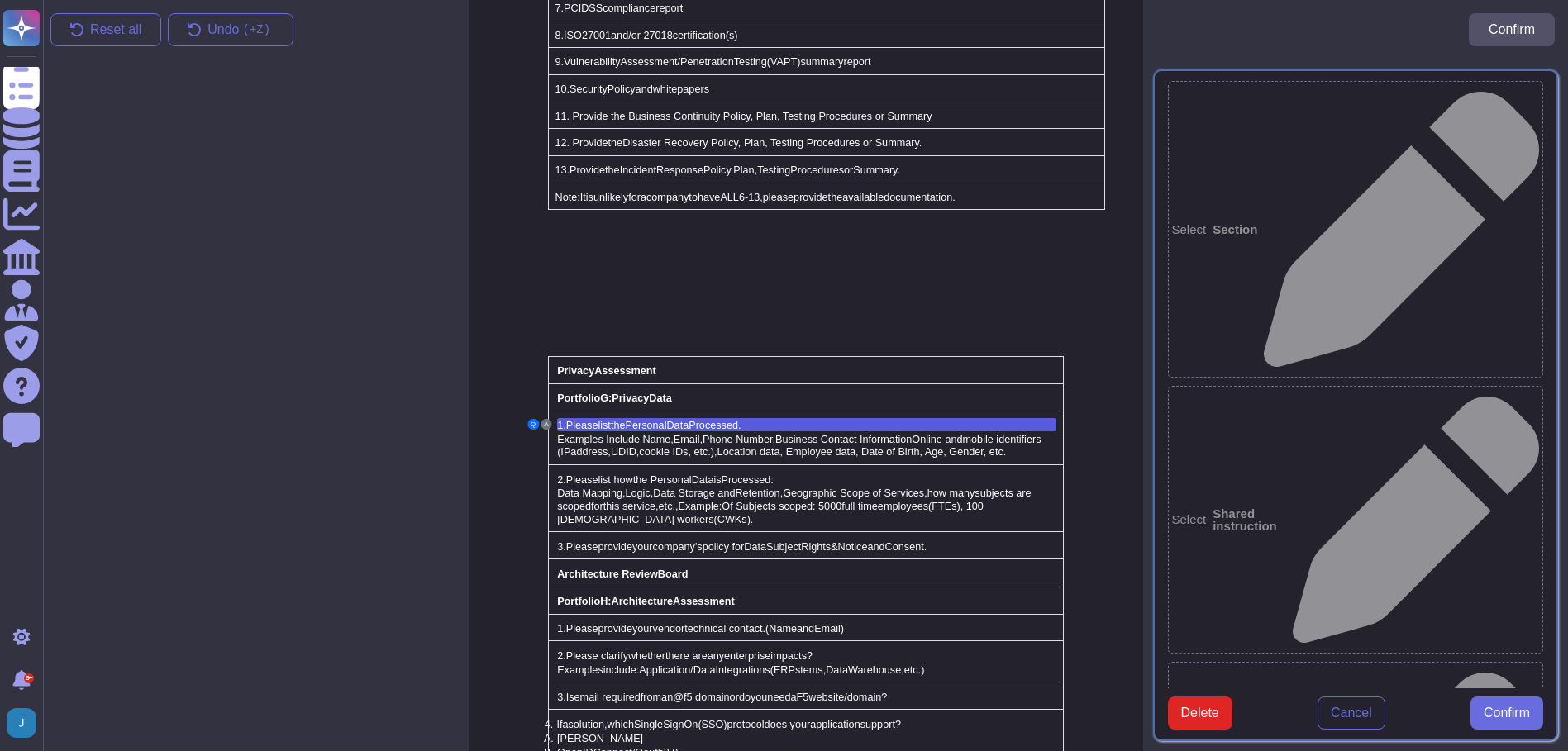
type textarea "1. Please list the Personal Data Processed."
click at [1514, 720] on span "Confirm" at bounding box center [1506, 713] width 47 height 13
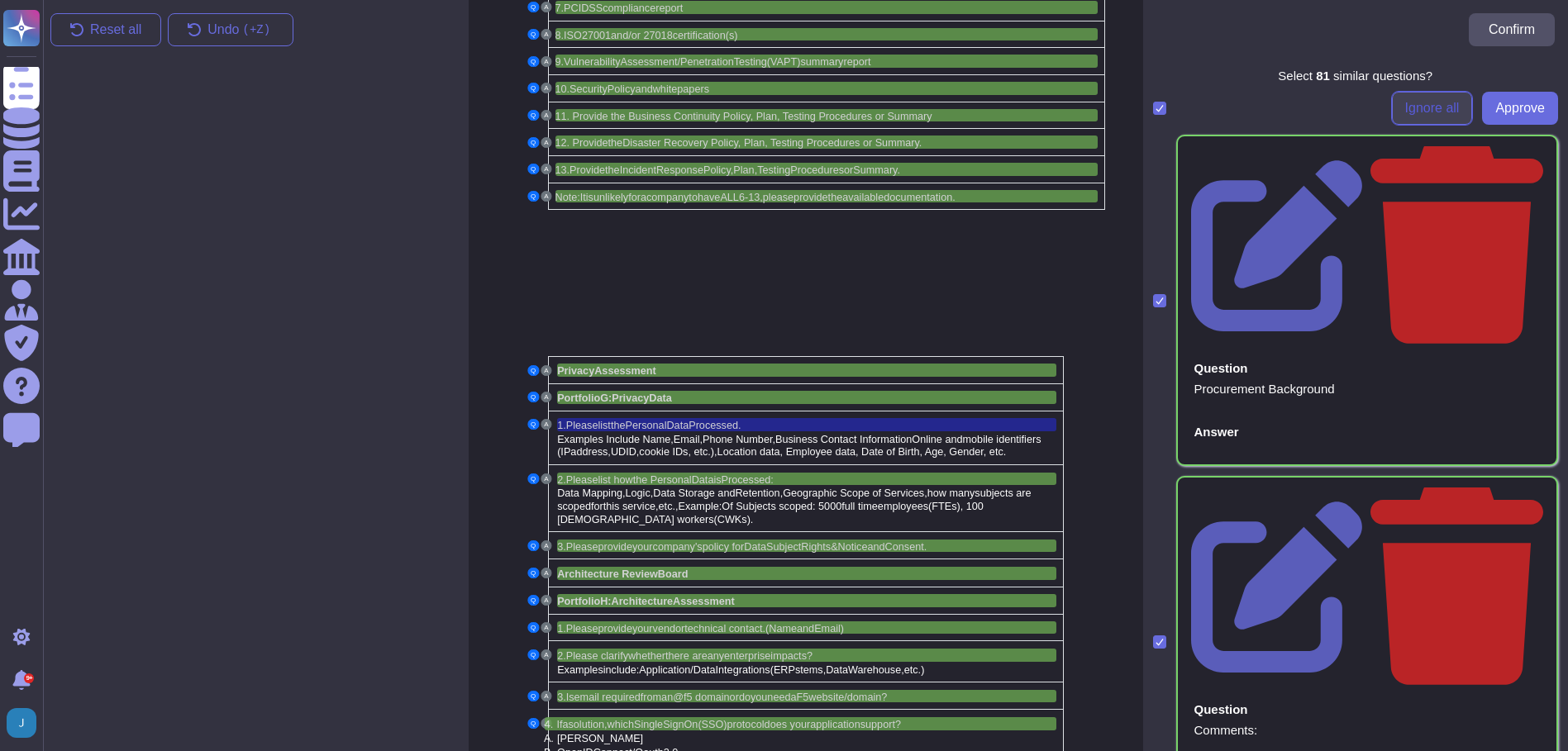
click at [1434, 106] on span "Ignore all" at bounding box center [1432, 108] width 55 height 13
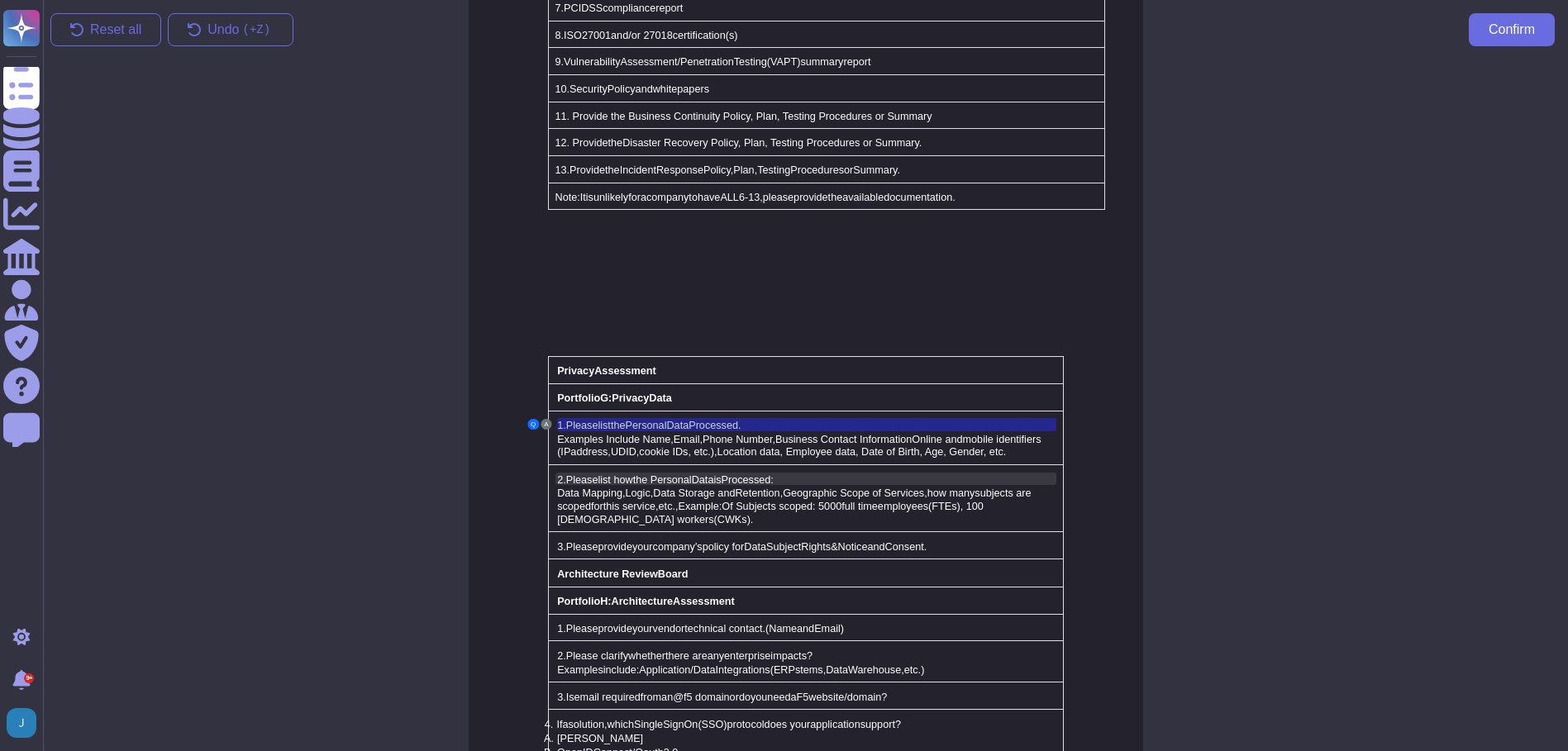
click at [676, 474] on span "the Personal" at bounding box center [661, 479] width 58 height 12
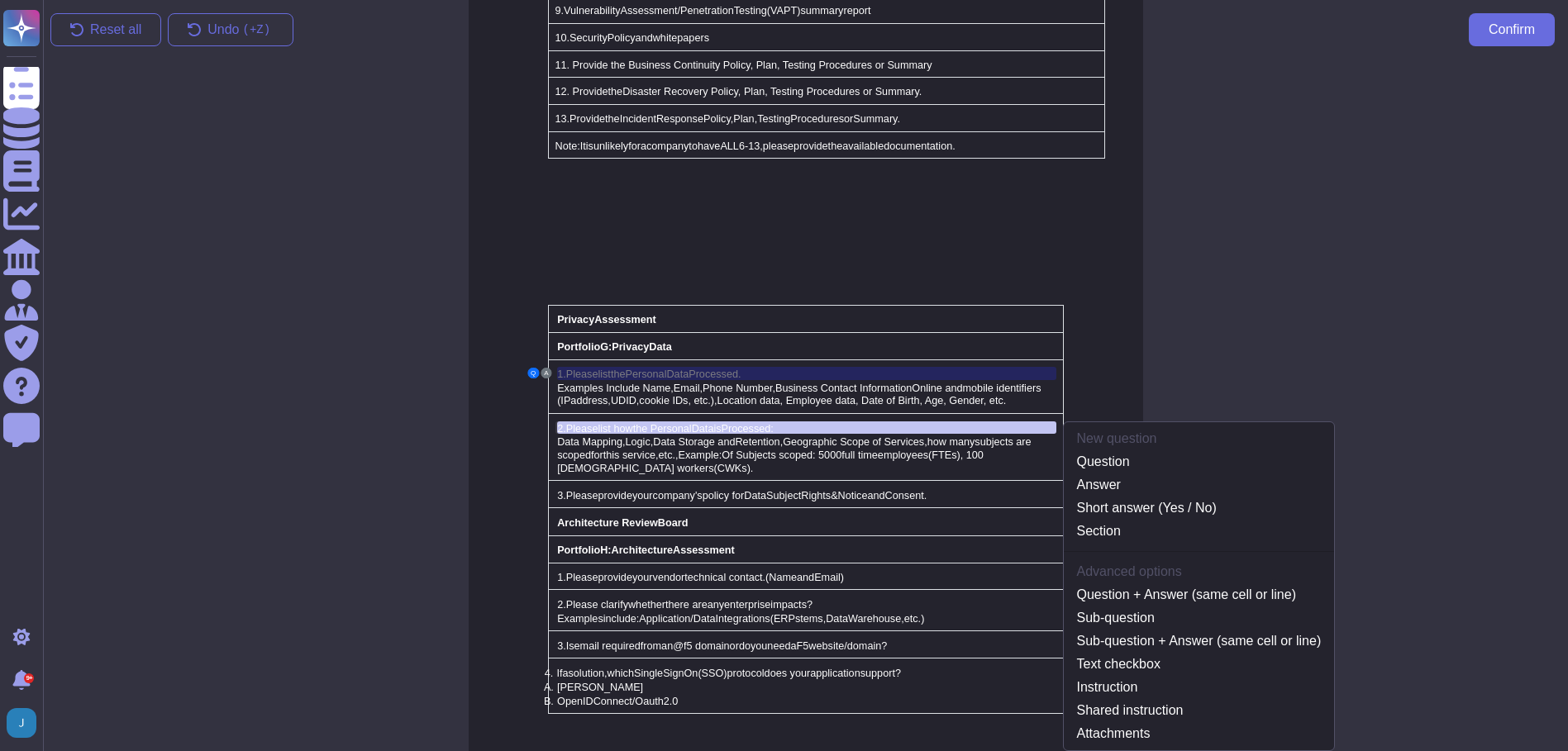
scroll to position [3335, 0]
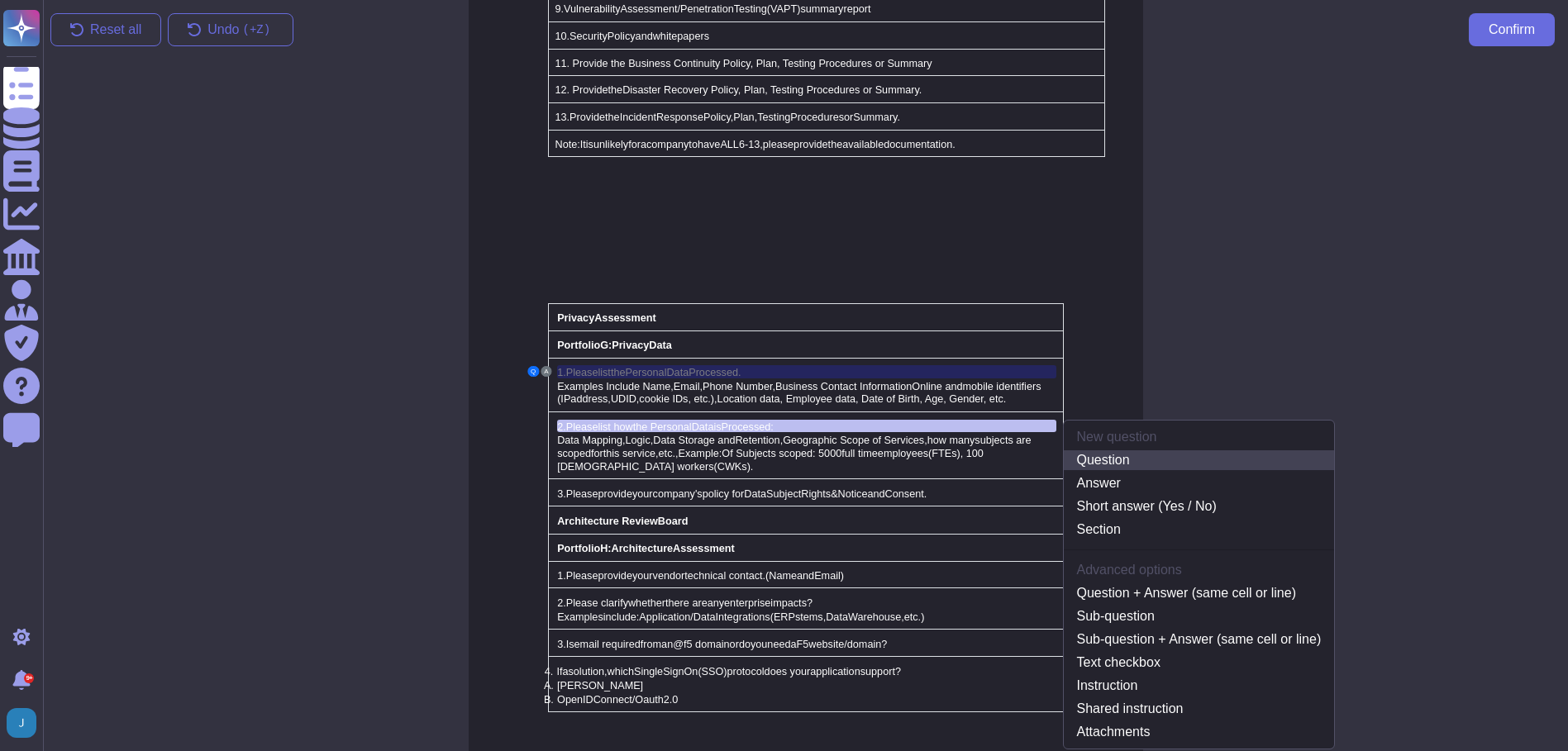
click at [1102, 451] on link "Question" at bounding box center [1199, 461] width 271 height 20
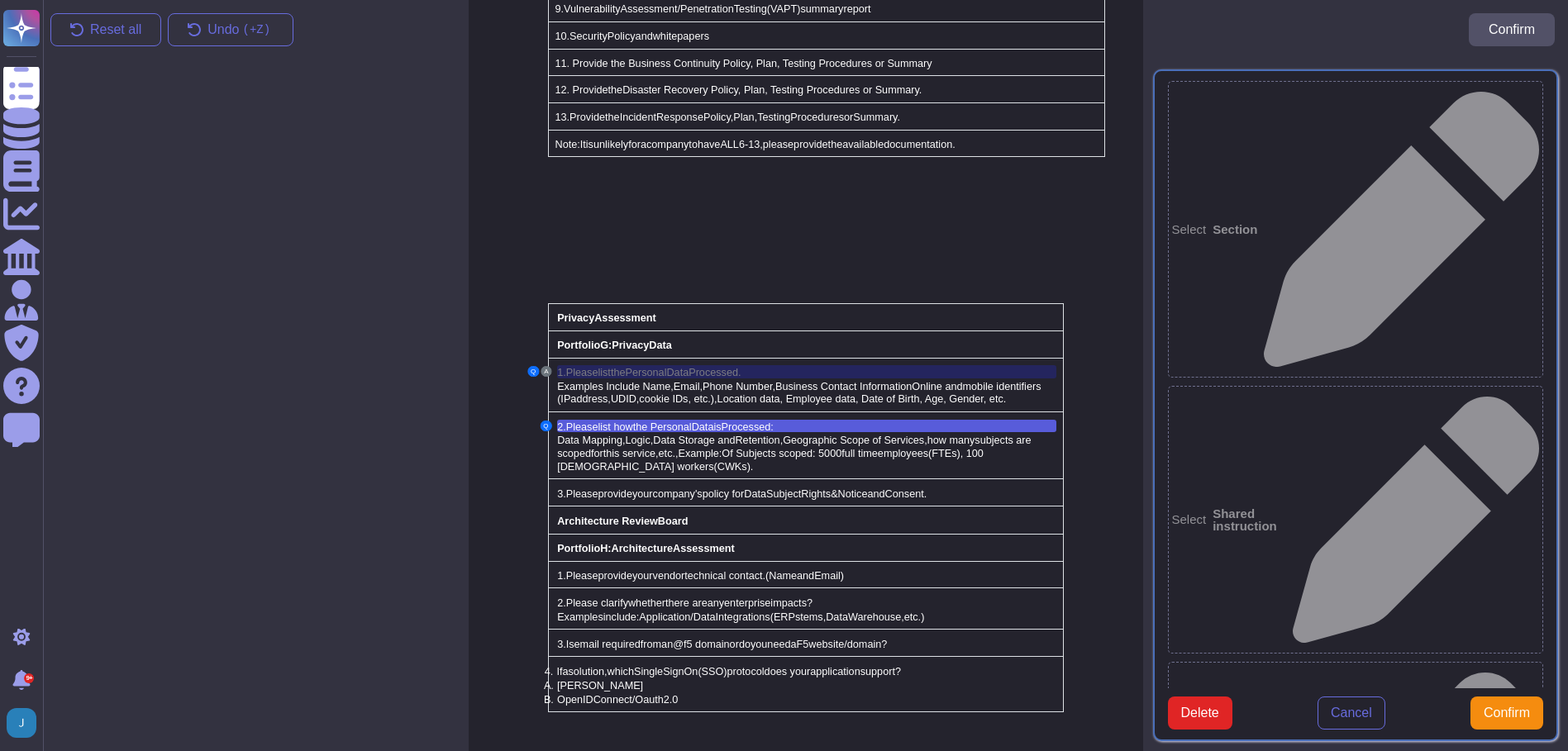
type textarea "2. Please list how the Personal Data is Processed:"
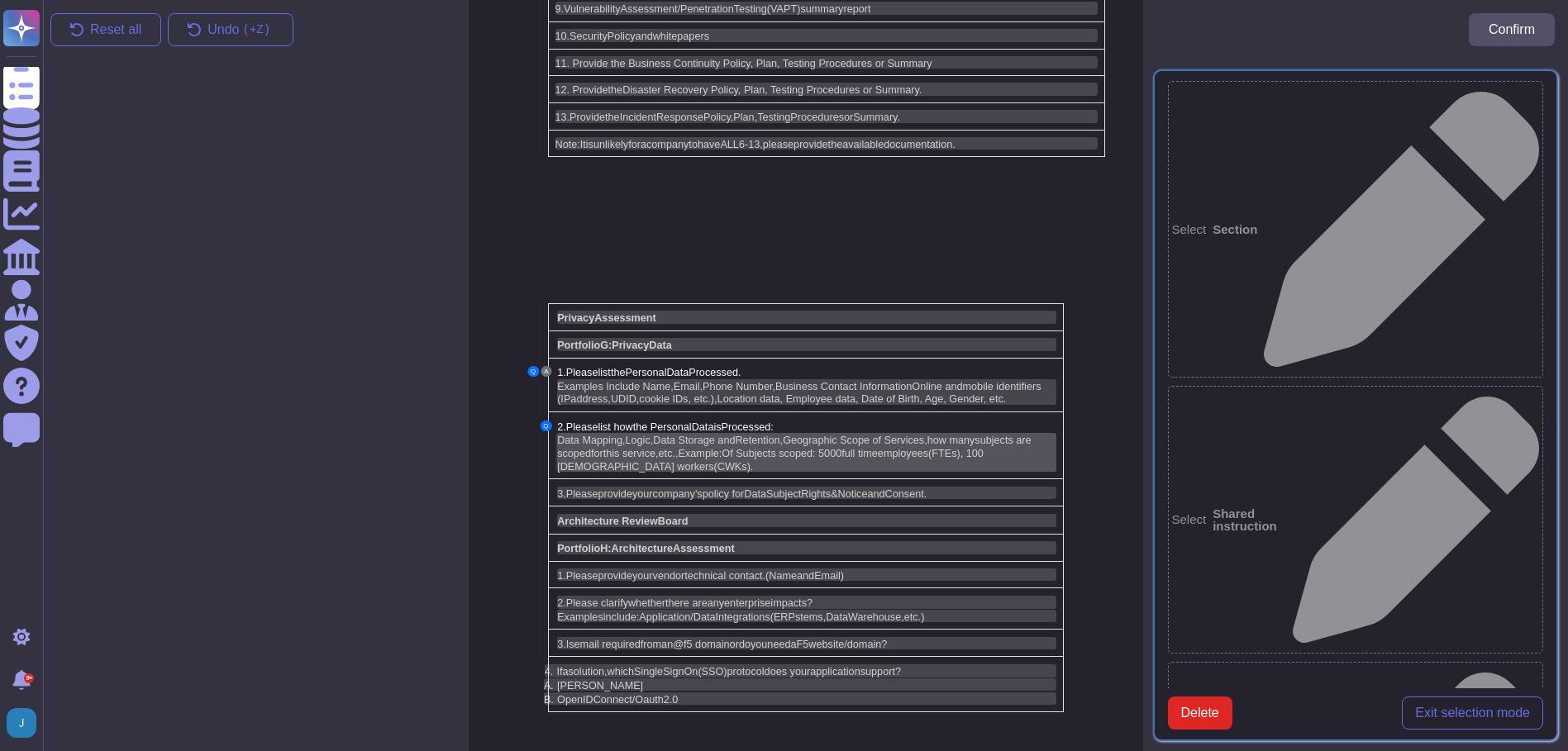
click at [629, 448] on span "this service," at bounding box center [631, 453] width 56 height 12
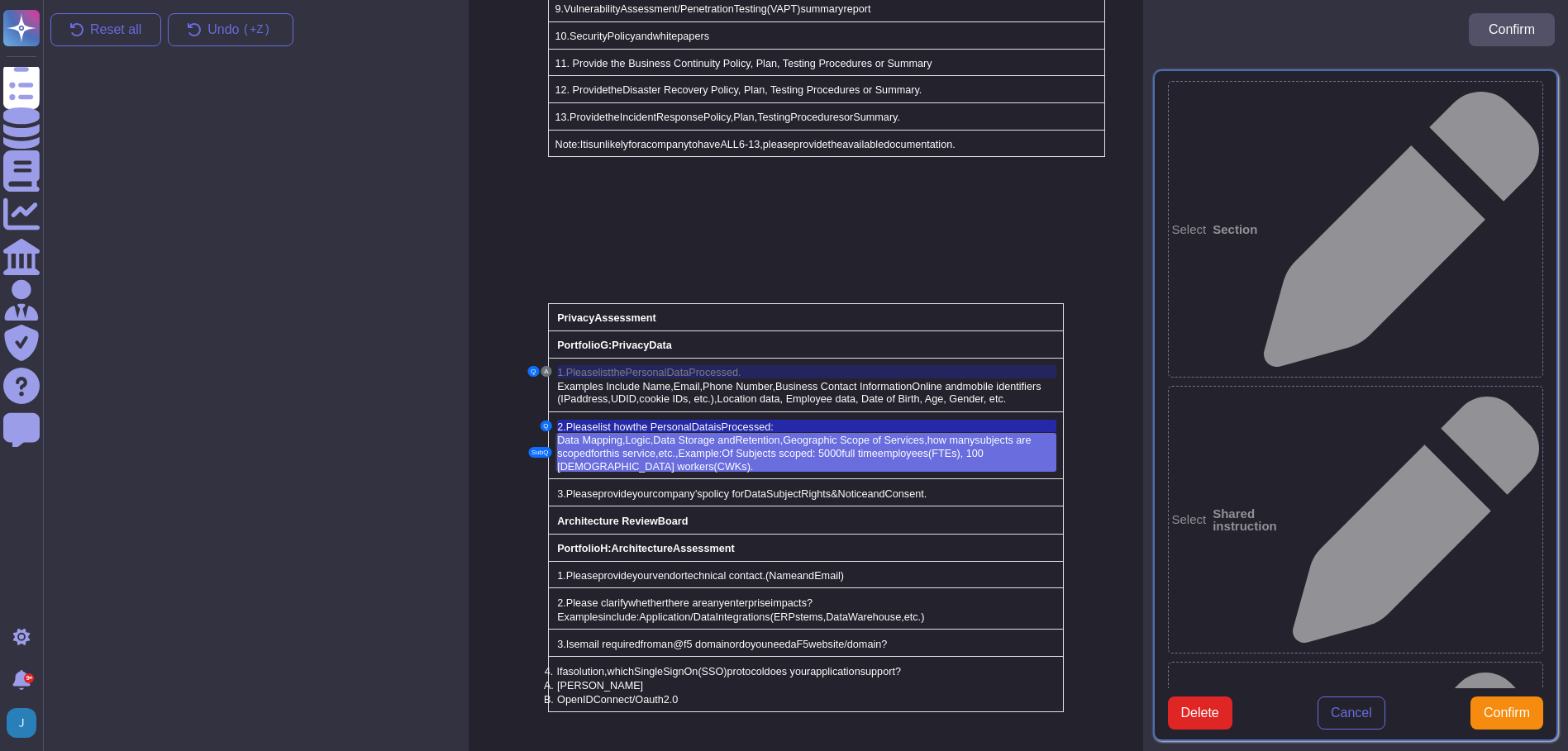
type textarea "Data Mapping, Logic, Data Storage and Retention, Geographic Scope of Services, …"
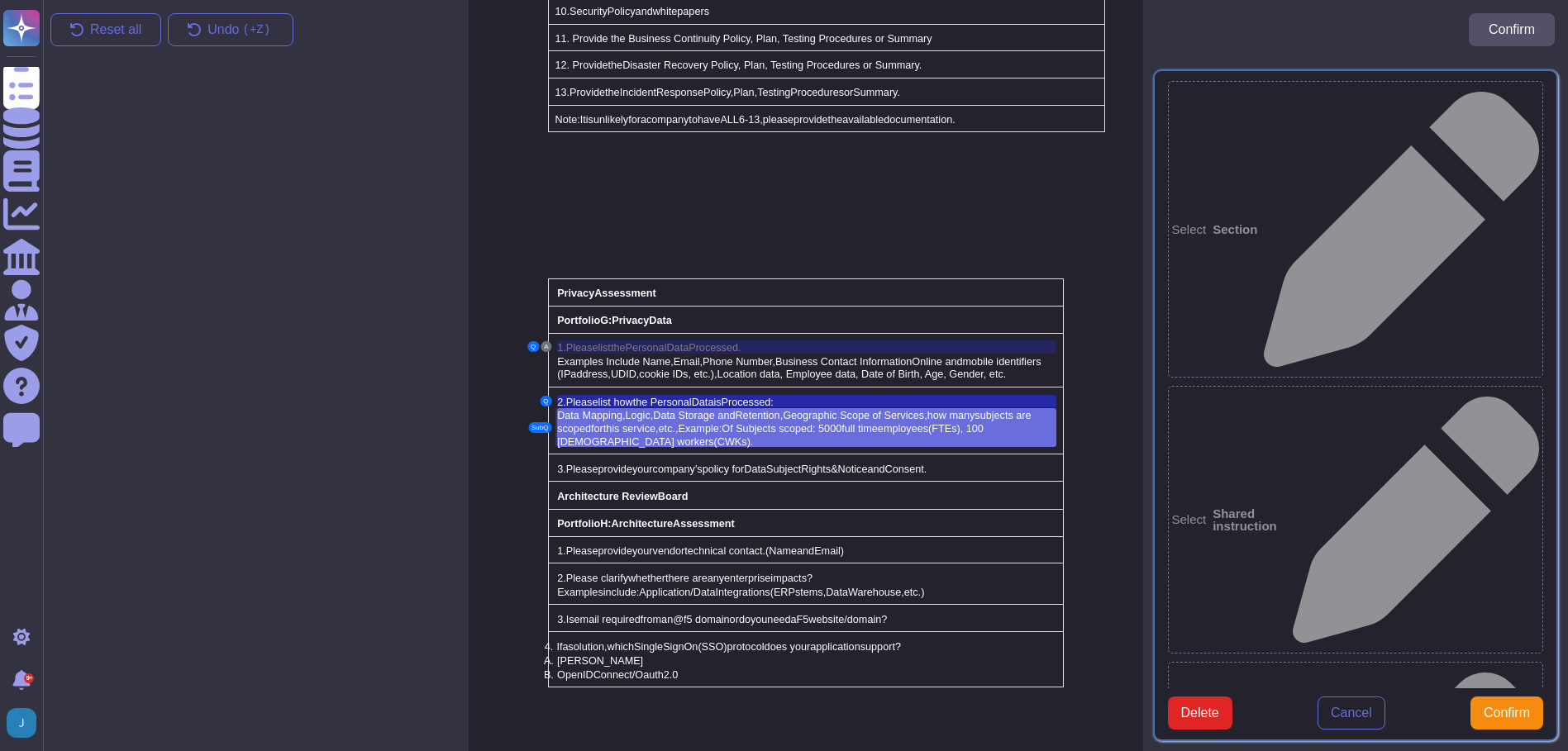
scroll to position [3361, 0]
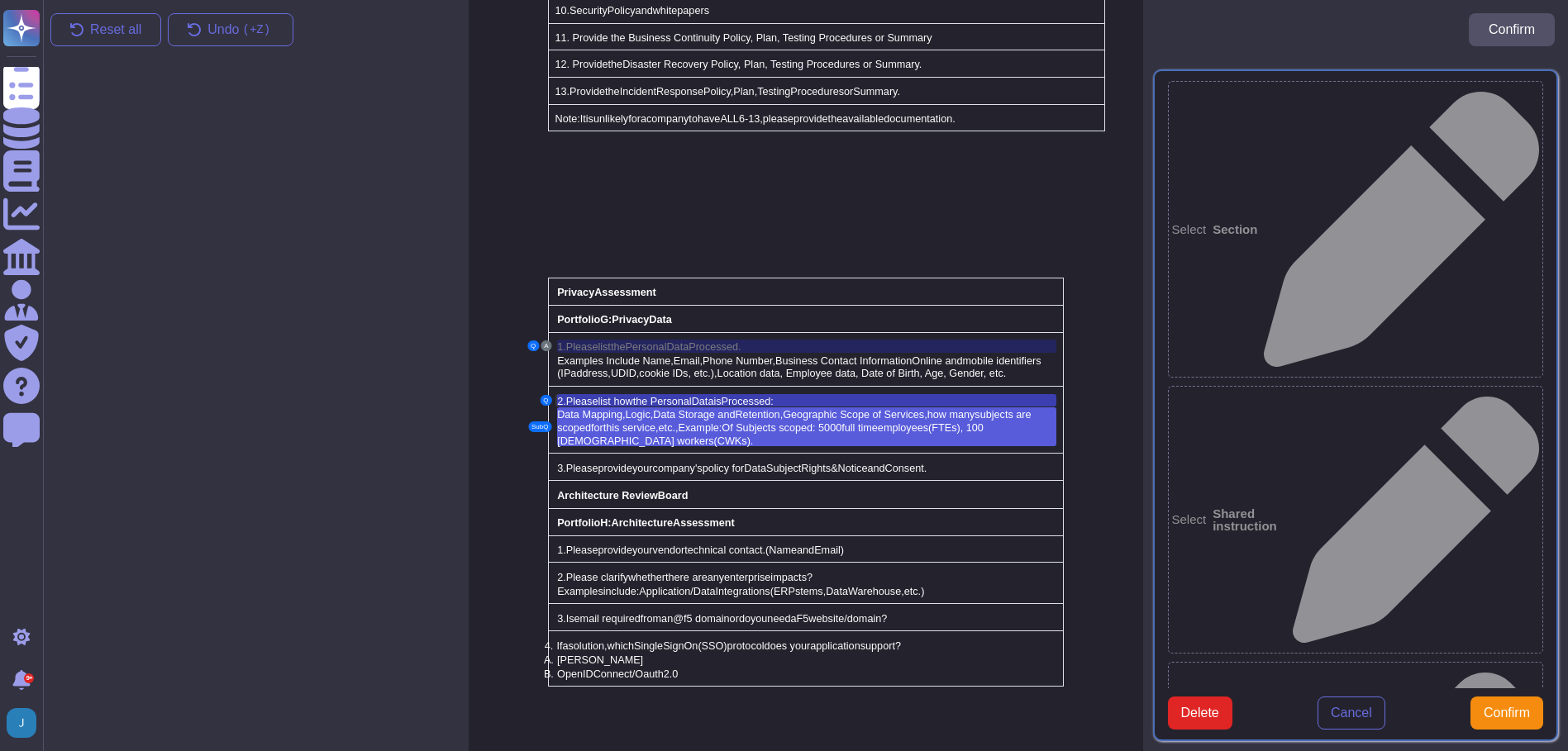
click at [617, 396] on span "list how" at bounding box center [615, 401] width 35 height 12
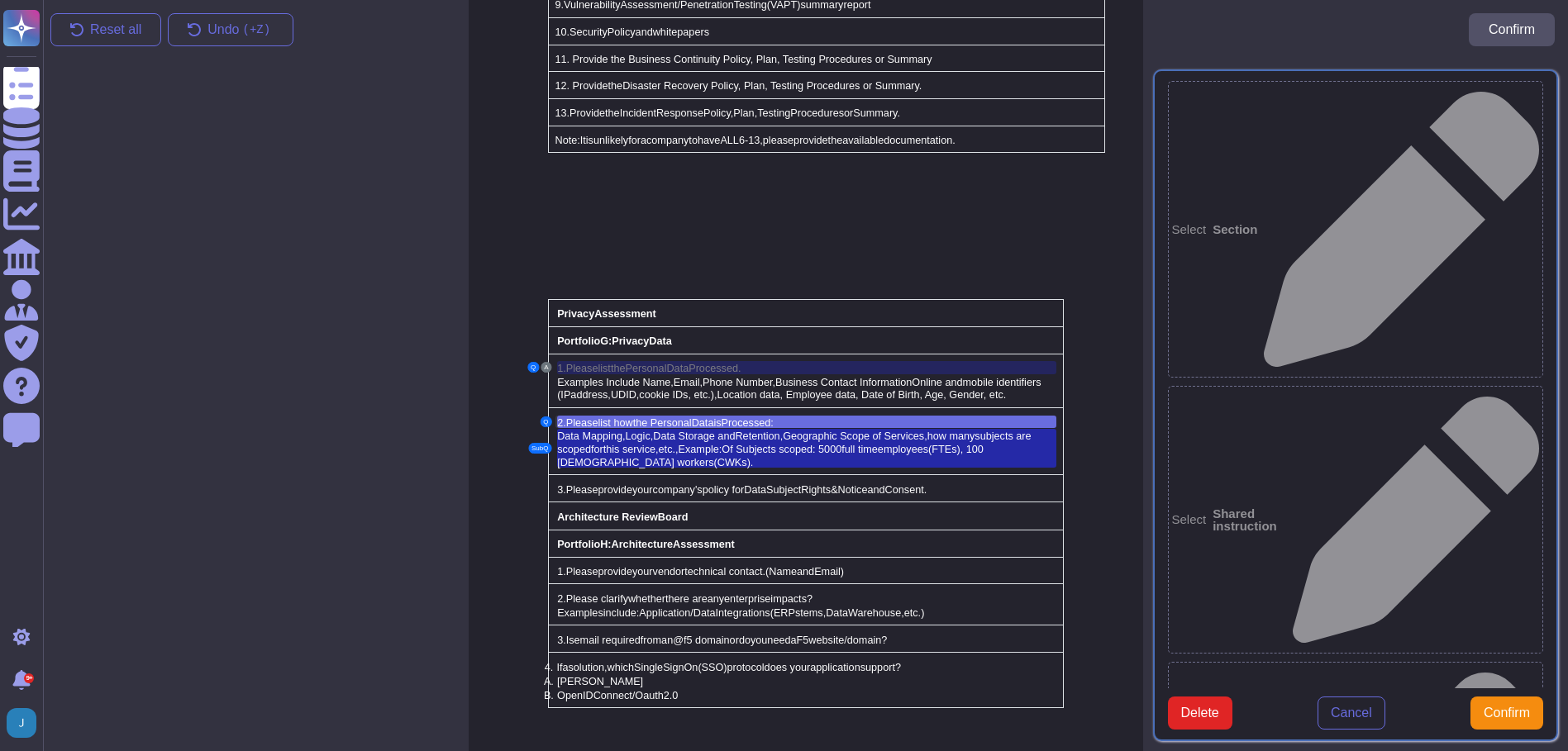
scroll to position [3335, 0]
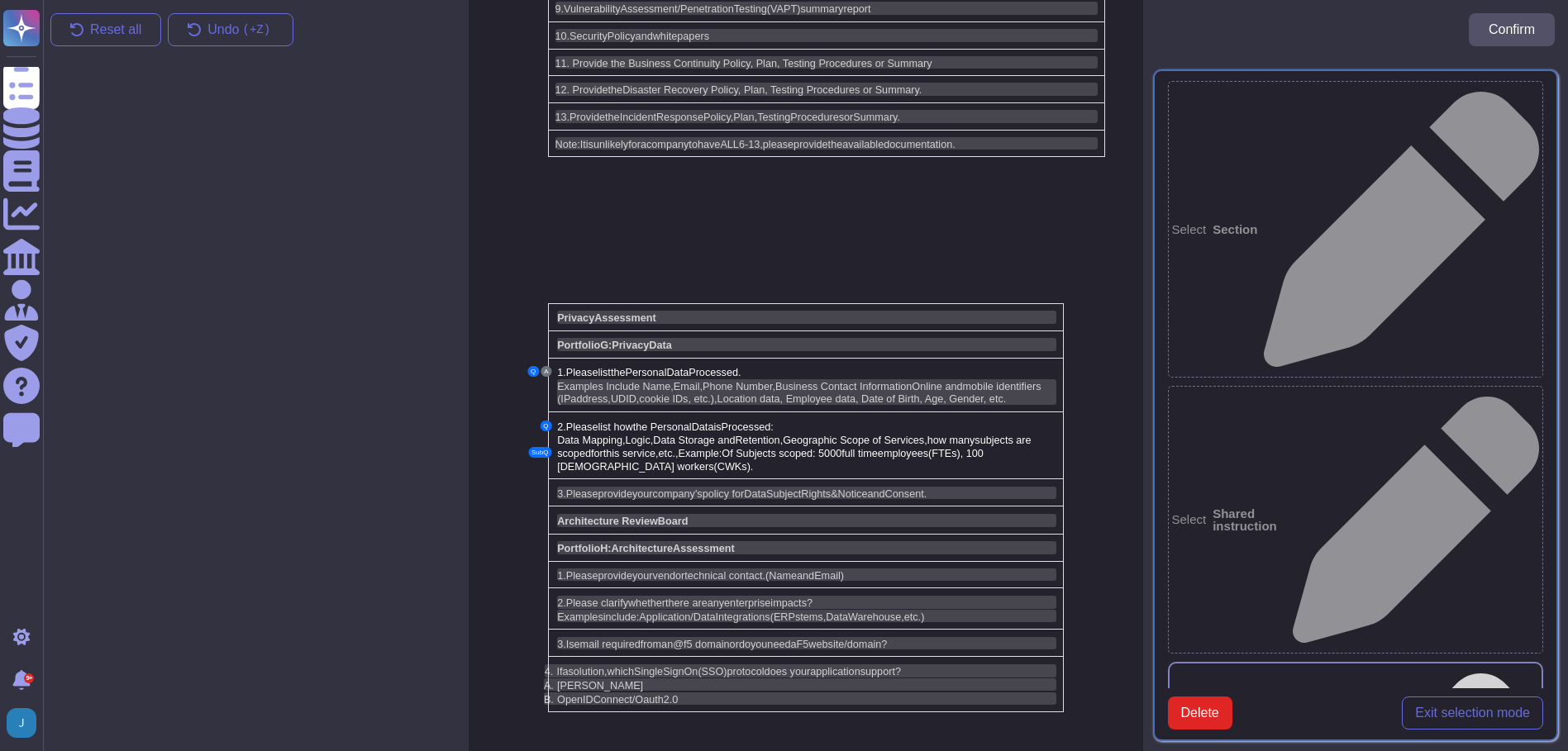
click at [1191, 707] on span "Delete" at bounding box center [1200, 713] width 38 height 13
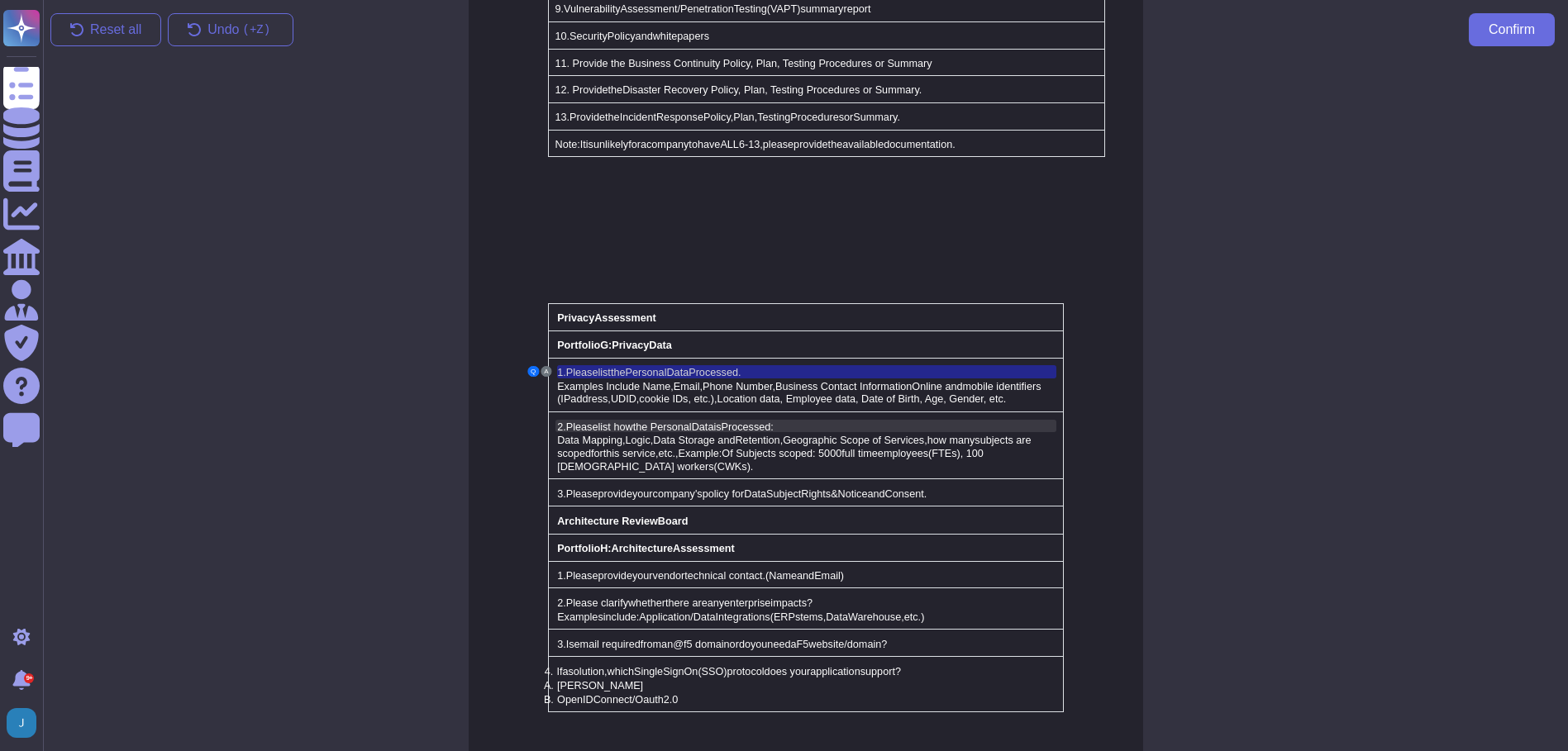
click at [639, 421] on span "the Personal" at bounding box center [661, 427] width 58 height 12
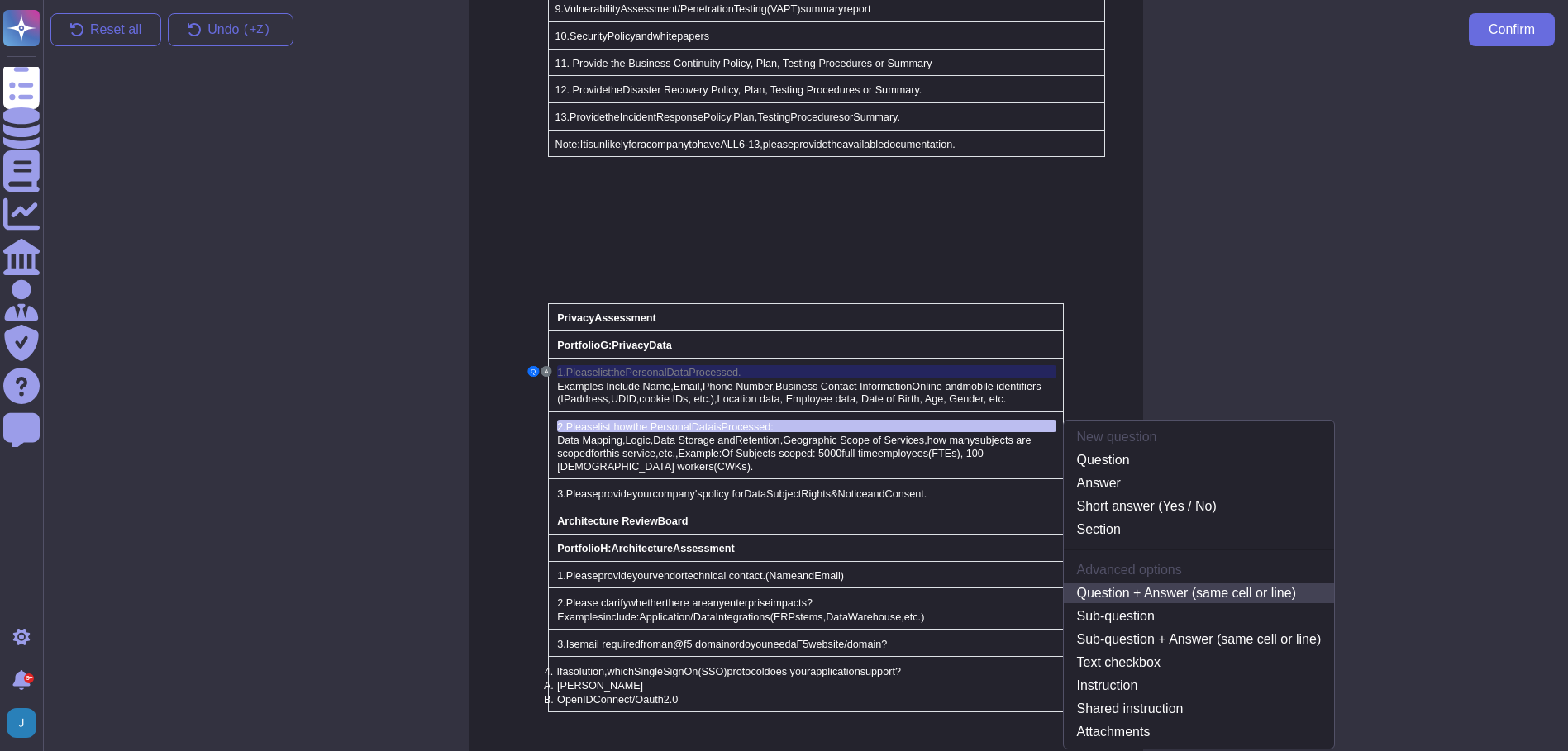
click at [1156, 583] on link "Question + Answer (same cell or line)" at bounding box center [1199, 593] width 271 height 20
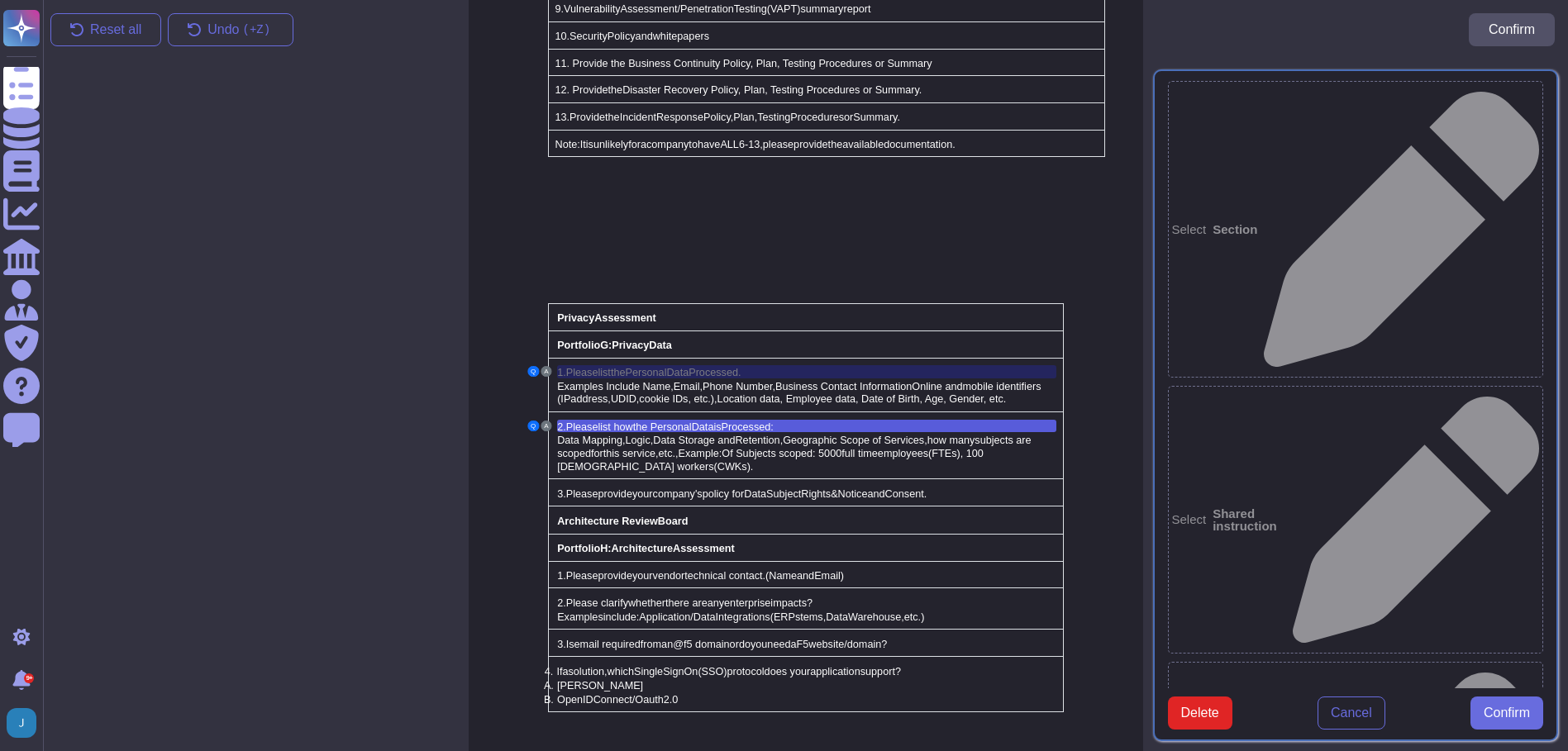
type textarea "2. Please list how the Personal Data is Processed:"
click at [1494, 720] on span "Confirm" at bounding box center [1506, 713] width 47 height 13
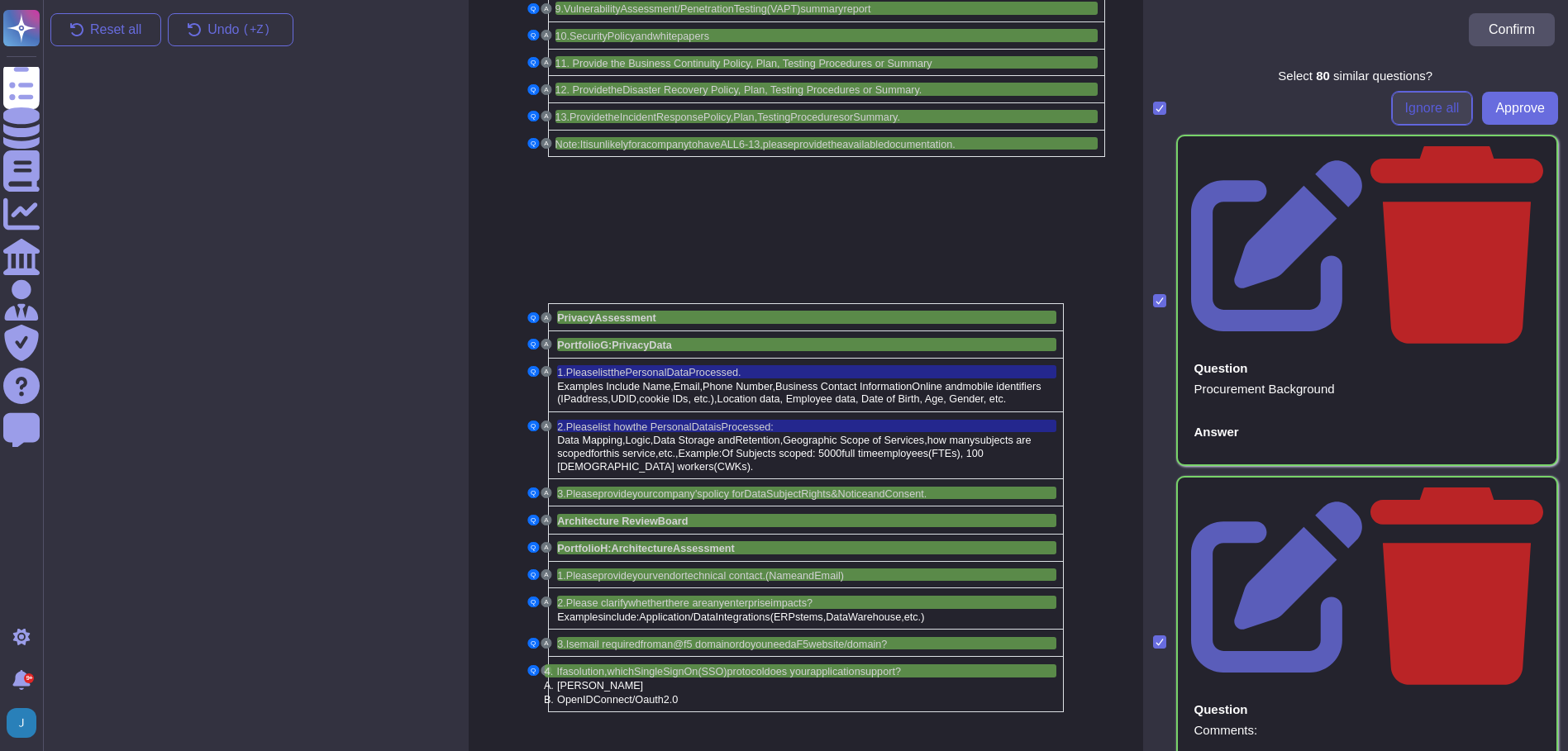
click at [1409, 101] on span "Ignore all" at bounding box center [1432, 108] width 55 height 13
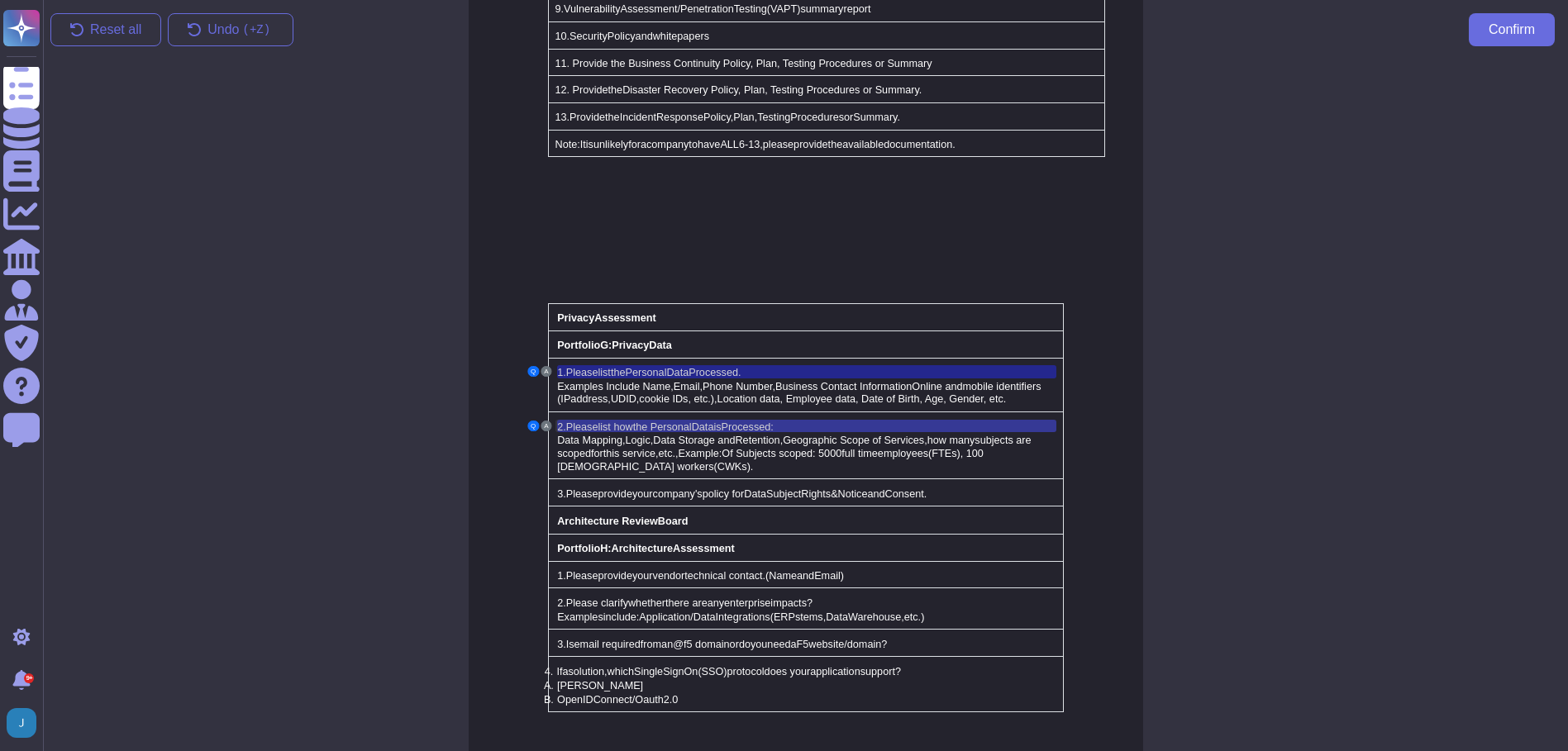
click at [638, 421] on span "the Personal" at bounding box center [661, 427] width 58 height 12
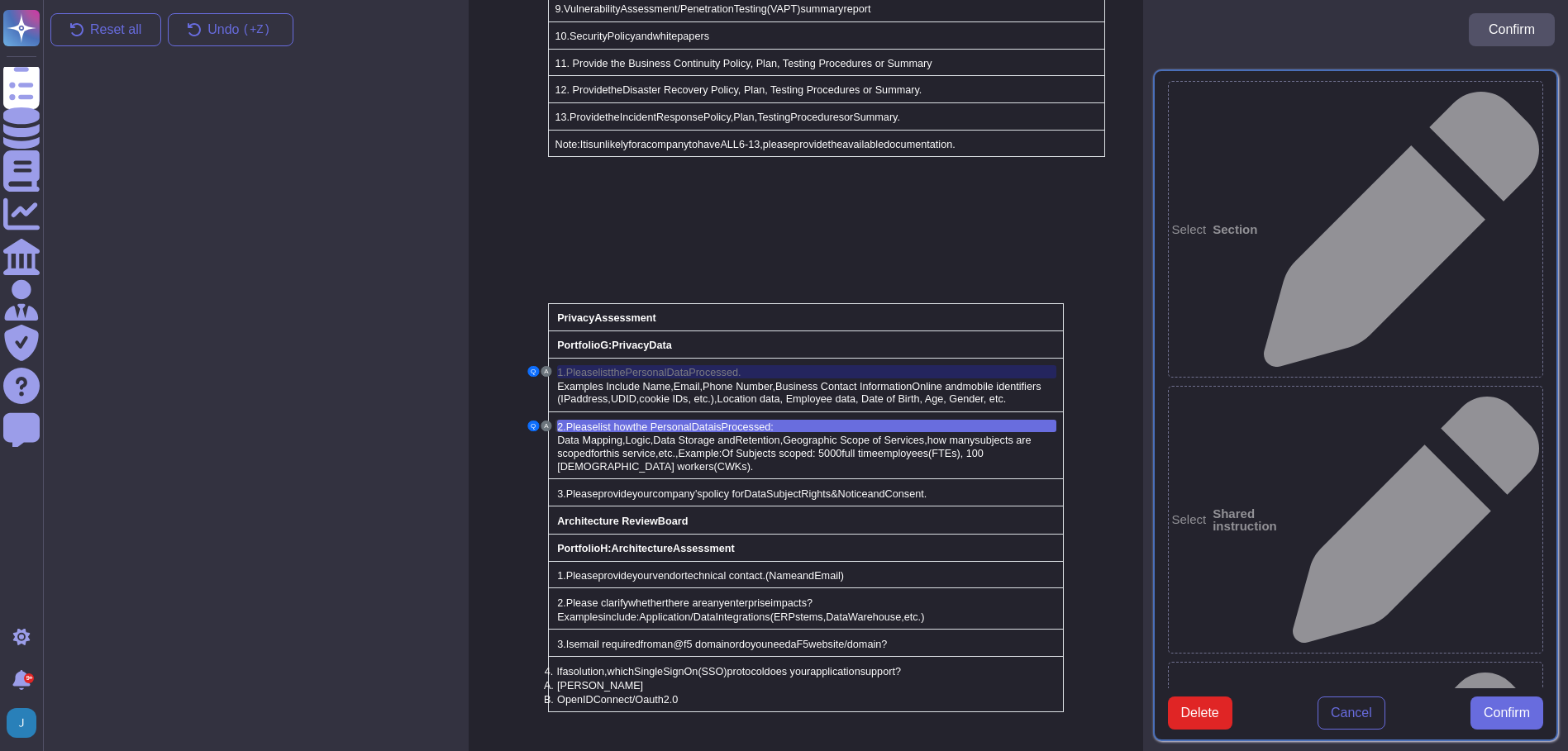
type textarea "2. Please list how the Personal Data is Processed:"
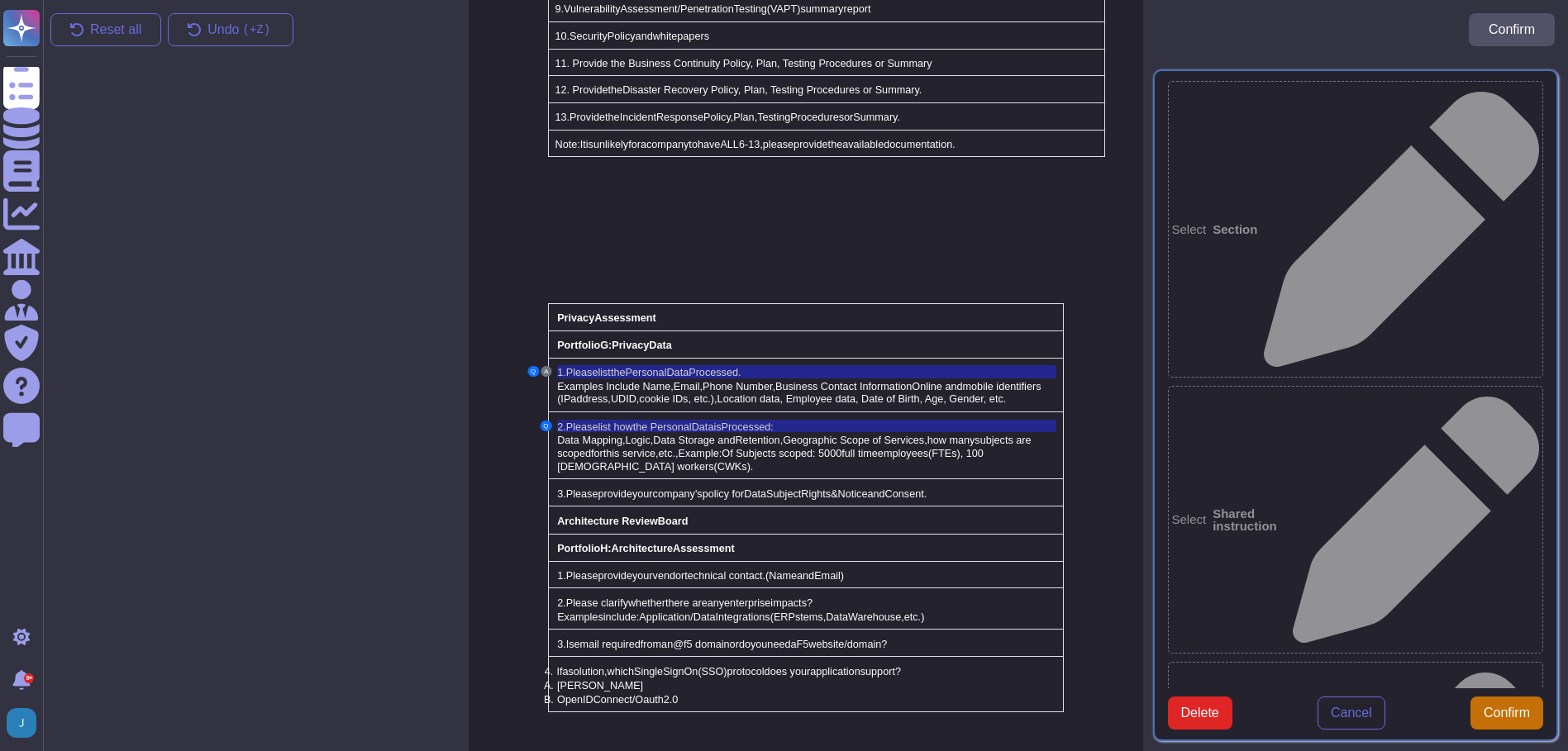
click at [1510, 707] on span "Confirm" at bounding box center [1506, 713] width 47 height 13
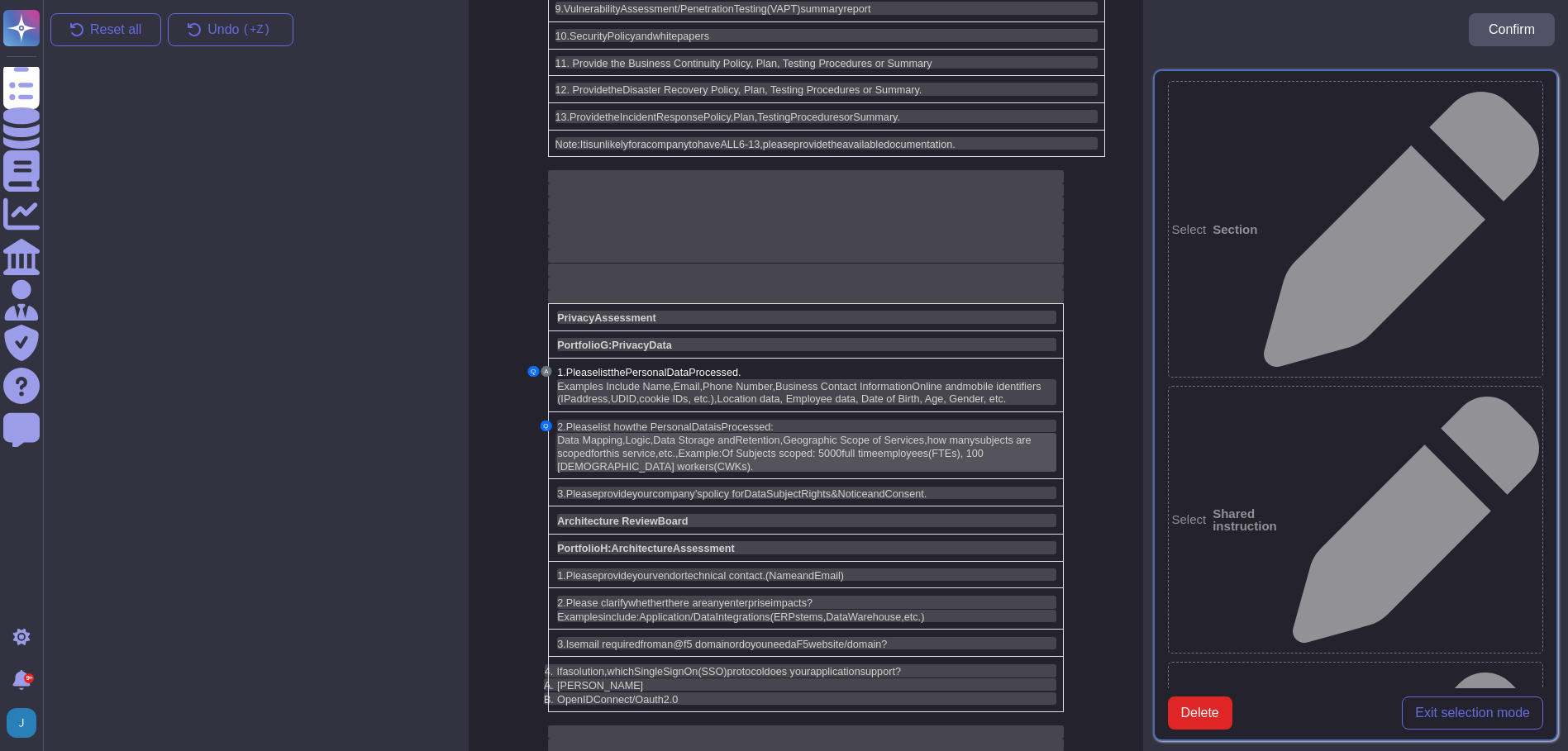
click at [636, 448] on span "this service," at bounding box center [631, 453] width 56 height 12
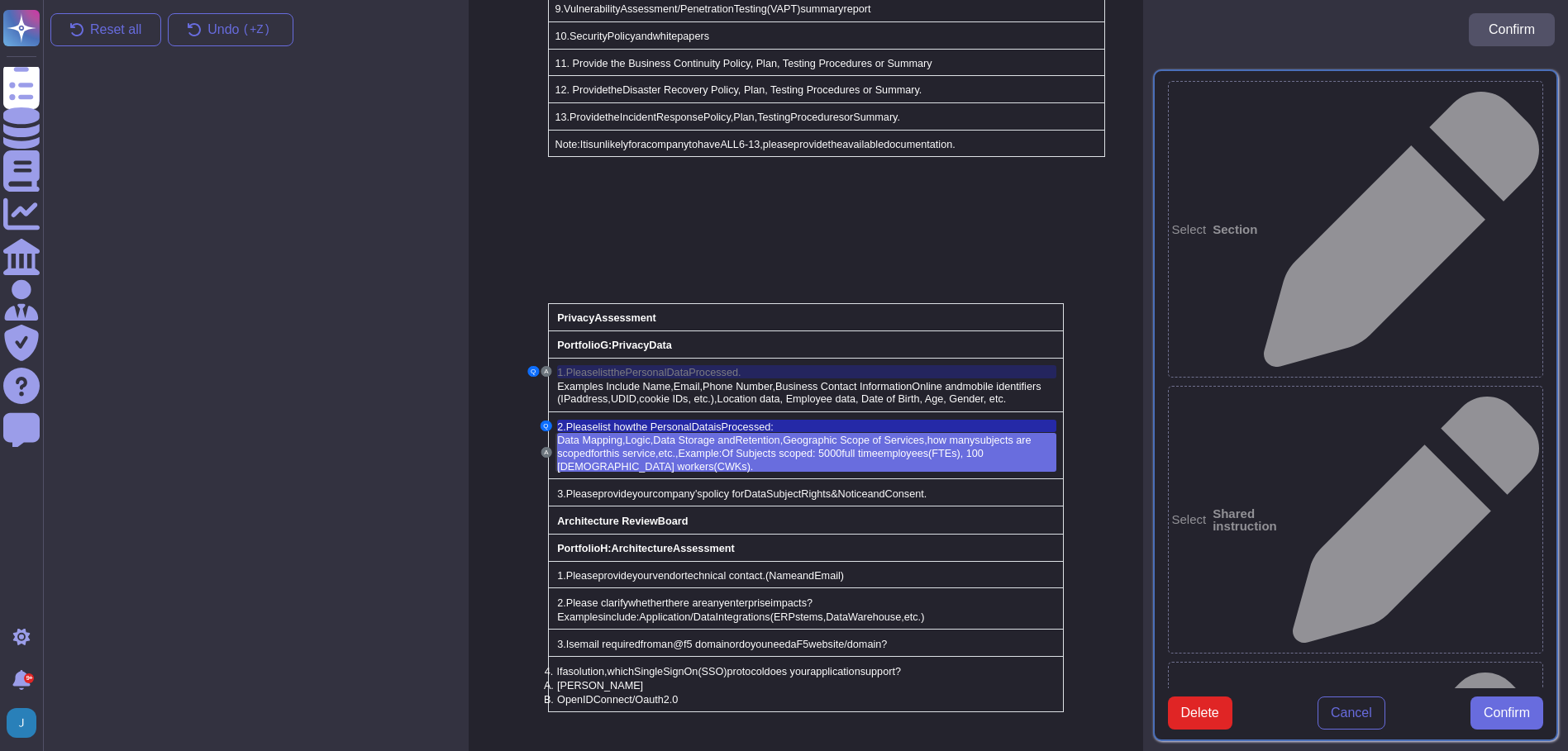
type textarea "Data Mapping, Logic, Data Storage and Retention, Geographic Scope of Services, …"
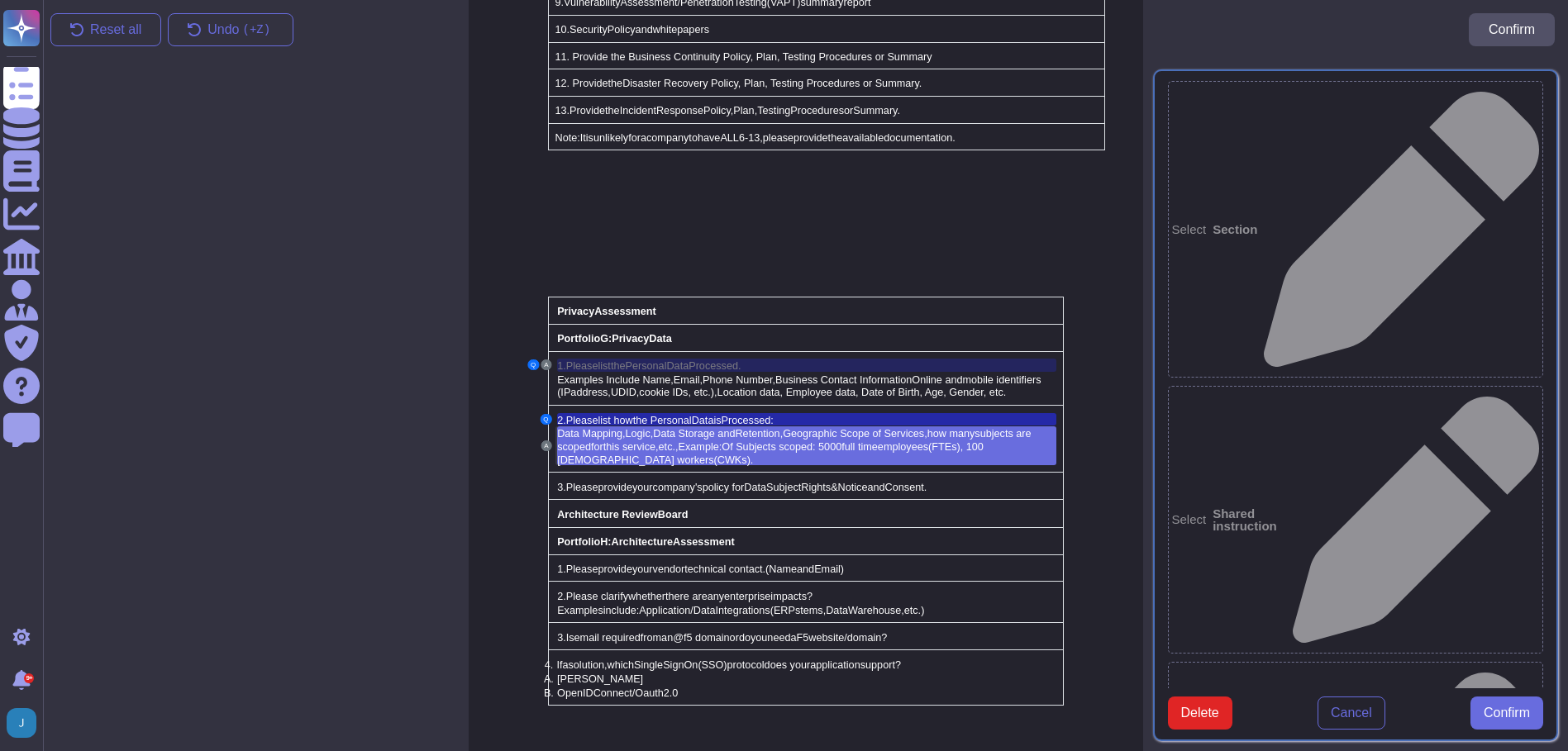
scroll to position [3361, 0]
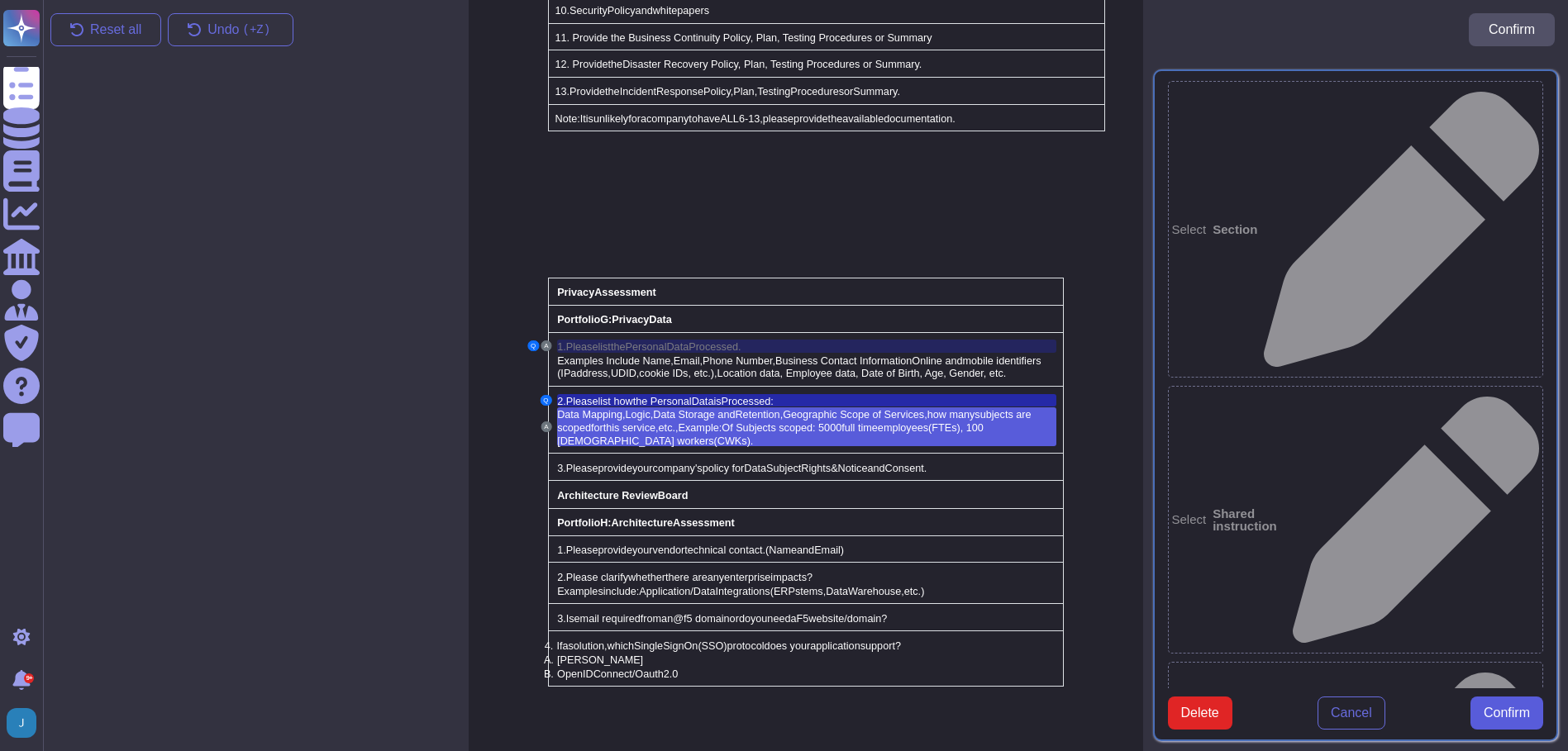
click at [1508, 707] on span "Confirm" at bounding box center [1506, 713] width 47 height 13
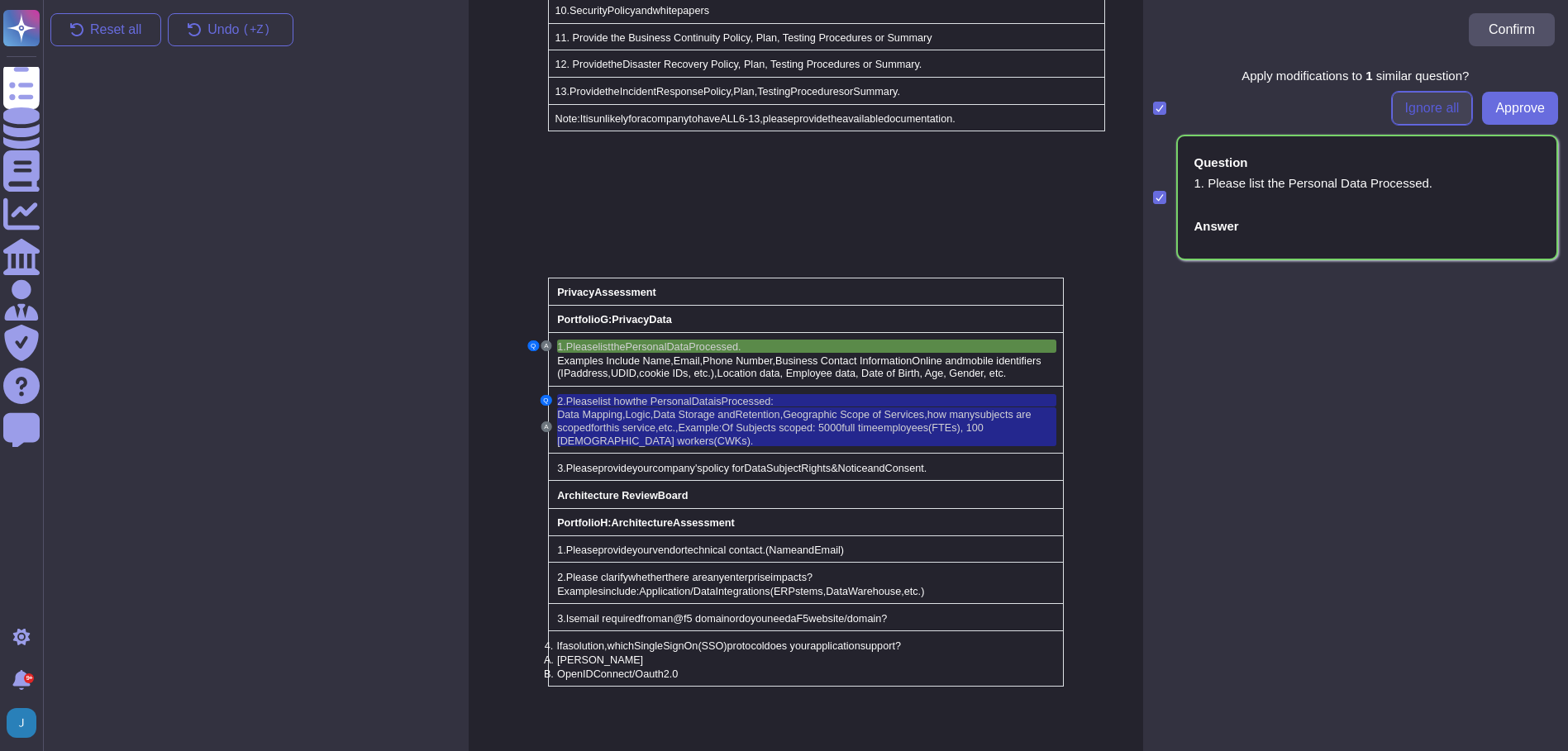
click at [1430, 109] on span "Ignore all" at bounding box center [1432, 108] width 55 height 13
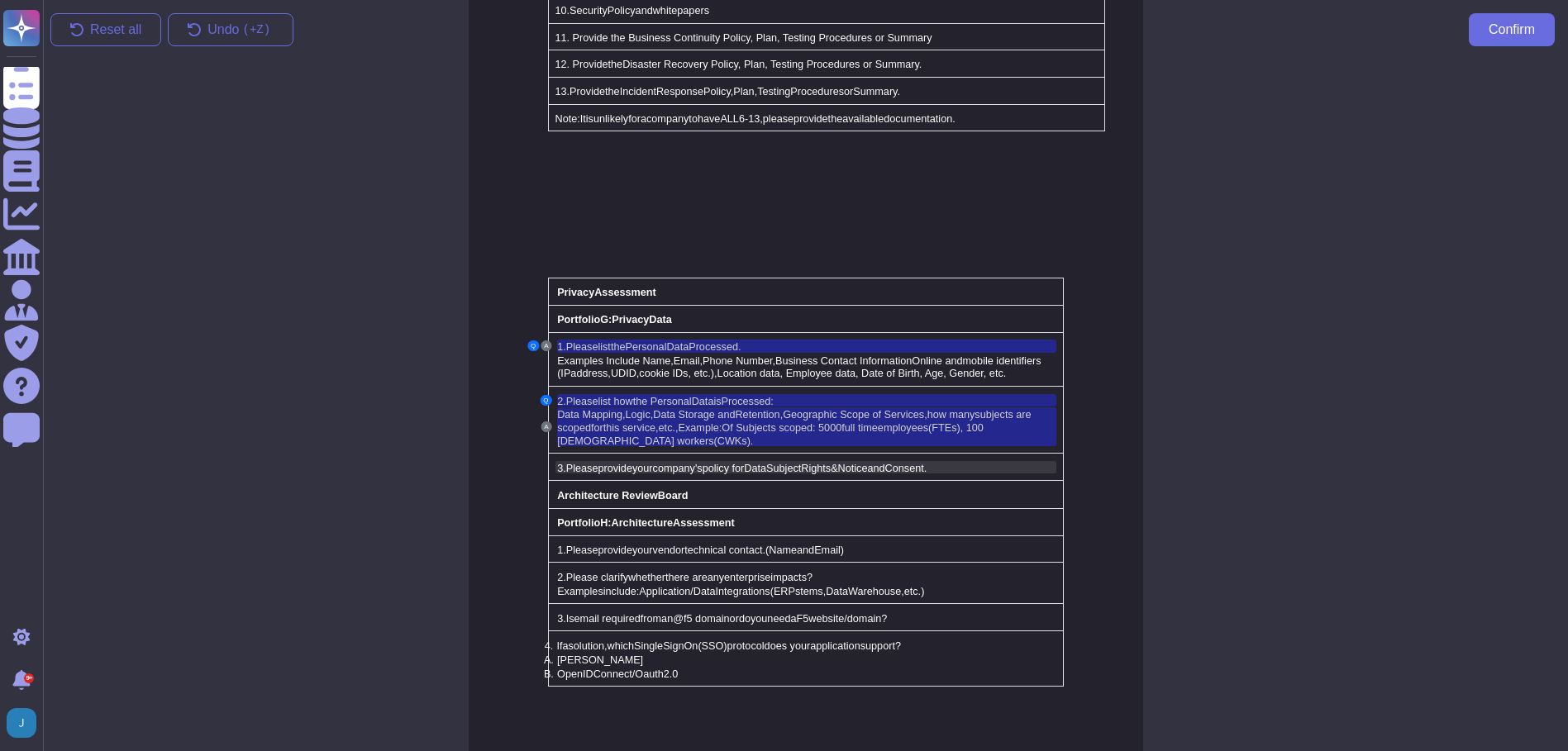
click at [708, 462] on span "policy for" at bounding box center [723, 468] width 42 height 12
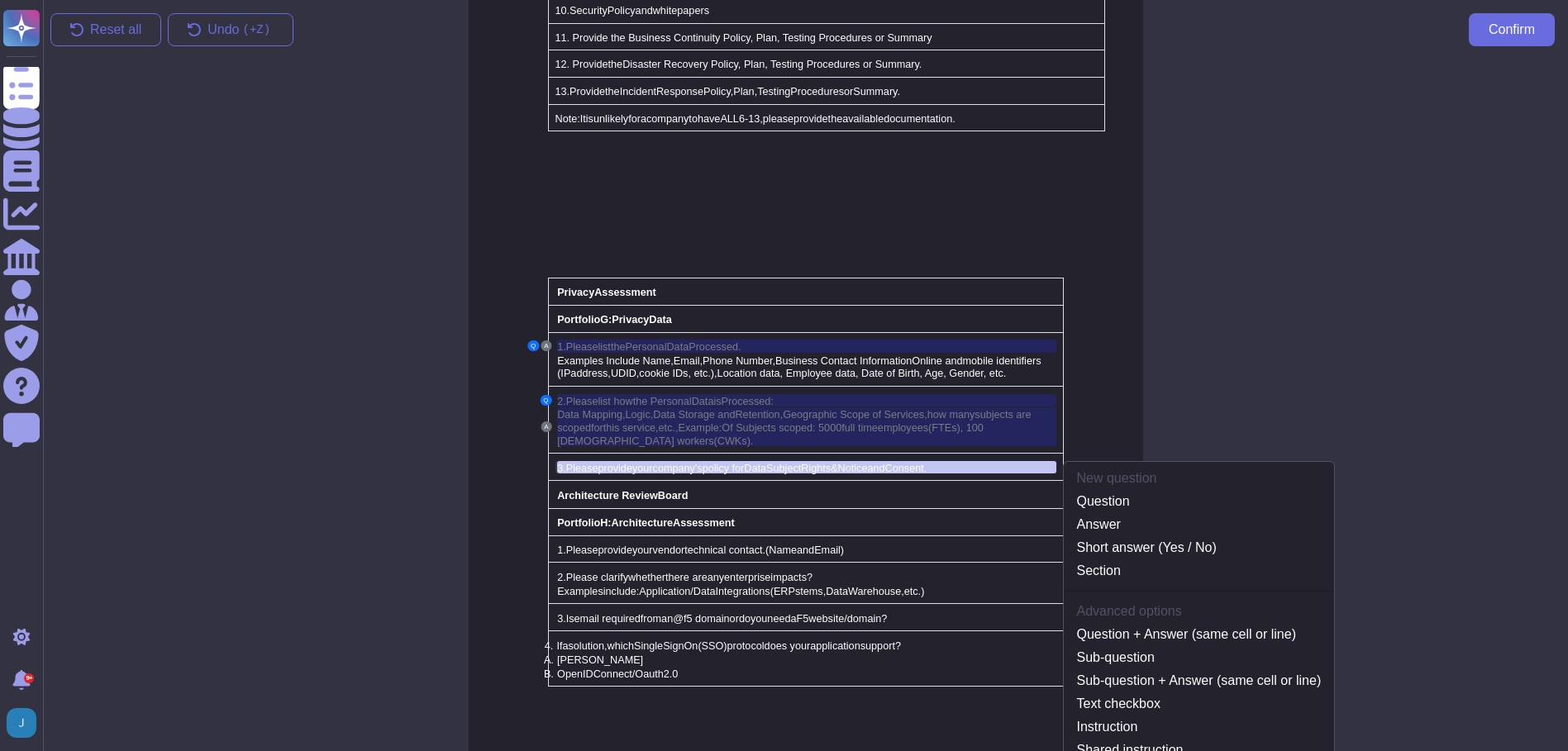
scroll to position [3384, 0]
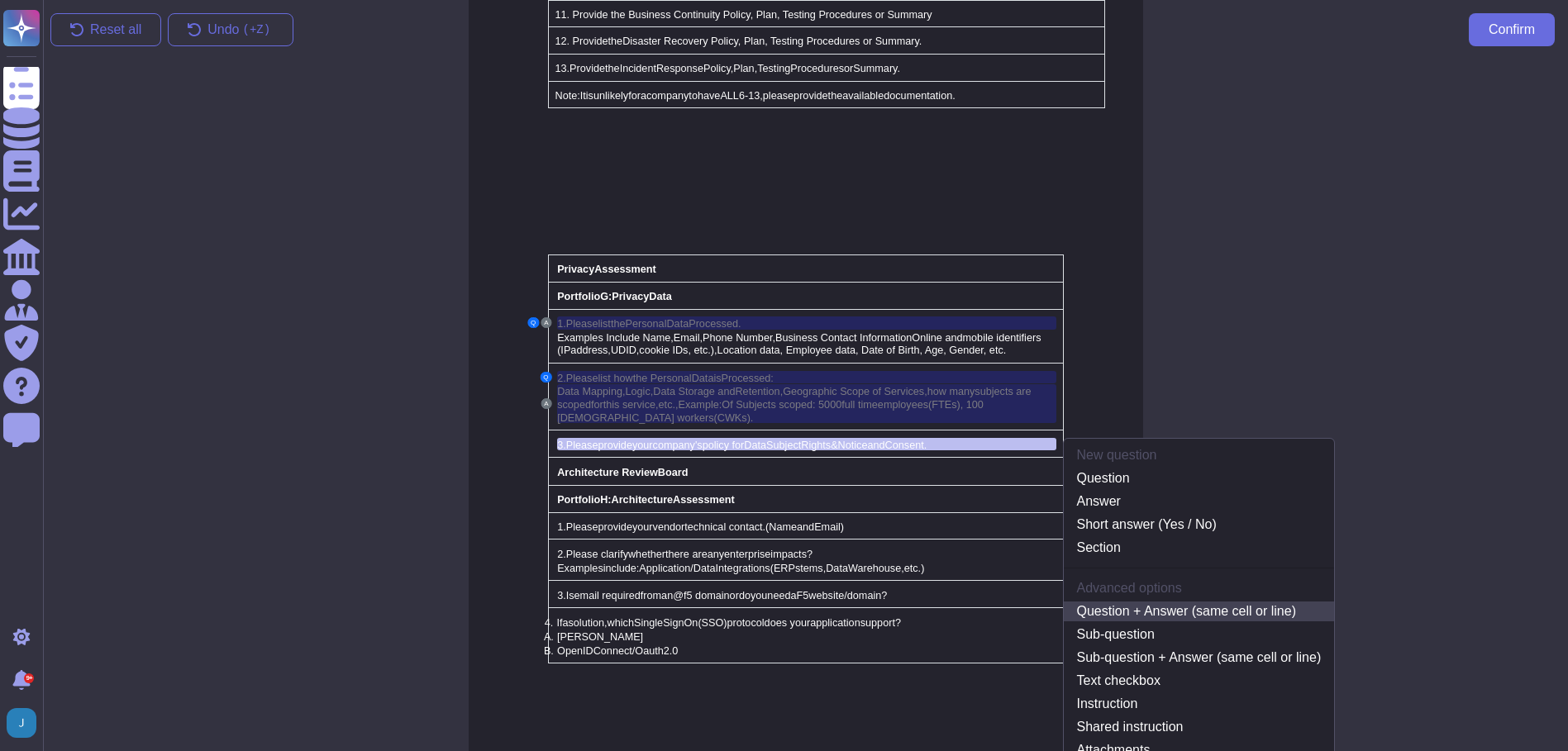
click at [1159, 601] on link "Question + Answer (same cell or line)" at bounding box center [1199, 611] width 271 height 20
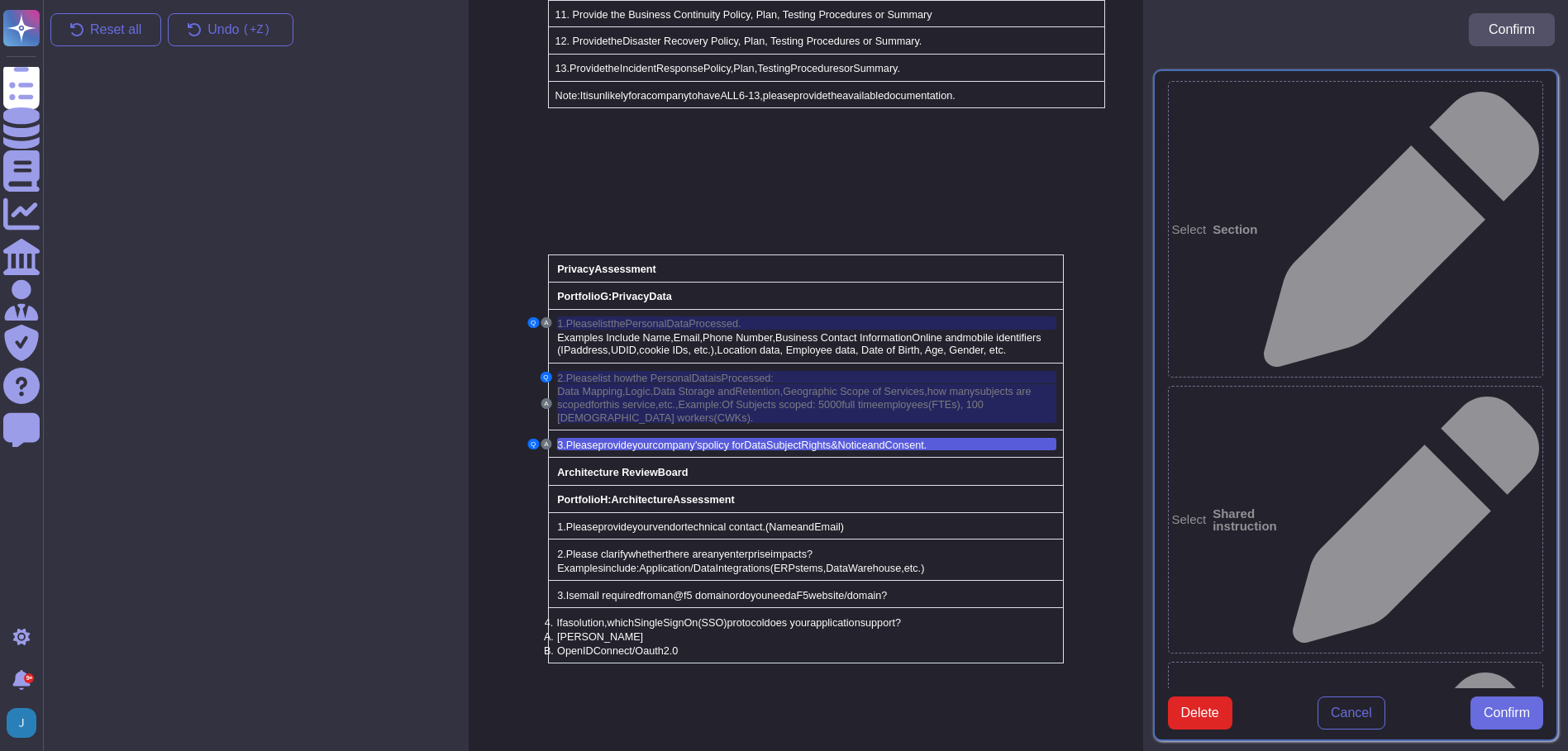
type textarea "3. Please provide your company's policy for Data Subject Rights & Notice and Co…"
click at [1512, 716] on button "Confirm" at bounding box center [1506, 712] width 73 height 33
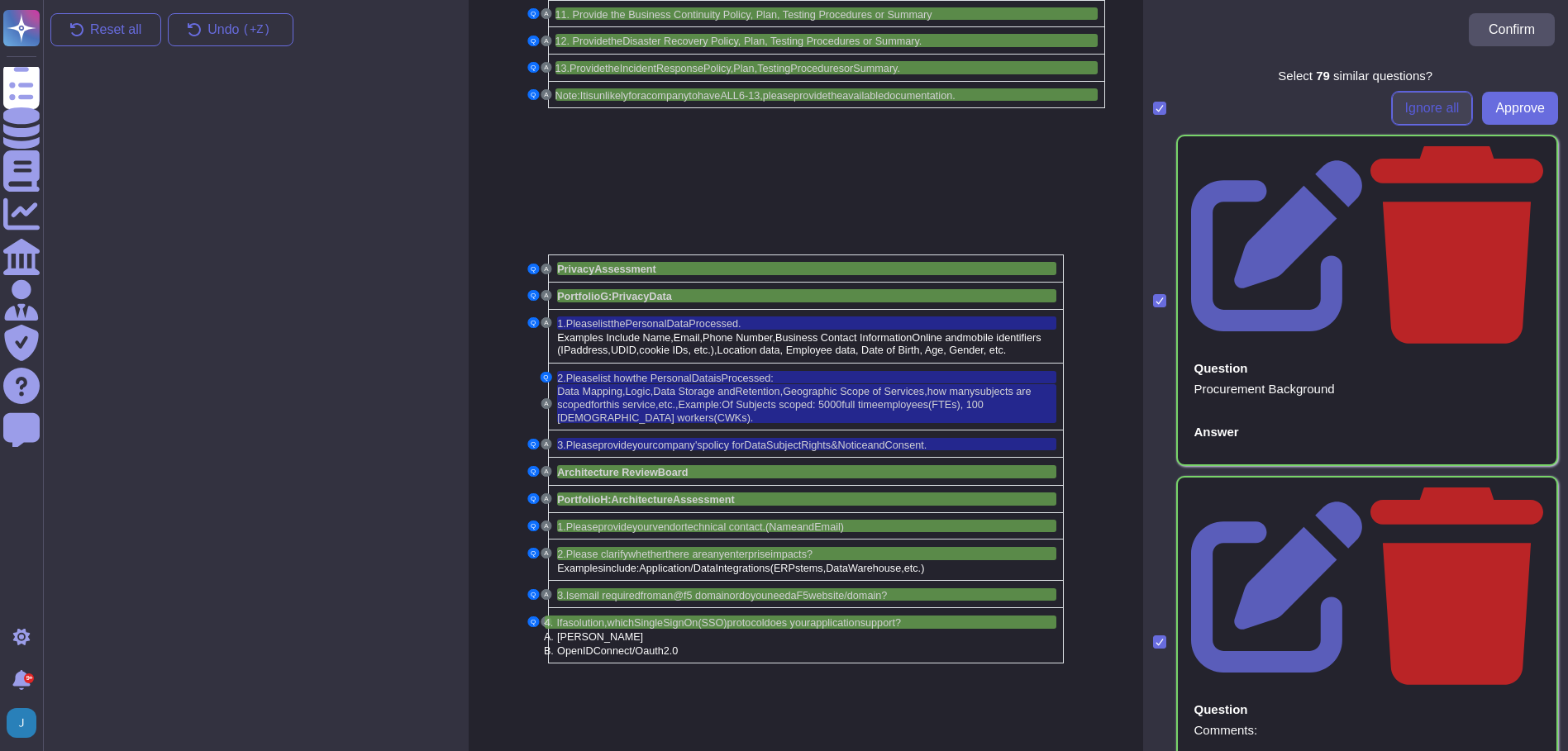
click at [1423, 106] on span "Ignore all" at bounding box center [1432, 108] width 55 height 13
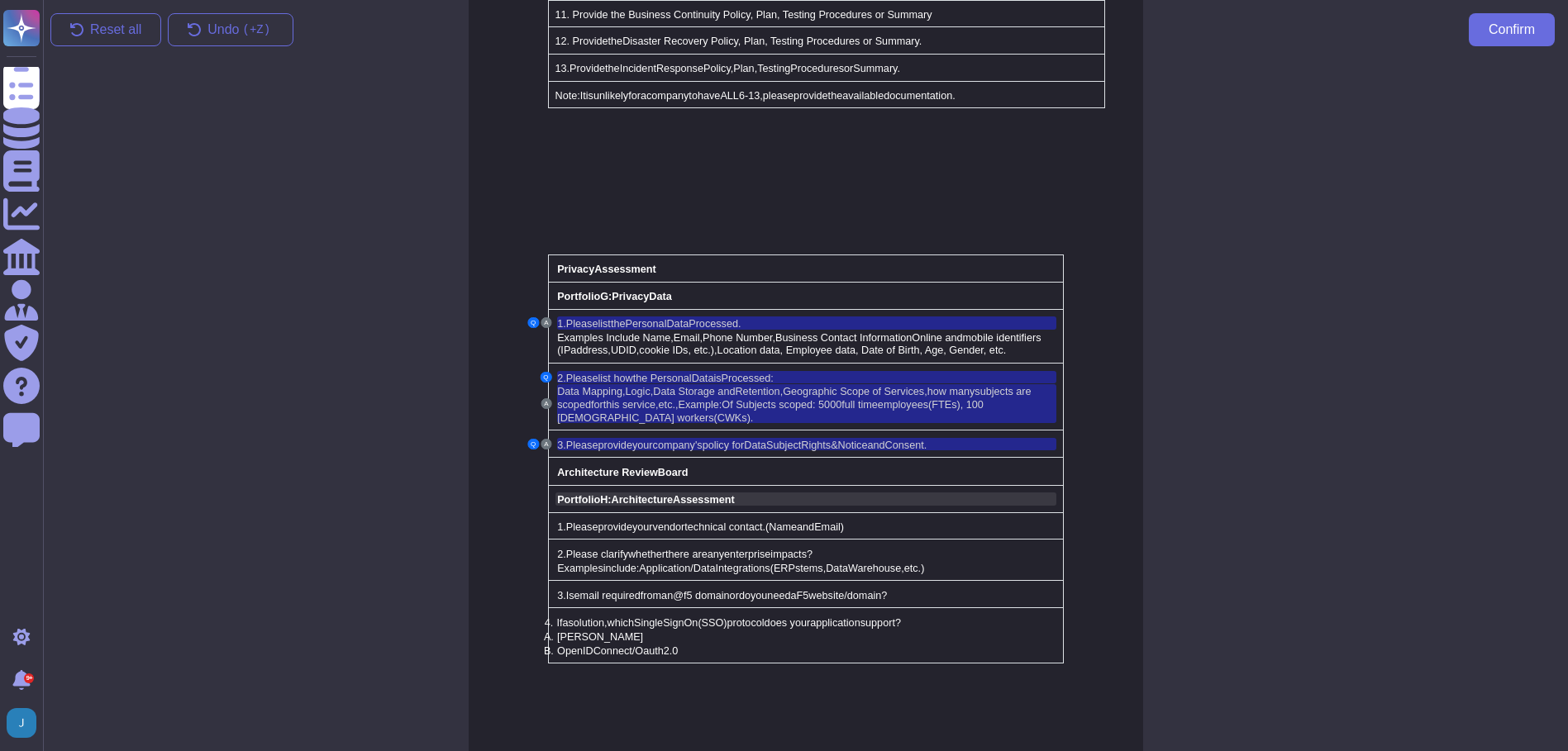
click at [634, 495] on span "Architecture" at bounding box center [642, 500] width 62 height 12
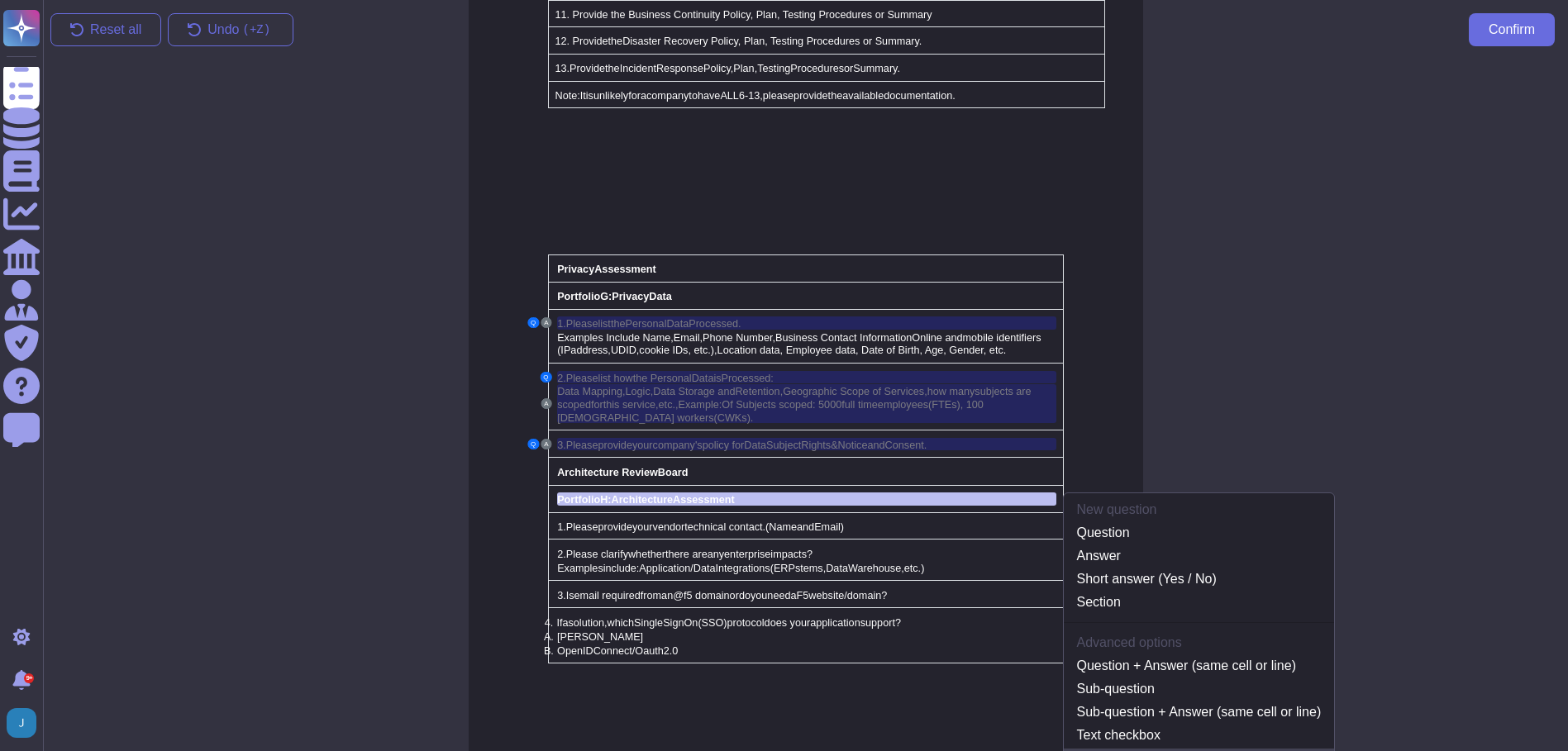
click at [1098, 749] on link "Instruction" at bounding box center [1199, 759] width 271 height 20
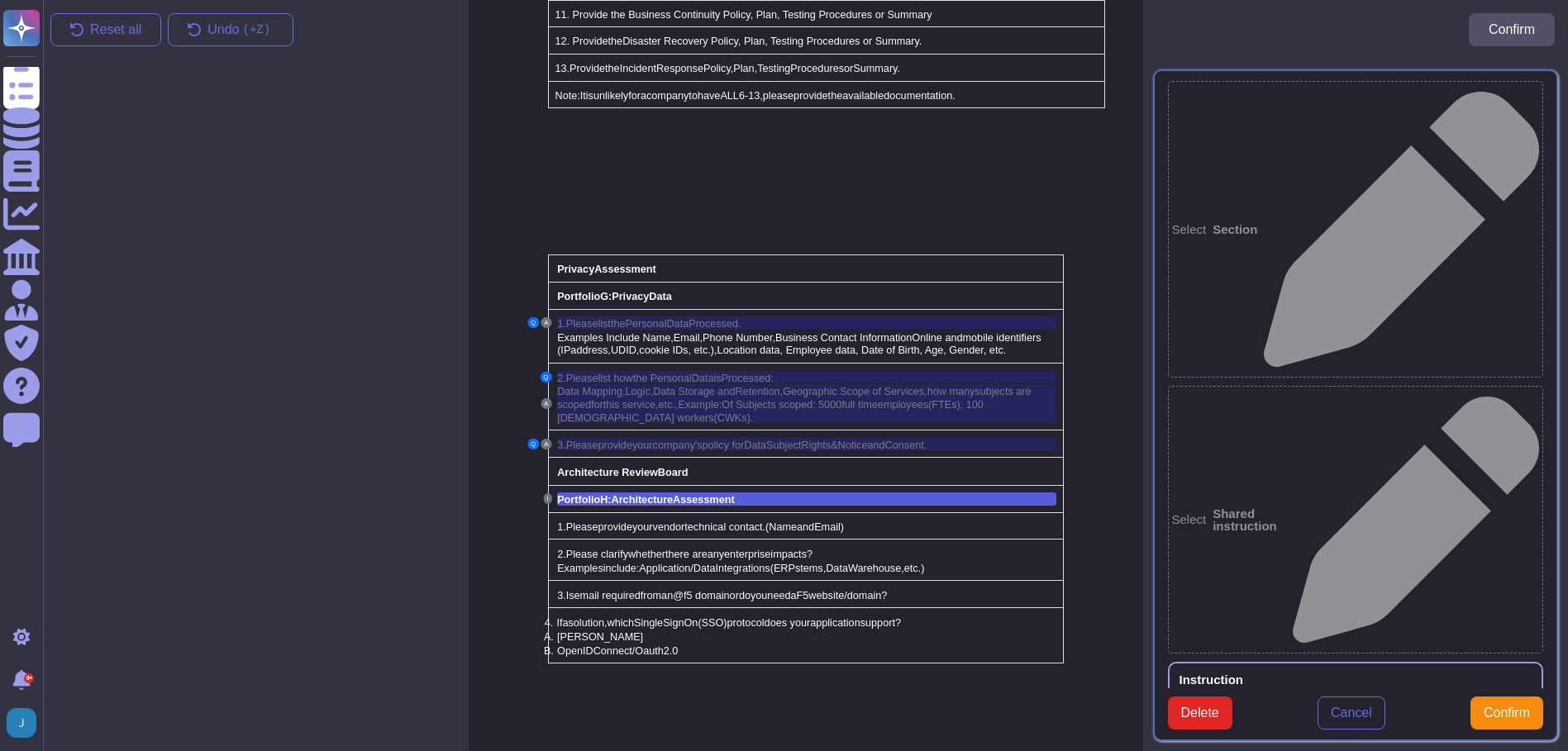
type textarea "Portfolio H: Architecture Assessment"
click at [1518, 707] on span "Confirm" at bounding box center [1506, 713] width 47 height 13
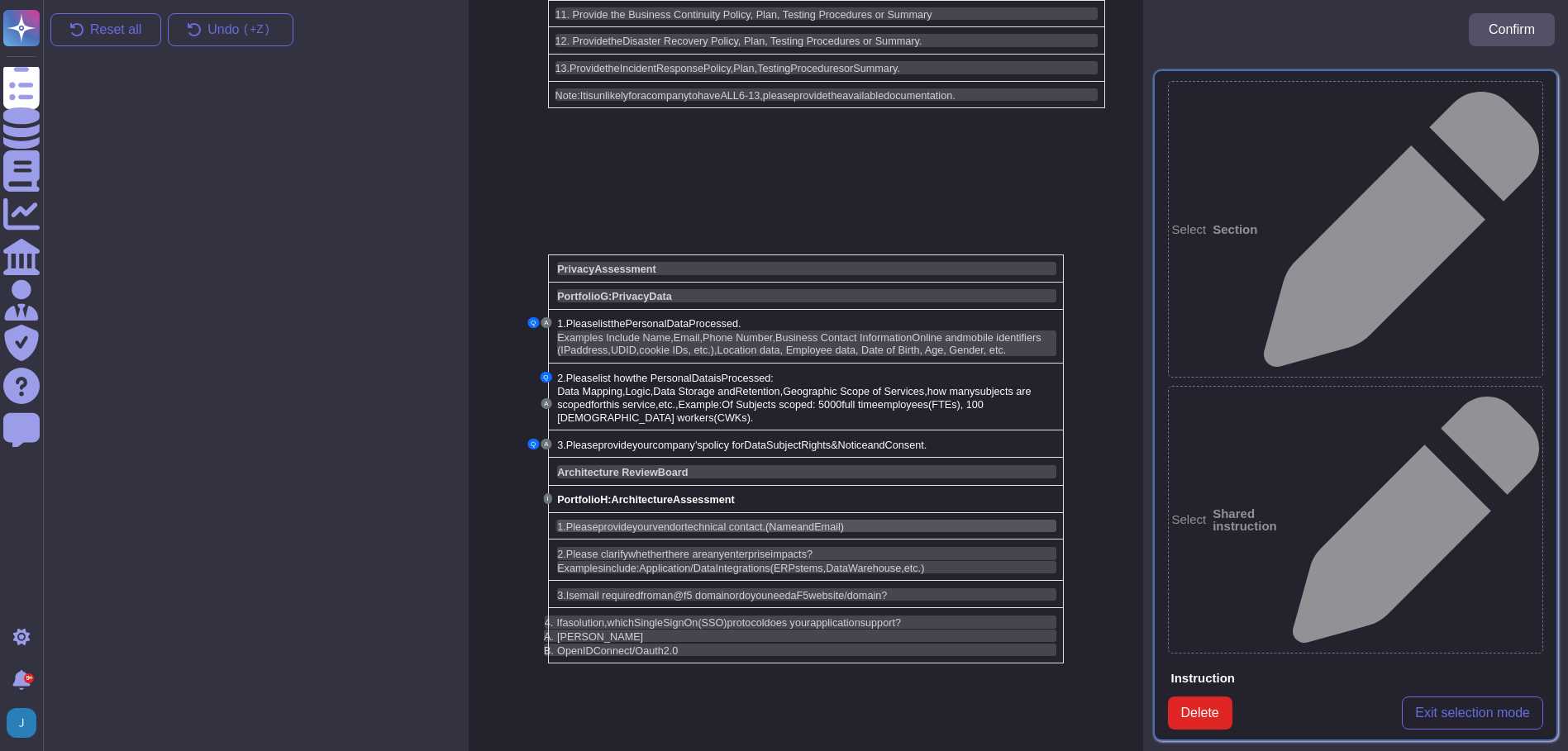
click at [633, 522] on span "your" at bounding box center [642, 527] width 21 height 12
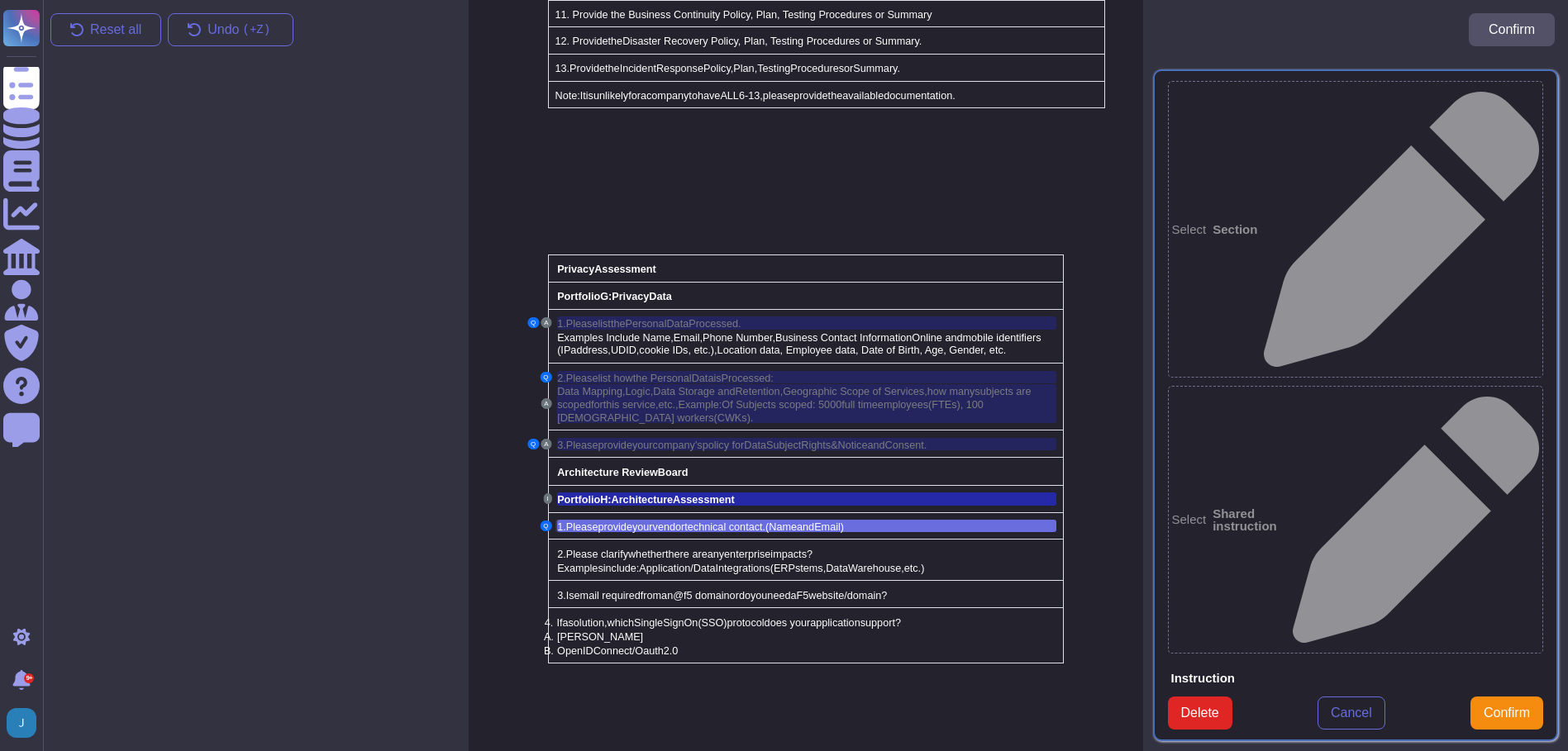
type textarea "1. Please provide your vendor technical contact. (Name and Email)"
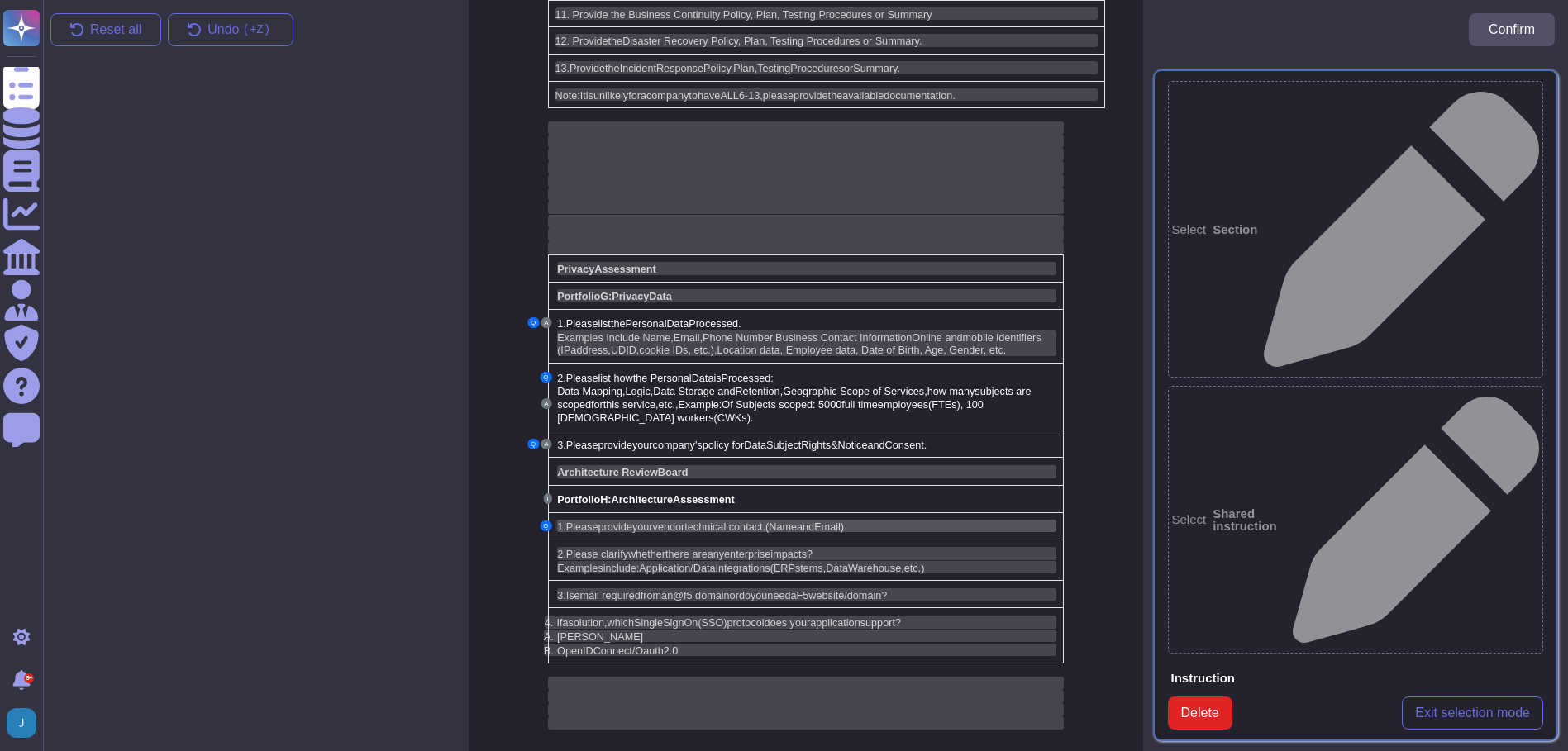
click at [828, 522] on span "Email)" at bounding box center [828, 527] width 30 height 12
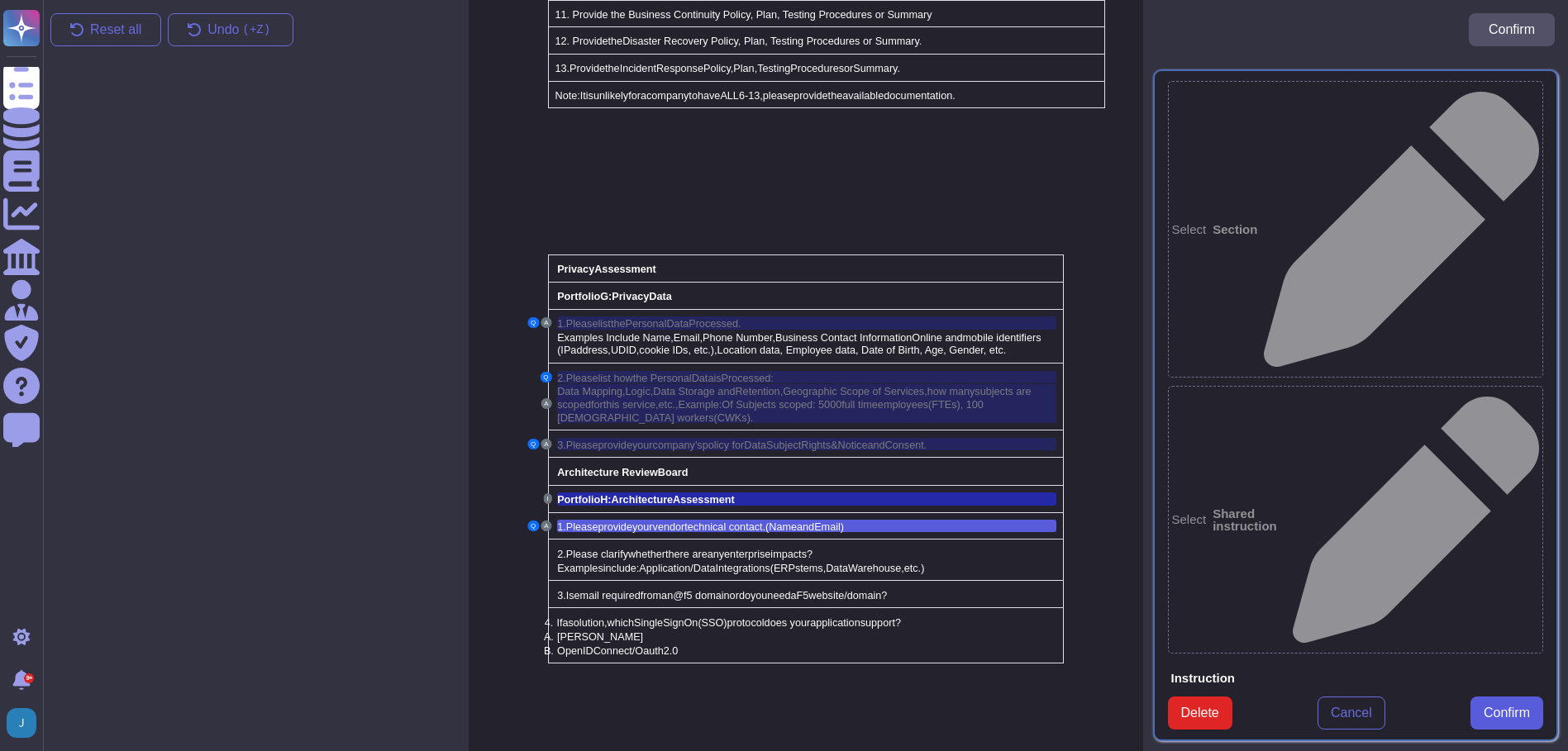
click at [1514, 720] on span "Confirm" at bounding box center [1506, 713] width 47 height 13
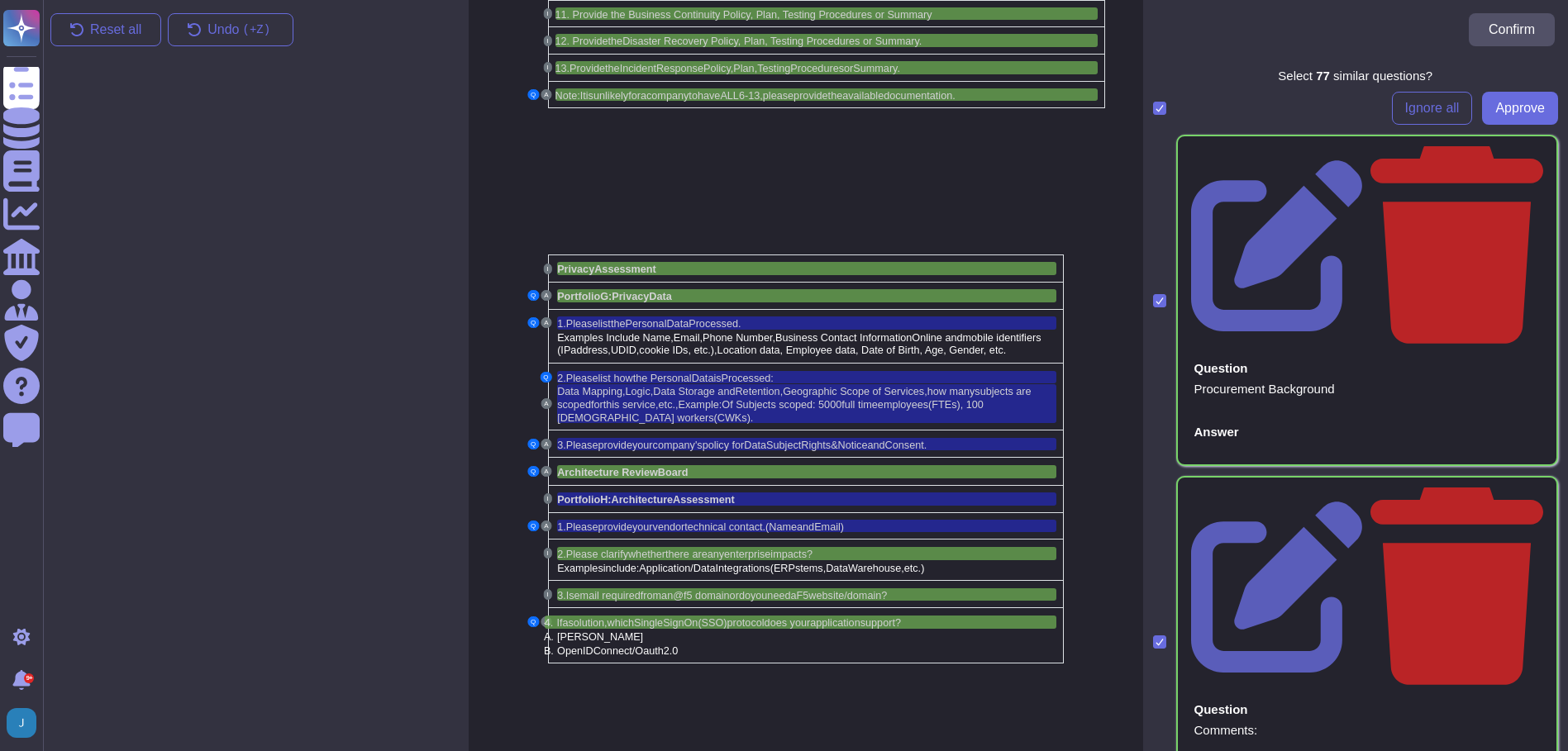
click at [1416, 112] on span "Ignore all" at bounding box center [1432, 108] width 55 height 13
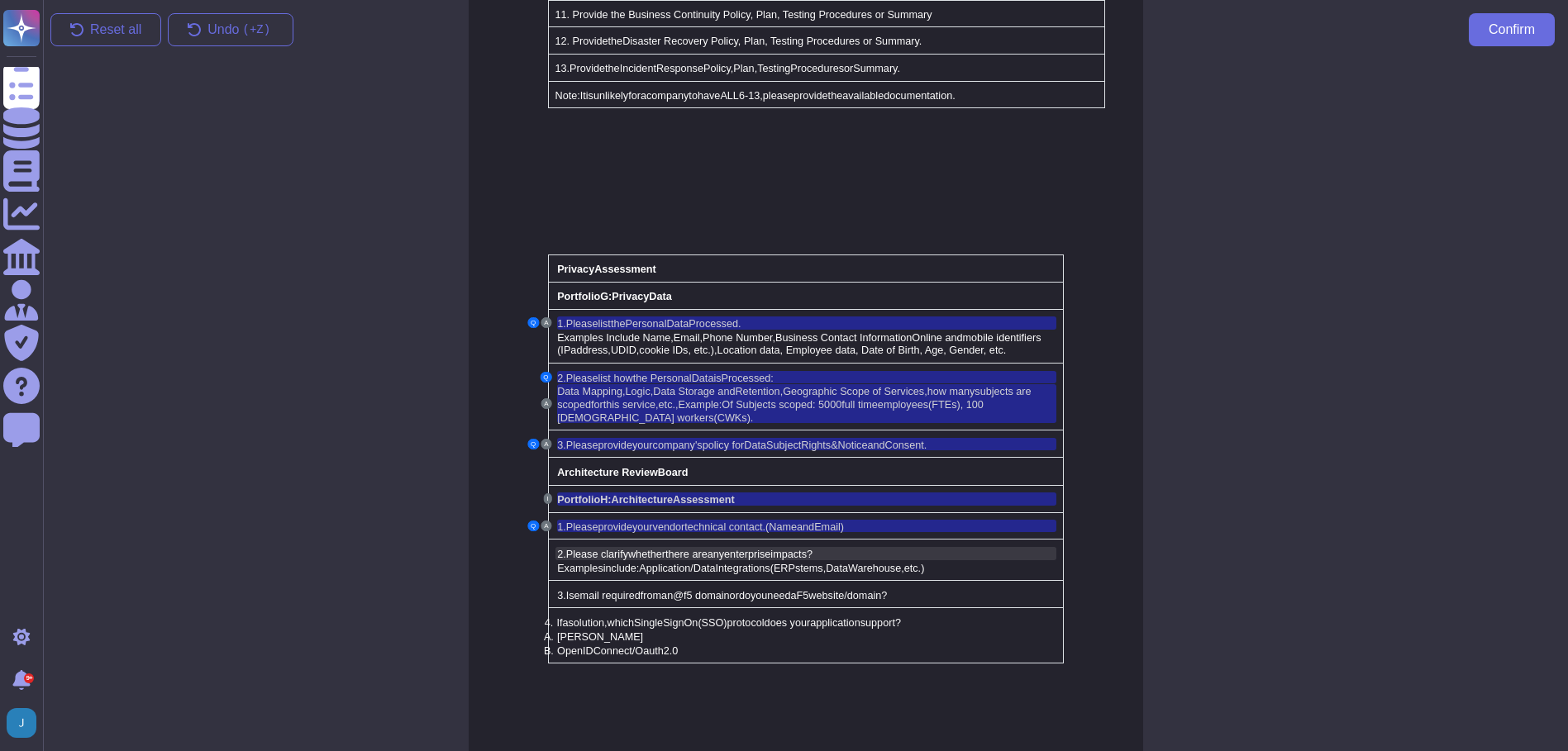
click at [609, 548] on span "Please clarify" at bounding box center [597, 554] width 62 height 12
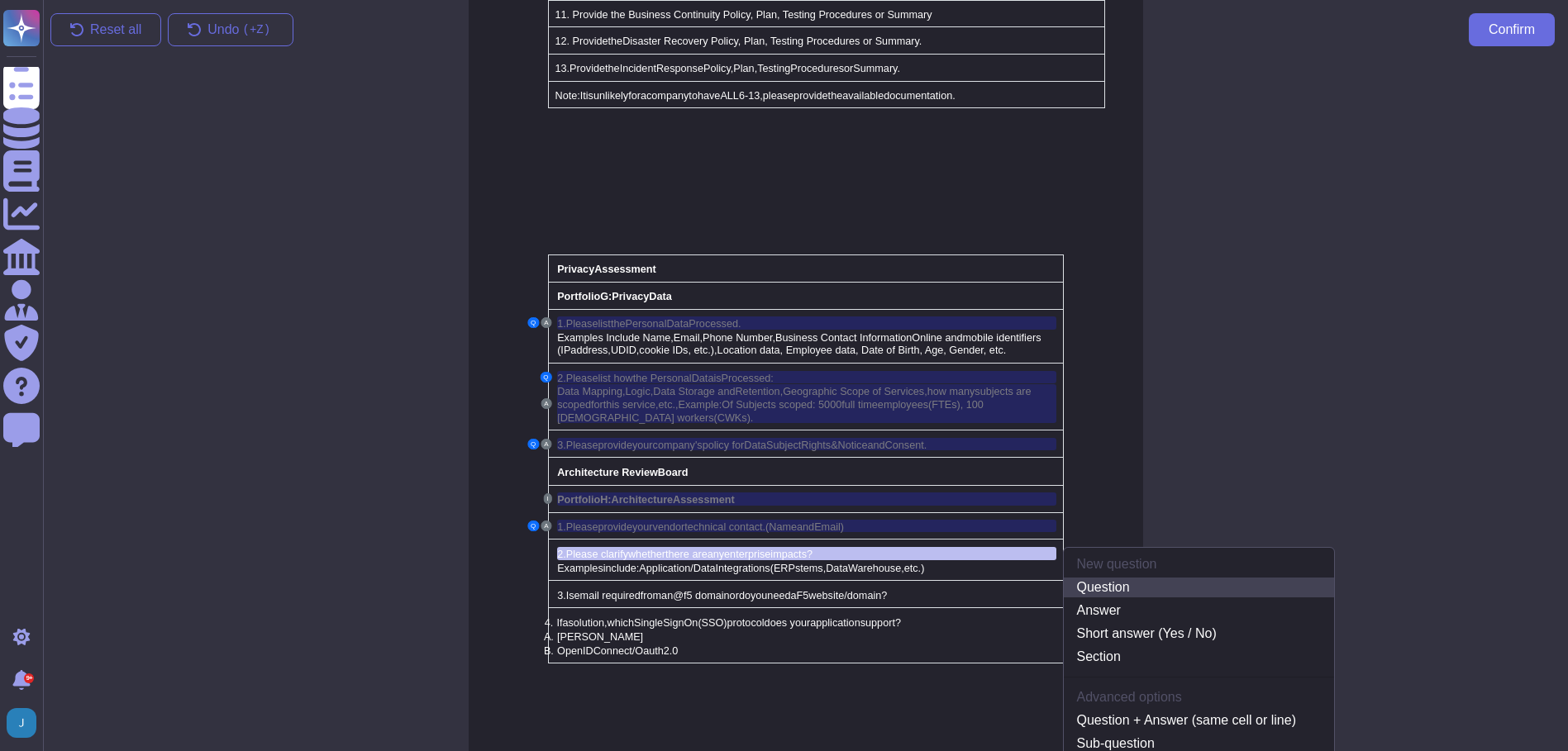
click at [1110, 578] on link "Question" at bounding box center [1199, 588] width 271 height 20
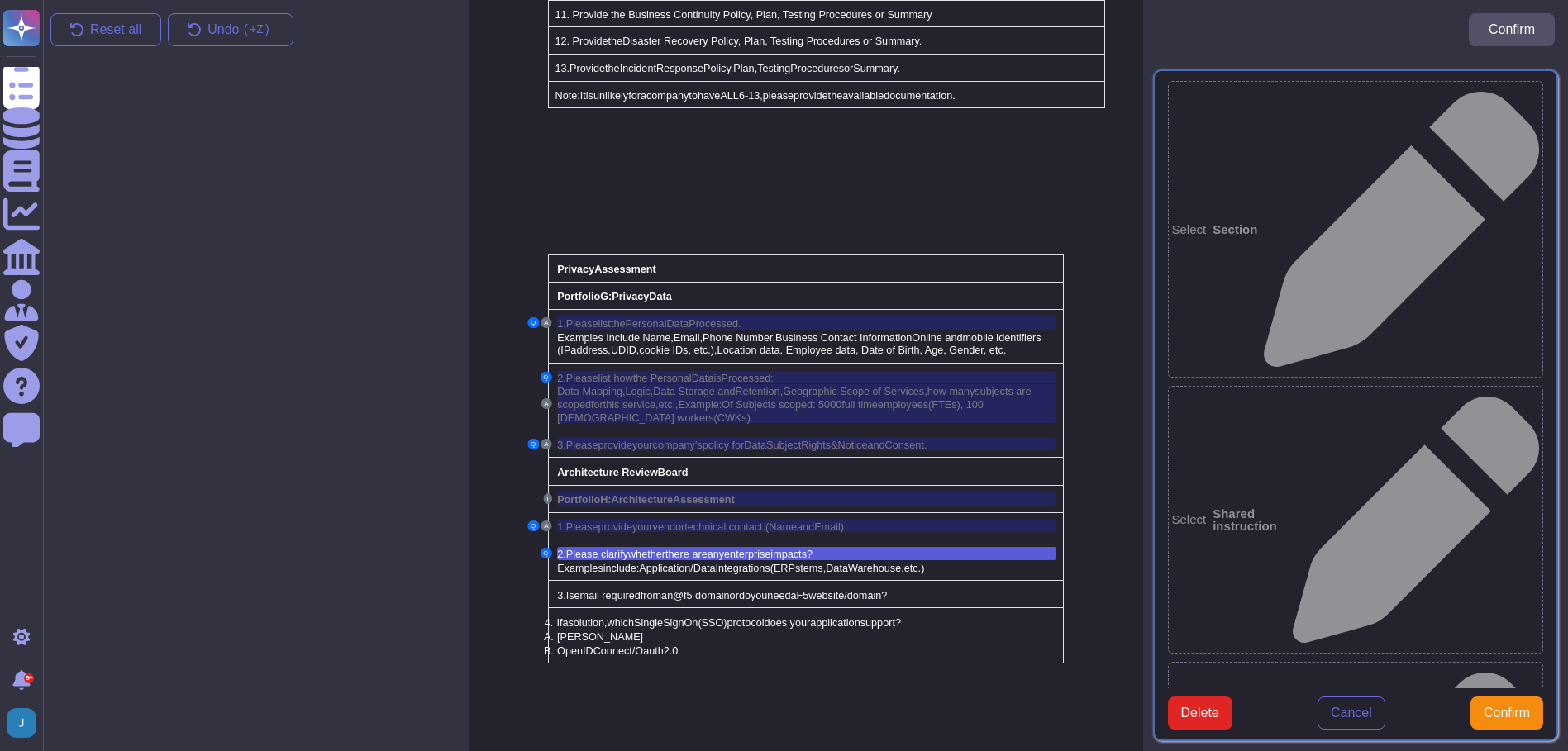
type textarea "2. Please clarify whether there are any enterprise impacts?"
drag, startPoint x: 1290, startPoint y: 453, endPoint x: 1259, endPoint y: 455, distance: 31.1
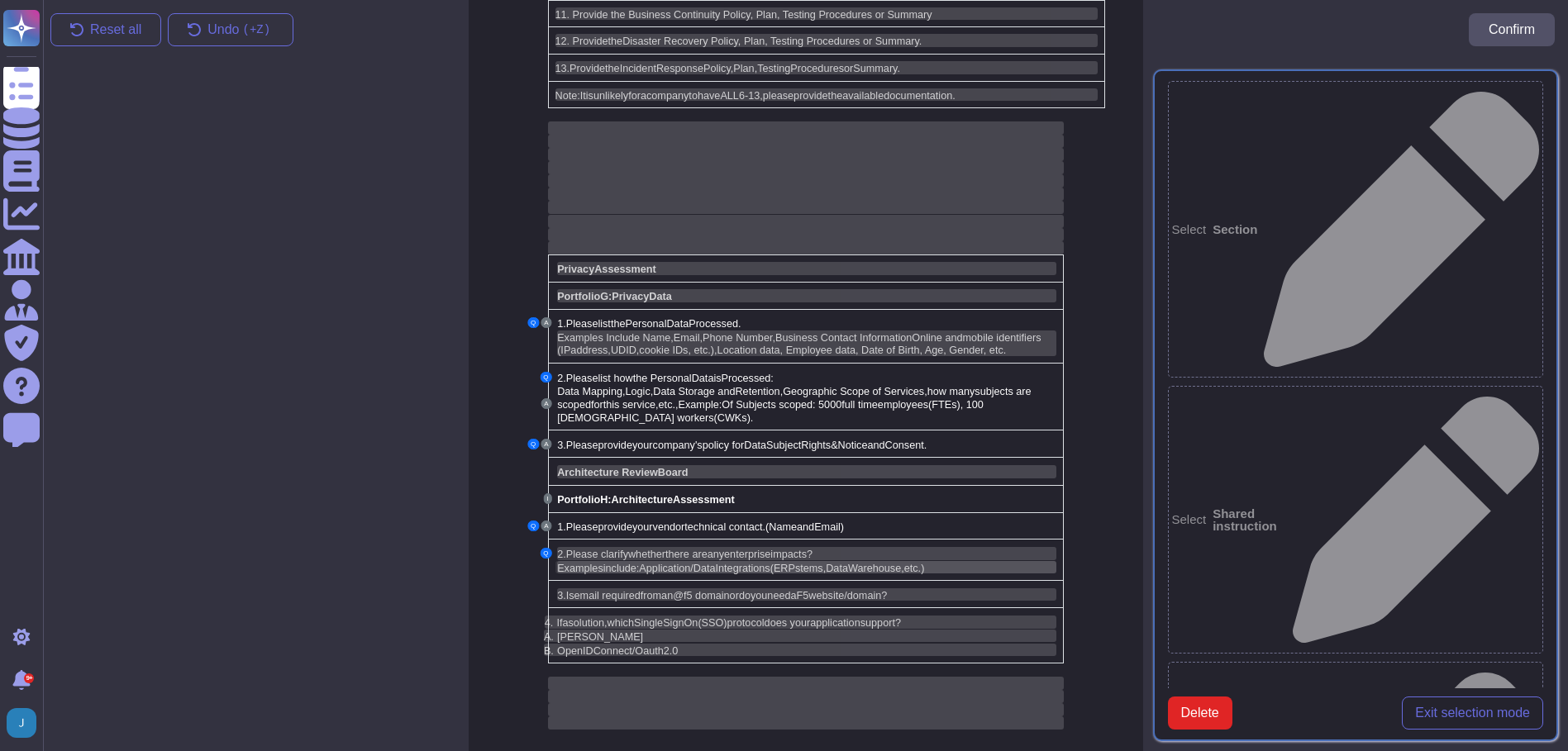
click at [767, 563] on span "Integrations" at bounding box center [743, 568] width 55 height 12
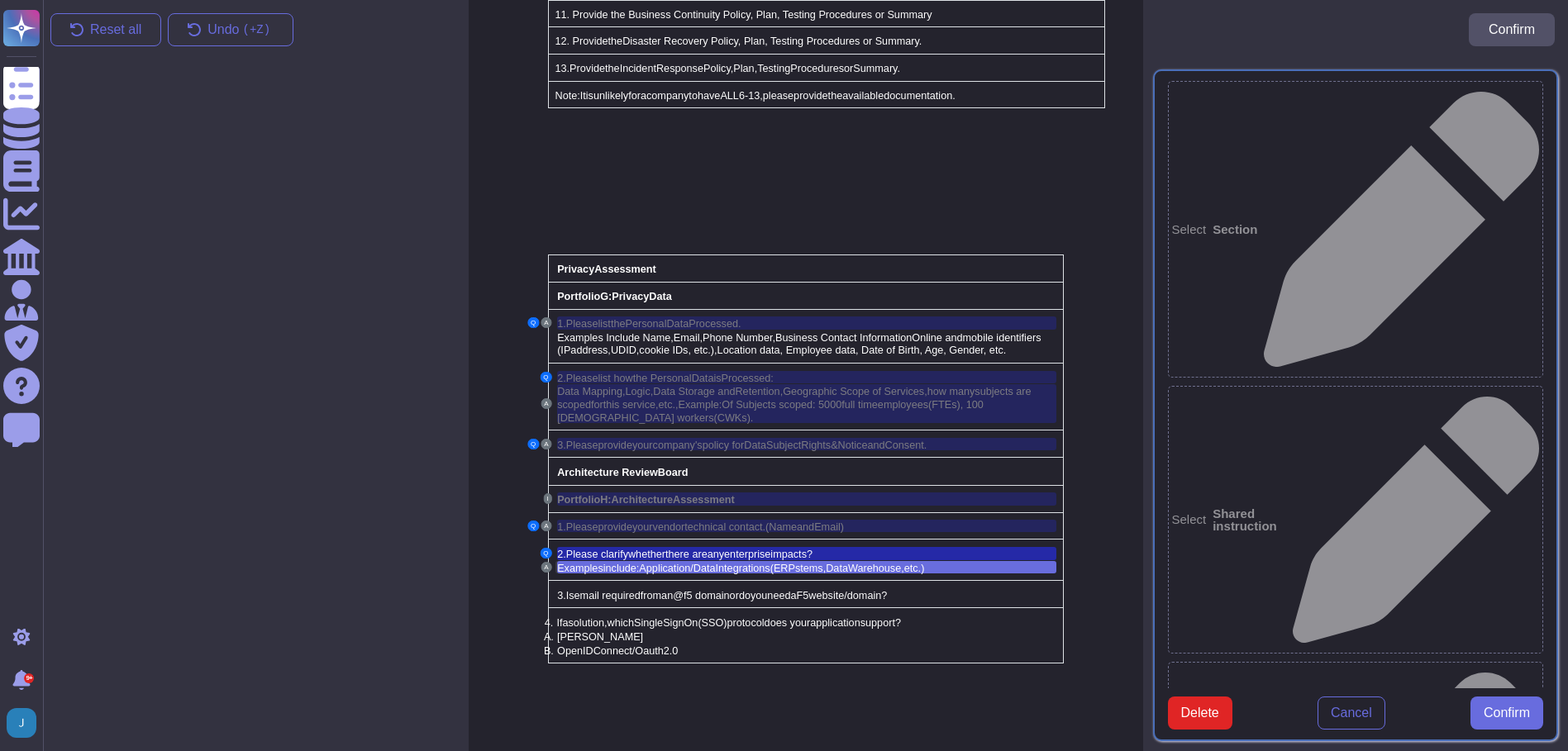
type textarea "Examples include: Application/Data Integrations (ERP stems, Data Warehouse, etc…"
click at [1494, 707] on span "Confirm" at bounding box center [1506, 713] width 47 height 13
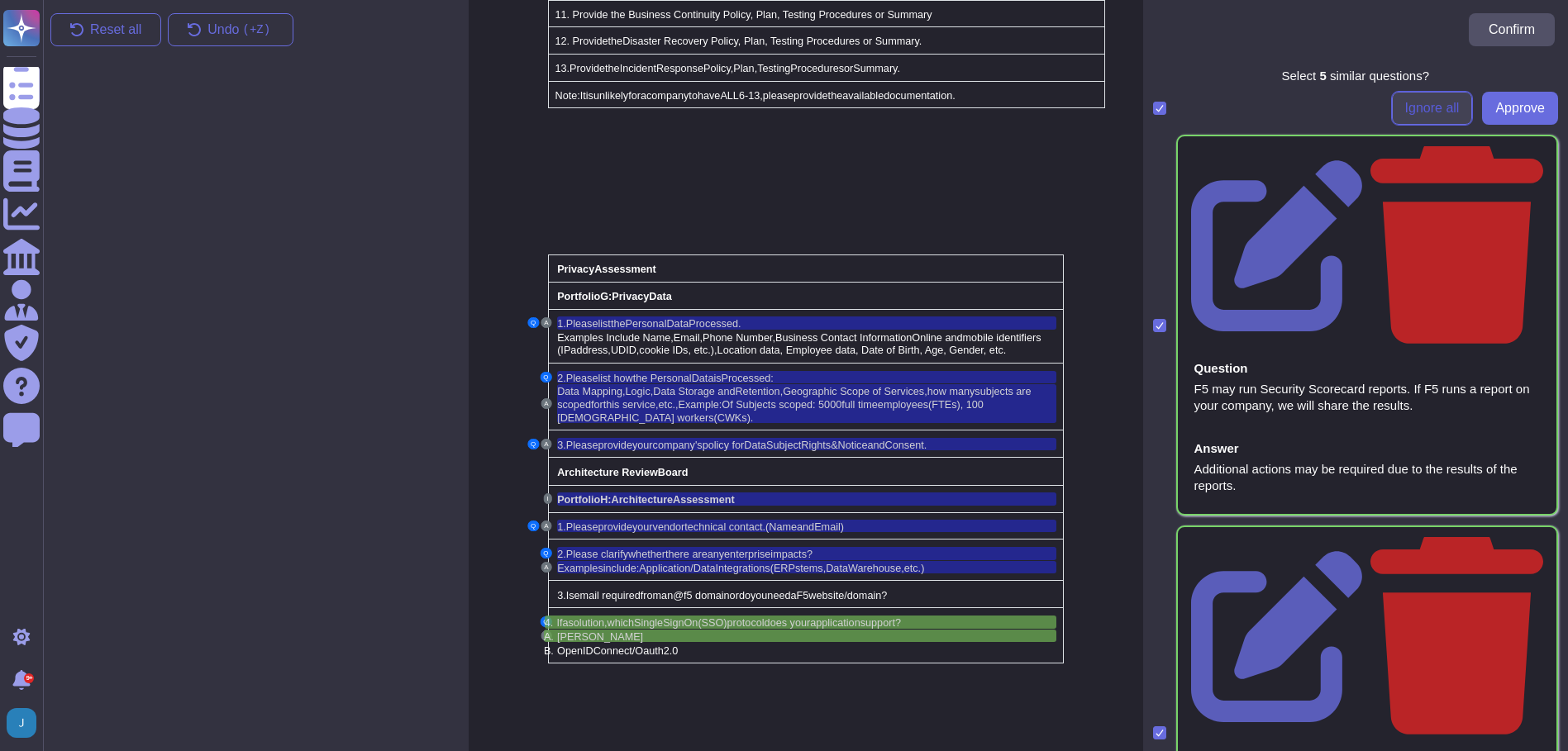
click at [1427, 113] on span "Ignore all" at bounding box center [1432, 108] width 55 height 13
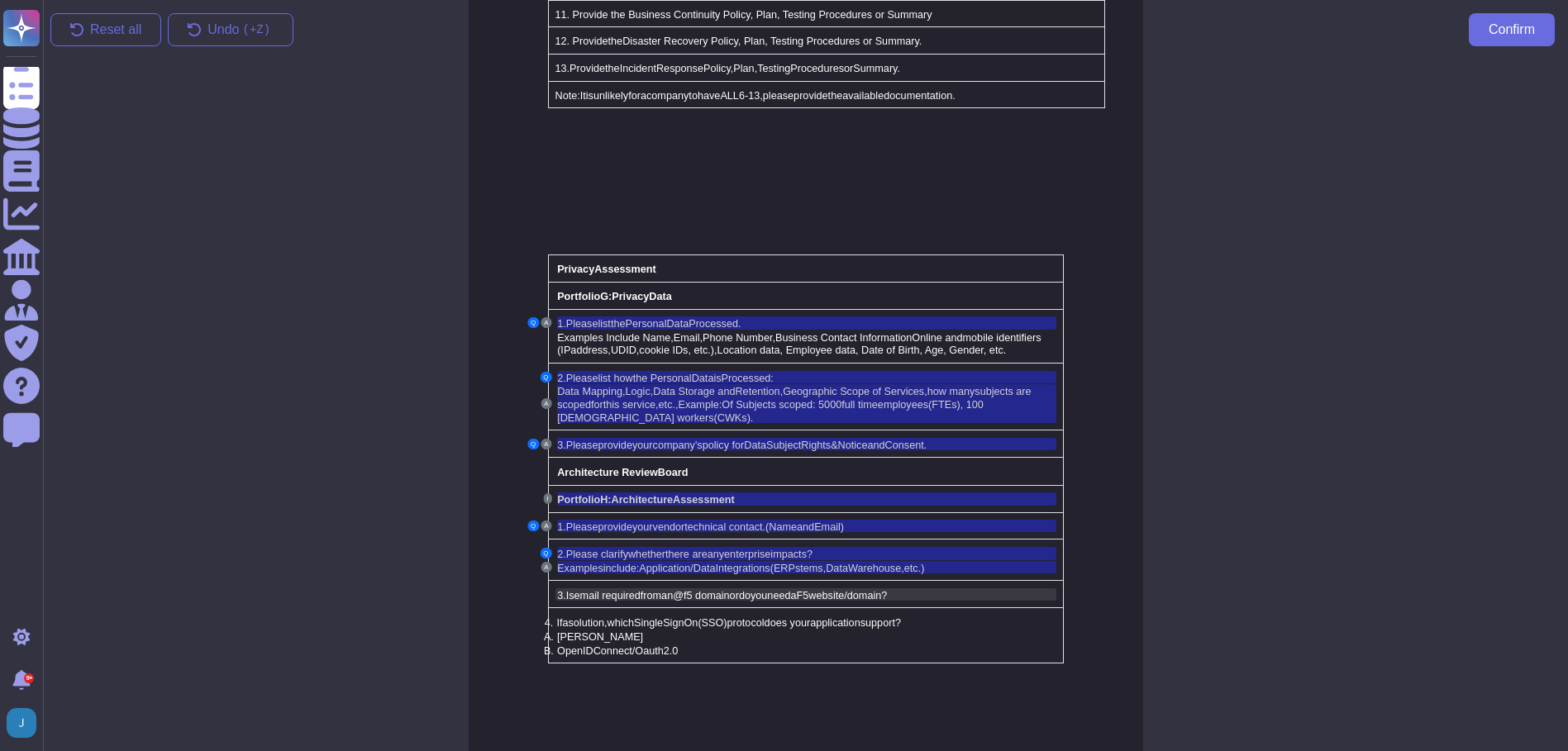
click at [633, 590] on span "email required" at bounding box center [607, 595] width 66 height 12
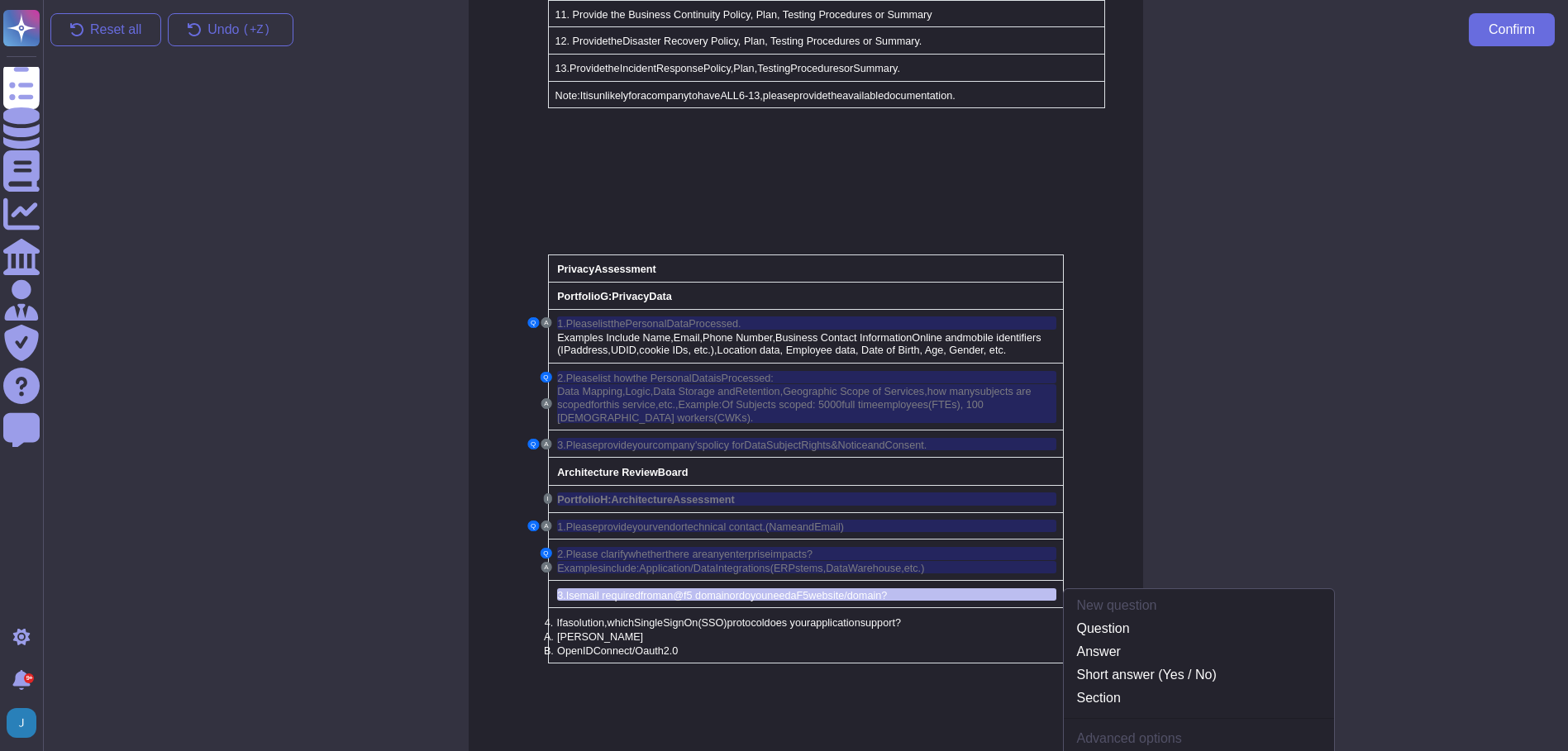
click at [1151, 752] on link "Question + Answer (same cell or line)" at bounding box center [1199, 762] width 271 height 20
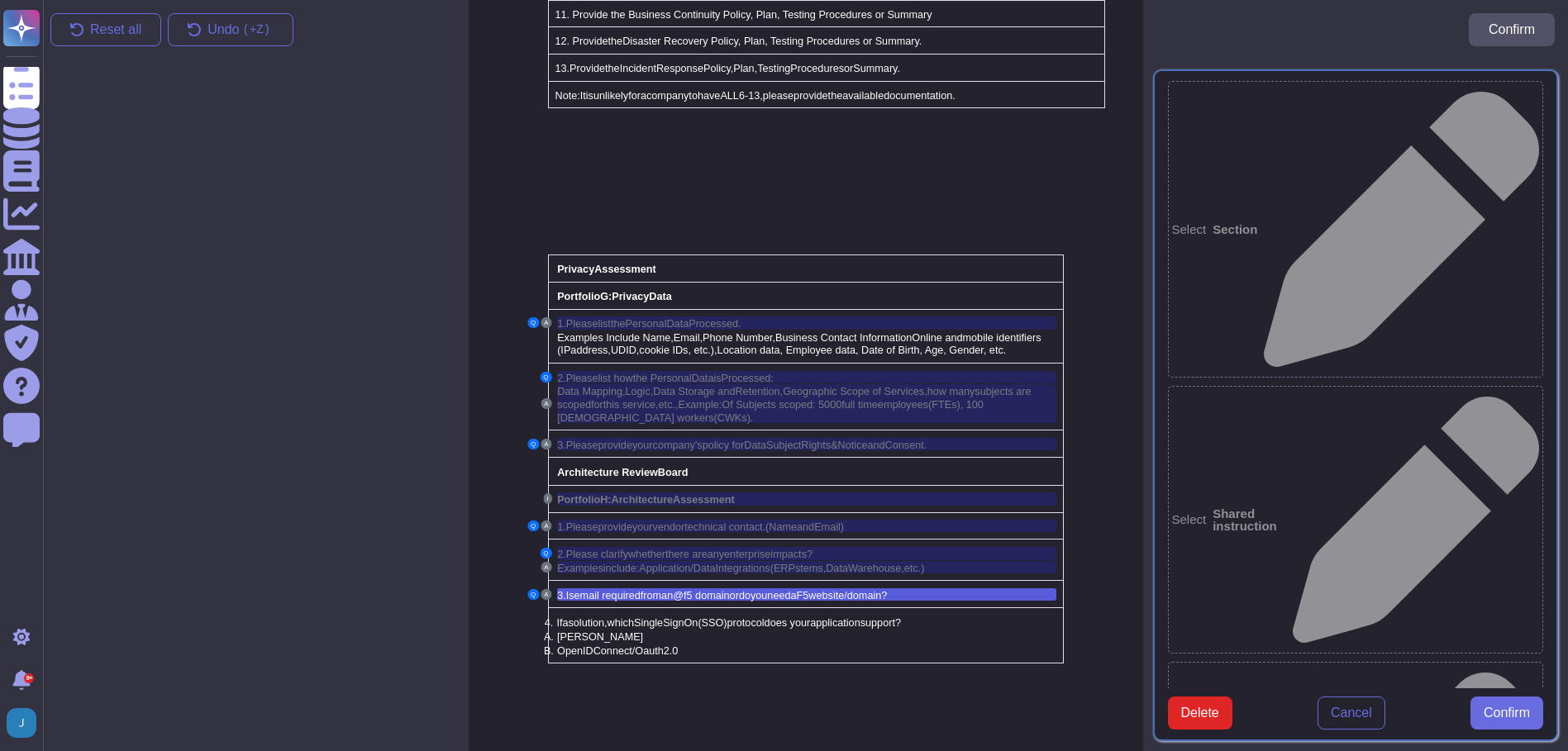
type textarea "3. Is email required from an @f5 domain or do you need a F5 website/domain?"
click at [1516, 720] on span "Confirm" at bounding box center [1506, 713] width 47 height 13
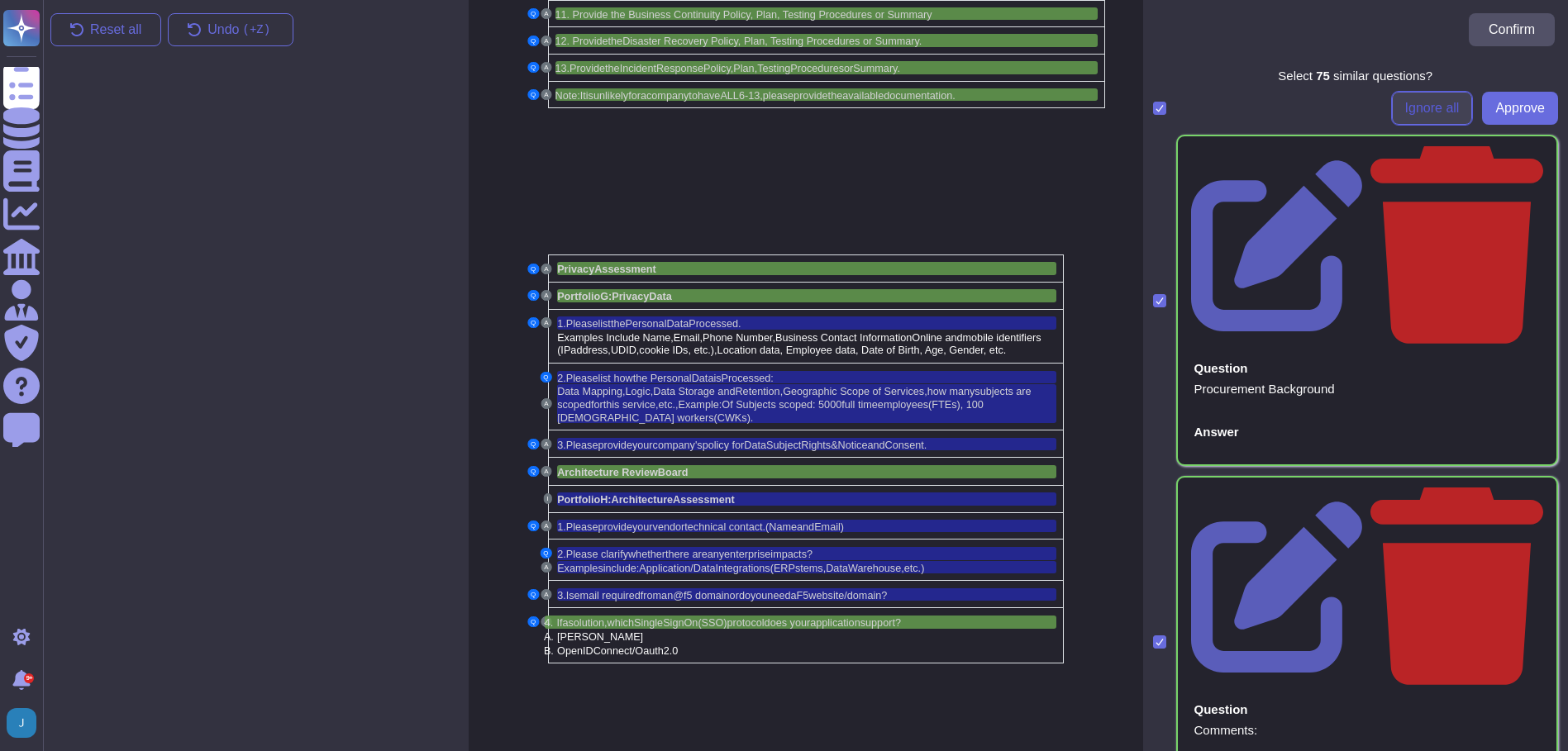
click at [1418, 107] on span "Ignore all" at bounding box center [1432, 108] width 55 height 13
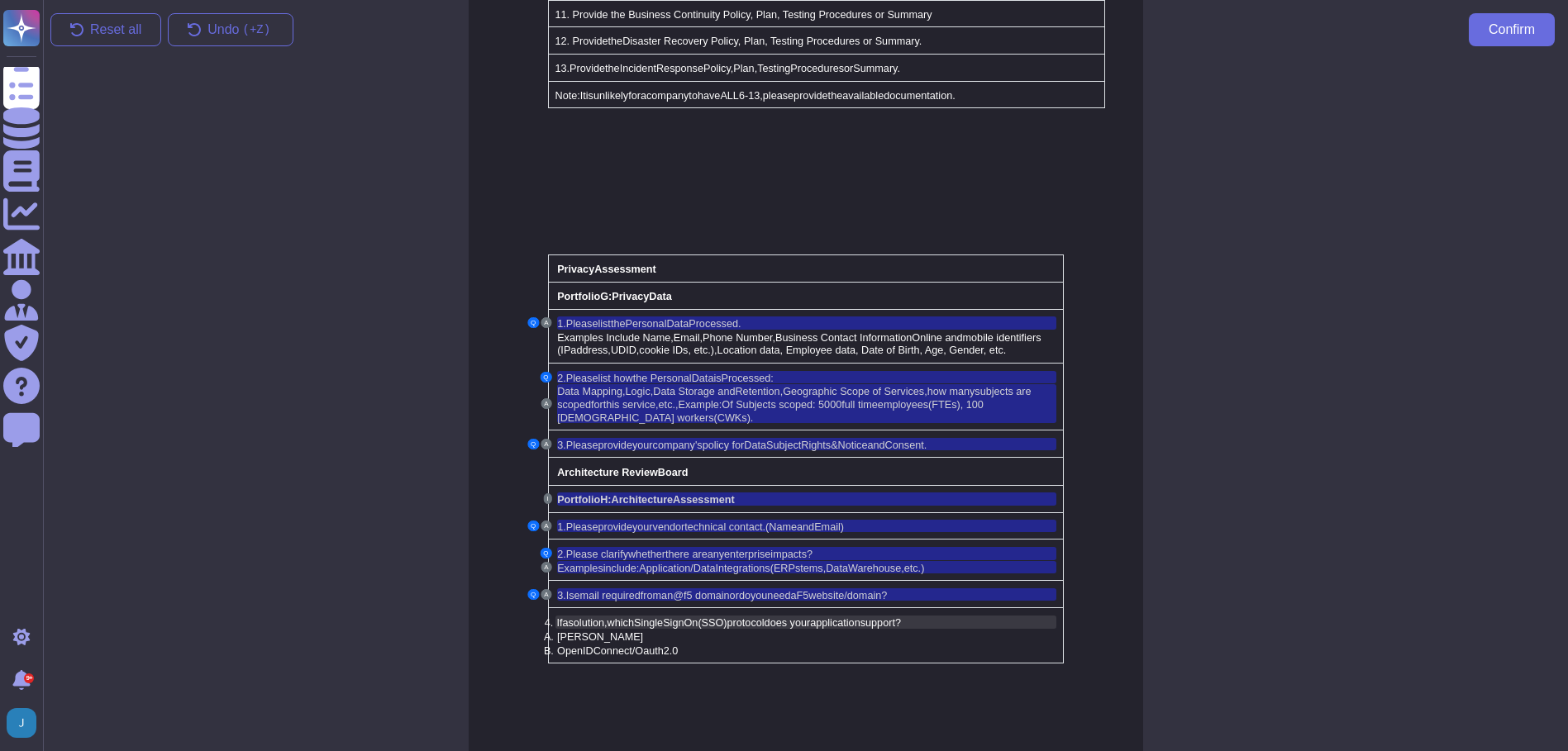
click at [685, 617] on span "On" at bounding box center [692, 623] width 14 height 12
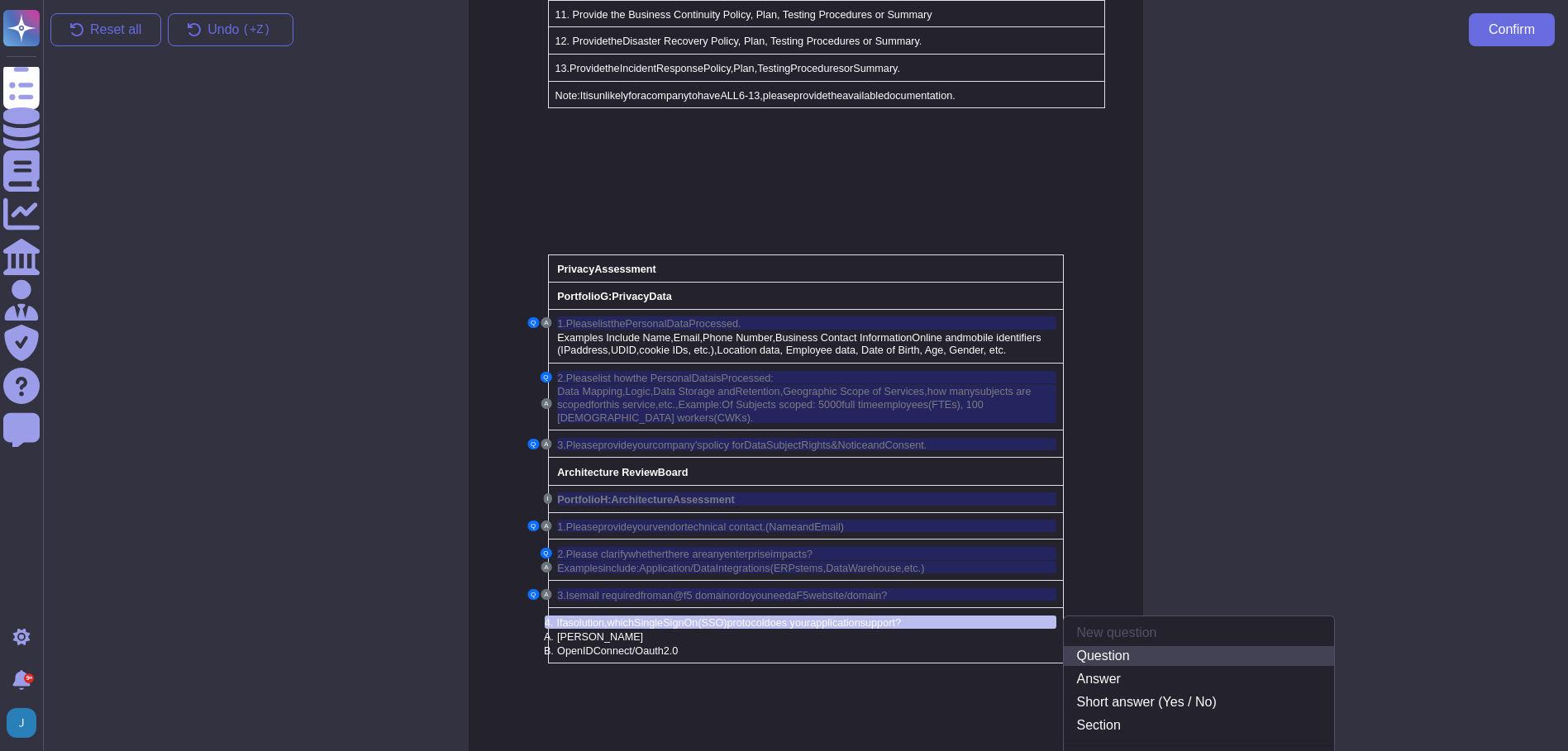
click at [1102, 646] on link "Question" at bounding box center [1199, 656] width 271 height 20
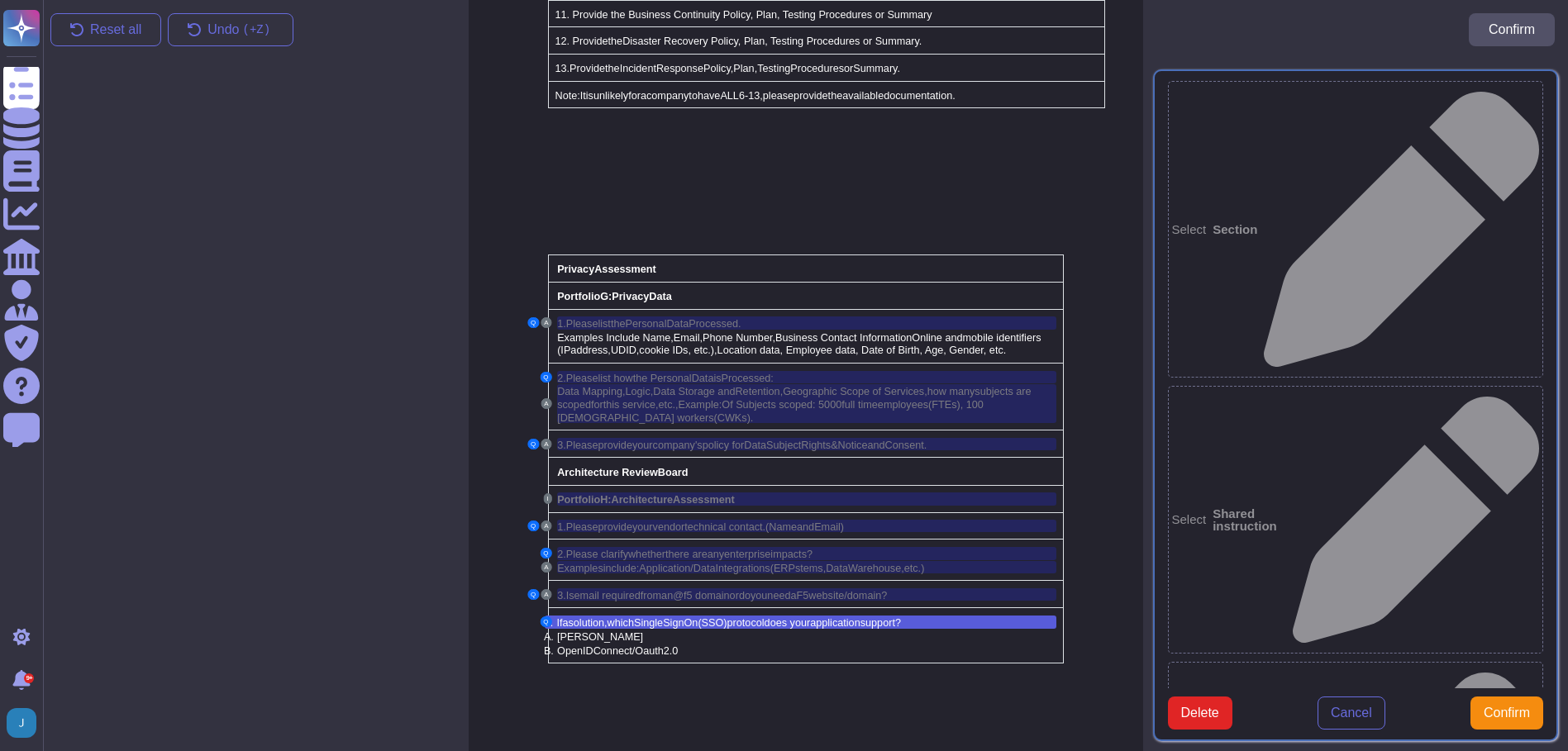
type textarea "If a solution, which Single Sign On (SSO) protocol does your application suppor…"
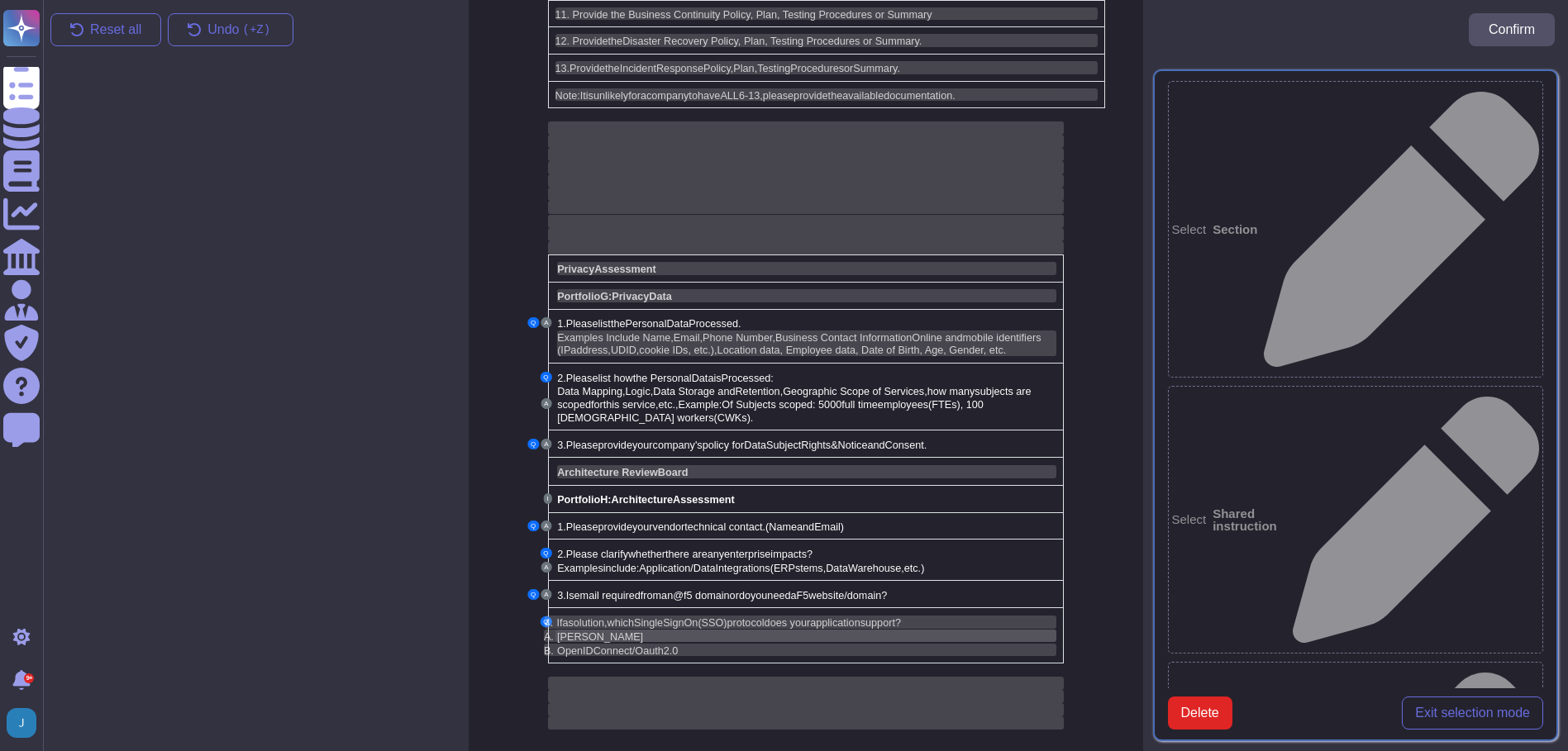
click at [571, 632] on span "[PERSON_NAME]" at bounding box center [600, 637] width 86 height 12
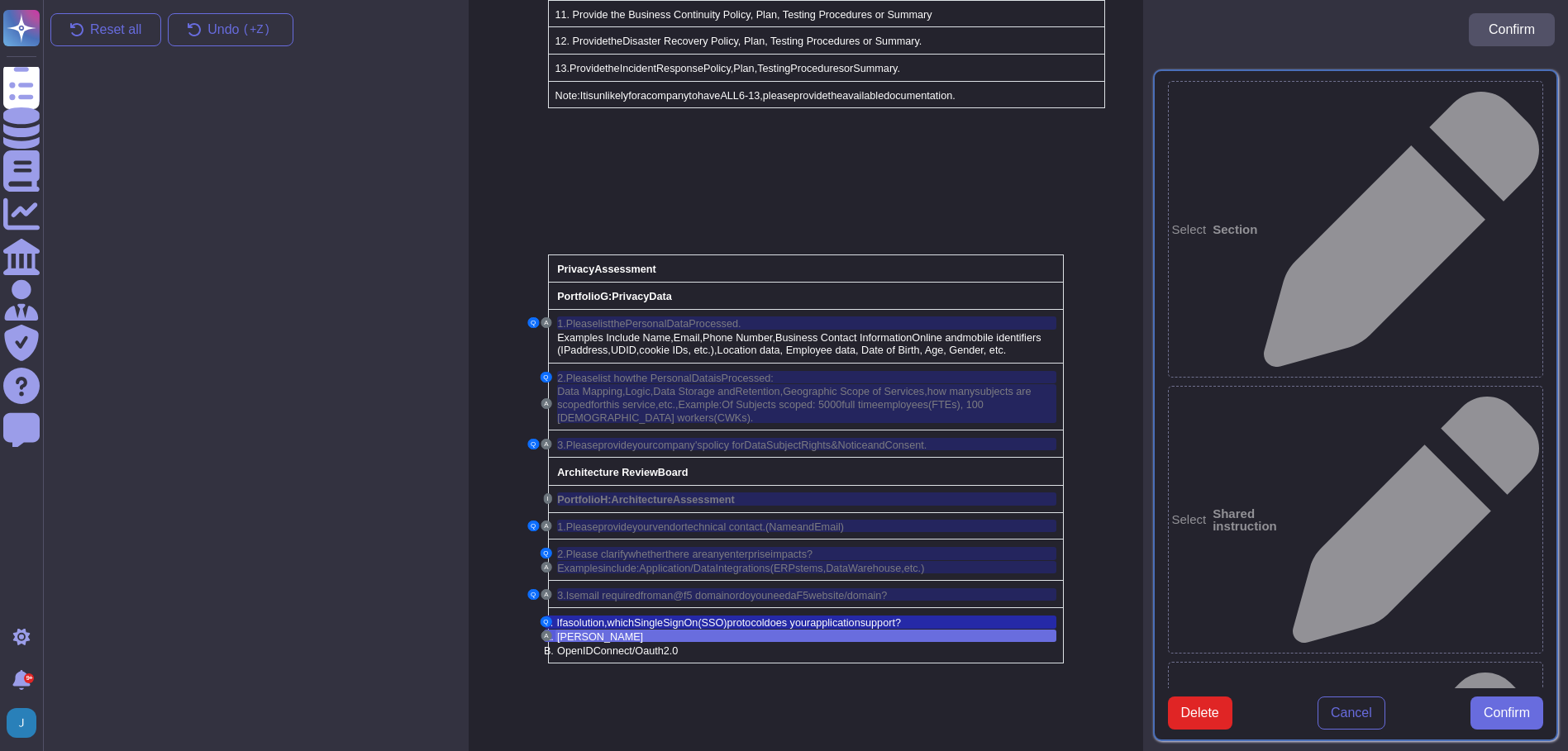
type textarea "[PERSON_NAME]"
click at [580, 632] on span "[PERSON_NAME]" at bounding box center [600, 637] width 86 height 12
click at [580, 645] on span "OpenID" at bounding box center [575, 651] width 37 height 12
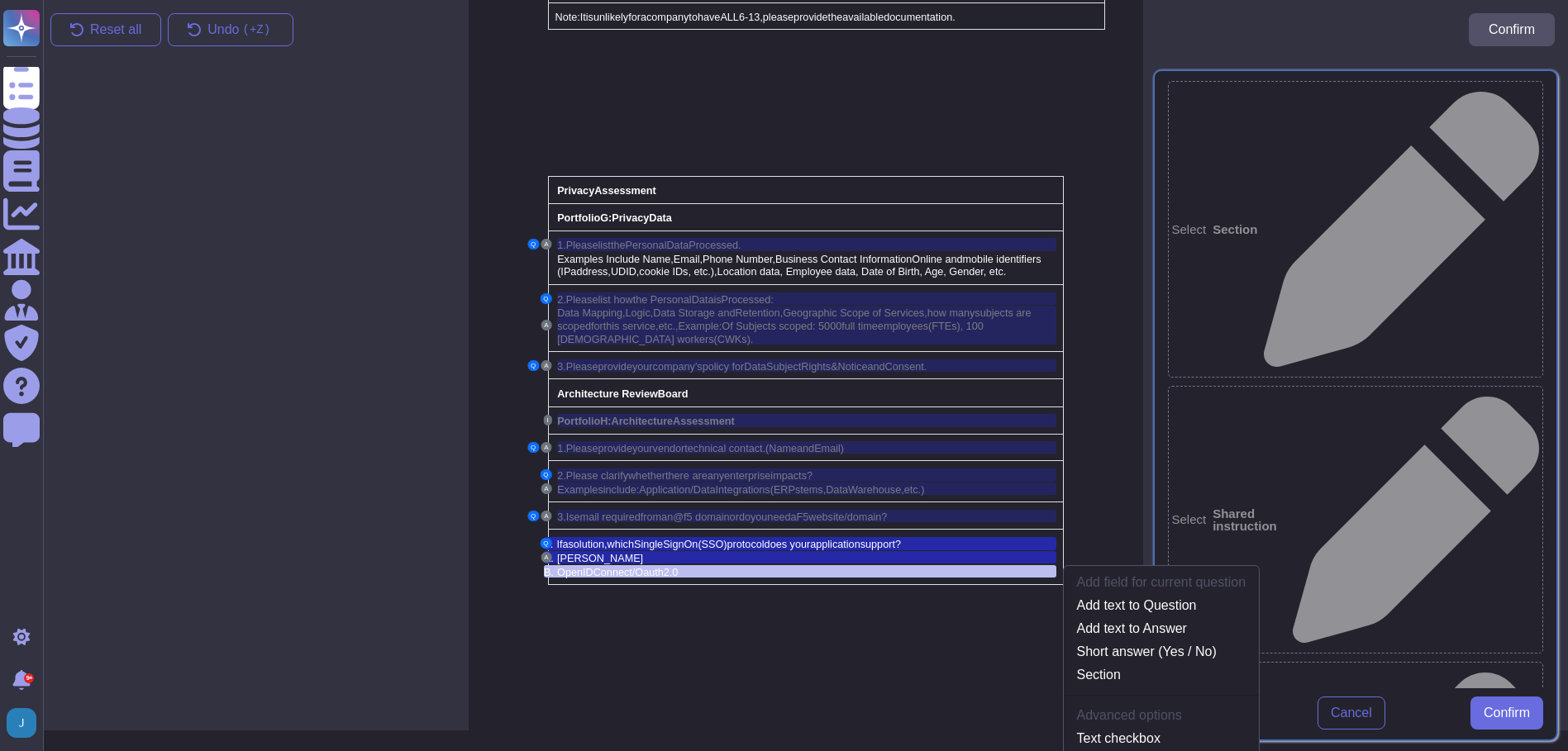
scroll to position [3479, 0]
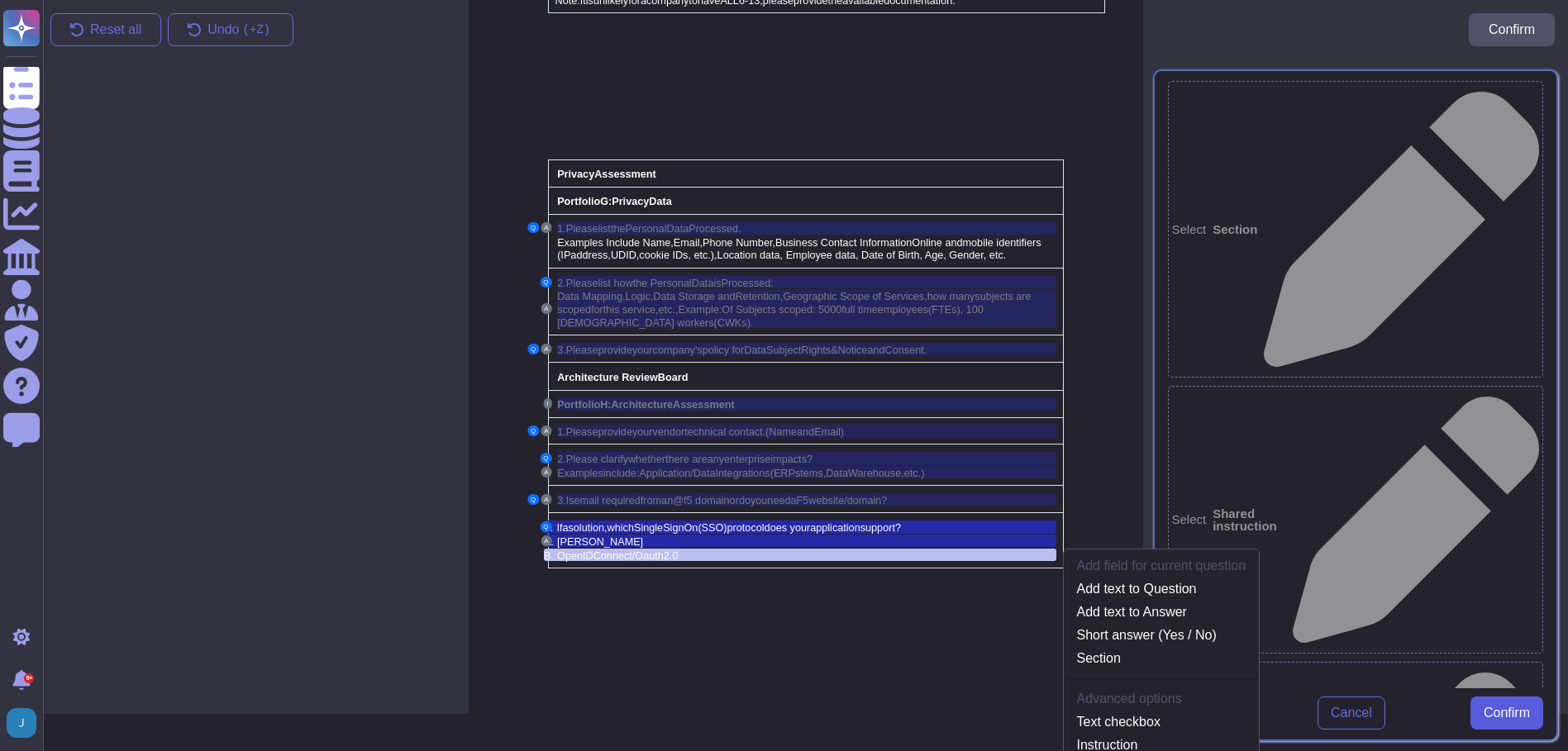
click at [1501, 707] on span "Confirm" at bounding box center [1506, 713] width 47 height 13
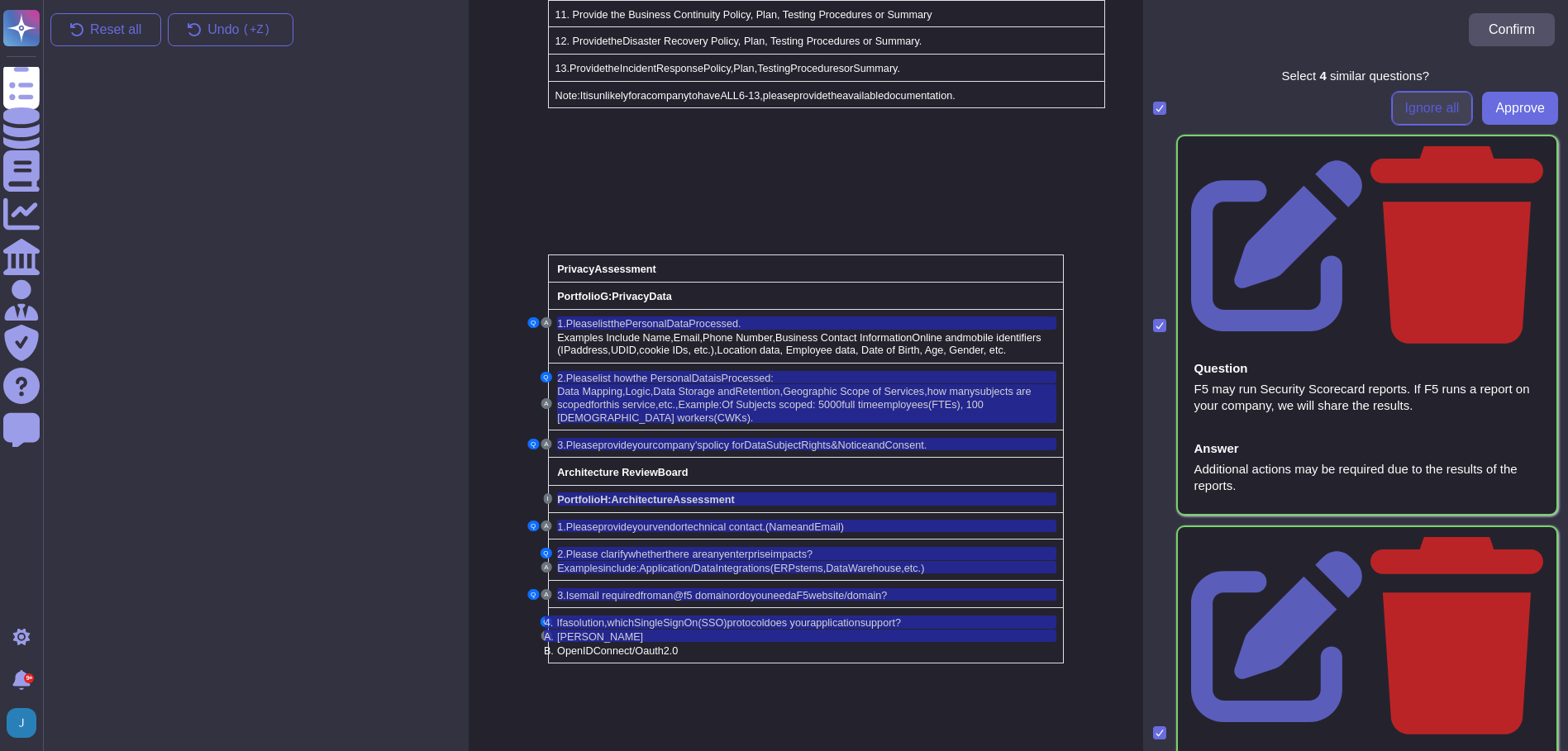
click at [1417, 108] on span "Ignore all" at bounding box center [1432, 108] width 55 height 13
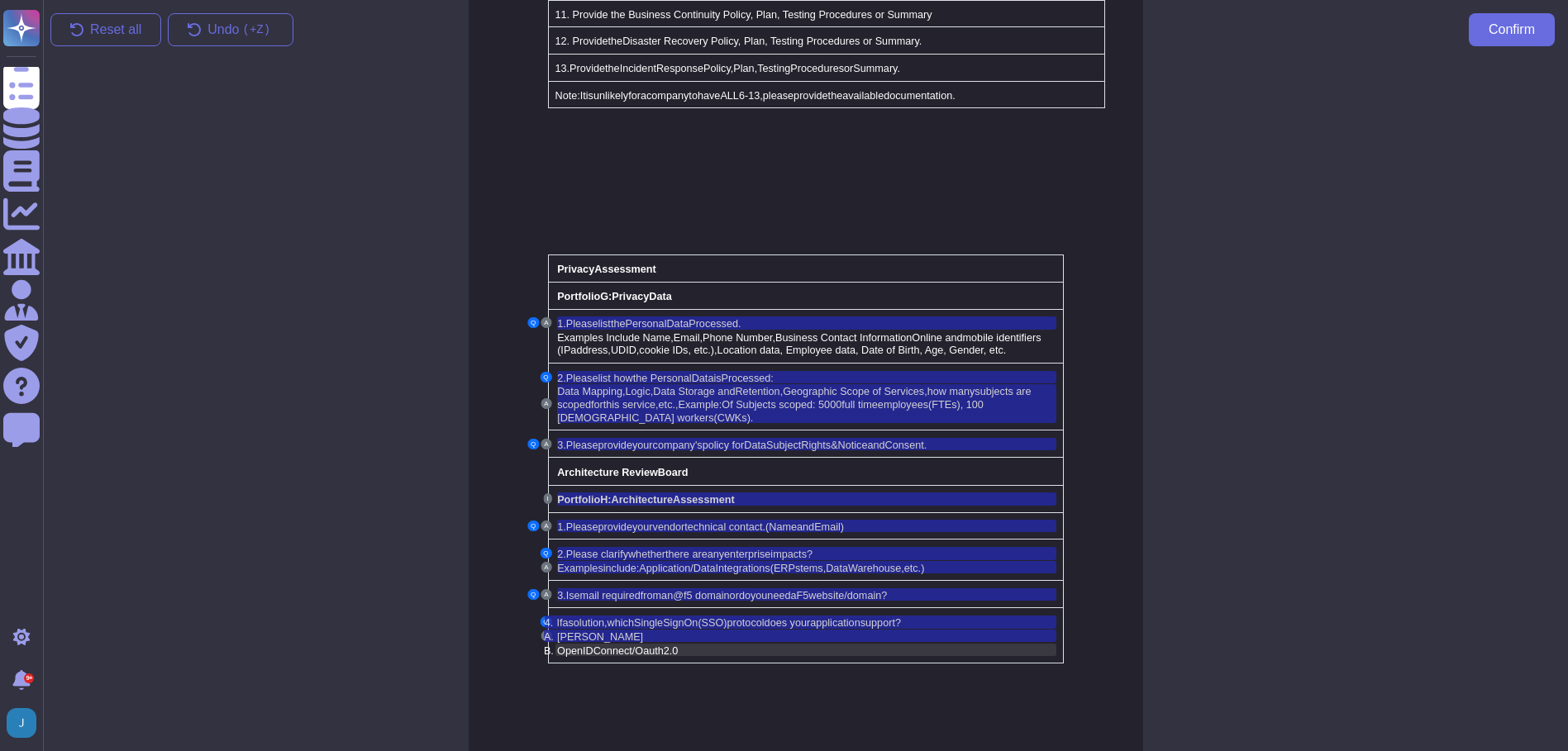
click at [578, 645] on span "OpenID" at bounding box center [575, 651] width 37 height 12
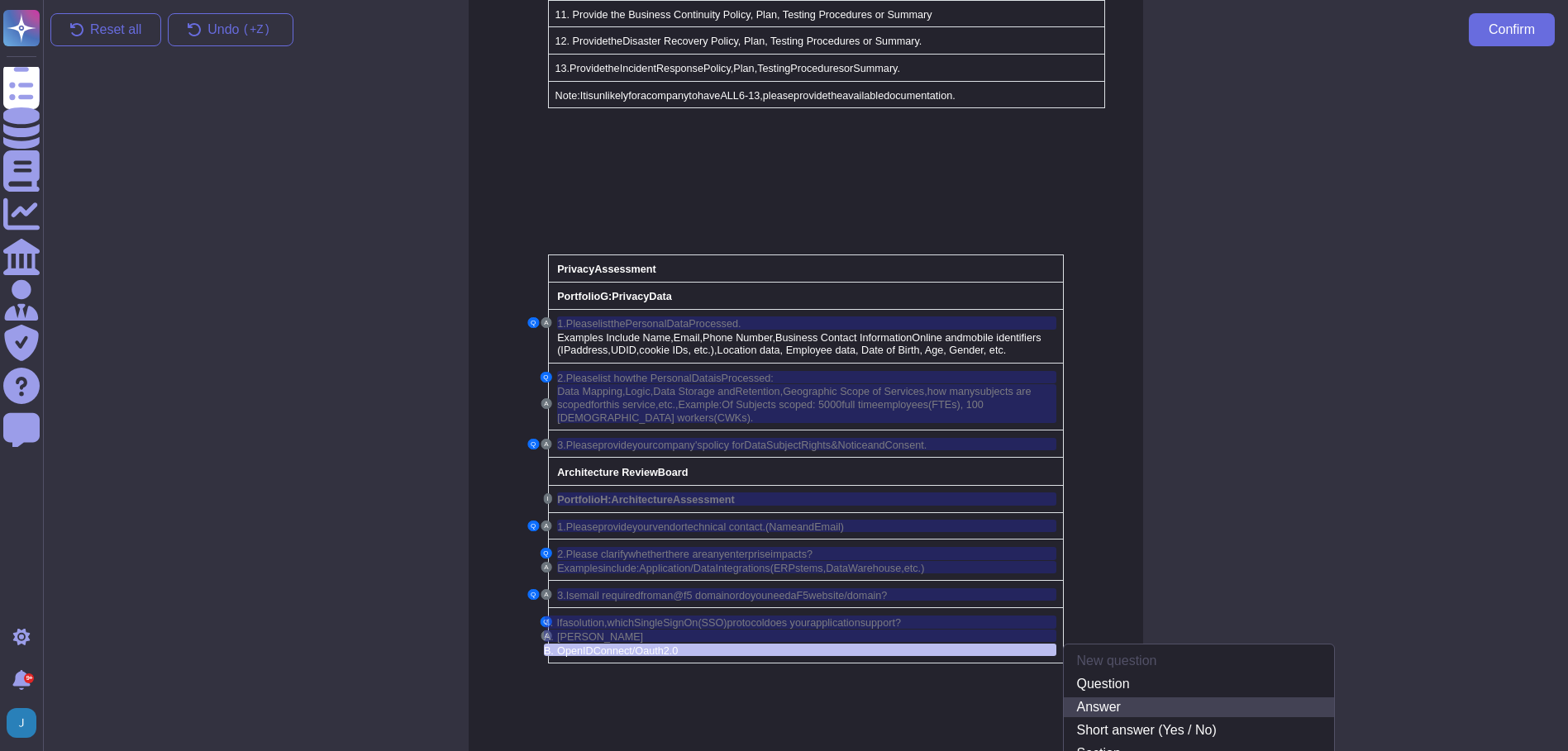
click at [1101, 697] on link "Answer" at bounding box center [1199, 707] width 271 height 20
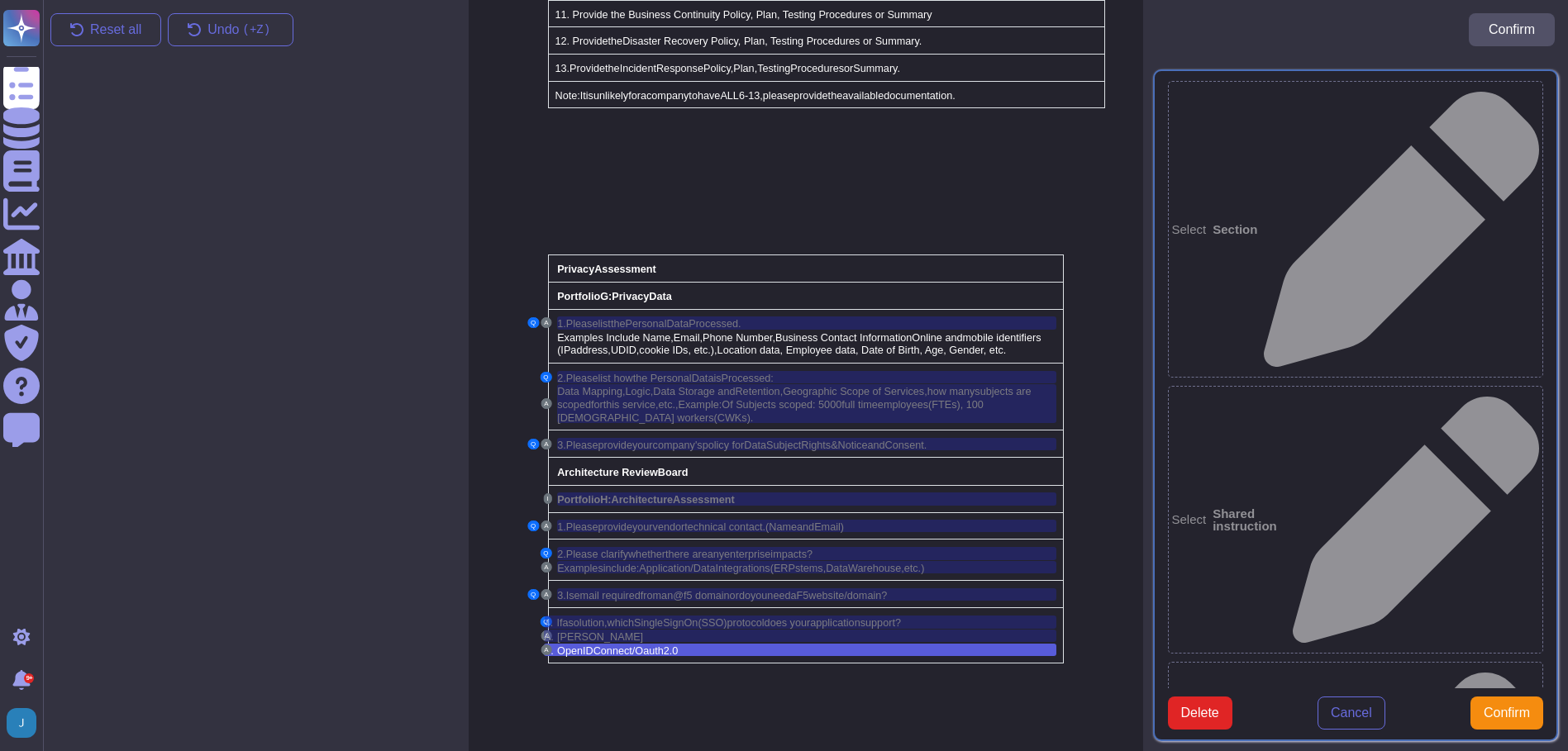
type textarea "OpenID Connect/Oauth 2.0"
click at [1513, 707] on span "Confirm" at bounding box center [1506, 713] width 47 height 13
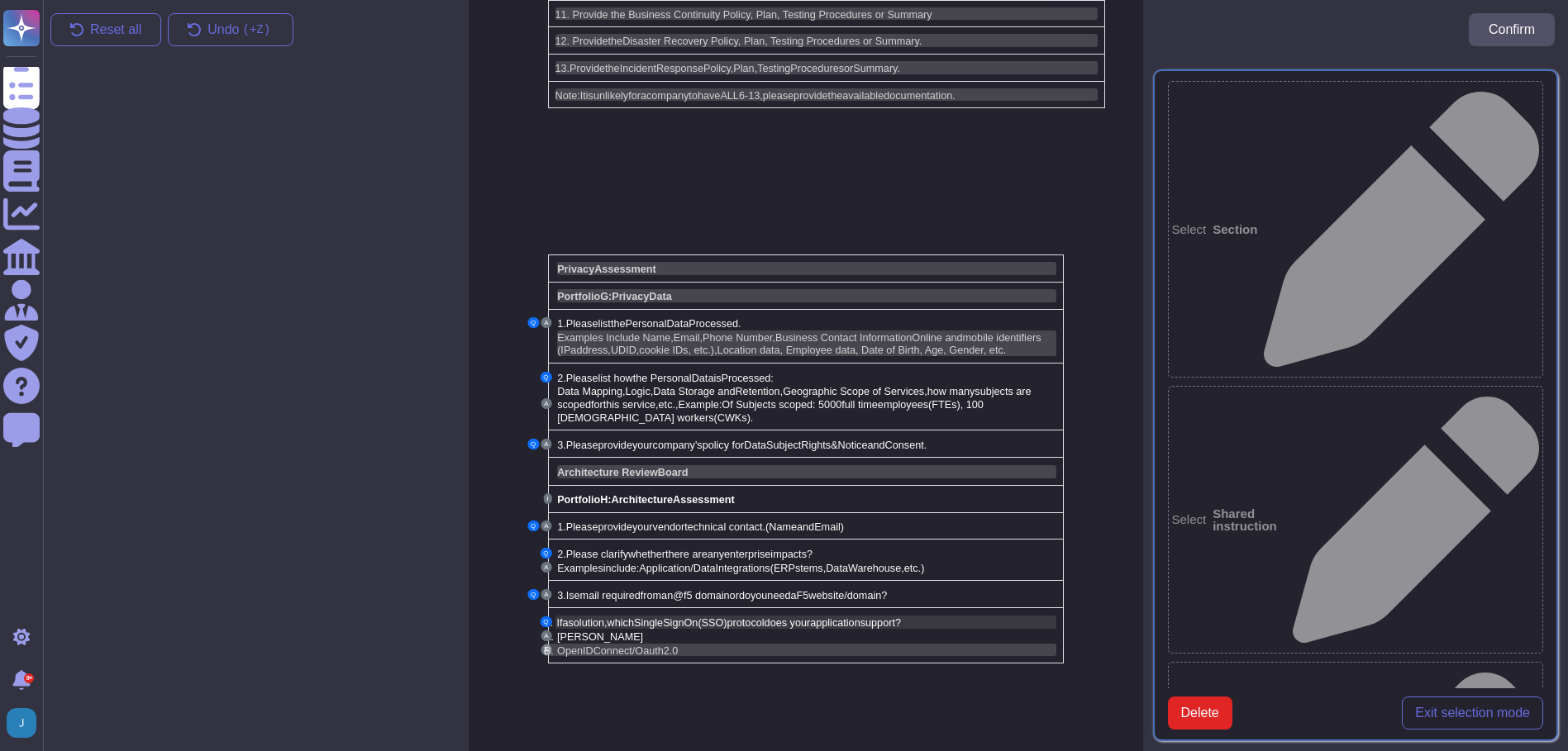
click at [611, 617] on span "which" at bounding box center [621, 623] width 27 height 12
click at [1204, 707] on span "Delete" at bounding box center [1200, 713] width 38 height 13
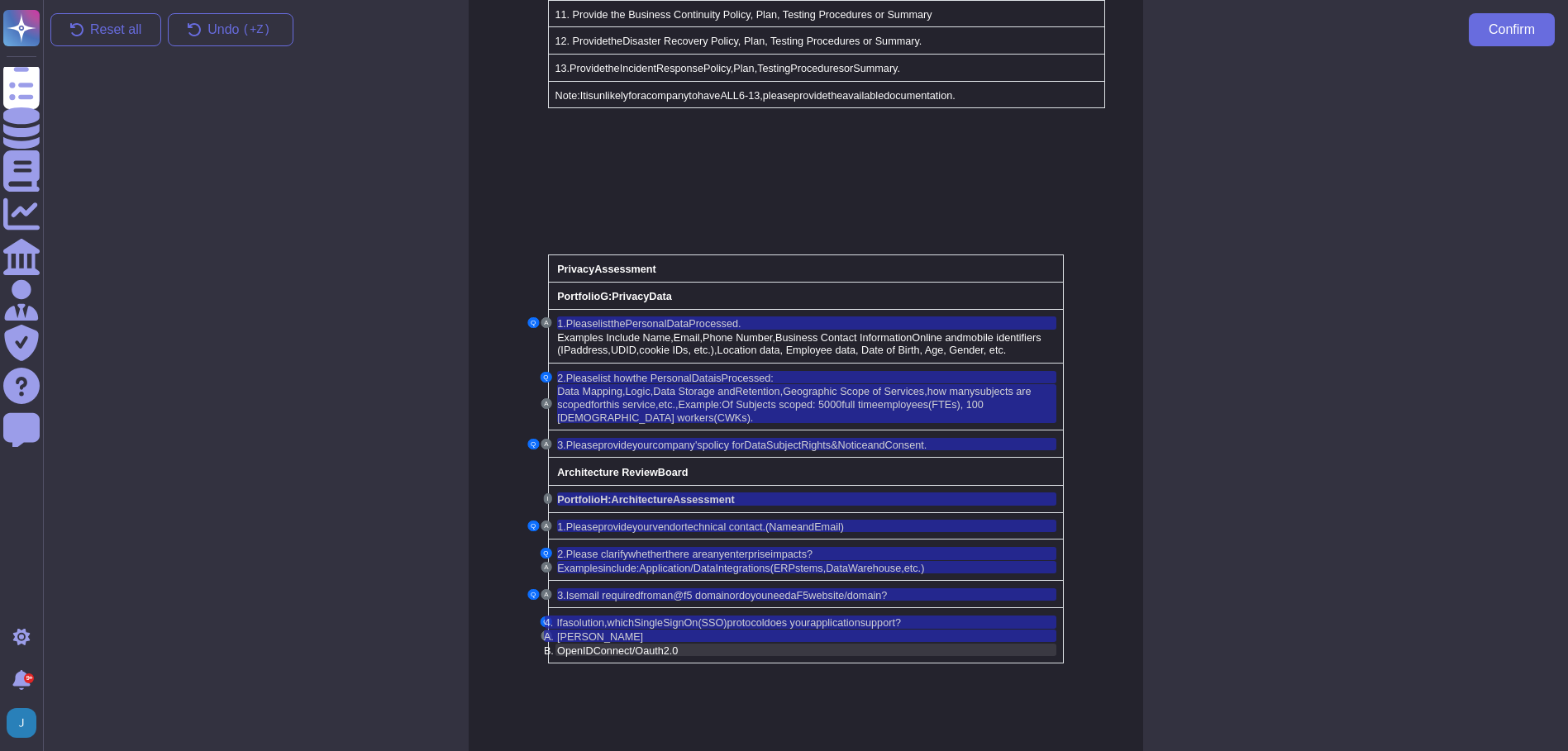
click at [653, 645] on span "Oauth" at bounding box center [648, 651] width 28 height 12
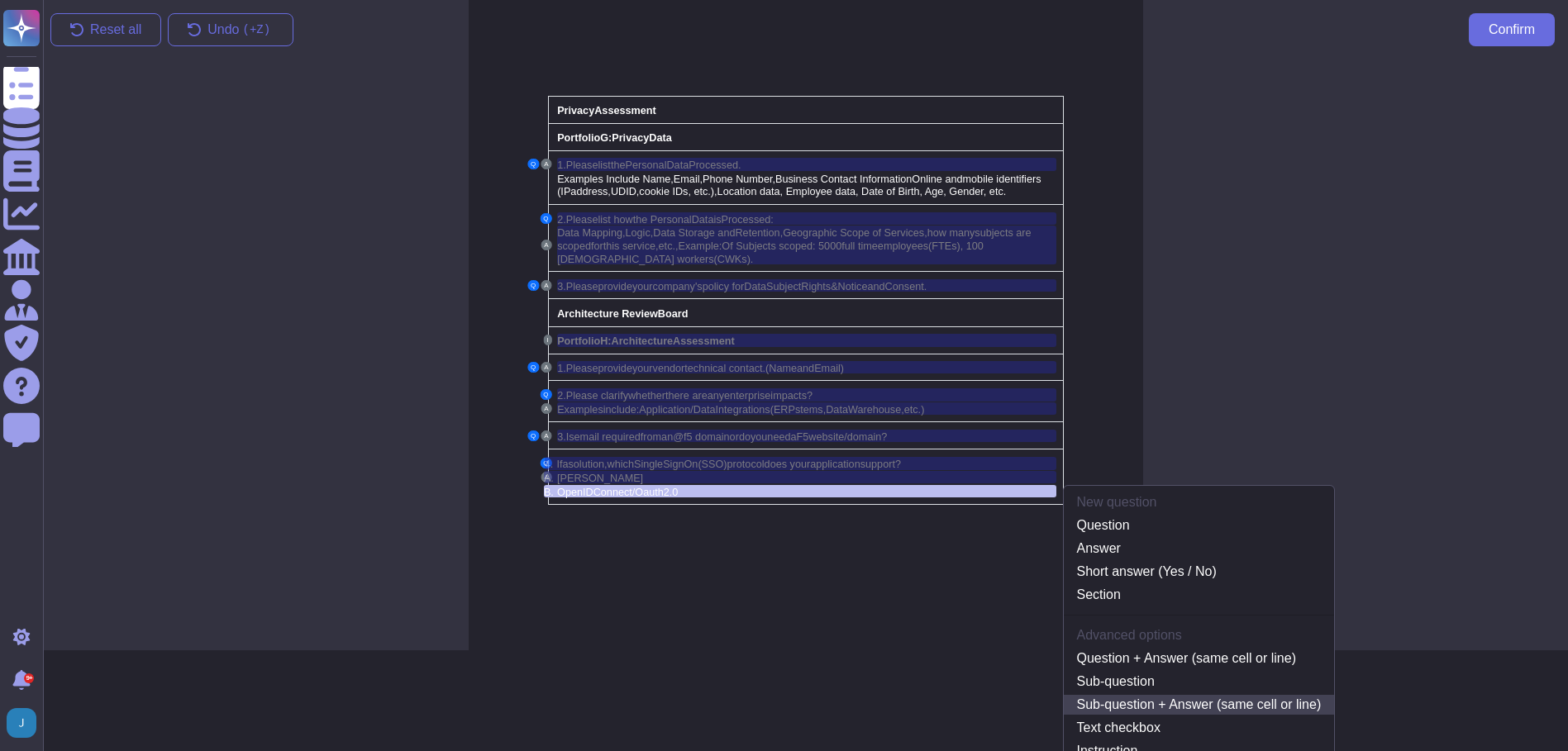
scroll to position [3548, 0]
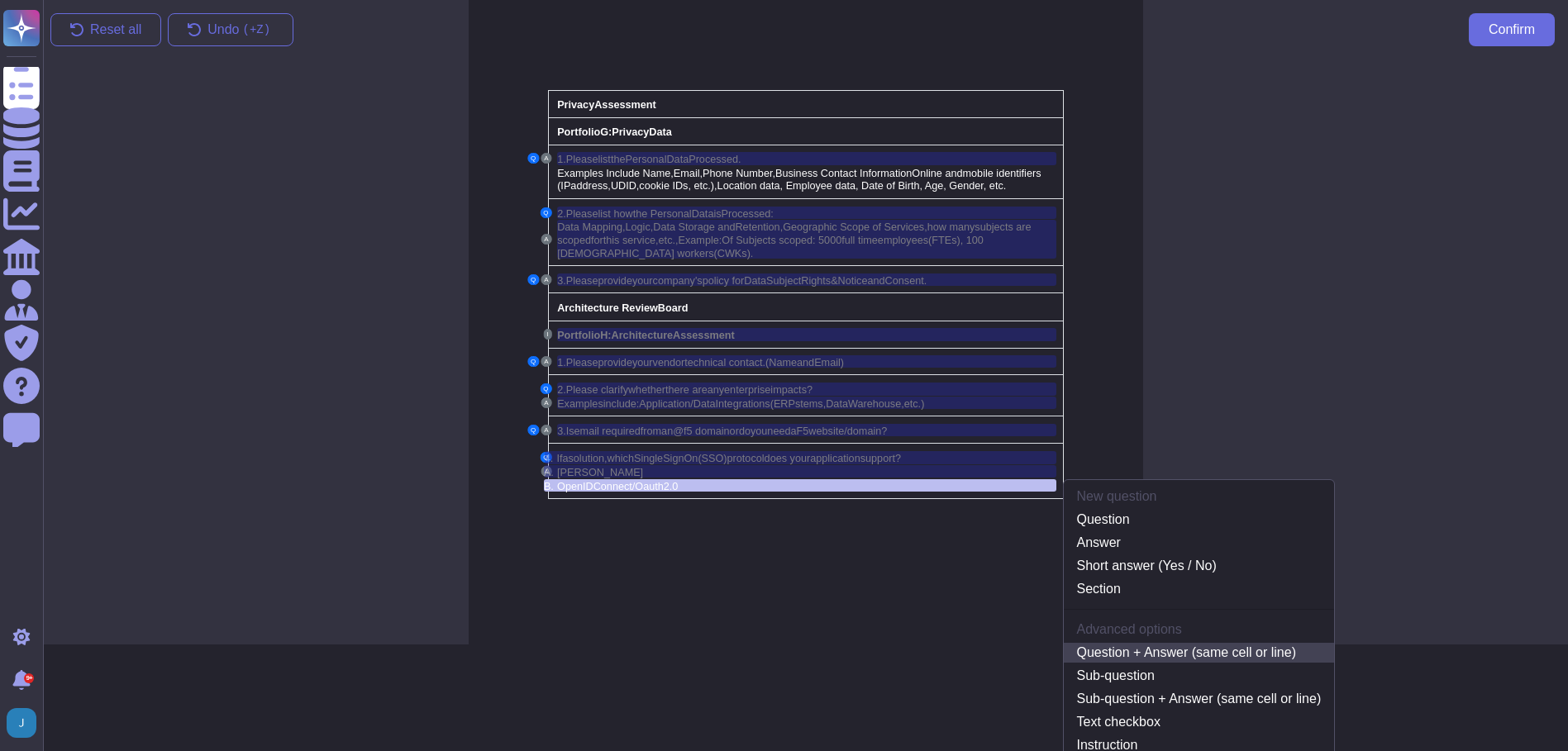
click at [1172, 643] on link "Question + Answer (same cell or line)" at bounding box center [1199, 653] width 271 height 20
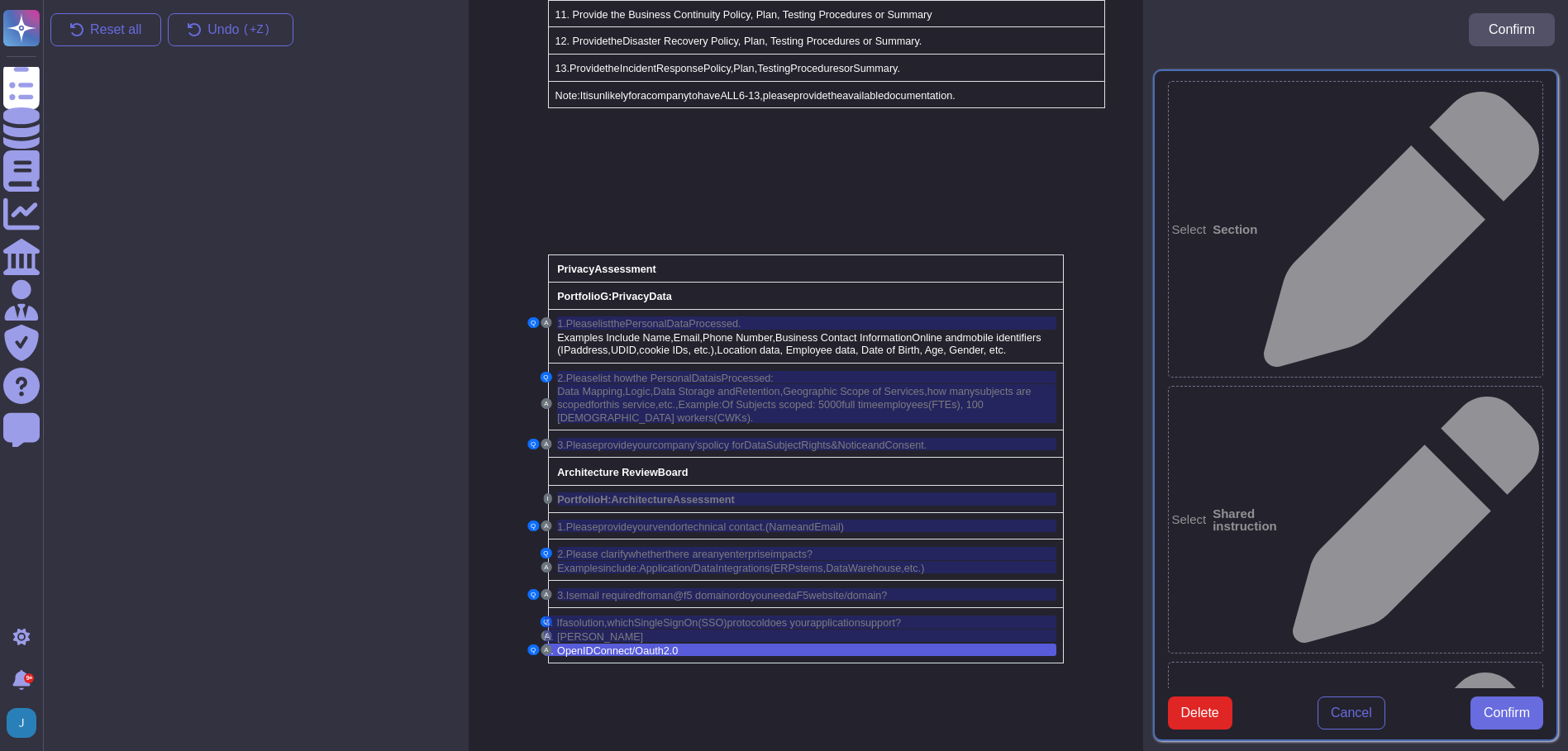
type textarea "OpenID Connect/Oauth 2.0"
drag, startPoint x: 1484, startPoint y: 727, endPoint x: 1493, endPoint y: 725, distance: 9.2
click at [1485, 720] on span "Confirm" at bounding box center [1506, 713] width 47 height 13
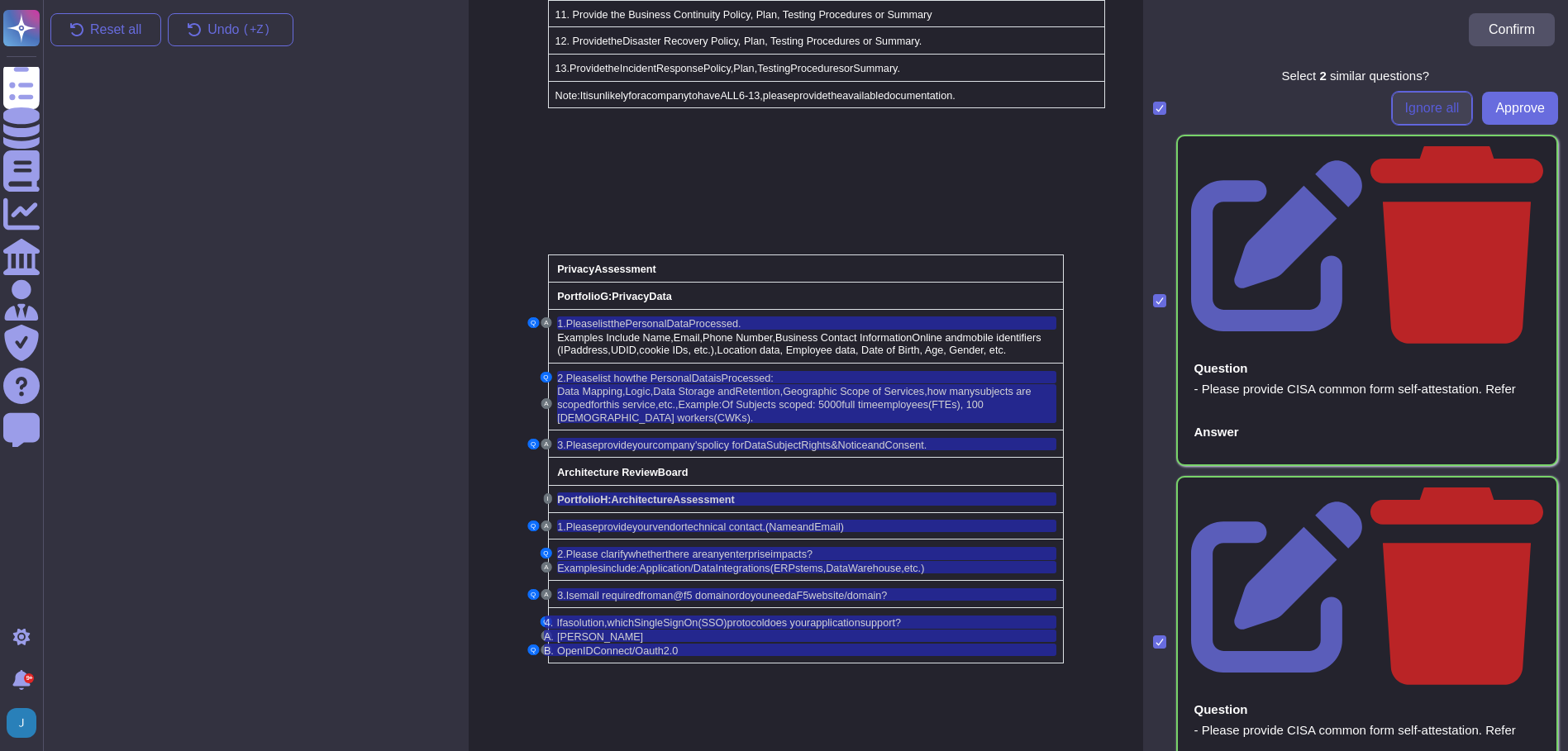
click at [1405, 109] on span "Ignore all" at bounding box center [1432, 108] width 55 height 13
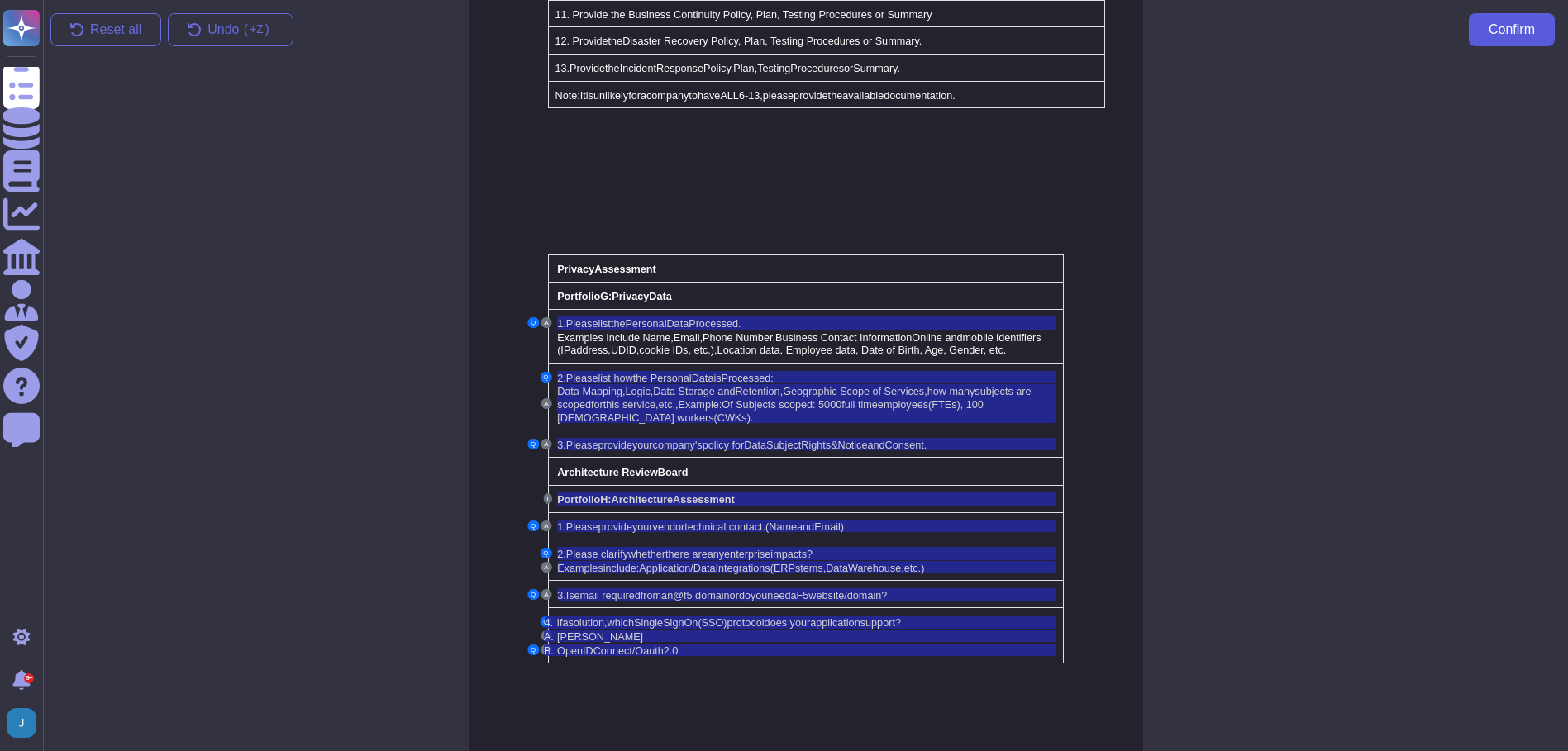
click at [1503, 24] on span "Confirm" at bounding box center [1512, 30] width 47 height 13
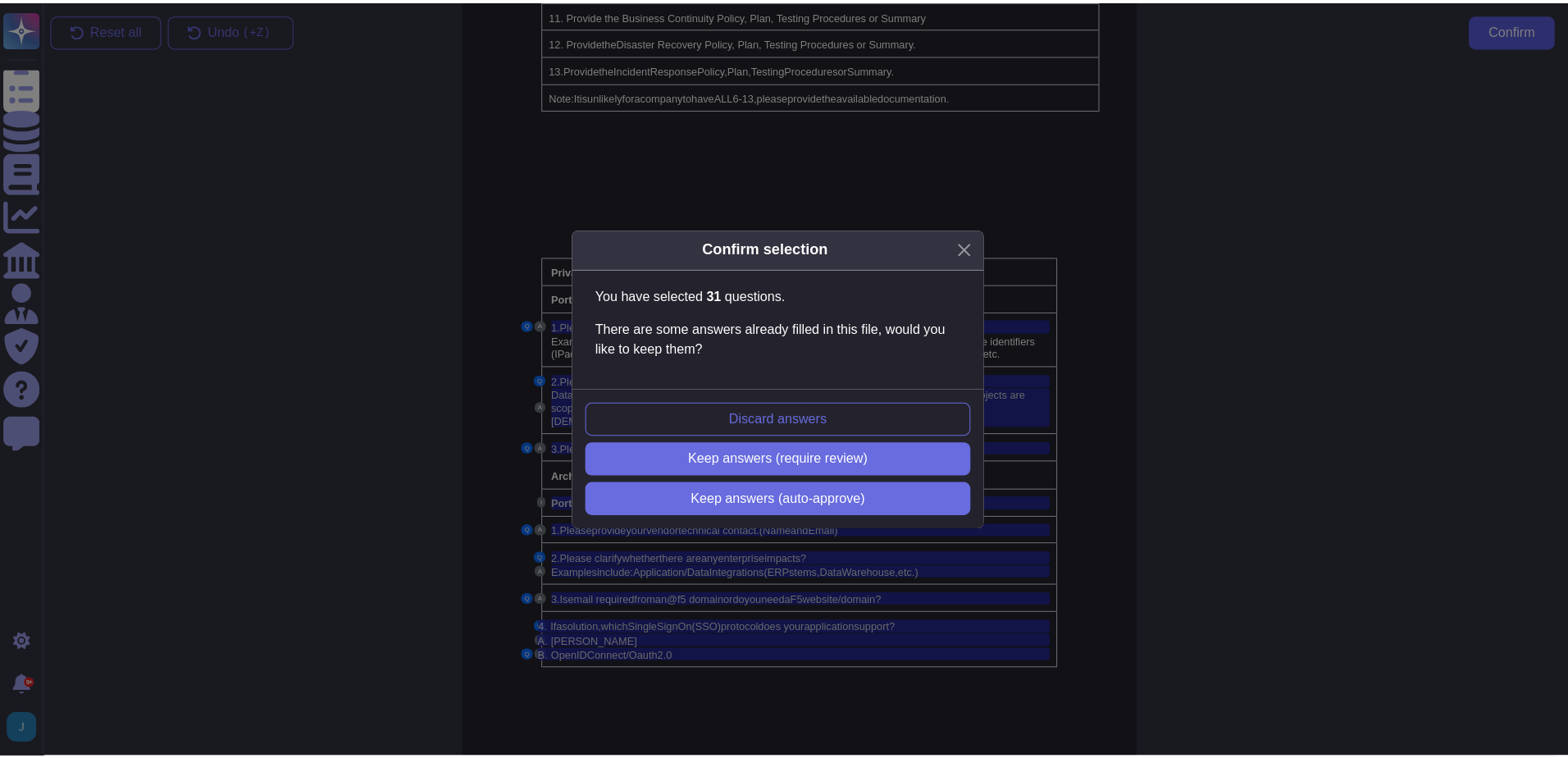
scroll to position [3347, 0]
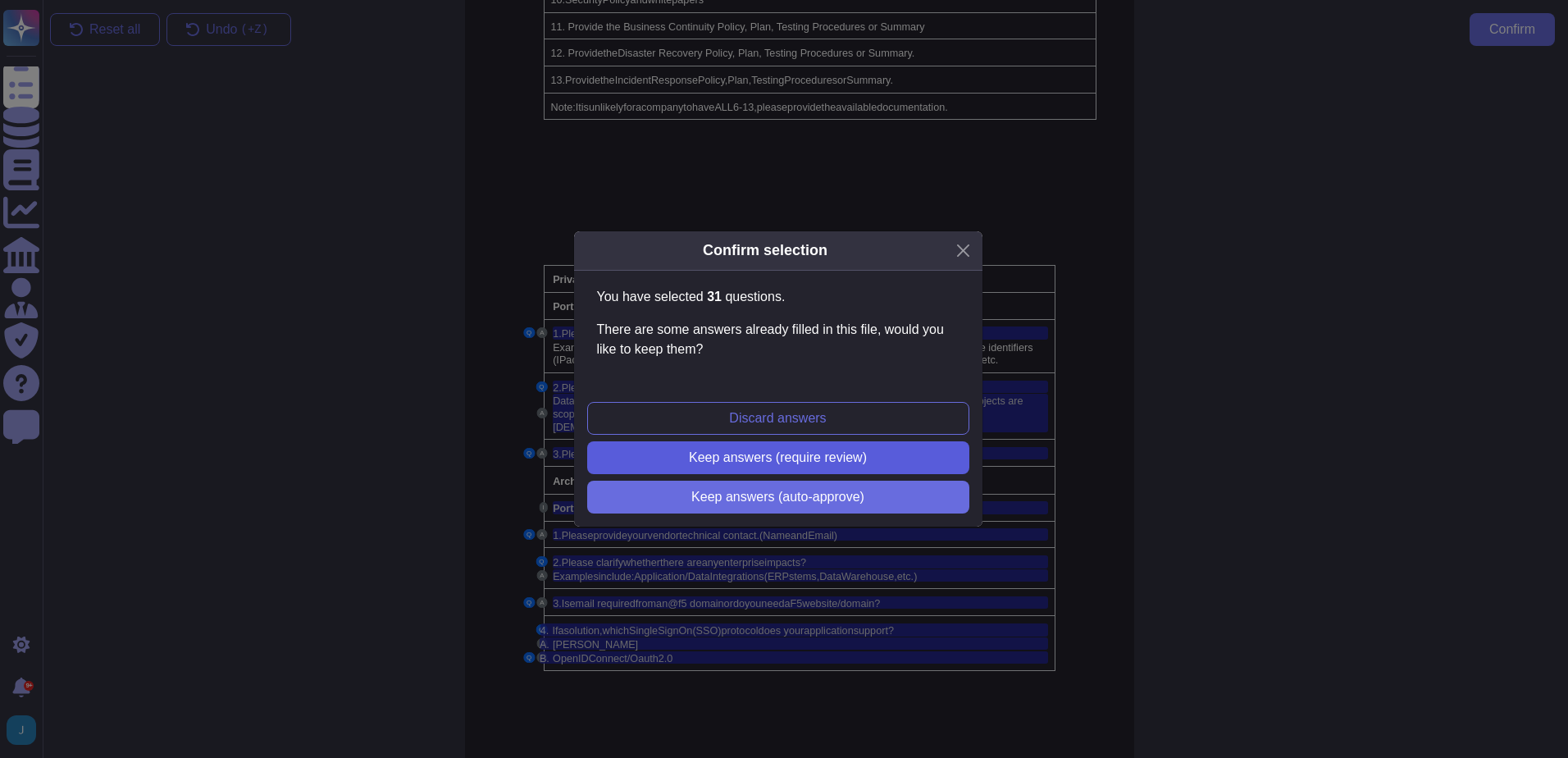
click at [776, 458] on span "Keep answers (require review)" at bounding box center [778, 457] width 178 height 13
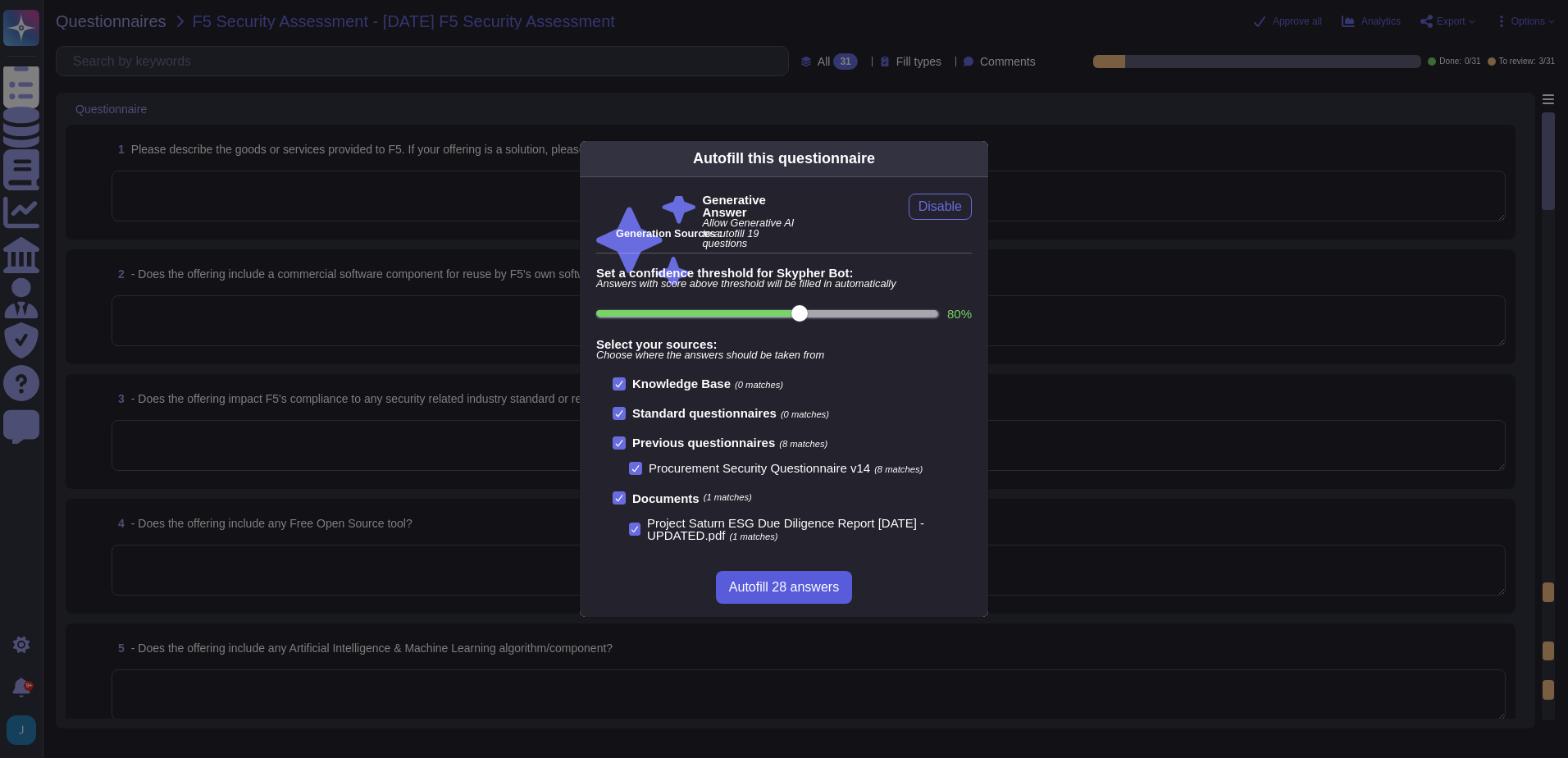
click at [752, 581] on span "Autofill 28 answers" at bounding box center [784, 587] width 110 height 13
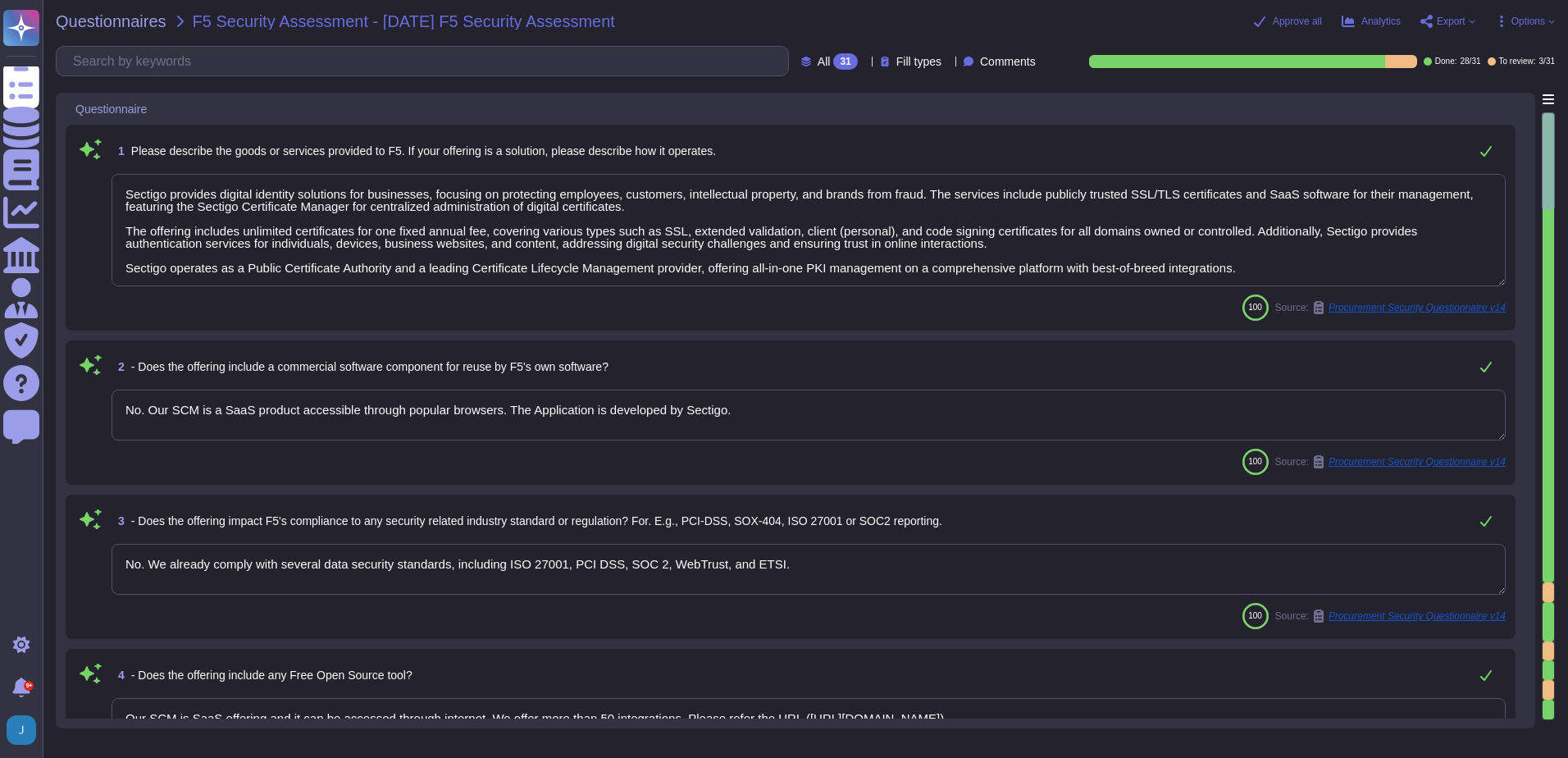
type textarea "Sectigo provides digital identity solutions for businesses, focusing on protect…"
type textarea "No. Our SCM is a SaaS product accessible through popular browsers. The Applicat…"
type textarea "No. We already comply with several data security standards, including ISO 27001…"
type textarea "Our SCM is SaaS offering and it can be accessed through internet. We offer more…"
type textarea "Our application or system does not use Artificial Intelligence (AI) or Machine …"
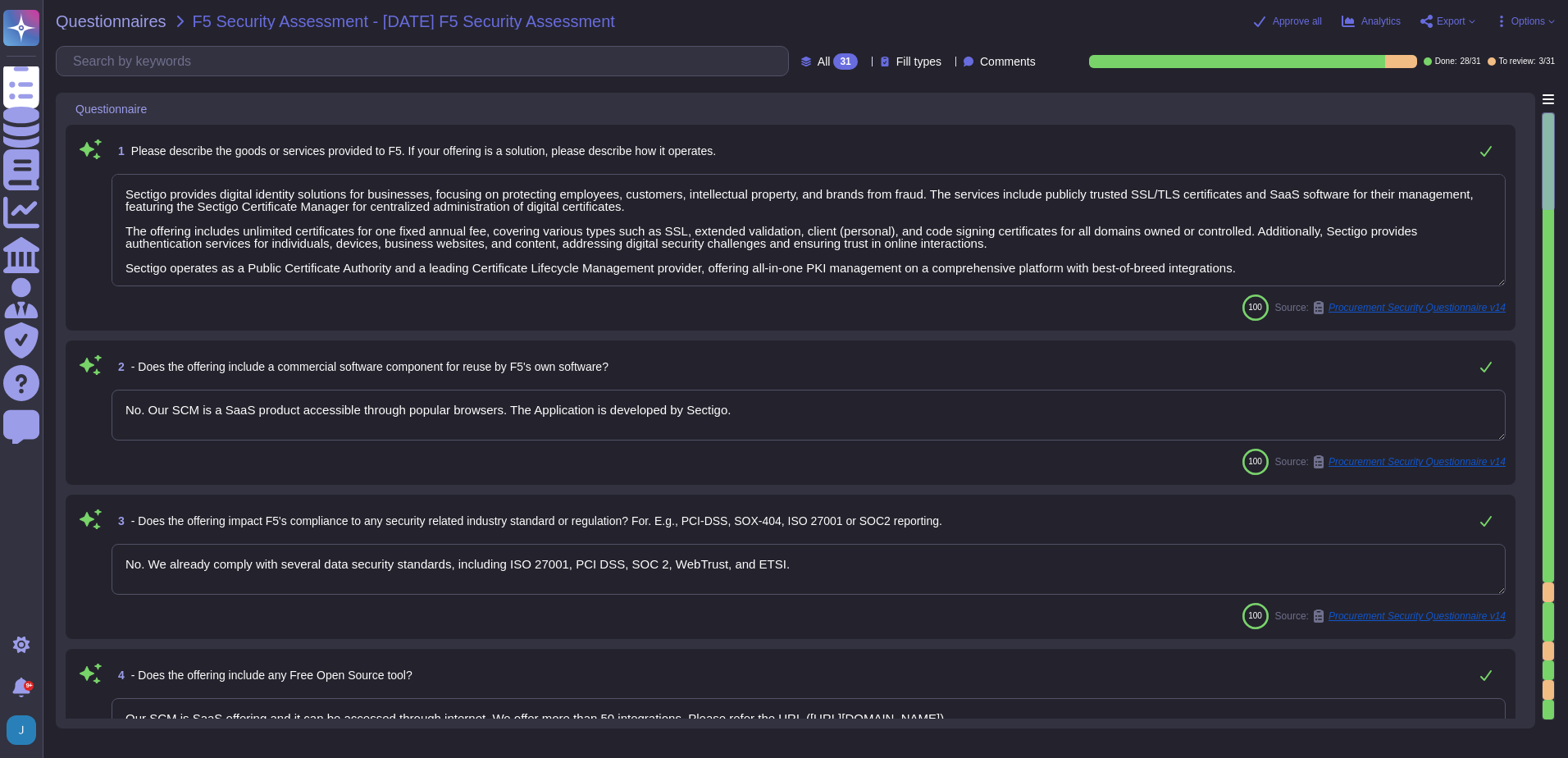
type textarea "Name: [PERSON_NAME] Email: [EMAIL_ADDRESS][DOMAIN_NAME]"
click at [226, 49] on input "text" at bounding box center [426, 61] width 723 height 28
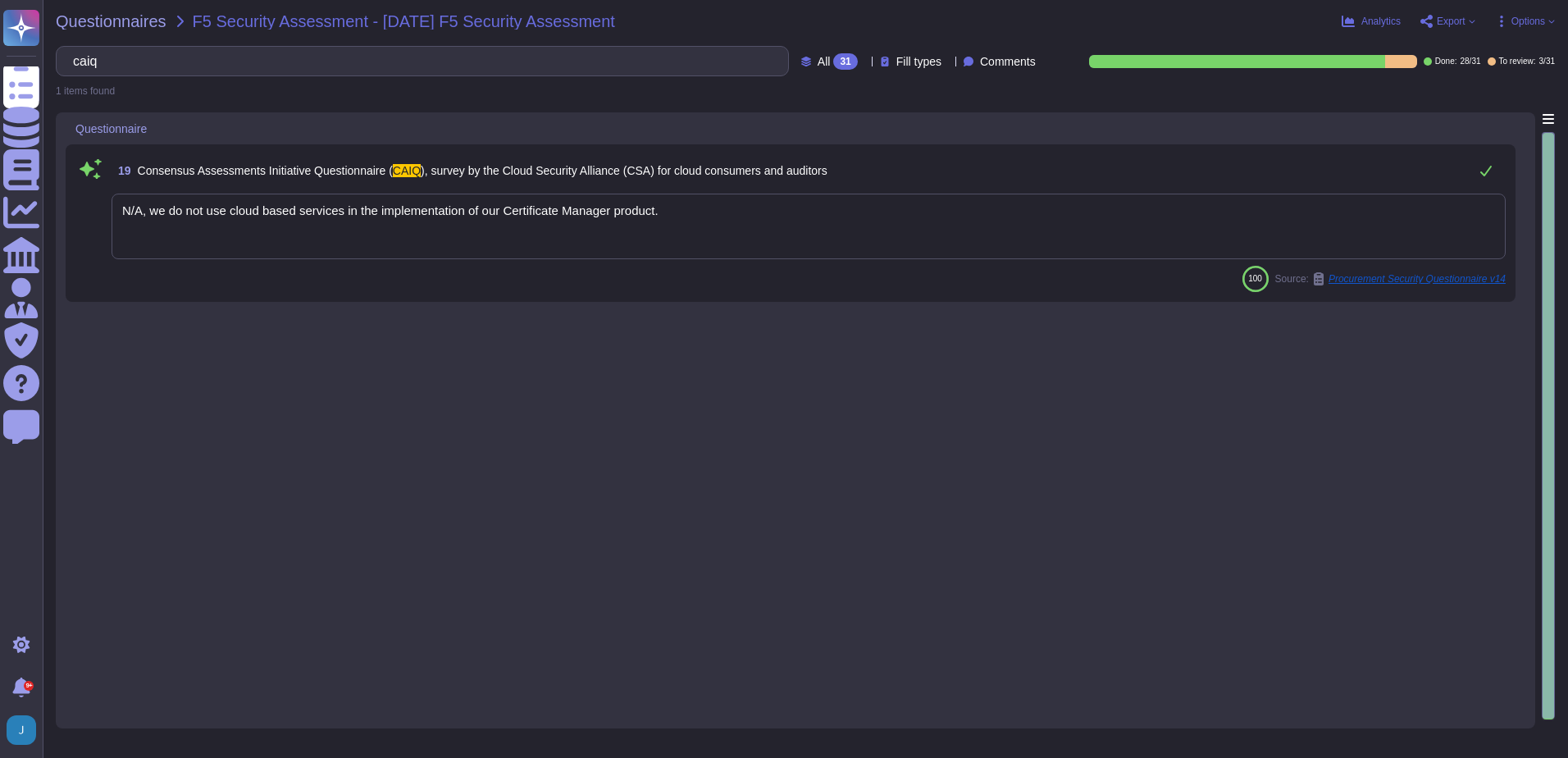
type input "caiq"
drag, startPoint x: 205, startPoint y: 56, endPoint x: 51, endPoint y: 47, distance: 154.3
click at [51, 47] on div "Questionnaires F5 Security Assessment - [DATE] F5 Security Assessment Analytics…" at bounding box center [805, 379] width 1525 height 758
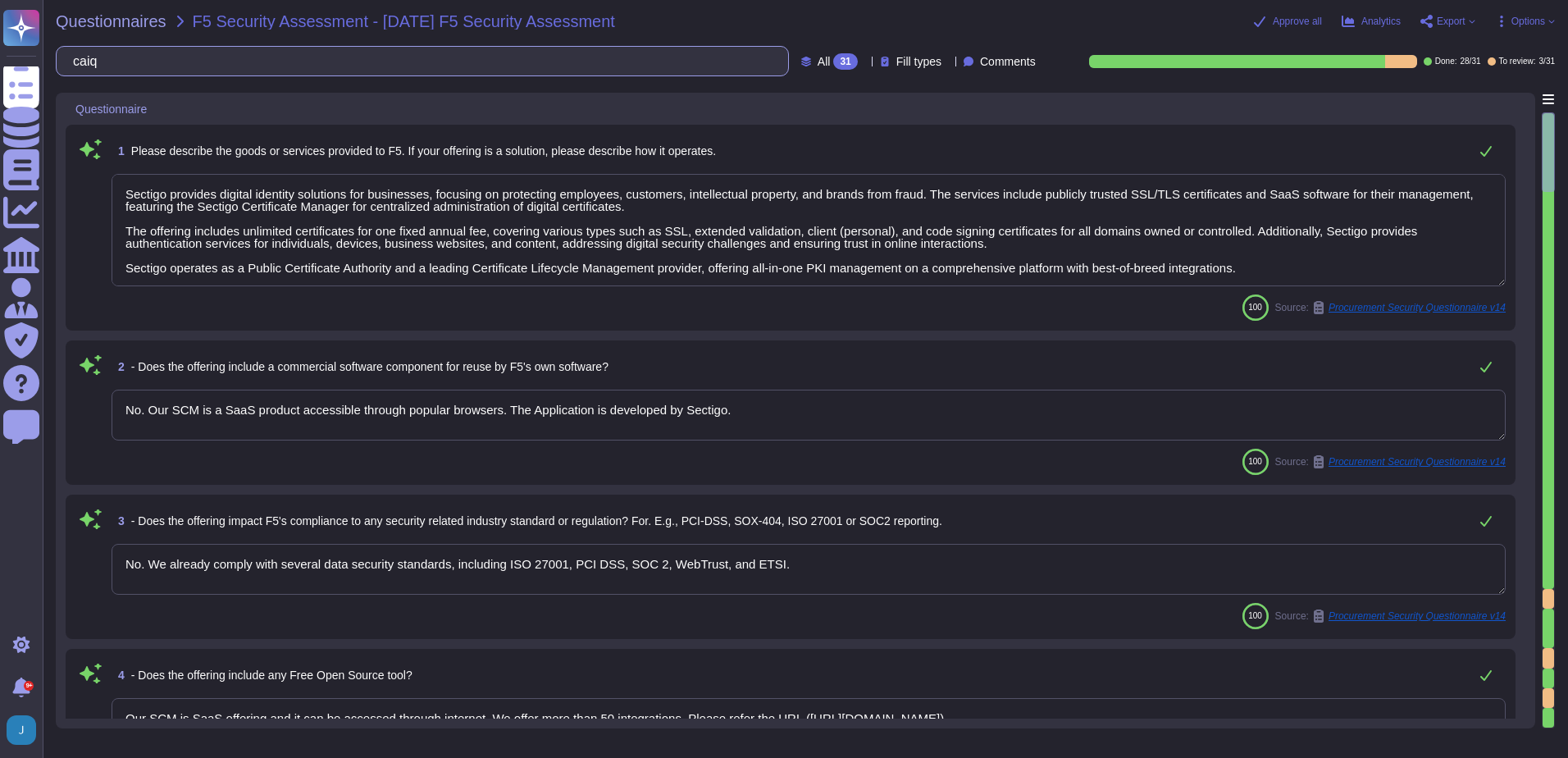
type textarea "No. Our SCM is a SaaS product accessible through popular browsers. The Applicat…"
type textarea "No. We already comply with several data security standards, including ISO 27001…"
type textarea "Our SCM is SaaS offering and it can be accessed through internet. We offer more…"
type textarea "Our application or system does not use Artificial Intelligence (AI) or Machine …"
type textarea "Name: [PERSON_NAME] Email: [EMAIL_ADDRESS][DOMAIN_NAME]"
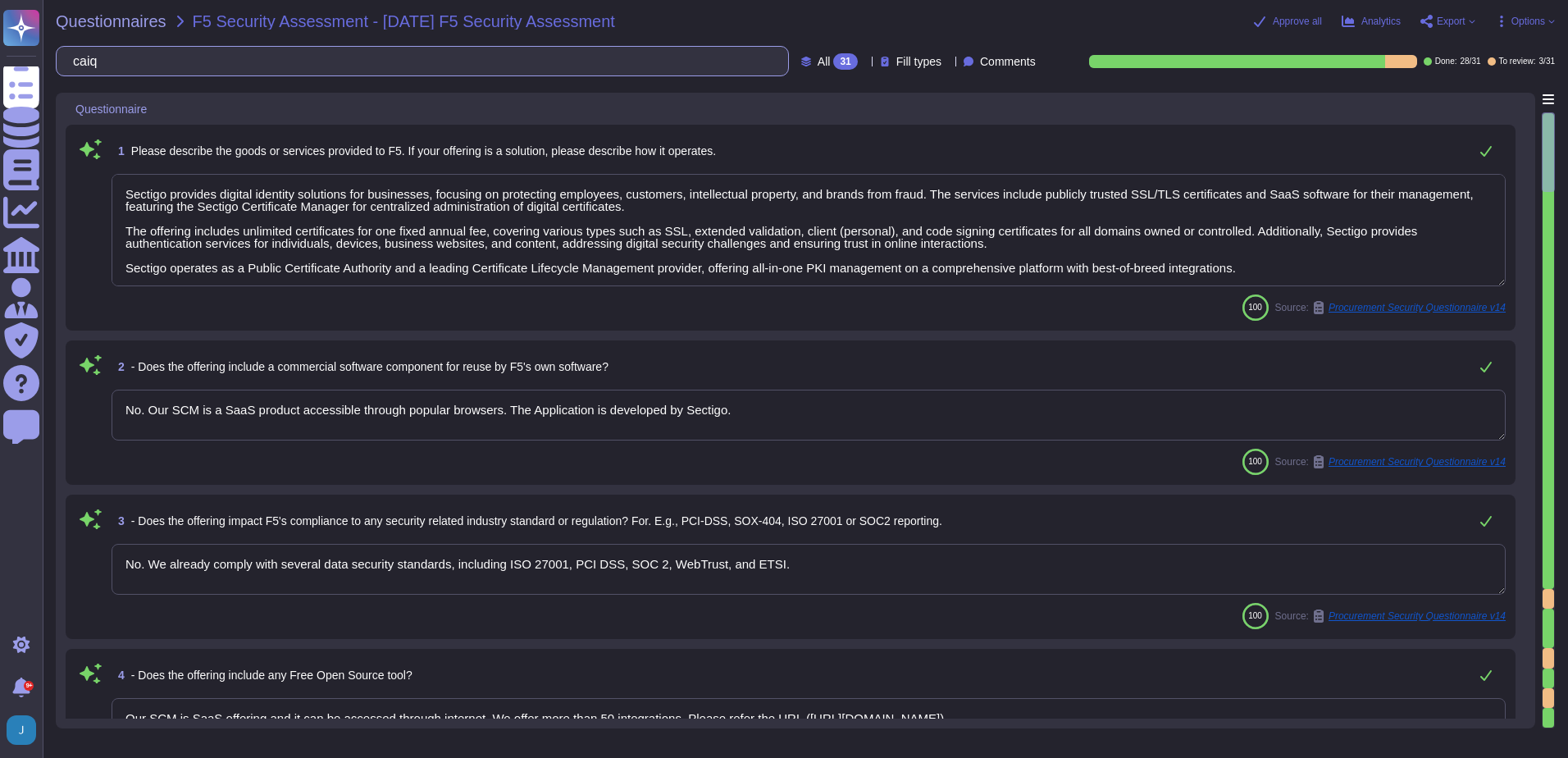
type textarea "Sectigo provides digital identity solutions for businesses, focusing on protect…"
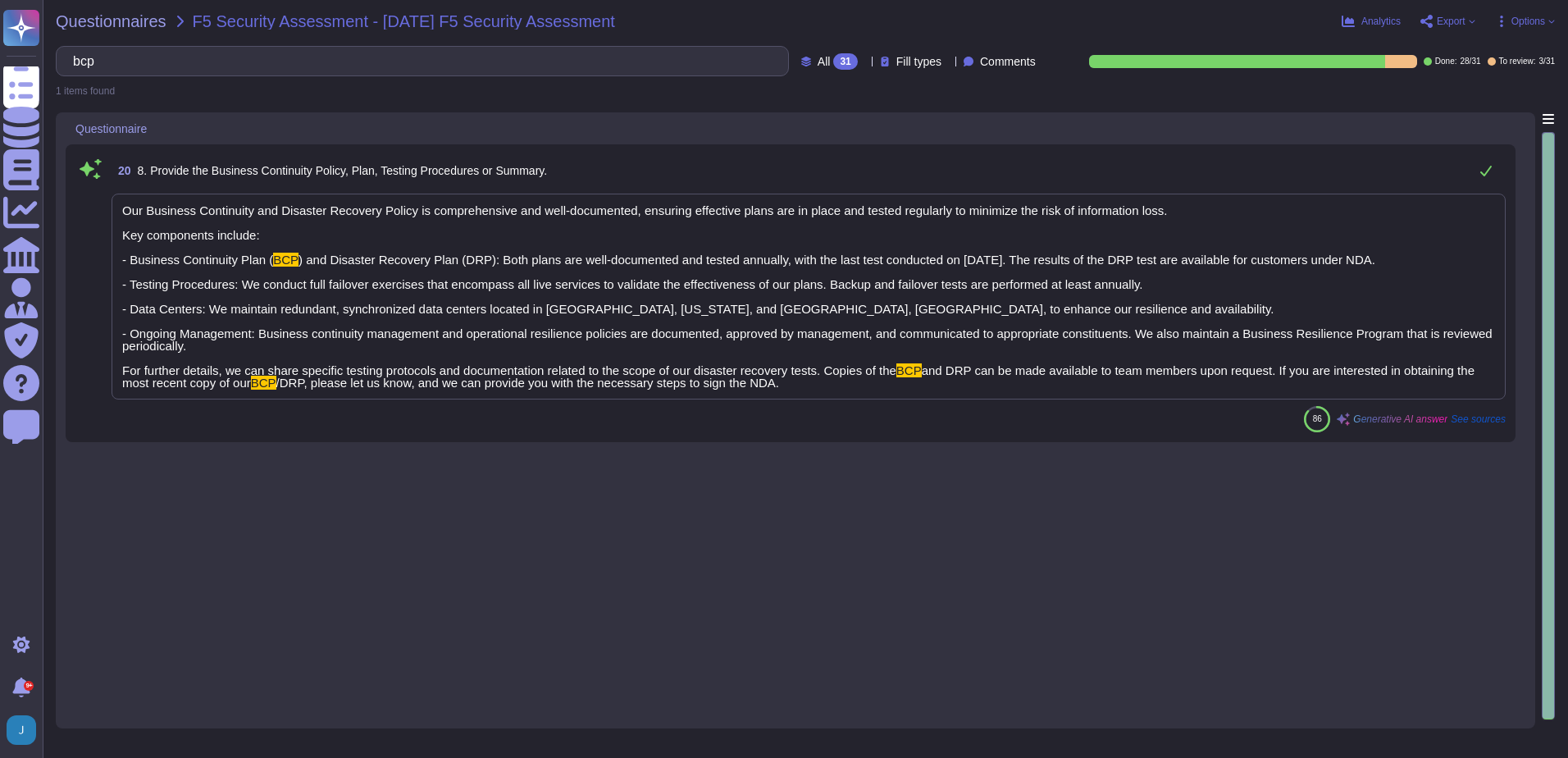
type input "bcp"
click at [245, 21] on span "F5 Security Assessment - [DATE] F5 Security Assessment" at bounding box center [404, 21] width 422 height 16
click at [223, 16] on span "F5 Security Assessment - [DATE] F5 Security Assessment" at bounding box center [404, 21] width 422 height 16
drag, startPoint x: 153, startPoint y: 60, endPoint x: 77, endPoint y: 59, distance: 76.0
click at [77, 59] on div "bcp" at bounding box center [422, 61] width 733 height 30
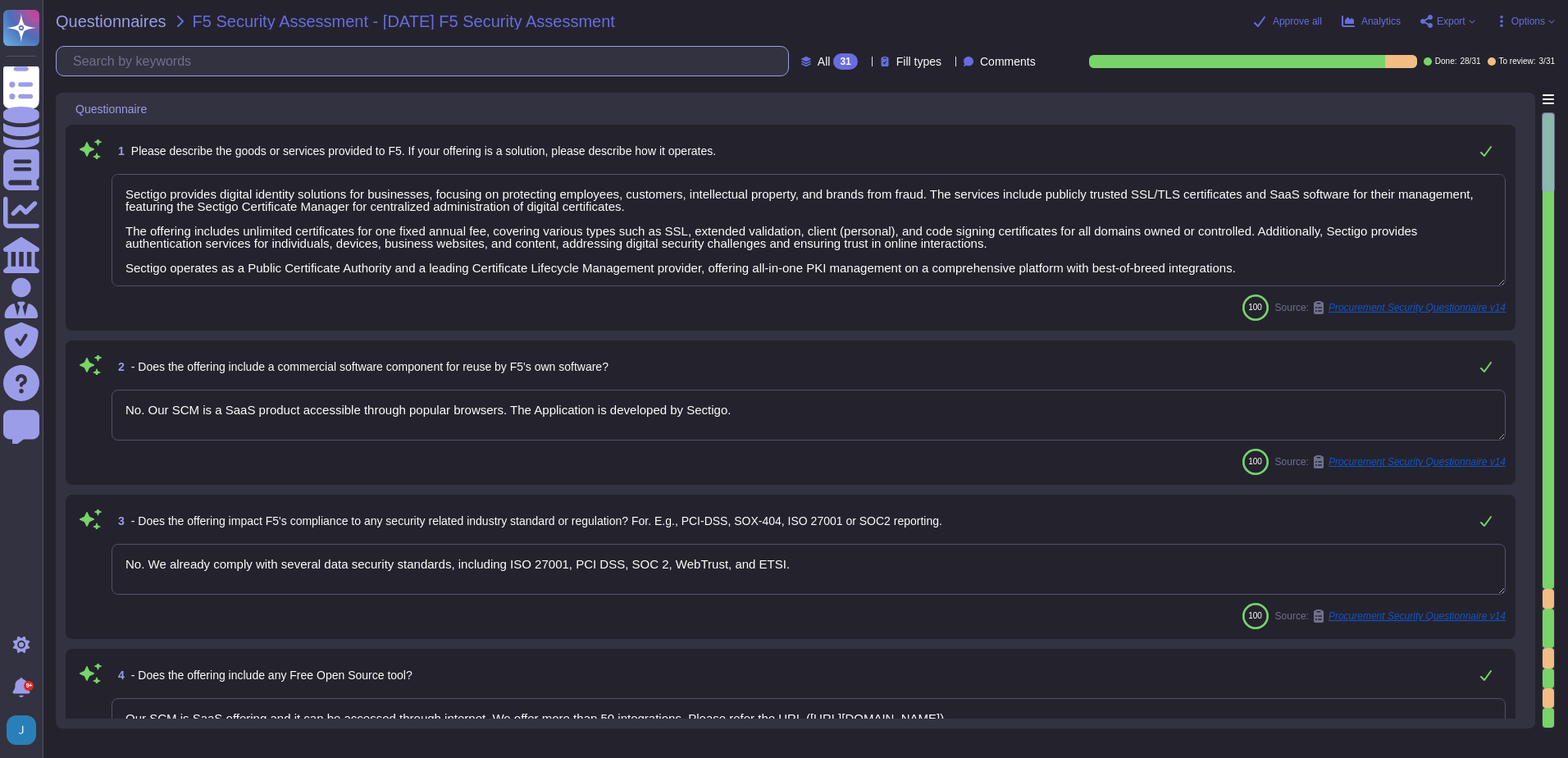
type textarea "No. Our SCM is a SaaS product accessible through popular browsers. The Applicat…"
type textarea "No. We already comply with several data security standards, including ISO 27001…"
type textarea "Our SCM is SaaS offering and it can be accessed through internet. We offer more…"
type textarea "Our application or system does not use Artificial Intelligence (AI) or Machine …"
type textarea "Name: [PERSON_NAME] Email: [EMAIL_ADDRESS][DOMAIN_NAME]"
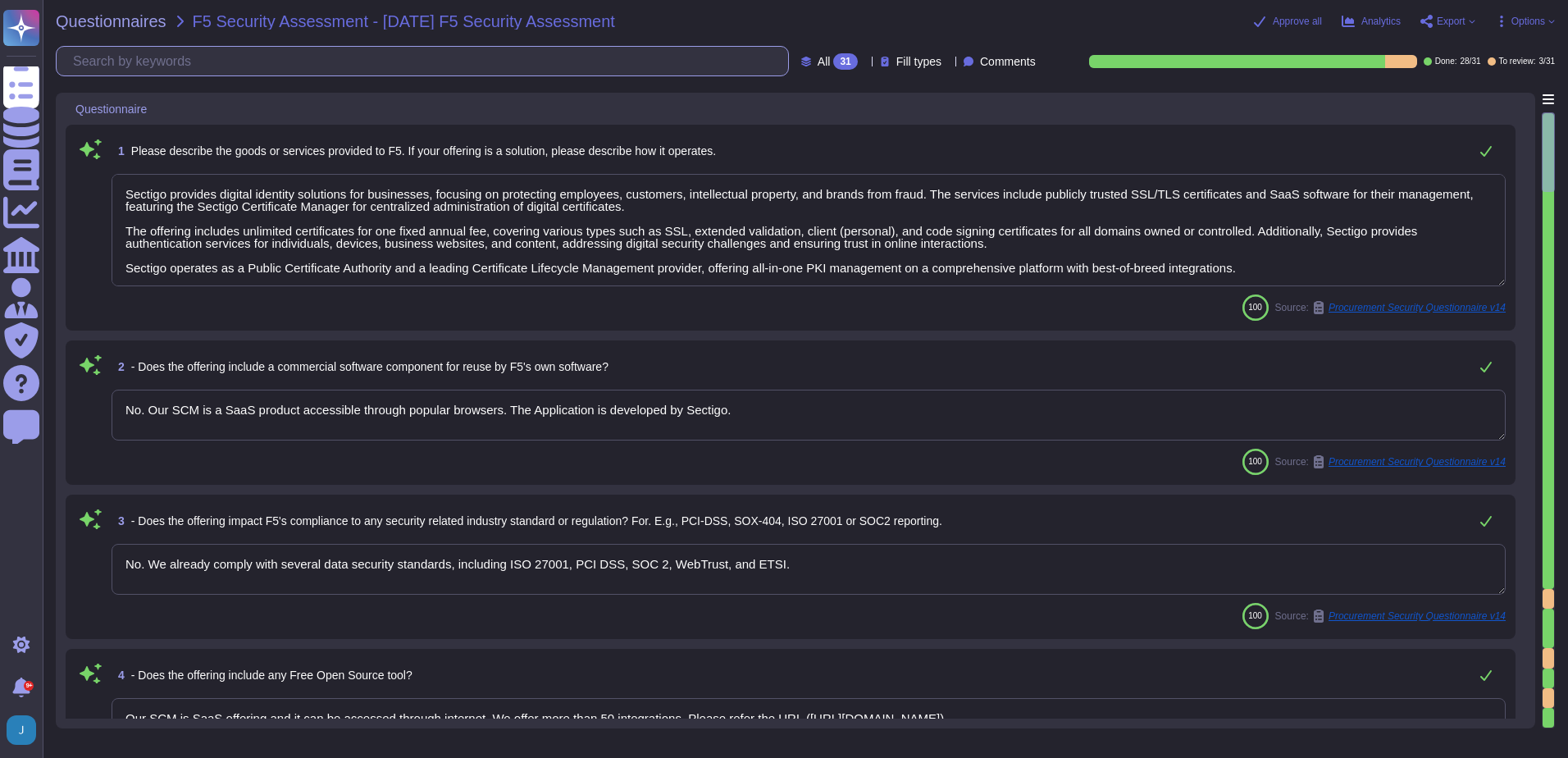
type textarea "Sectigo provides digital identity solutions for businesses, focusing on protect…"
type textarea "Yes, we have a documented third-party risk management program in place, which i…"
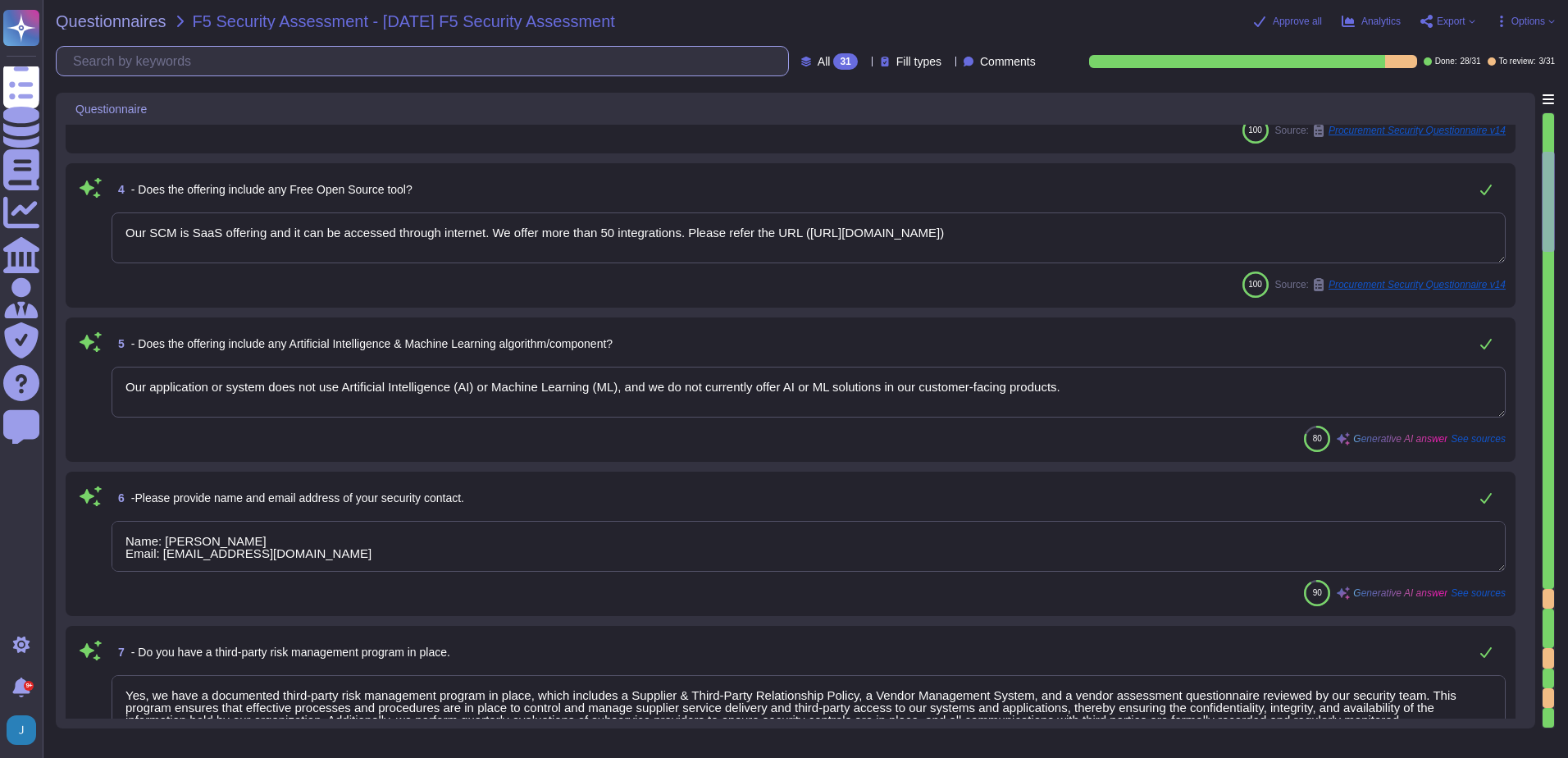
type textarea "Such information primarily included invoice data, such as names, email, phone n…"
type textarea "No, we have no recent cybersecurity incidents."
type textarea "We implement encryption at rest for all customer data, including backups, appli…"
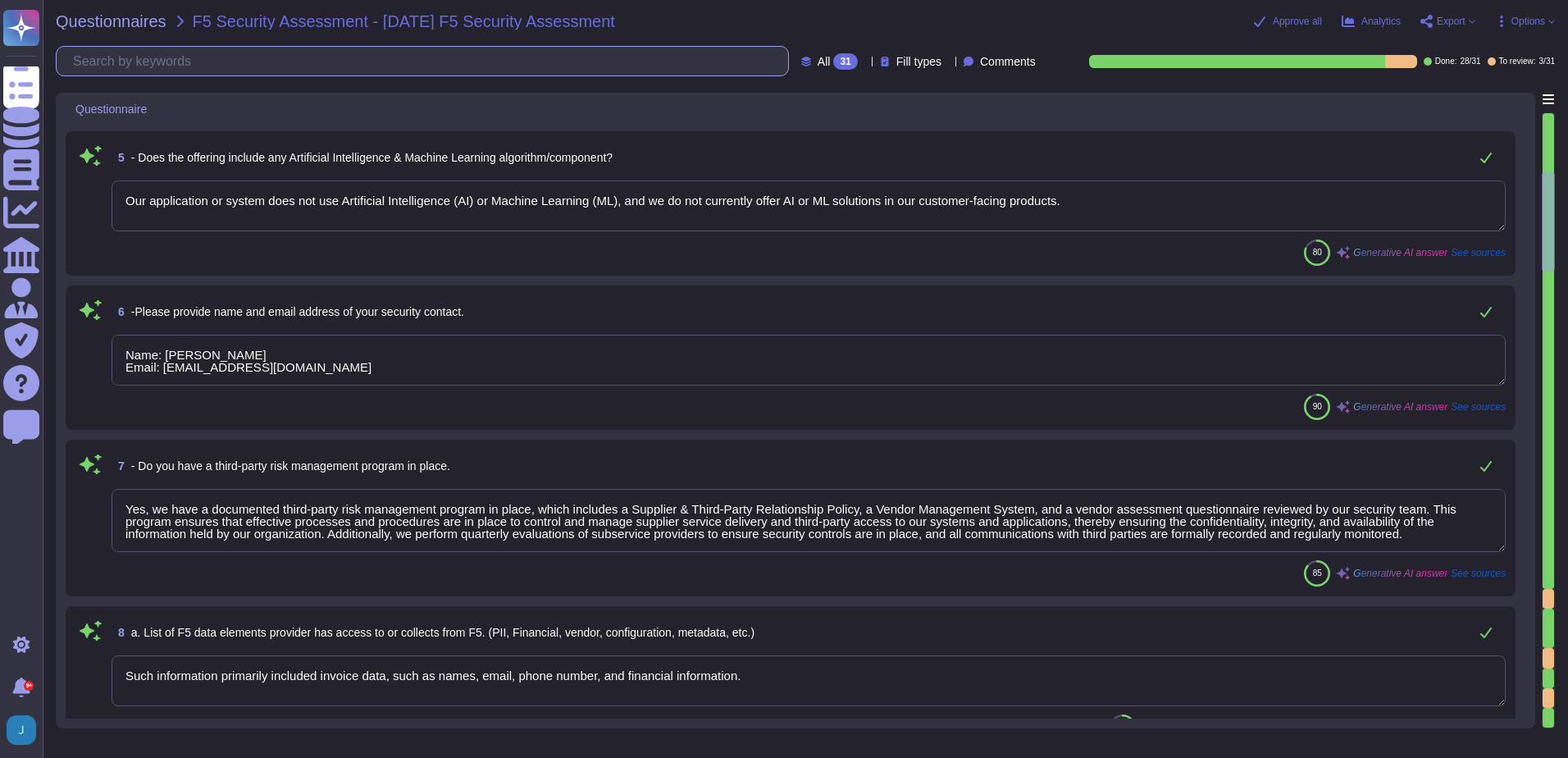
type textarea "Our organization maintains a comprehensive data retention policy that ensures s…"
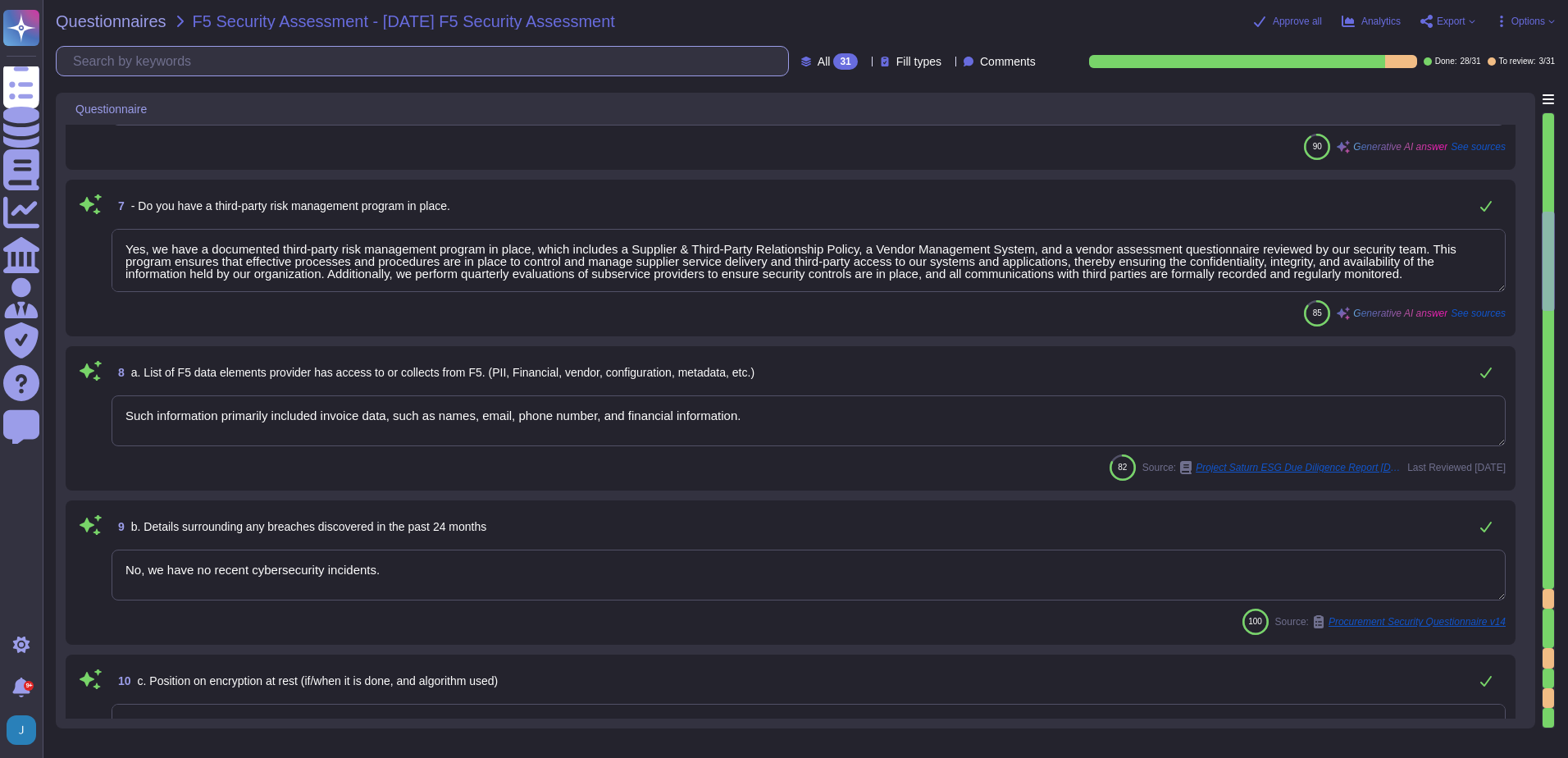
type textarea "We currently do not have an architecture diagram suitable for external sharing,…"
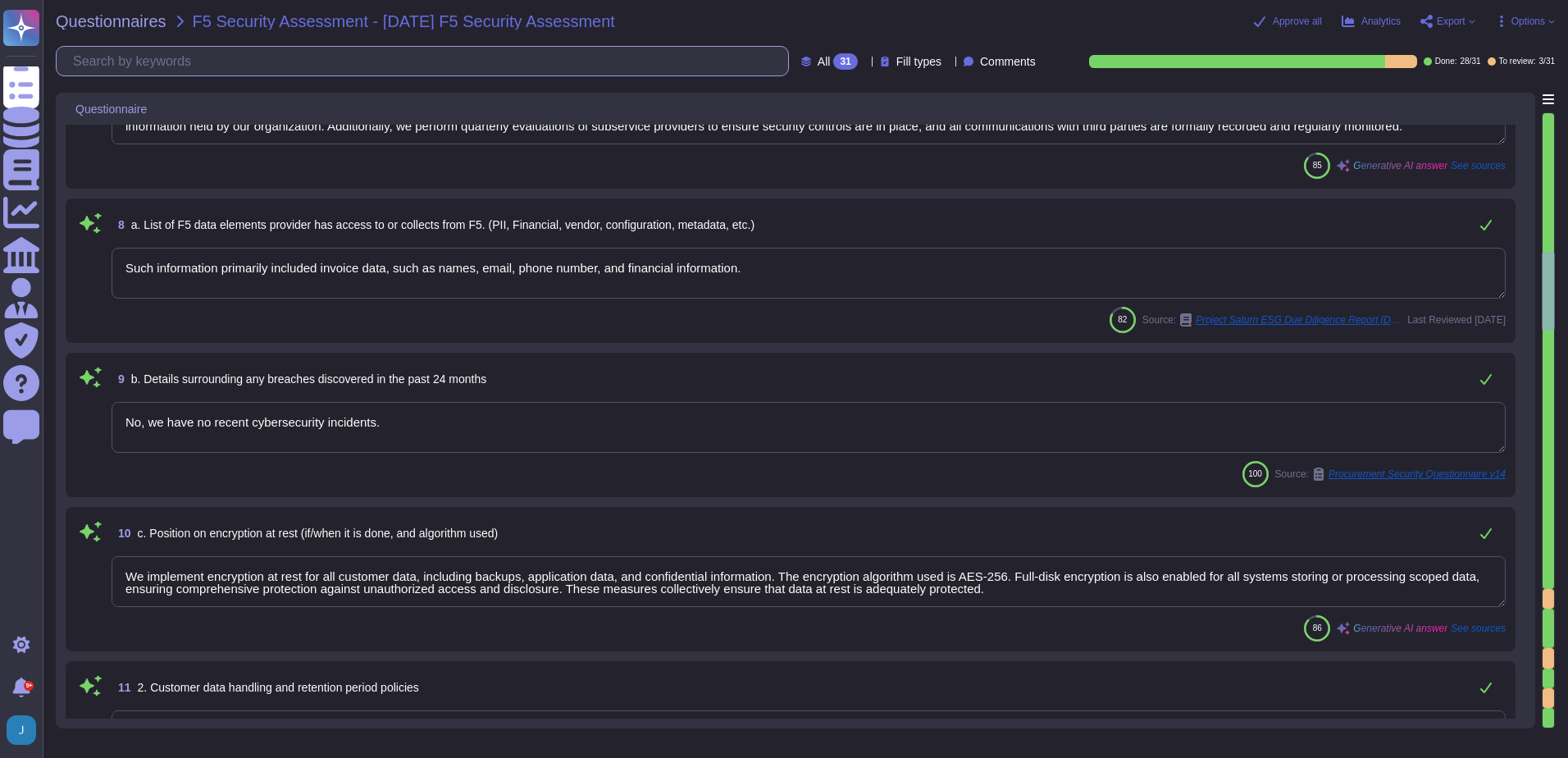
type textarea "Our organization has a comprehensive Information Security Policy that has been …"
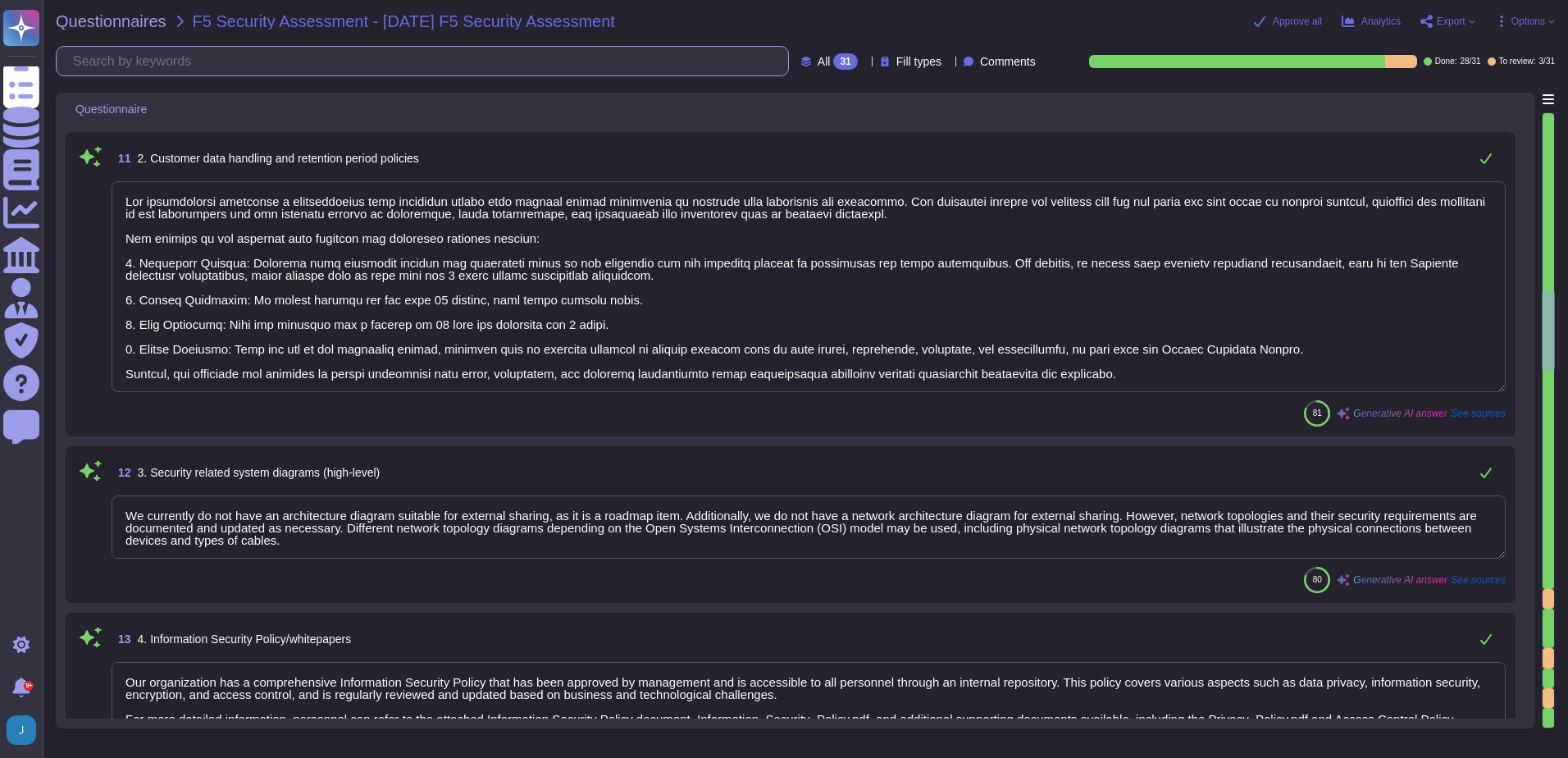
type textarea "The terms and conditions of all end user license agreements shall be strictly a…"
type textarea "Yes, we have a SOC 2 Type 2 report available. If you require access to the SOC …"
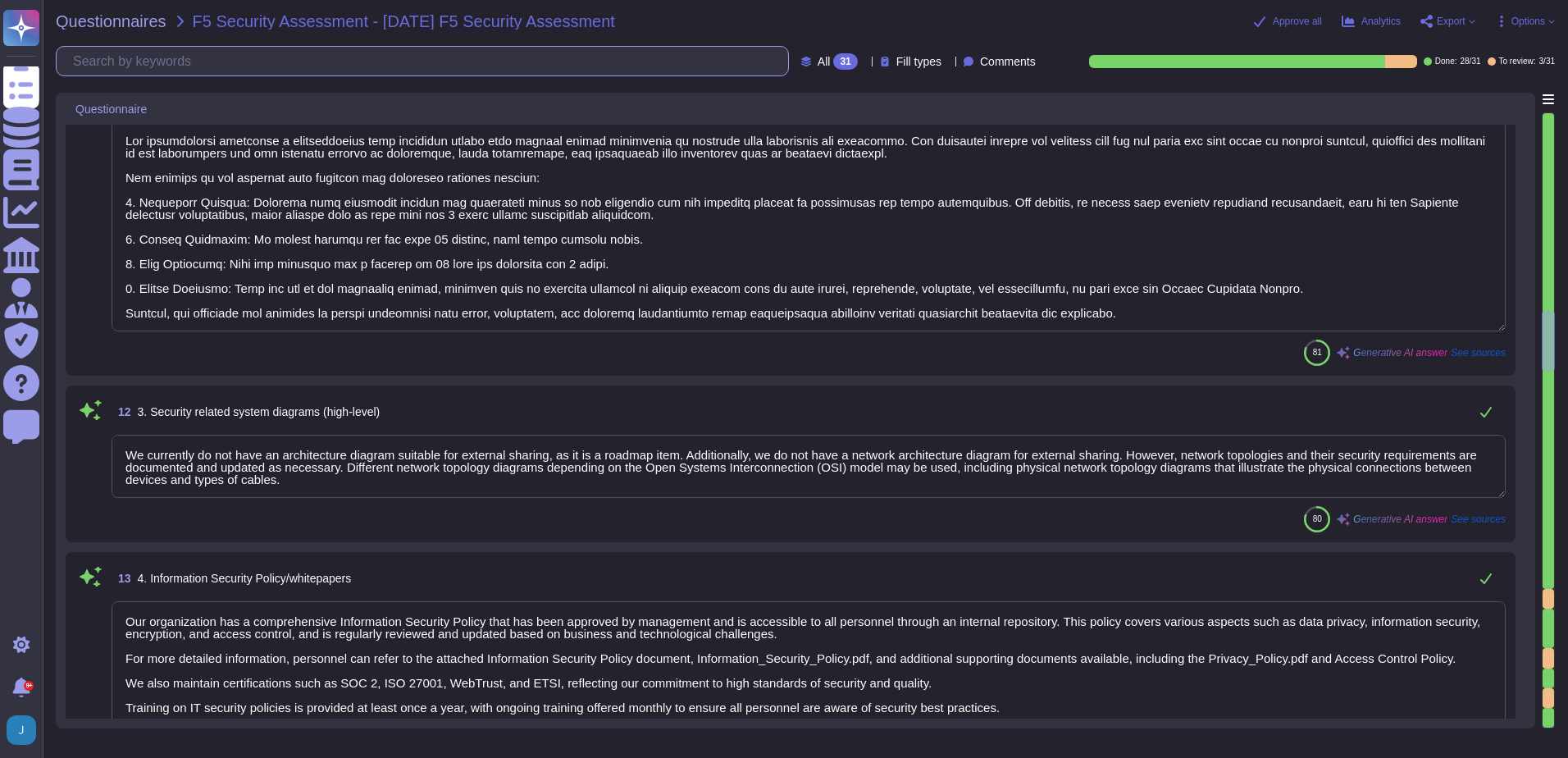
type textarea "We have a SOC 2 Type 2 report available, which provides reasonable assurance of…"
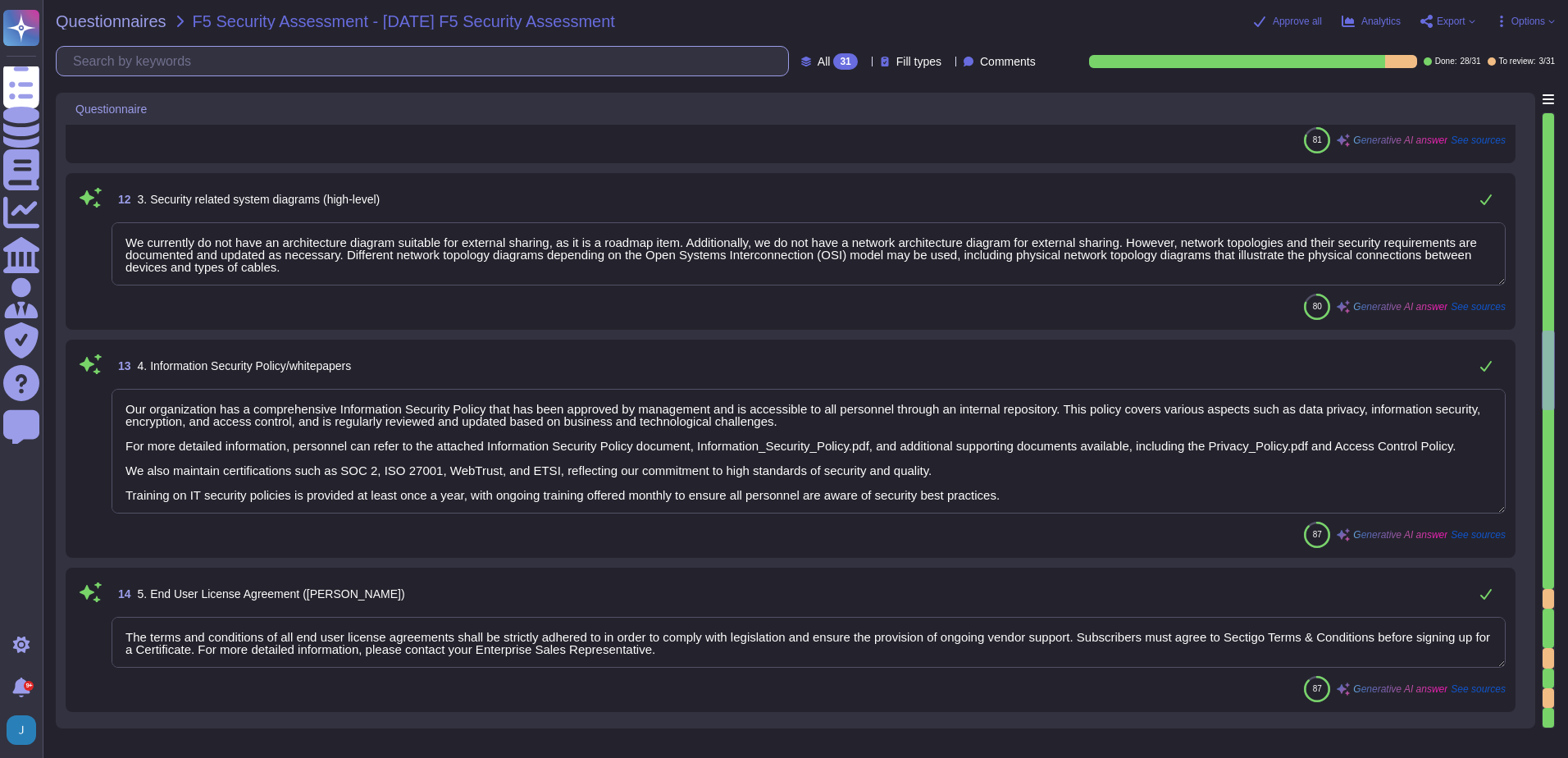
type textarea "The results of our most recent penetration tests conducted by a third-party sec…"
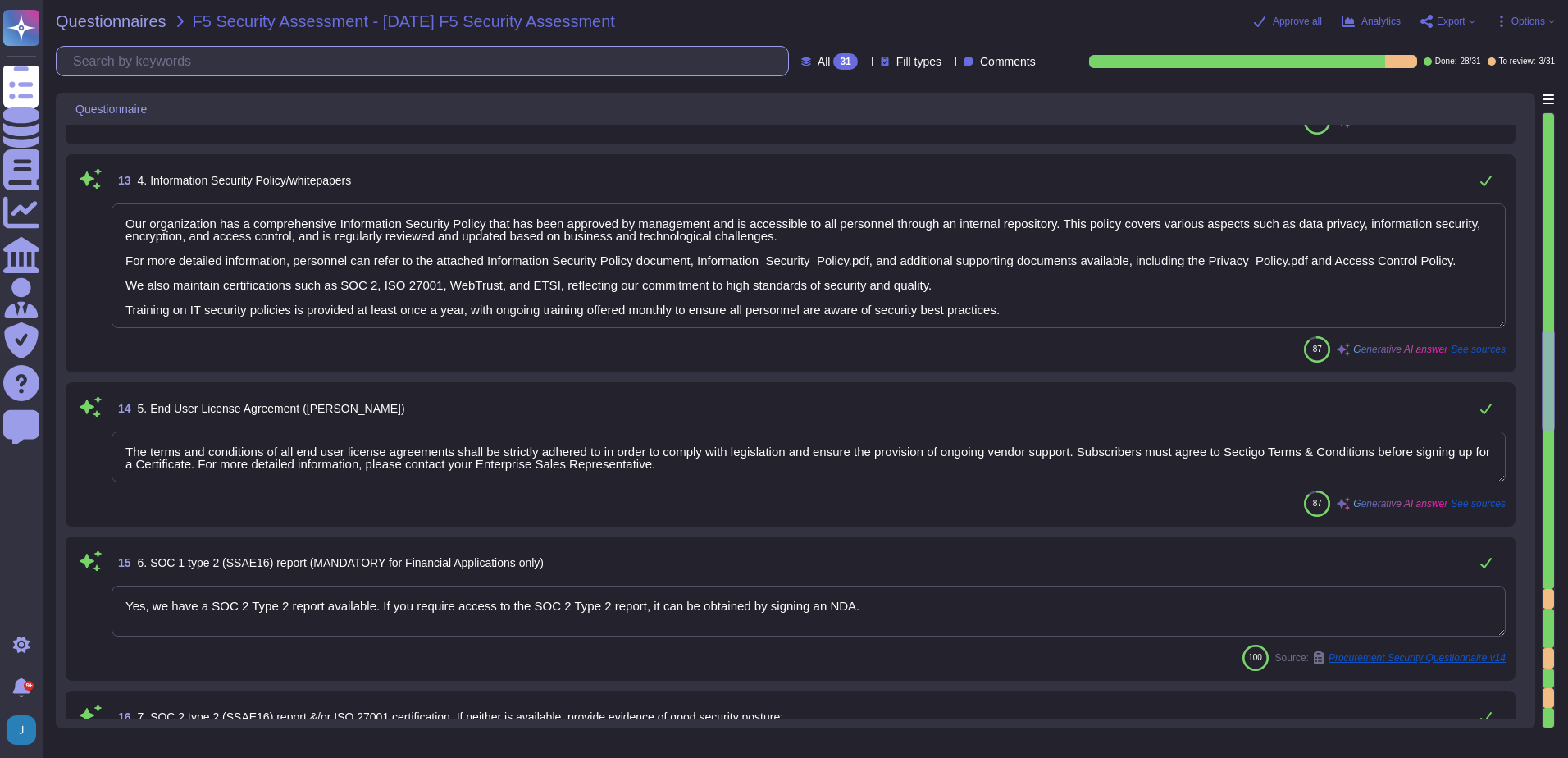
type textarea "Our organization is compliant with the following certifications and standards: …"
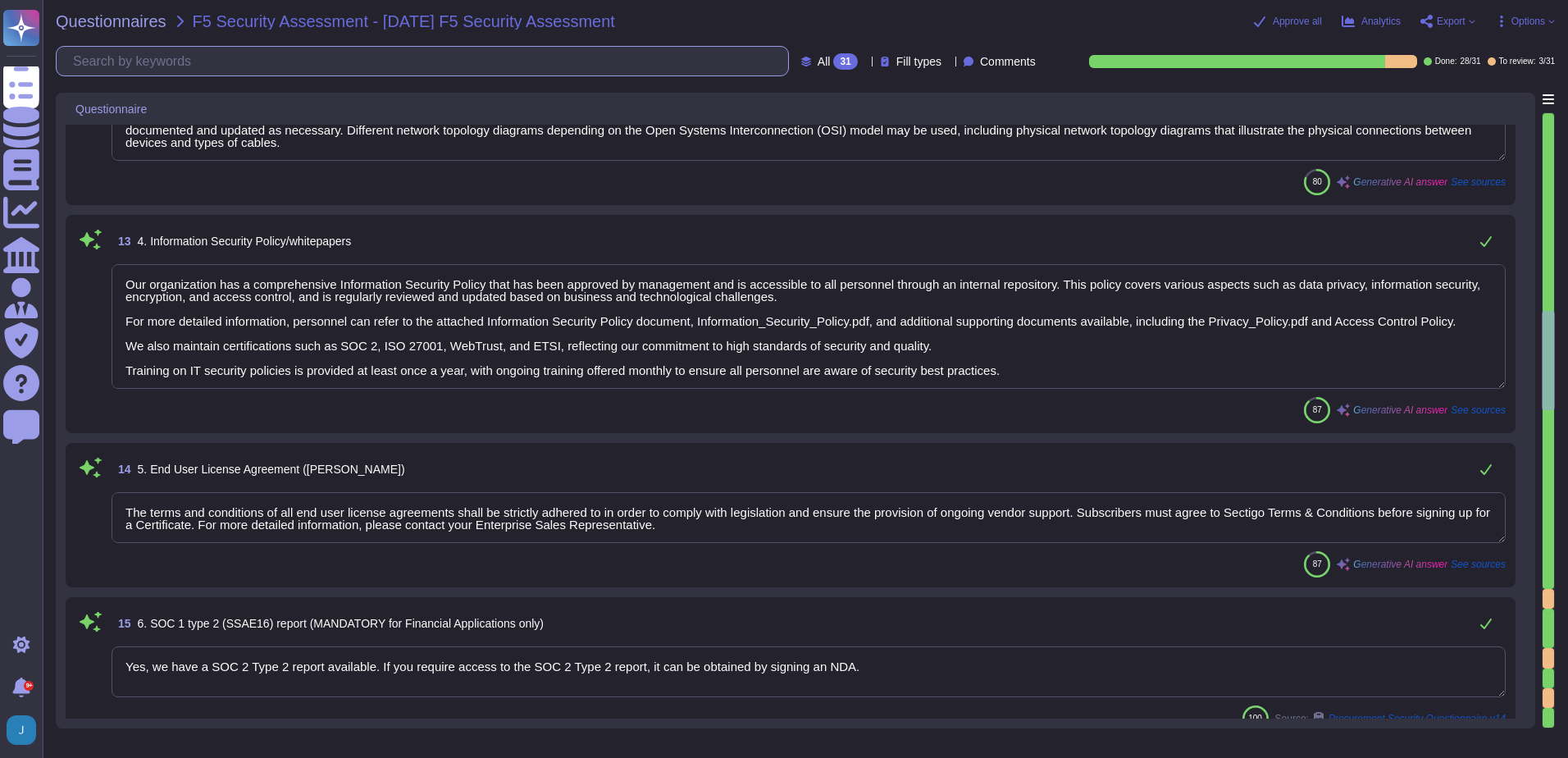
type textarea "We implement encryption at rest for all customer data, including backups, appli…"
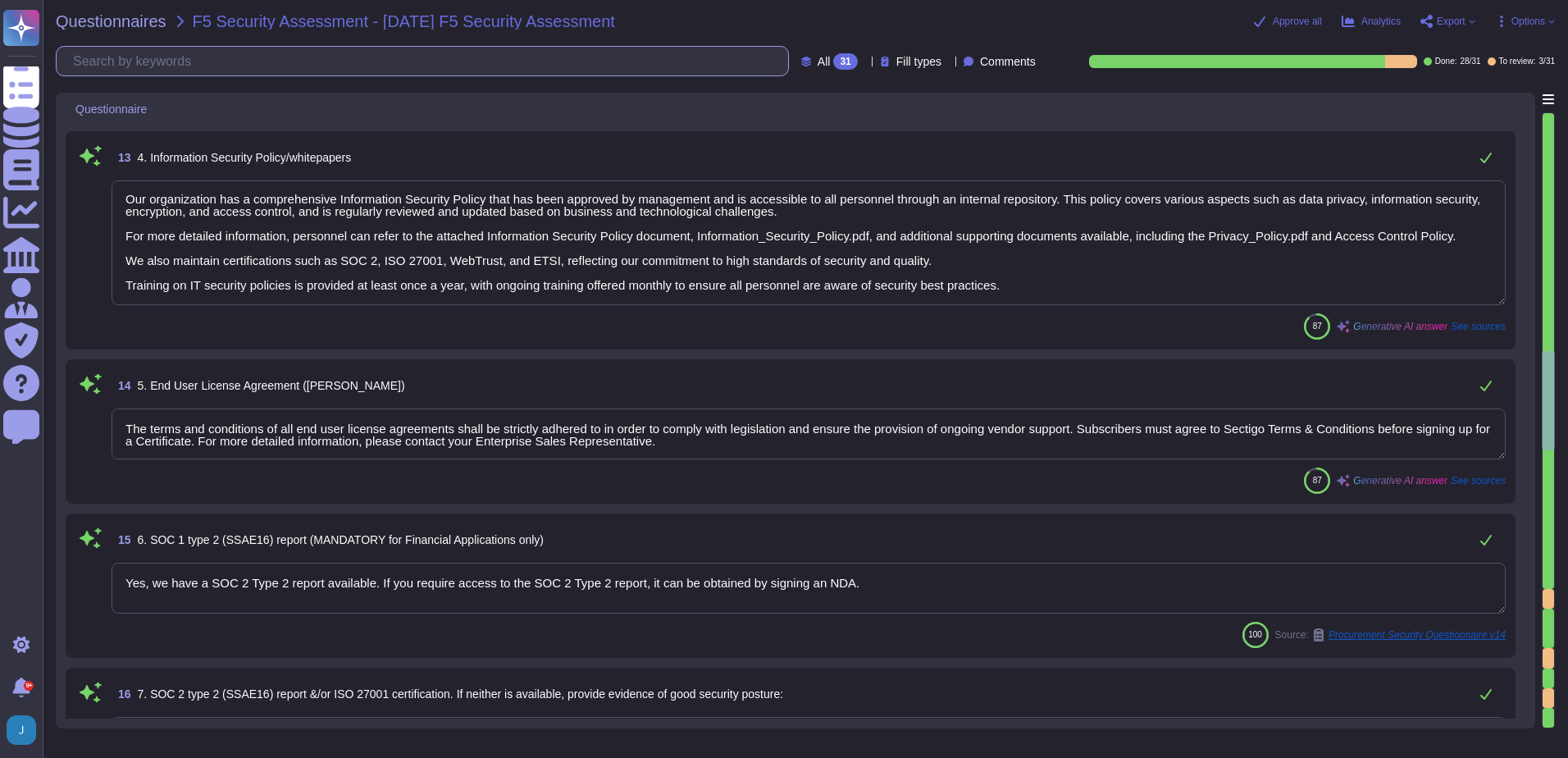
scroll to position [2133, 0]
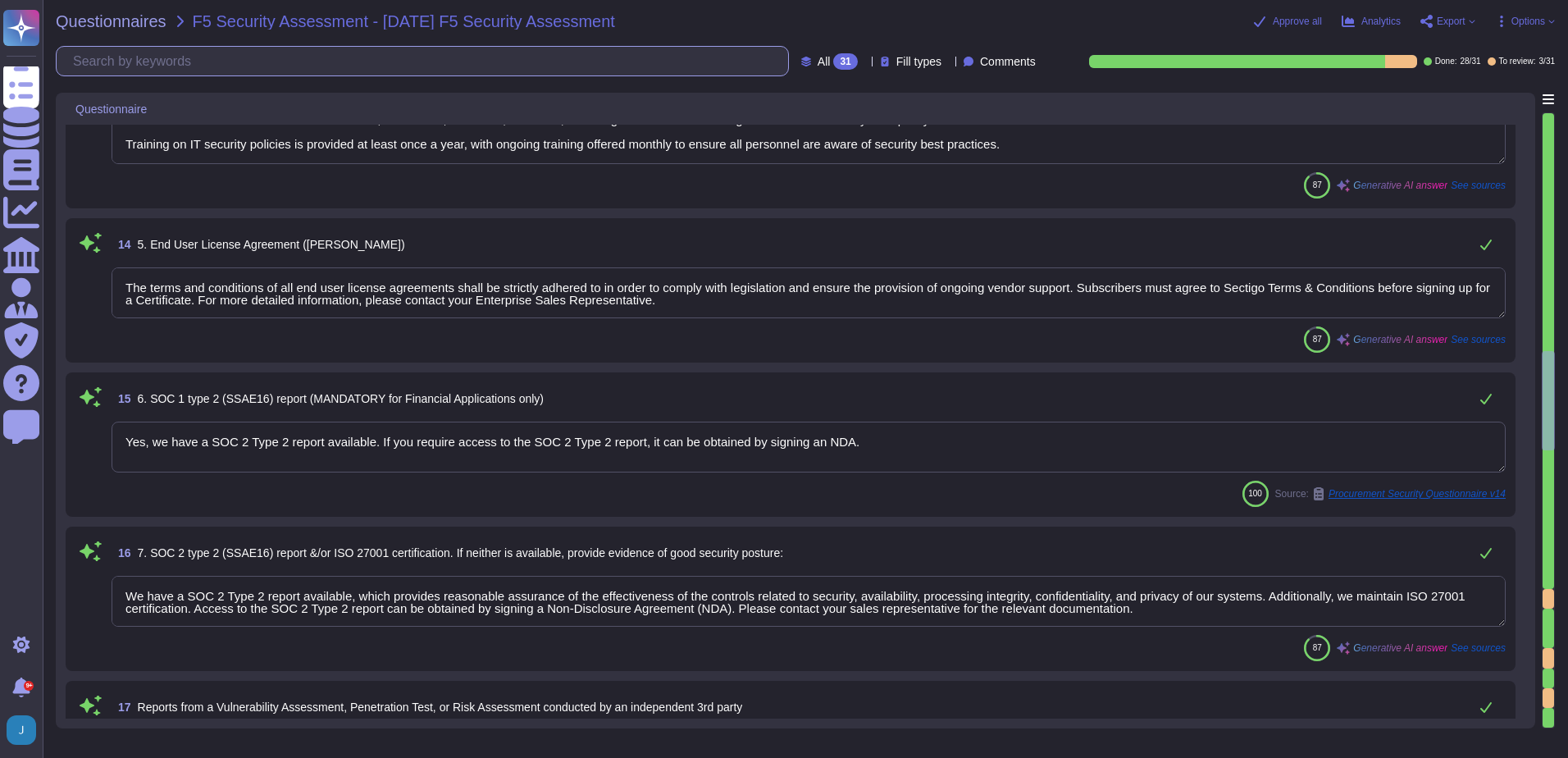
type textarea "Our organization is compliant with the following certifications and standards: …"
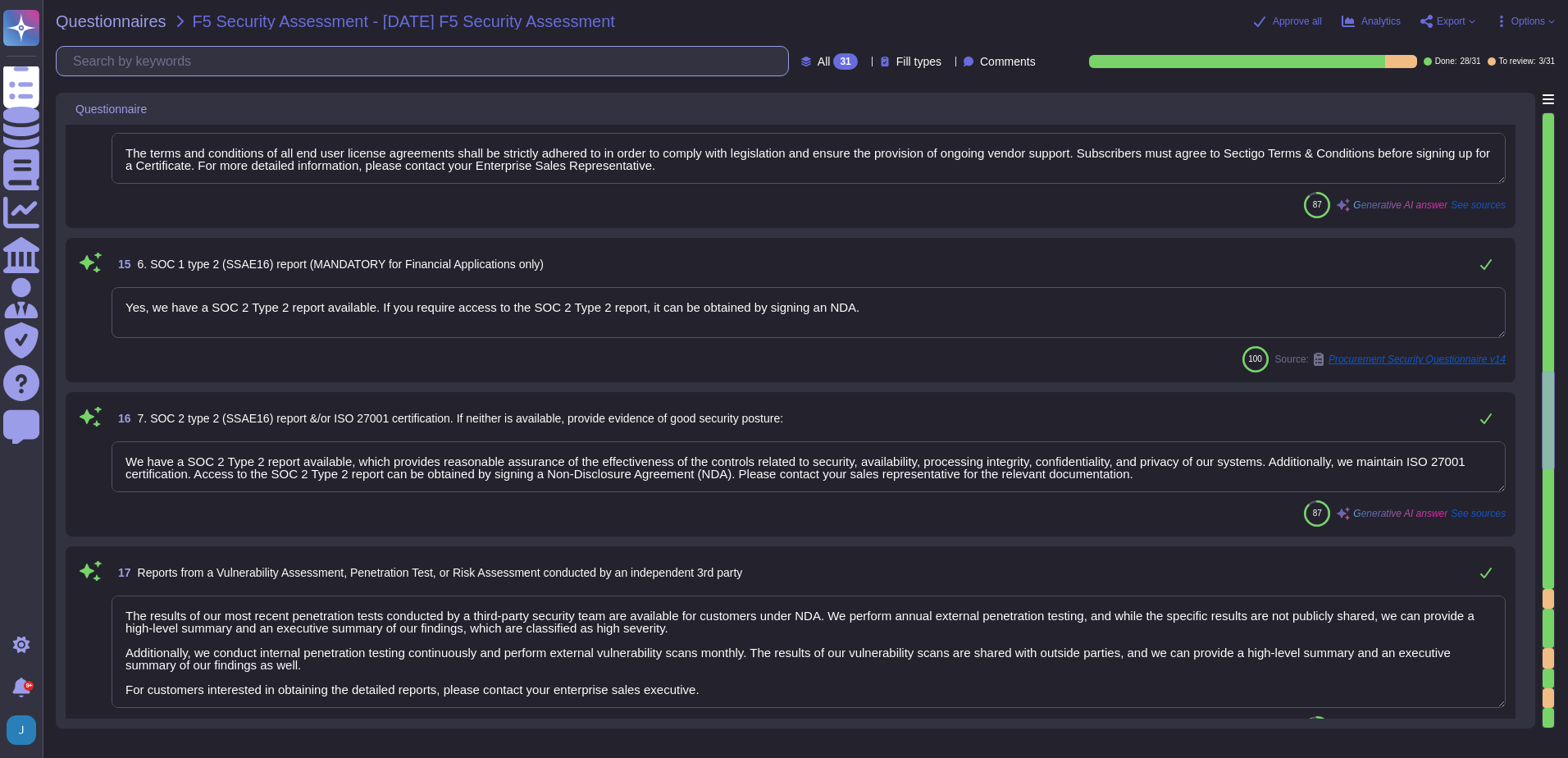
type textarea "N/A, we do not use cloud based services in the implementation of our Certificat…"
type textarea "Our Business Continuity and Disaster Recovery Policy is comprehensive and well-…"
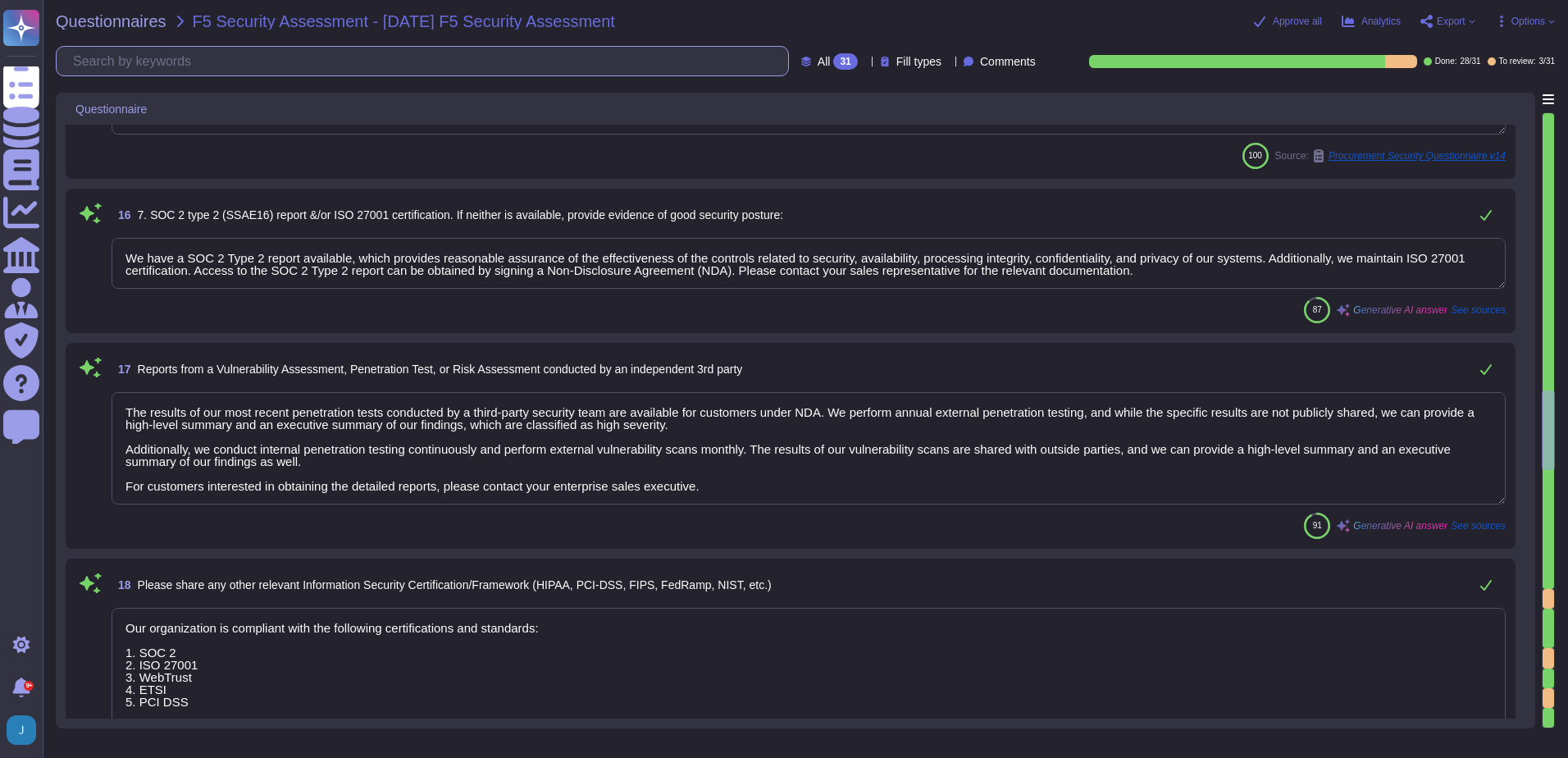
scroll to position [2, 0]
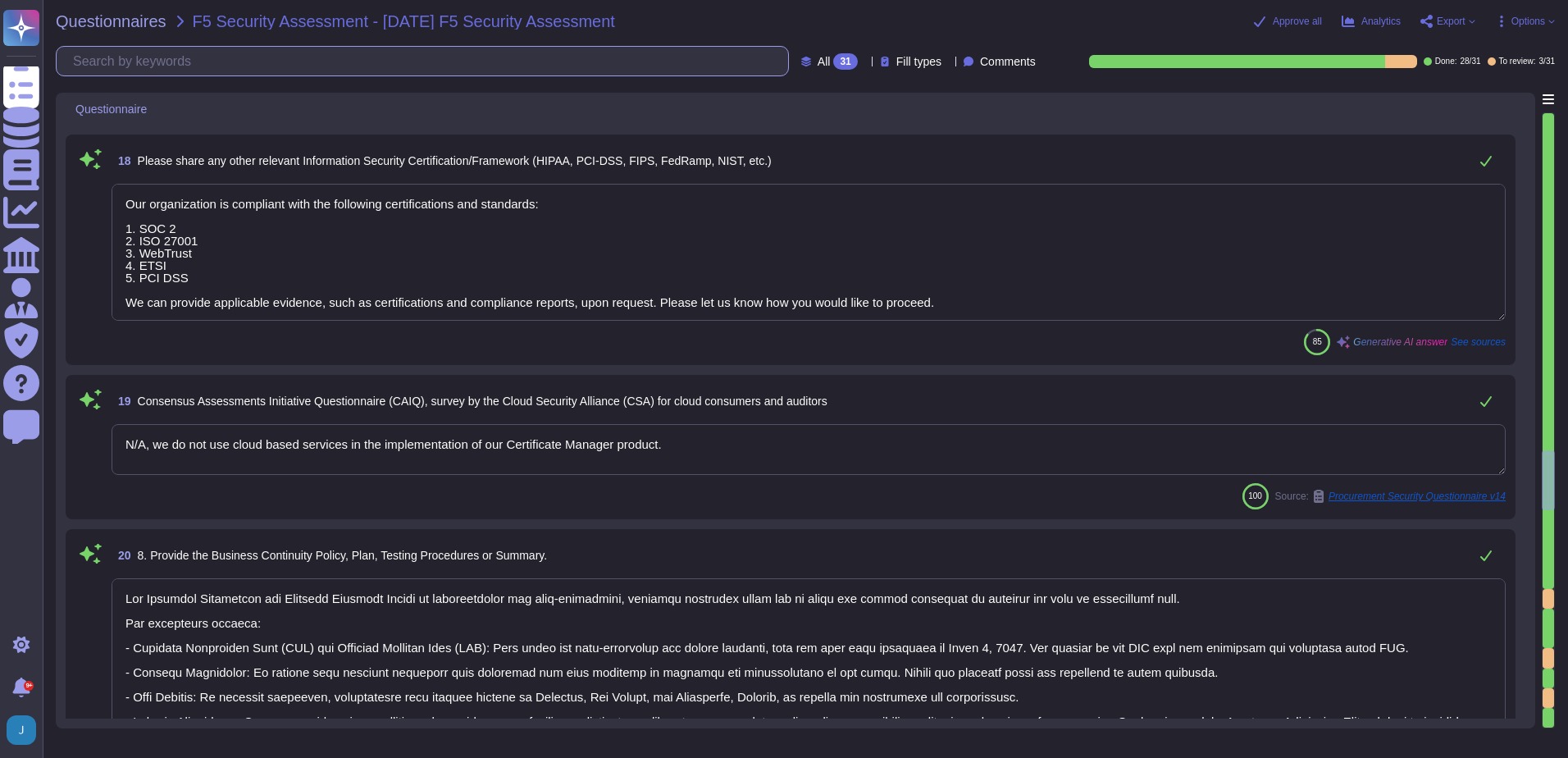
type textarea "Our Disaster Recovery Policy is well-documented and includes a comprehensive Di…"
type textarea "Our Incident Response Program is formalized in our documented Incident Response…"
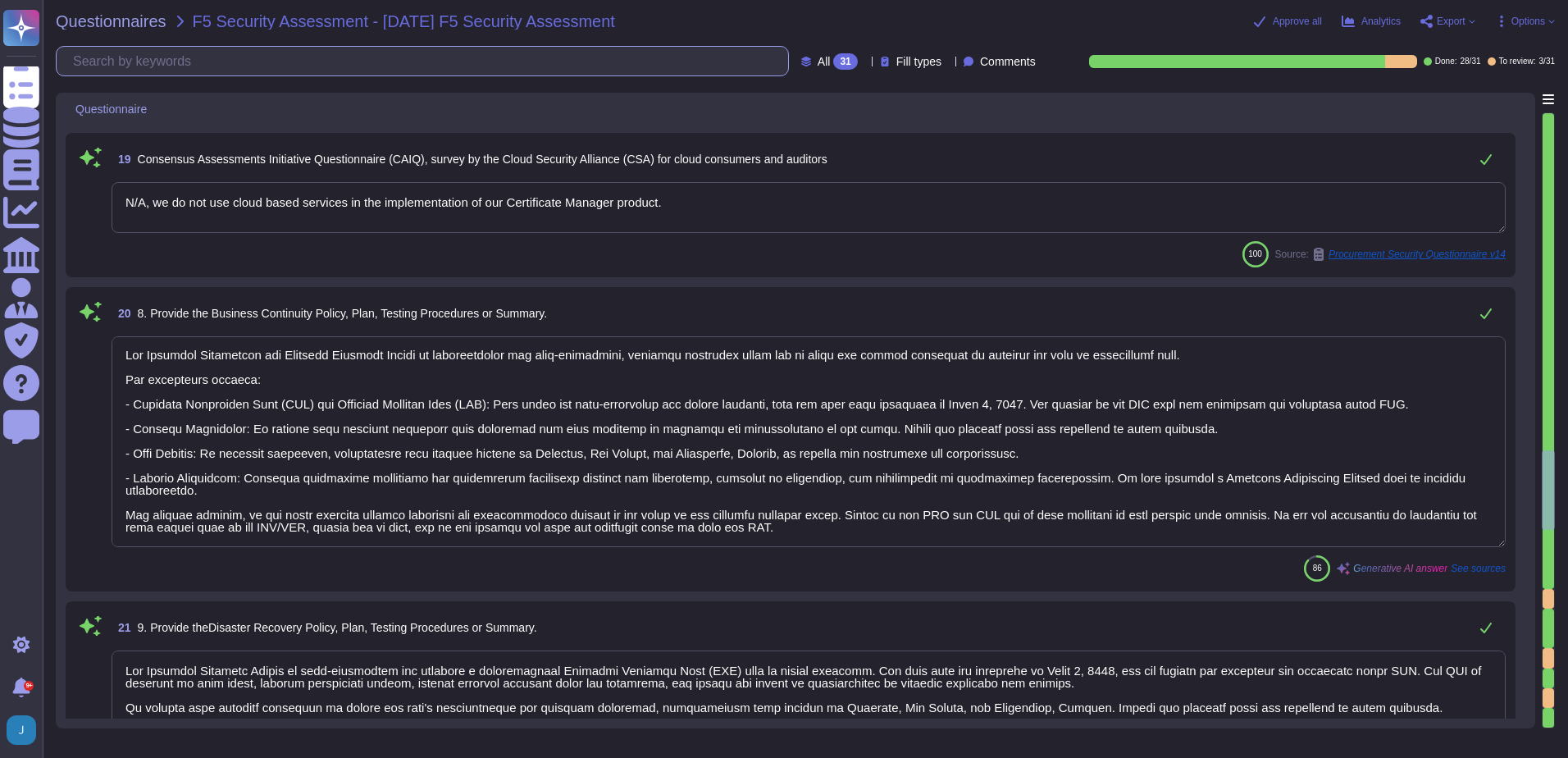
scroll to position [3118, 0]
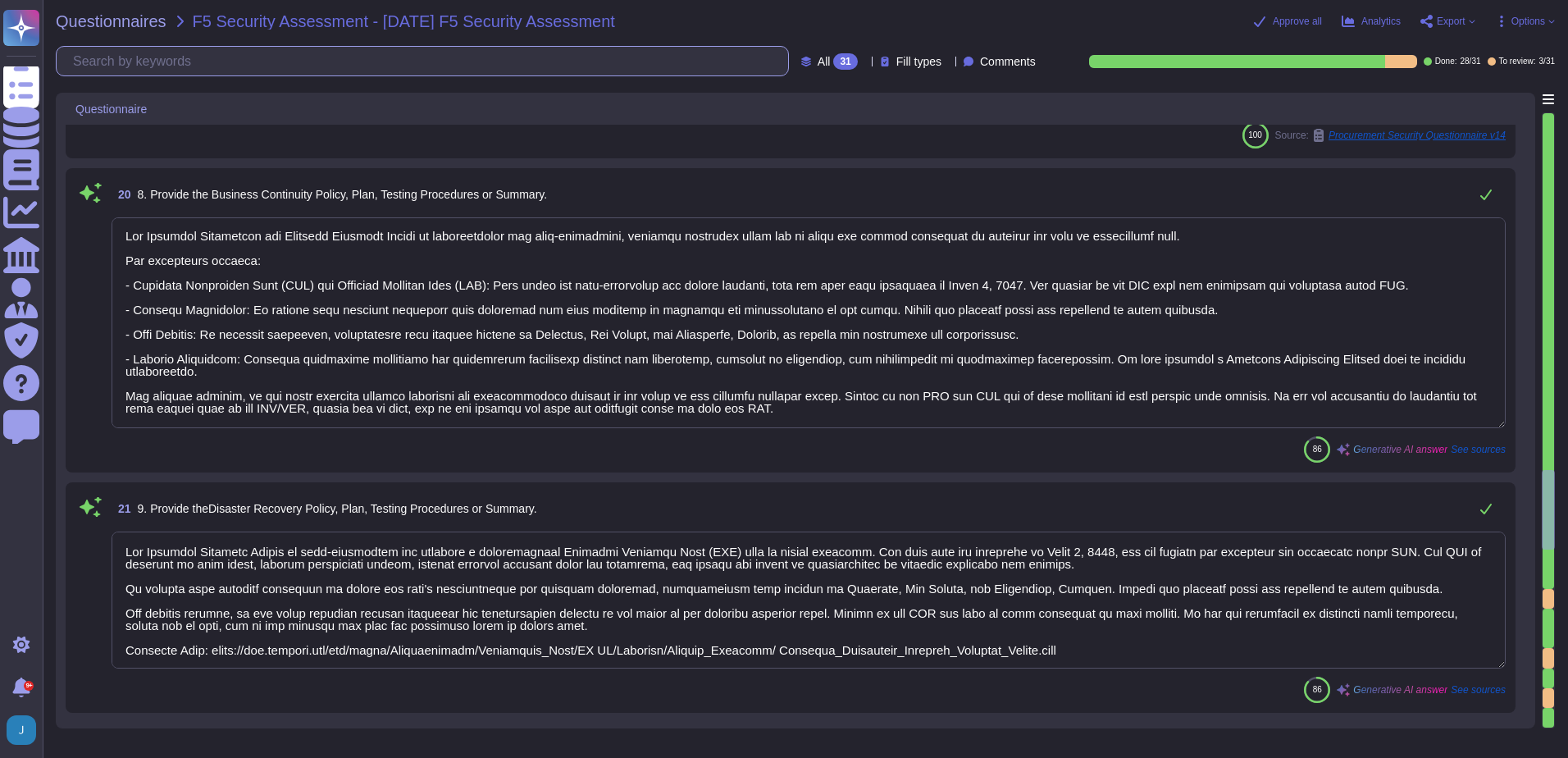
type textarea "Yes, the third-party application supports single sign-on (SSO) and provides ade…"
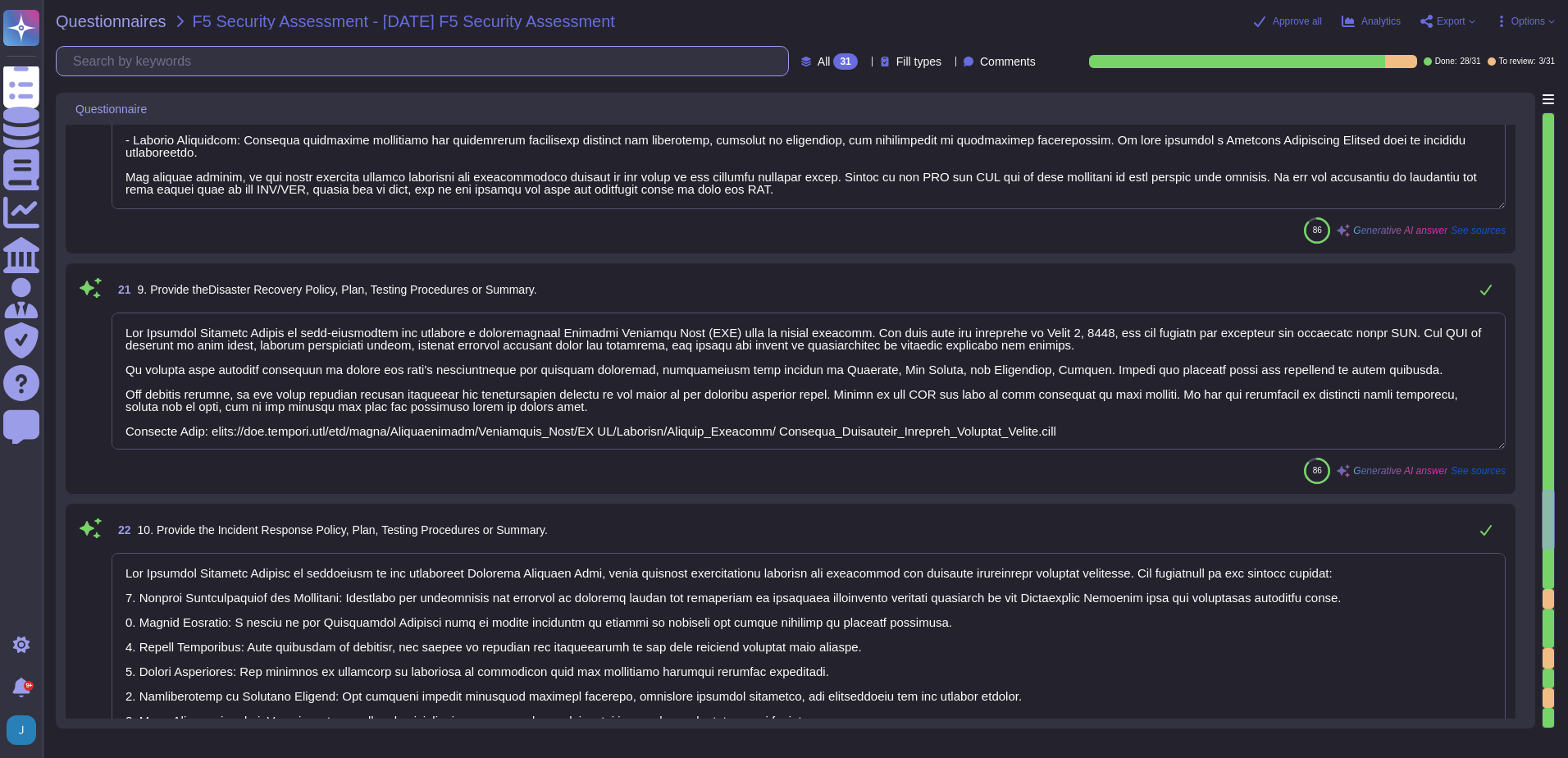
type textarea "The personal data processed includes: 1. Identification data: - Names - Email a…"
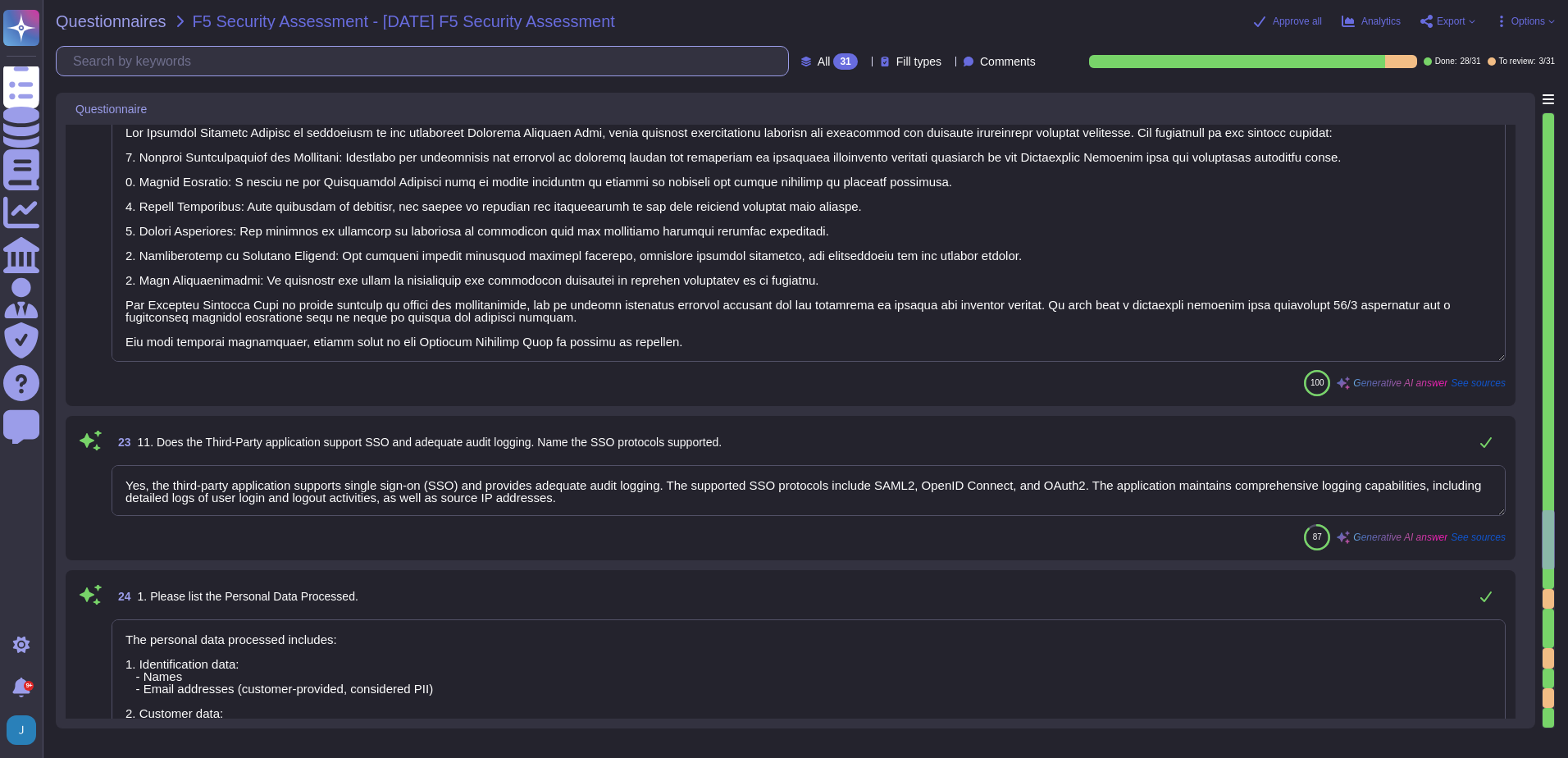
scroll to position [4020, 0]
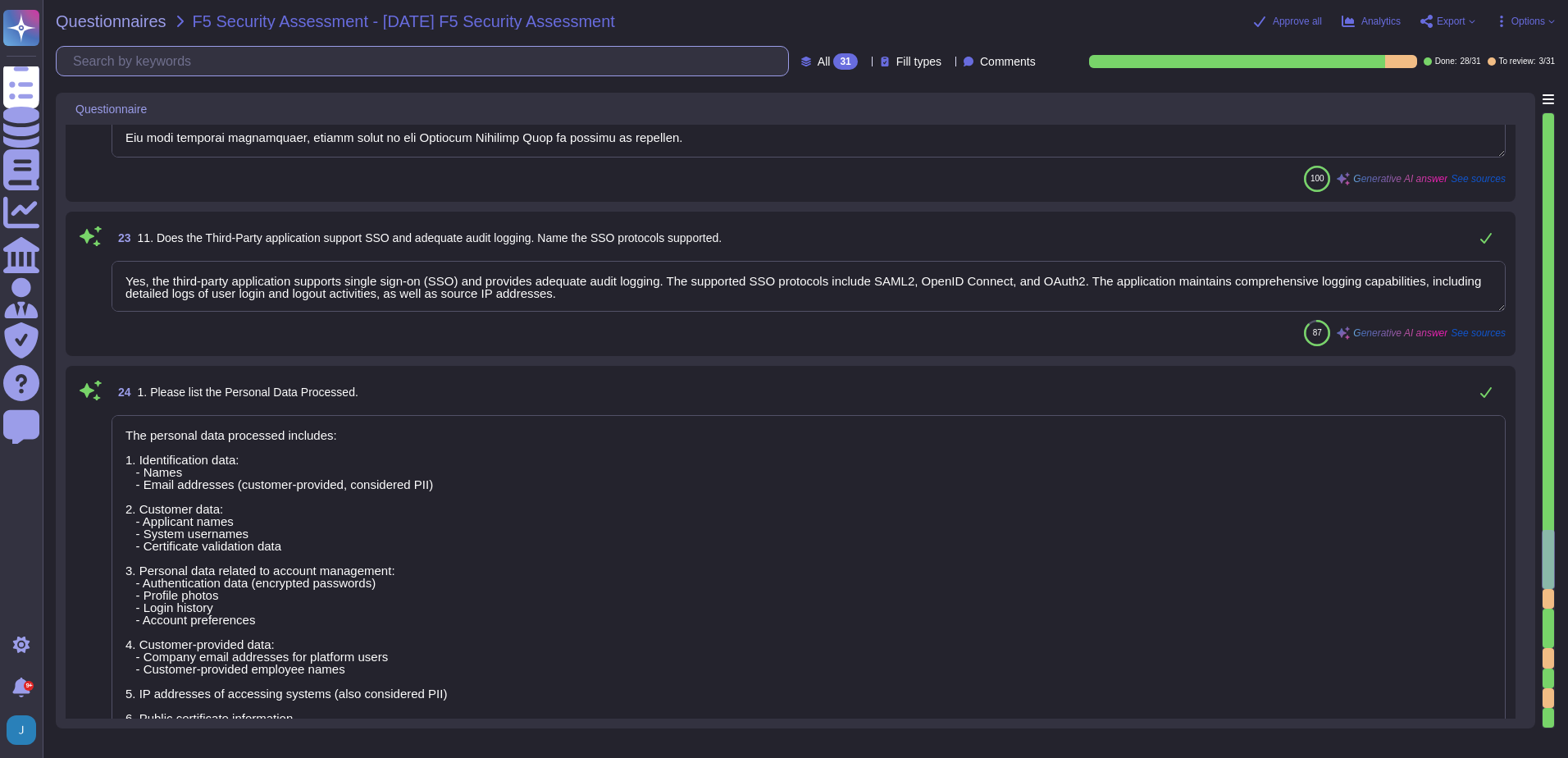
type textarea "Data Mapping, Logic, Data Storage and Retention, Geographic Scope of Services, …"
type textarea "Our organization has a formal privacy program and a documented privacy policy t…"
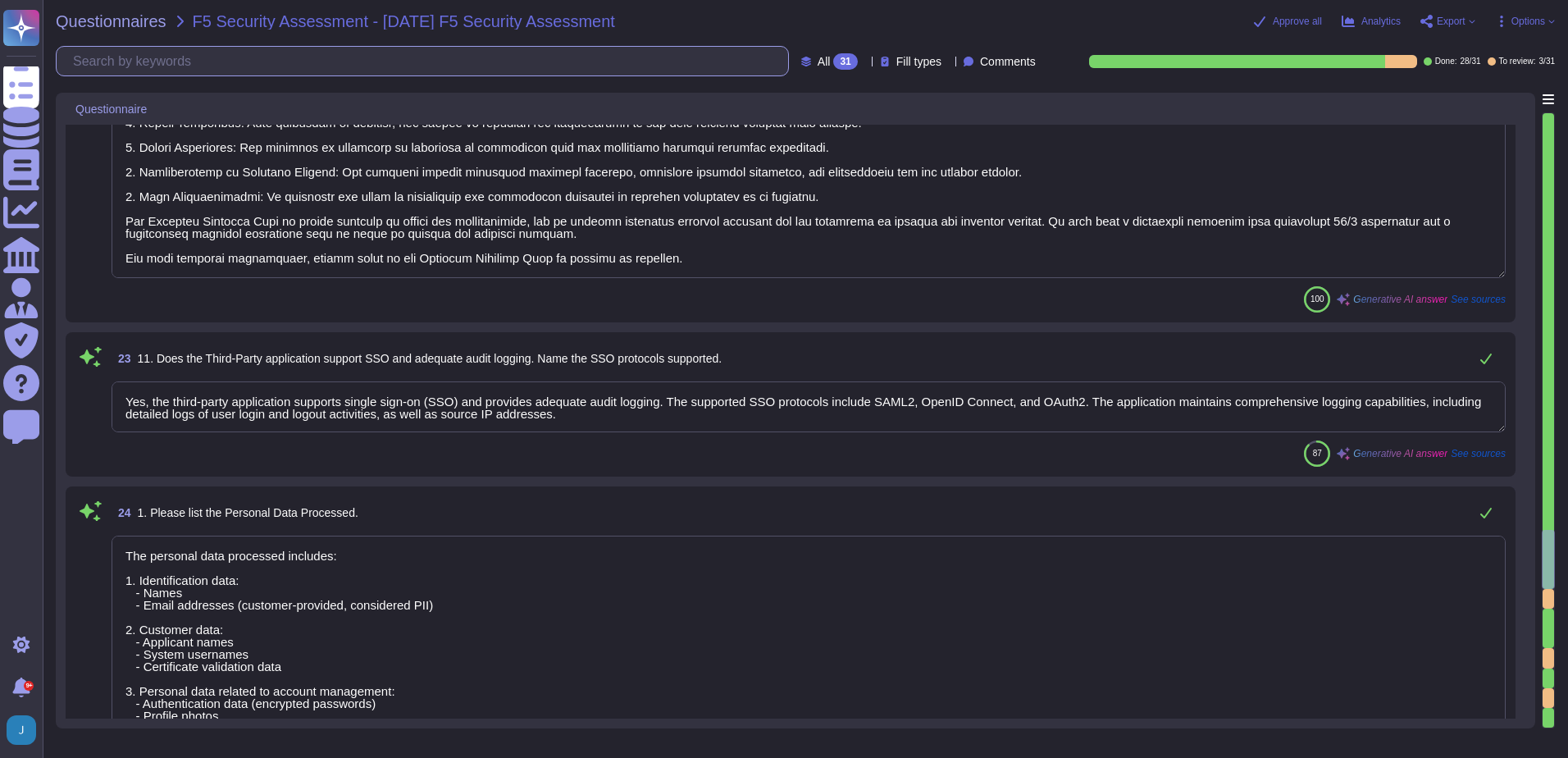
scroll to position [3857, 0]
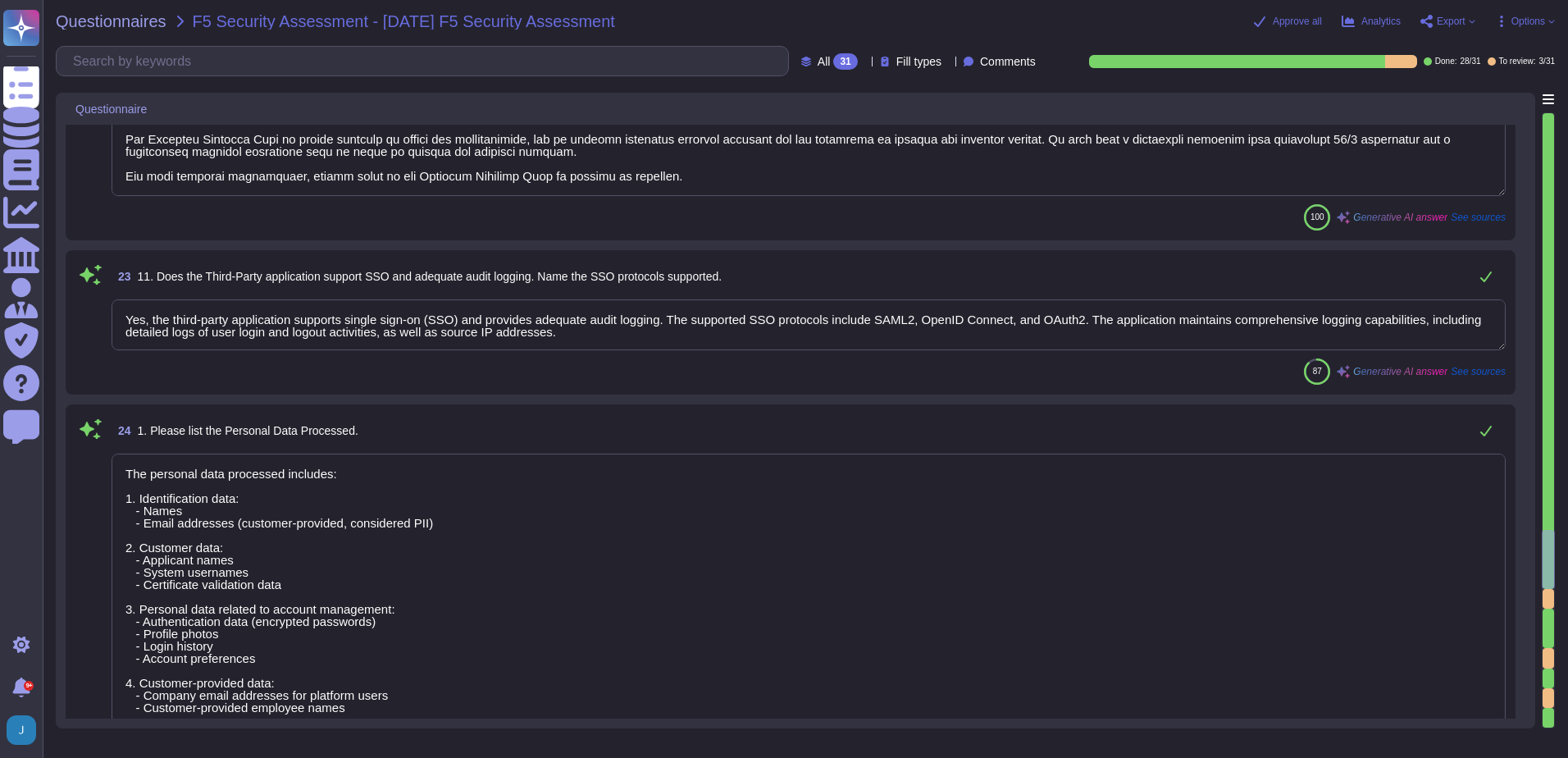
type textarea "The vendor technical contact is Cart [PERSON_NAME], and the email is [EMAIL_ADD…"
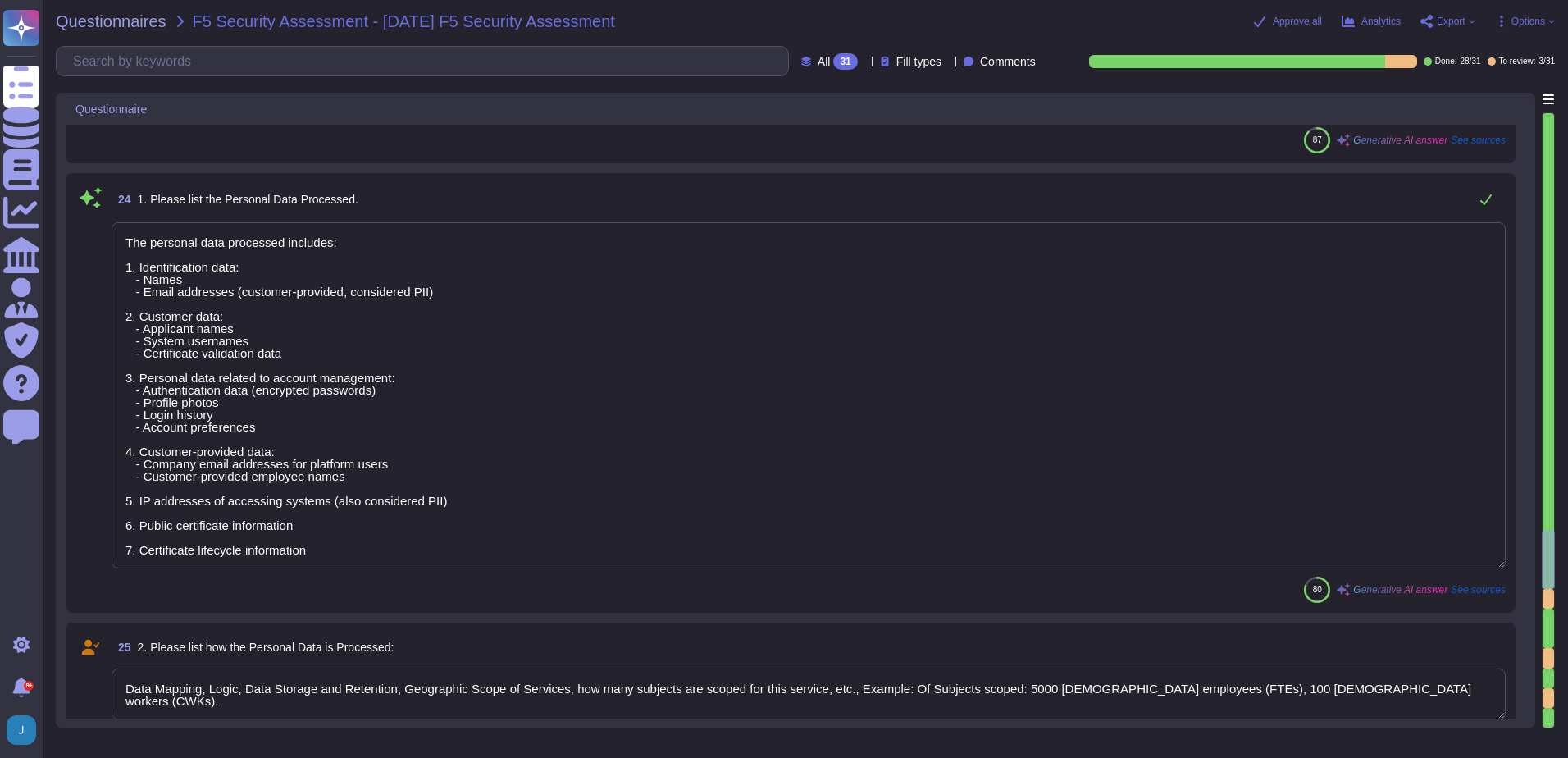
scroll to position [4349, 0]
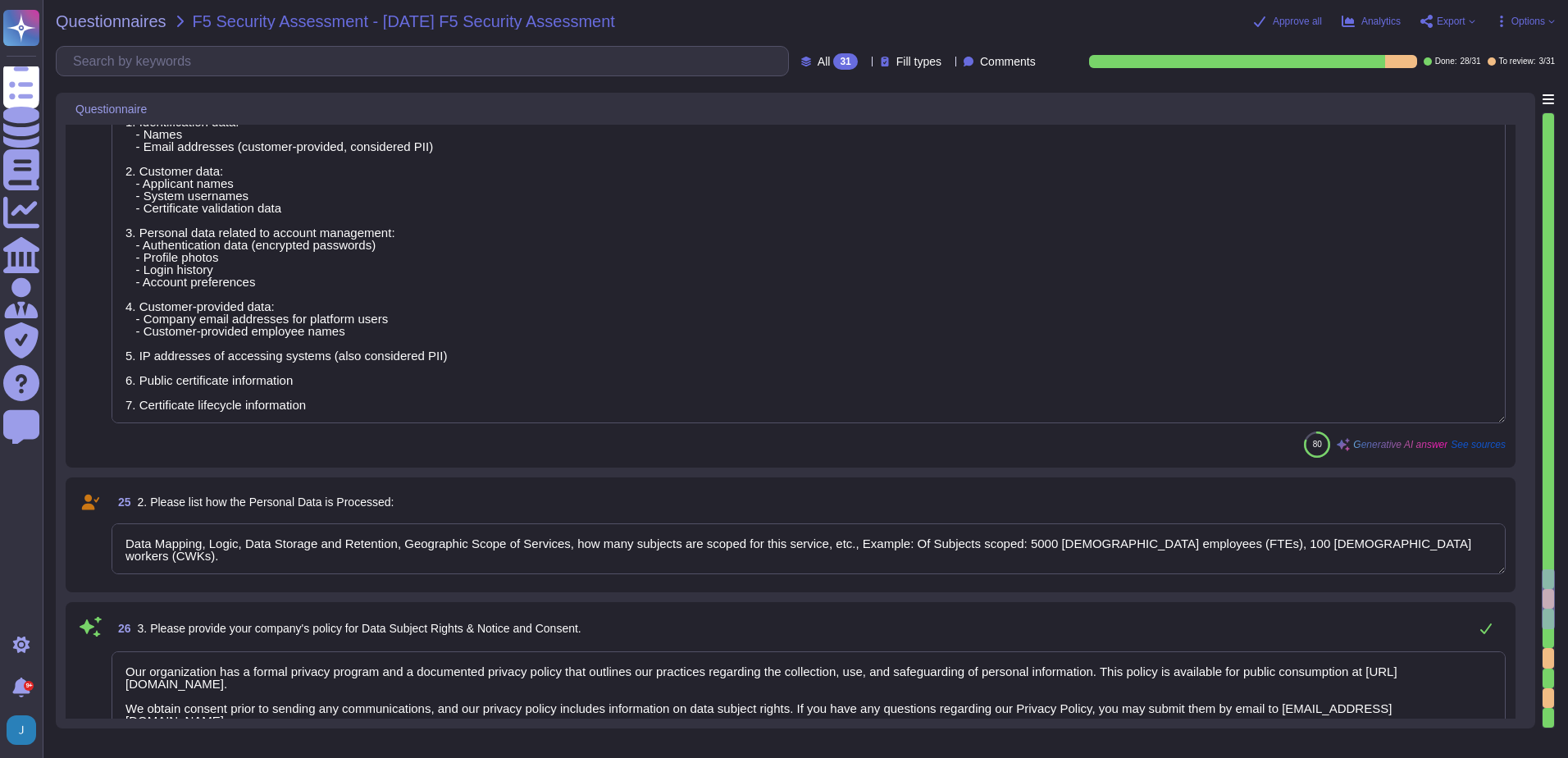
type textarea "Examples include: Application/Data Integrations (ERP stems, Data Warehouse, etc…"
type textarea "Your enterprise representative will provide these details."
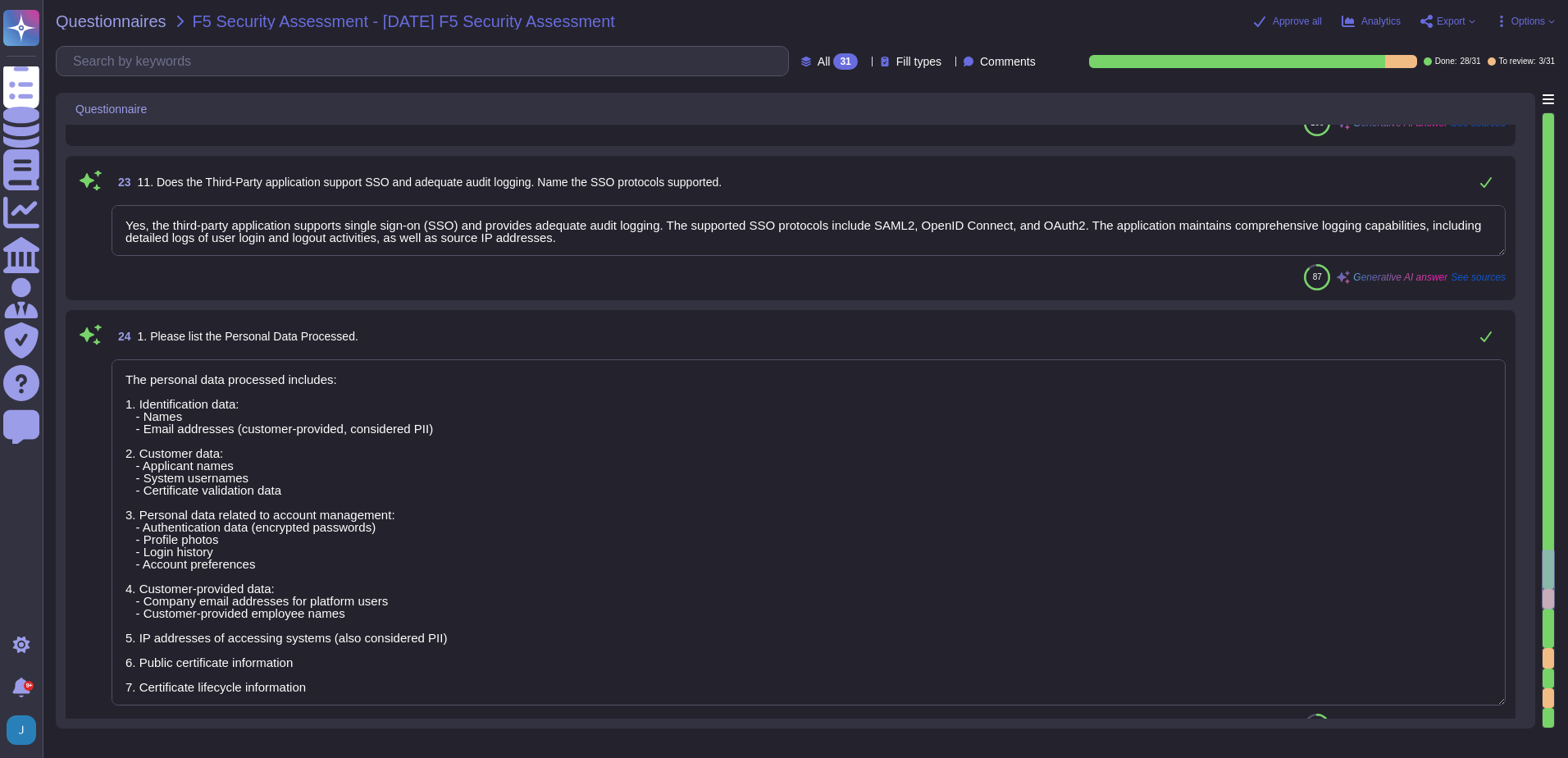
scroll to position [4020, 0]
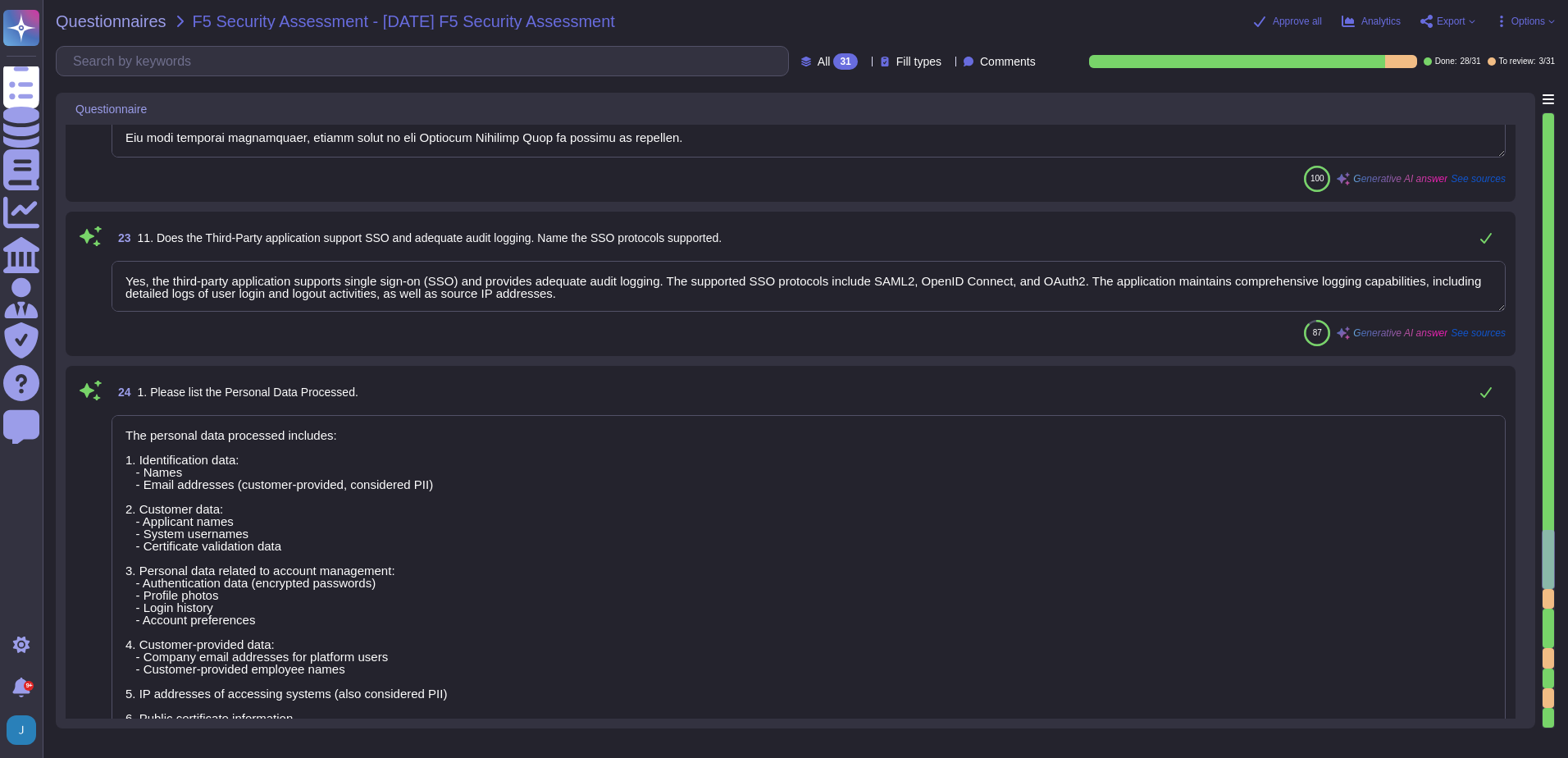
type textarea "Our Disaster Recovery Policy is well-documented and includes a comprehensive Di…"
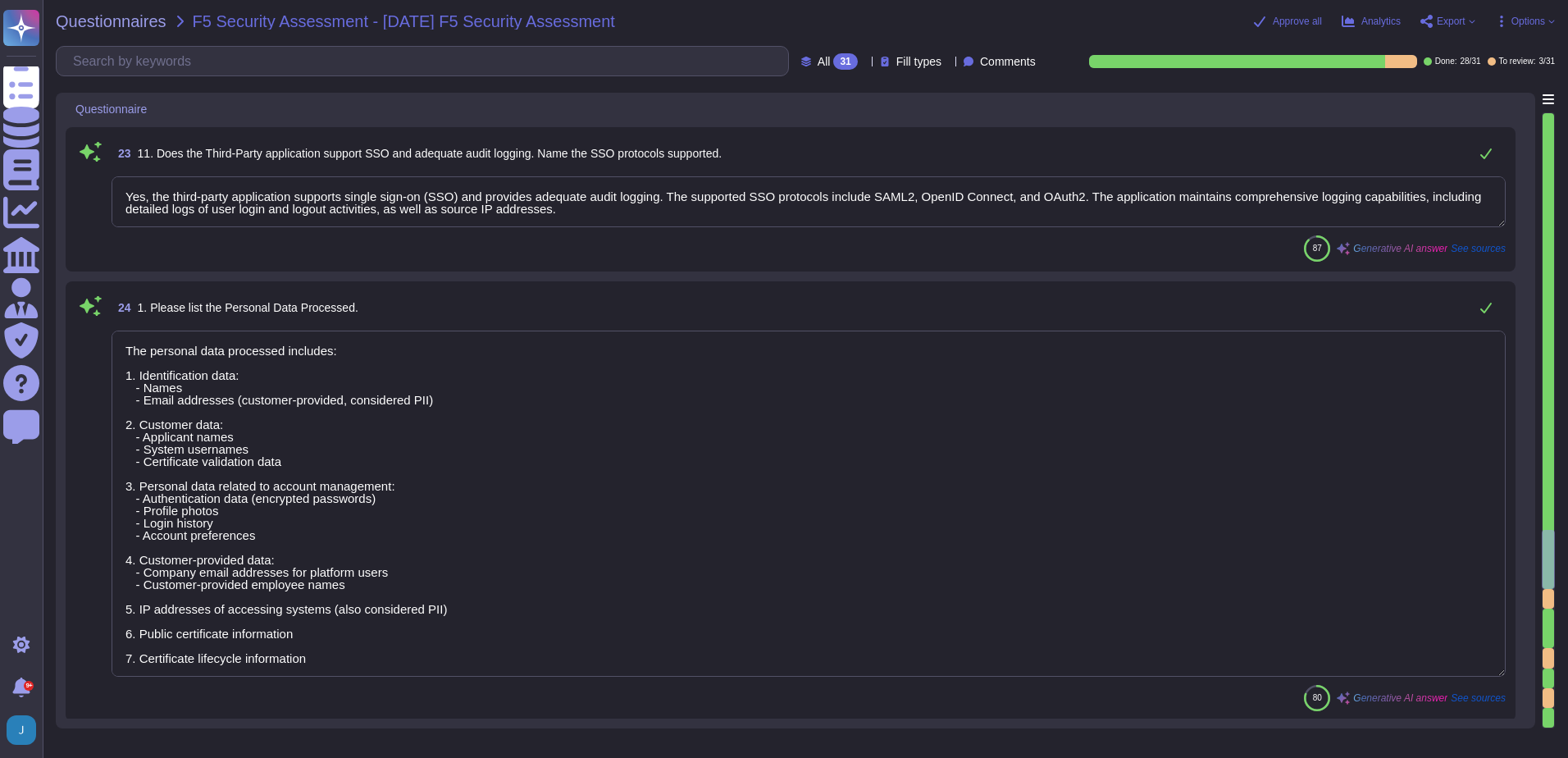
type textarea "The vendor technical contact is Cart [PERSON_NAME], and the email is [EMAIL_ADD…"
type textarea "Examples include: Application/Data Integrations (ERP stems, Data Warehouse, etc…"
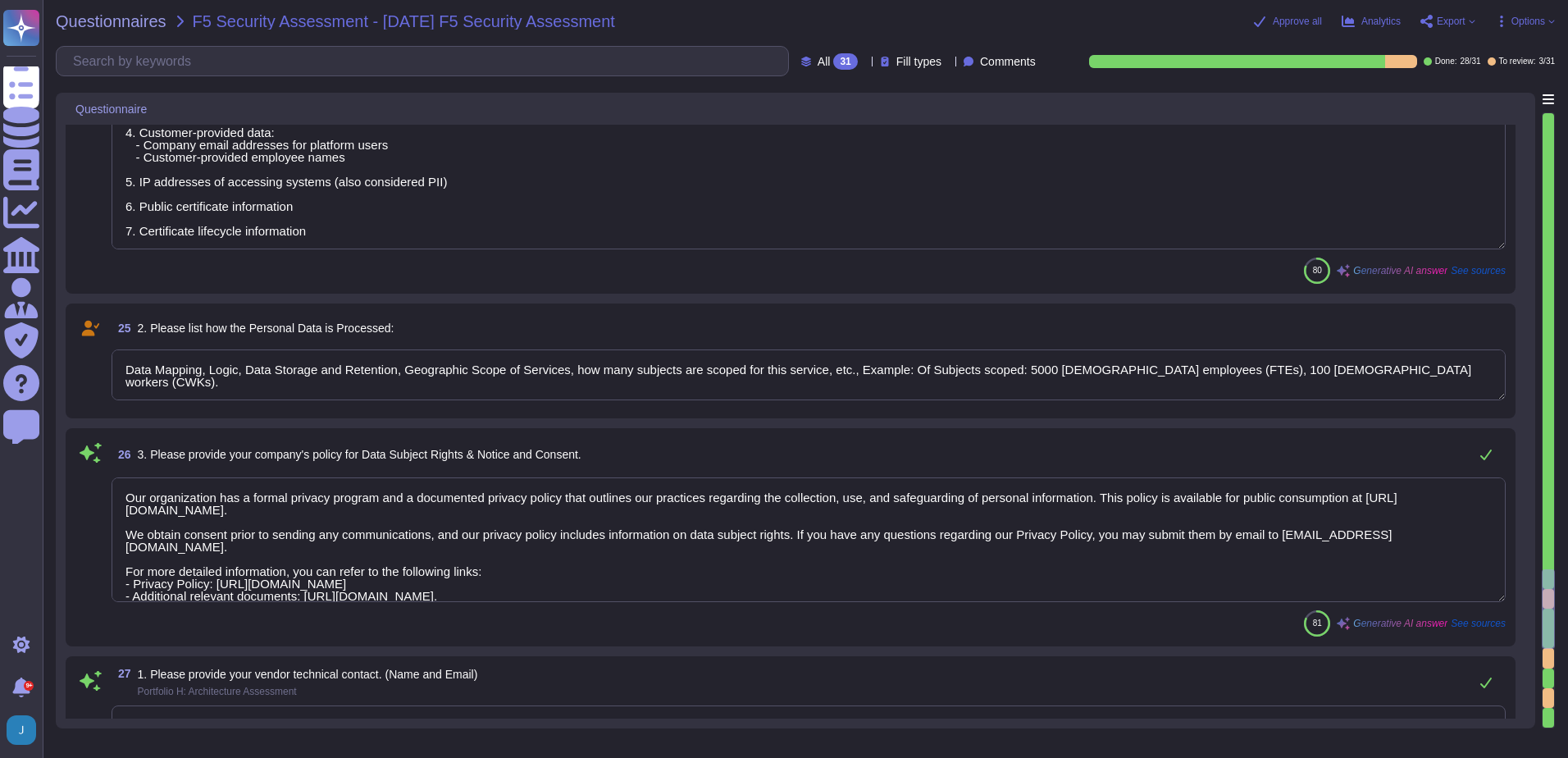
type textarea "Your enterprise representative will provide these details."
type textarea "[PERSON_NAME]"
drag, startPoint x: 518, startPoint y: 591, endPoint x: 100, endPoint y: 470, distance: 435.2
click at [100, 470] on div "26 3. Please provide your company's policy for Data Subject Rights & Notice and…" at bounding box center [791, 536] width 1430 height 198
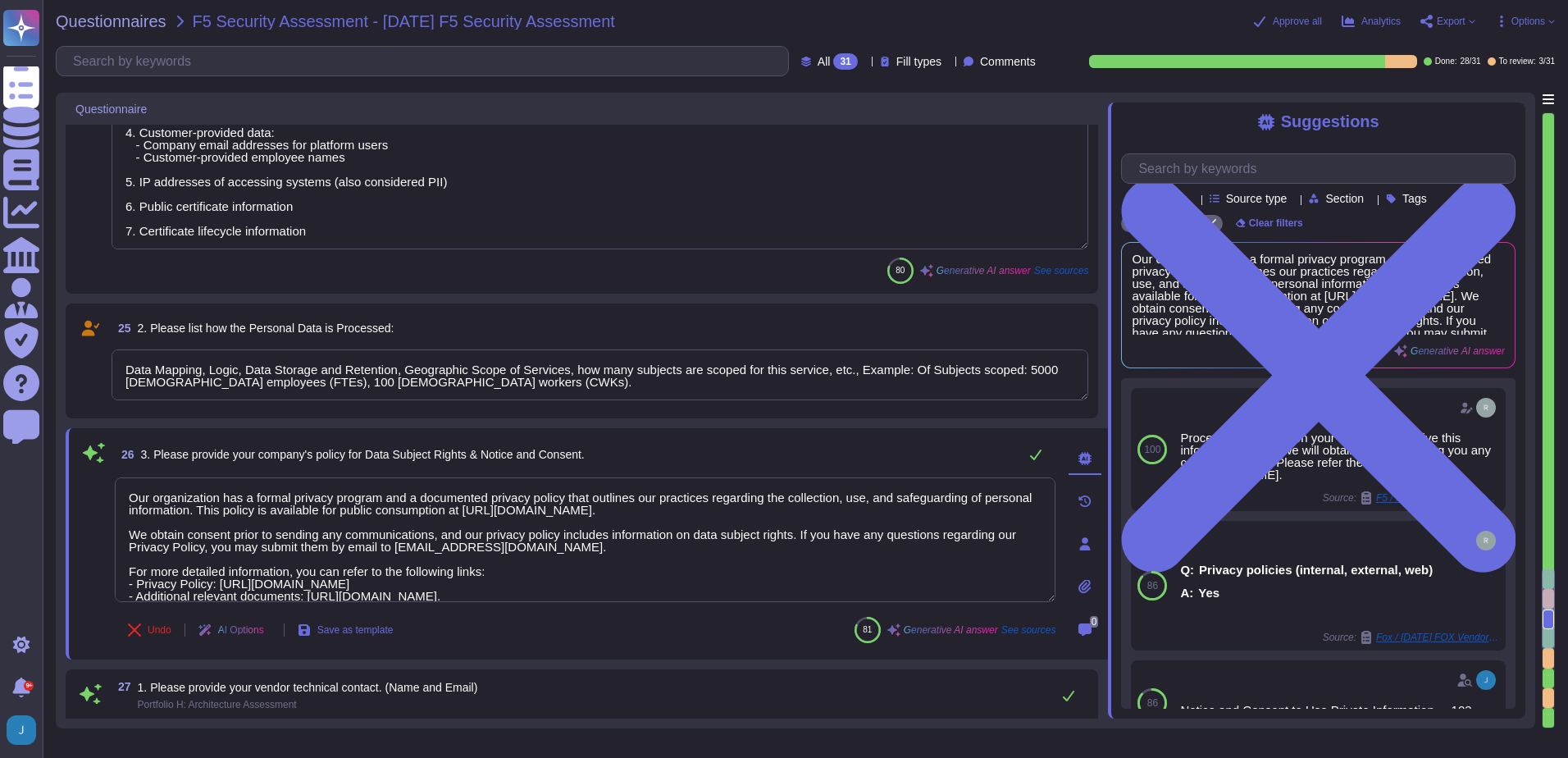
scroll to position [2, 0]
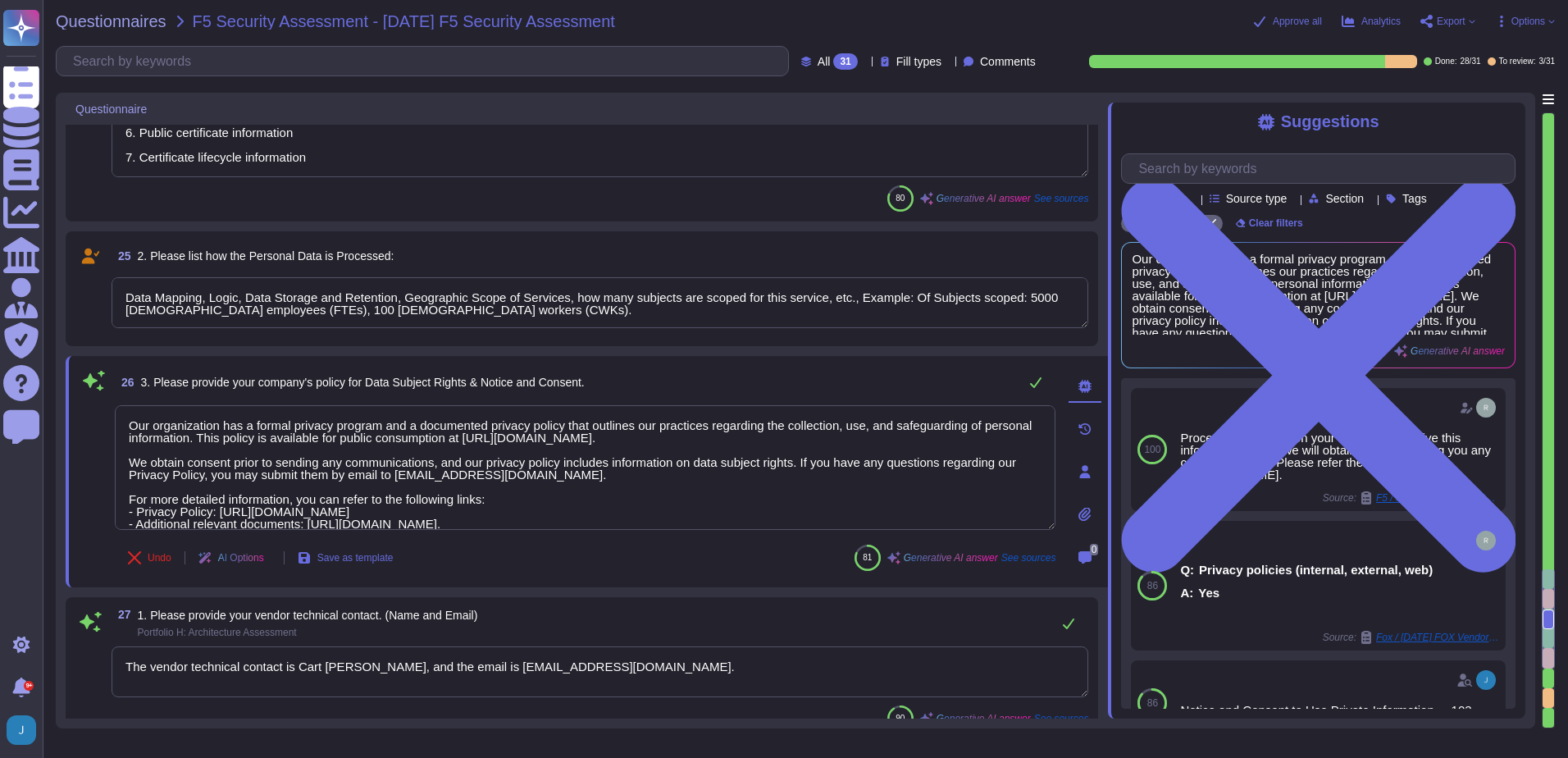
type textarea "Our service supports OpenID Connect and OAuth2 for single sign-on, in addition …"
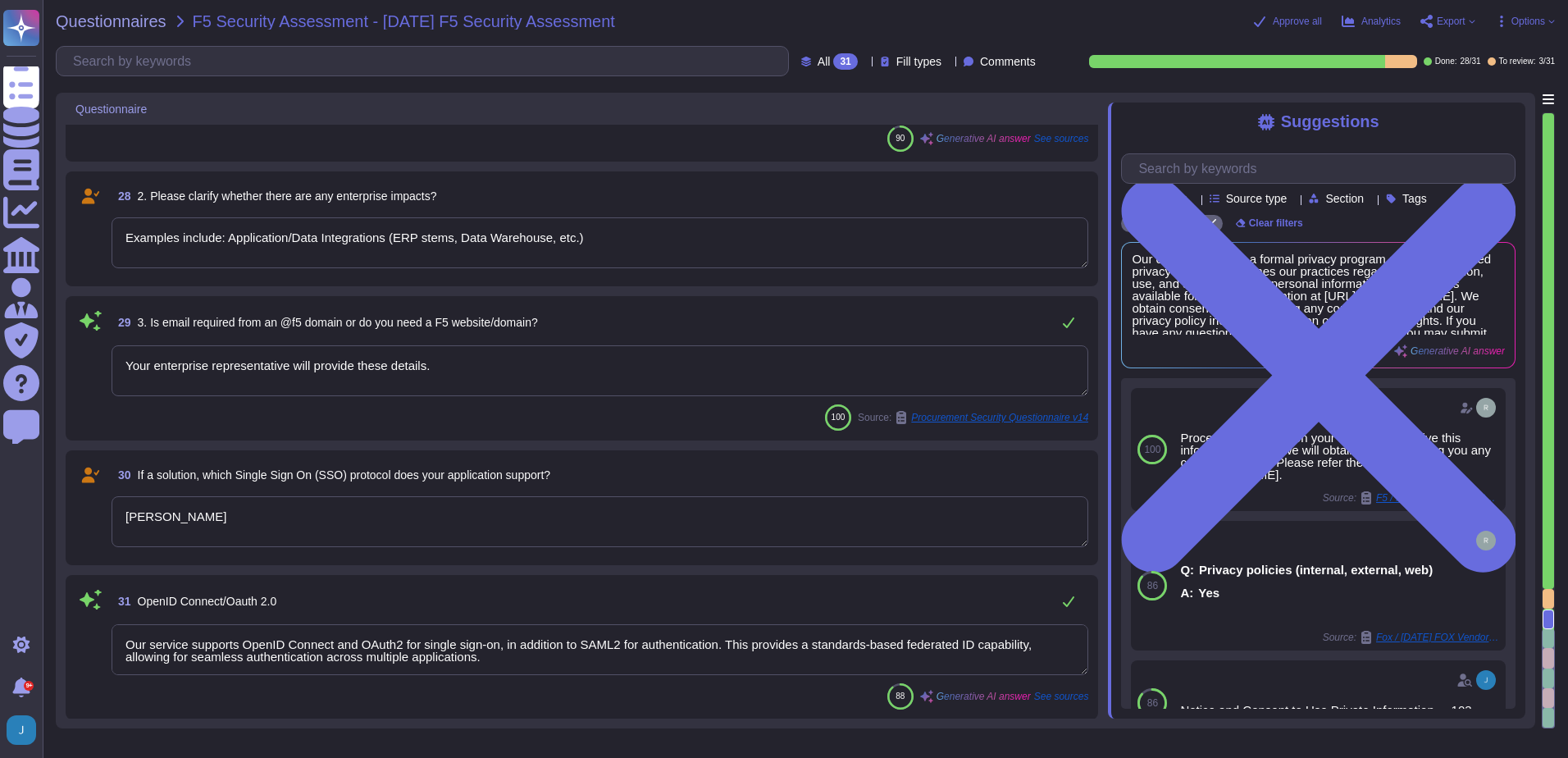
scroll to position [5146, 0]
